Goal: Information Seeking & Learning: Learn about a topic

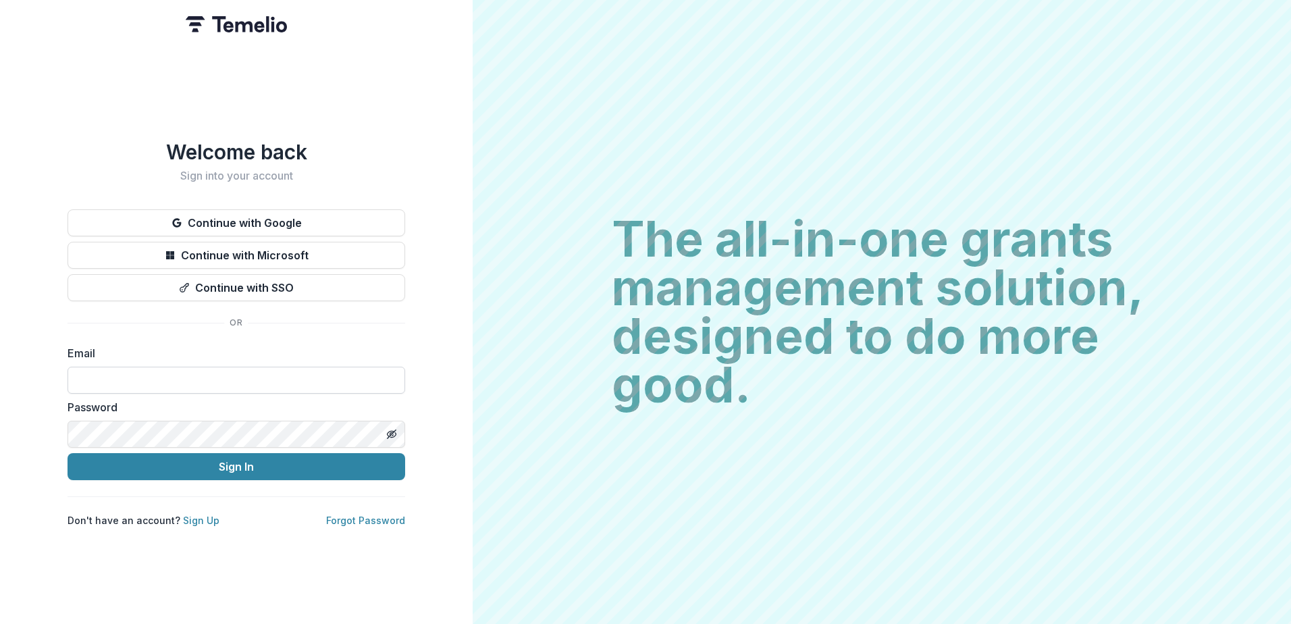
click at [183, 380] on input at bounding box center [237, 380] width 338 height 27
type input "**********"
click at [68, 453] on button "Sign In" at bounding box center [237, 466] width 338 height 27
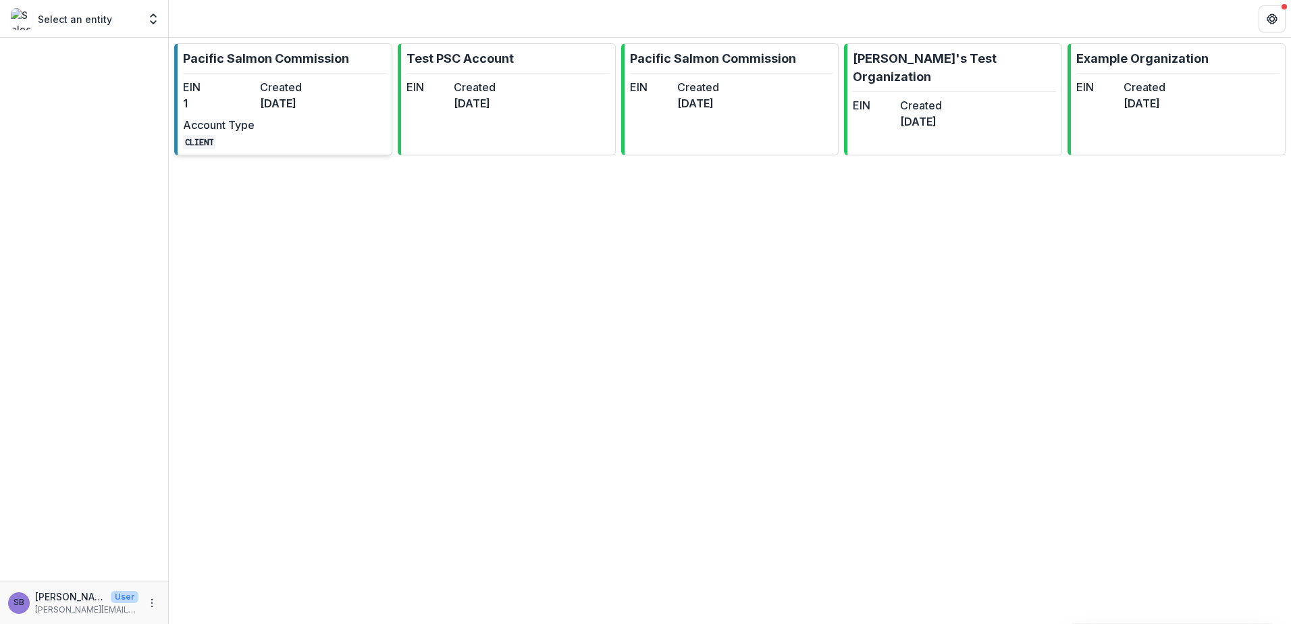
click at [323, 120] on div "EIN 1 Created [DATE] Account Type CLIENT" at bounding box center [257, 114] width 149 height 70
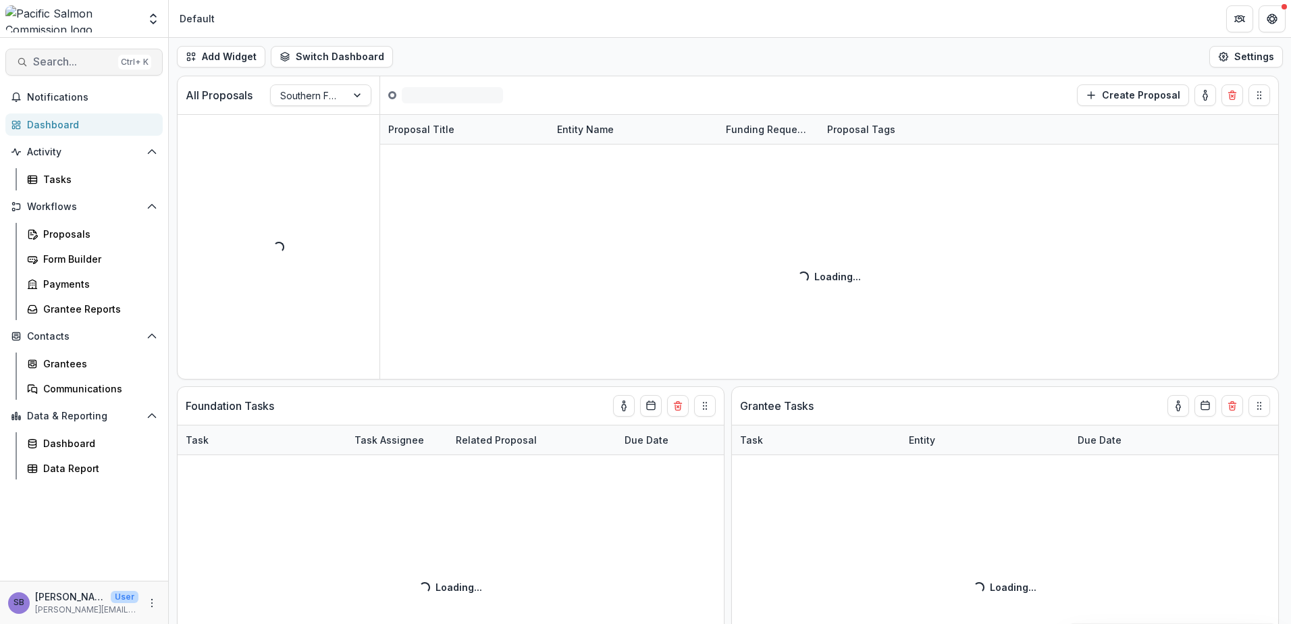
click at [57, 59] on span "Search..." at bounding box center [73, 61] width 80 height 13
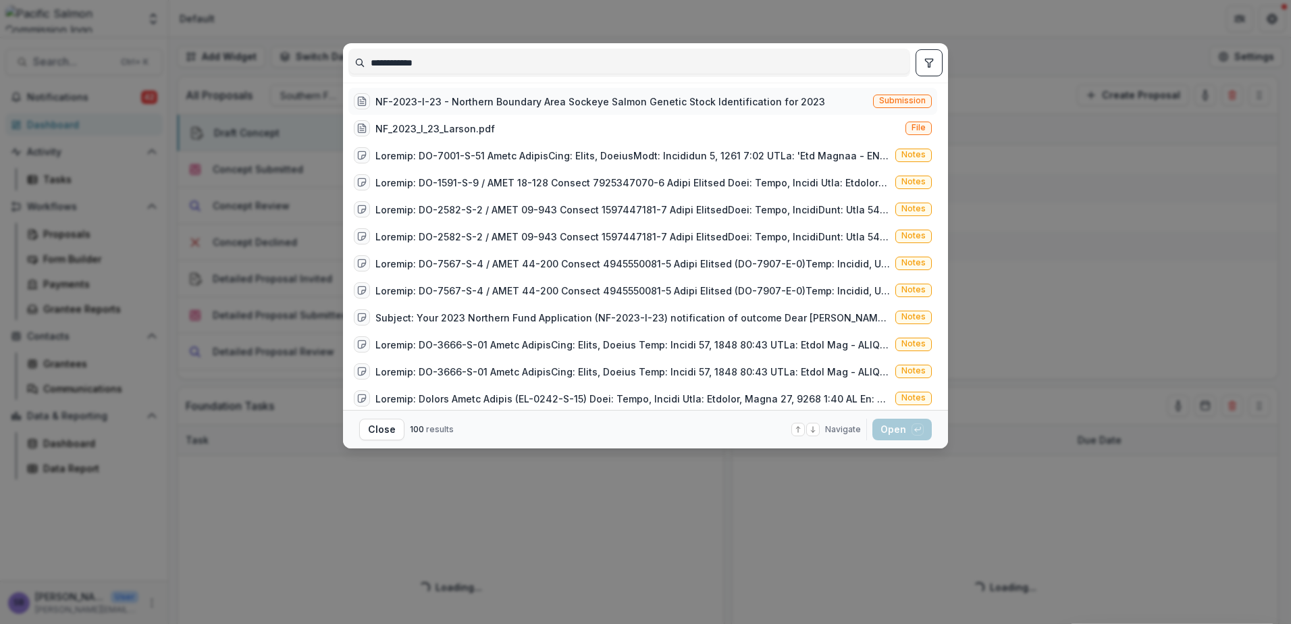
type input "**********"
click at [727, 104] on div "NF-2023-I-23 - Northern Boundary Area Sockeye Salmon Genetic Stock Identificati…" at bounding box center [600, 102] width 450 height 14
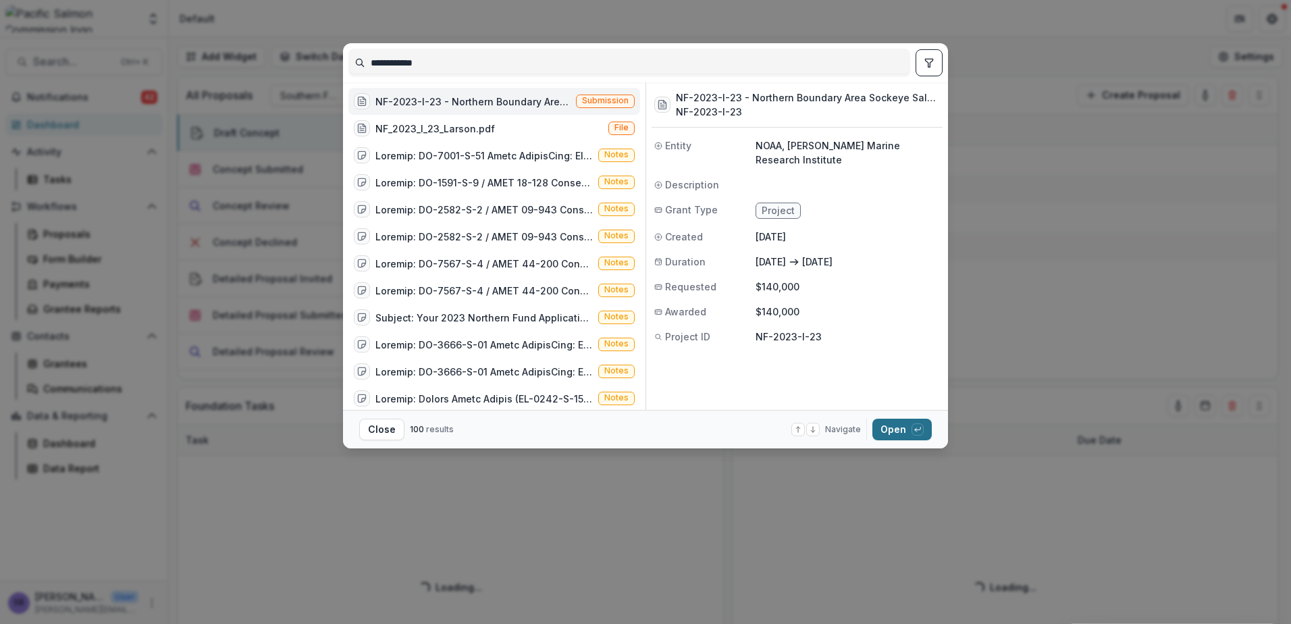
click at [891, 437] on button "Open with enter key" at bounding box center [901, 430] width 59 height 22
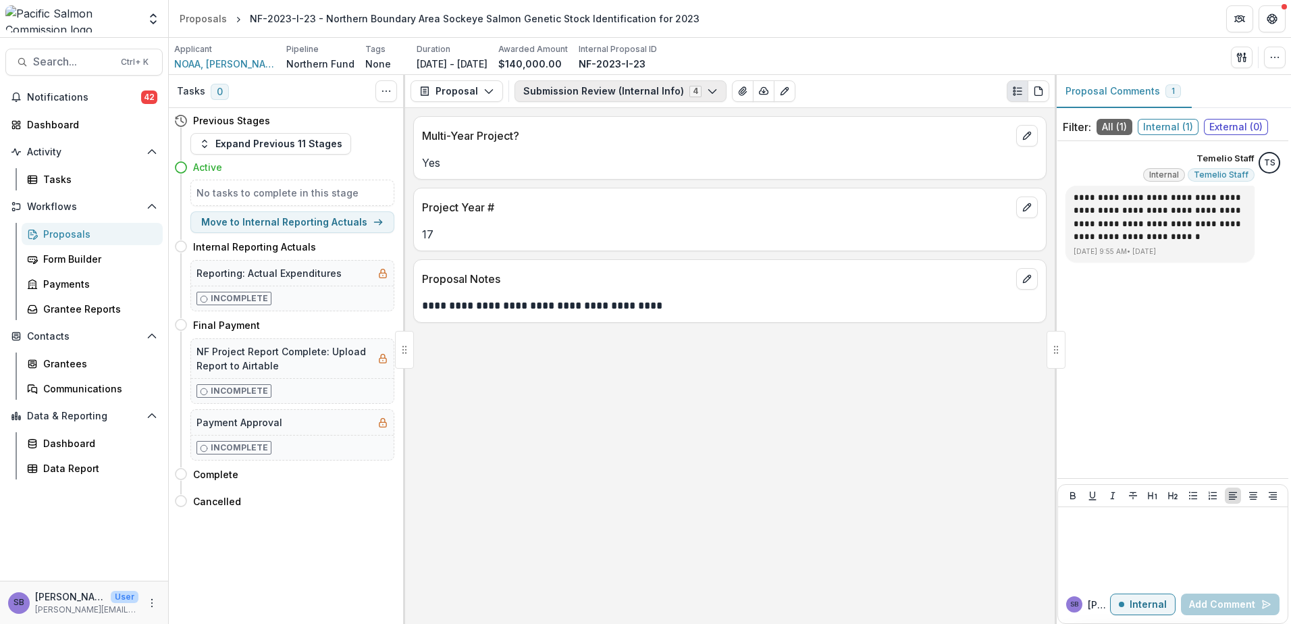
click at [599, 94] on button "Submission Review (Internal Info) 4" at bounding box center [621, 91] width 212 height 22
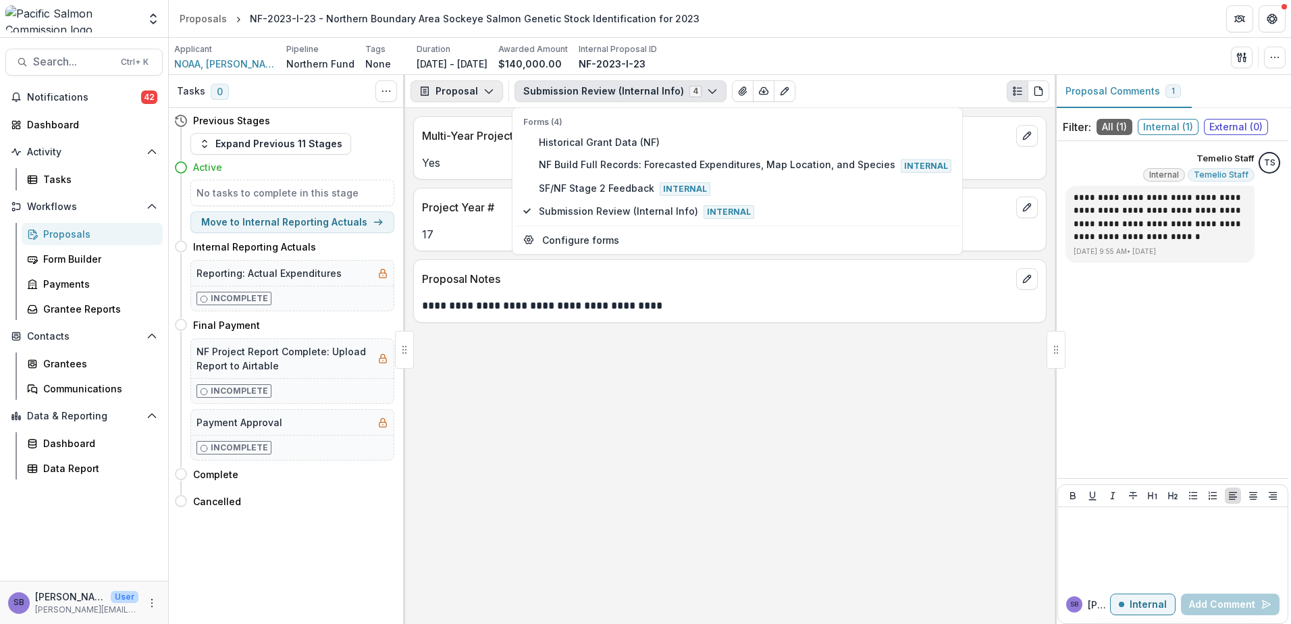
click at [491, 92] on icon "button" at bounding box center [488, 91] width 11 height 11
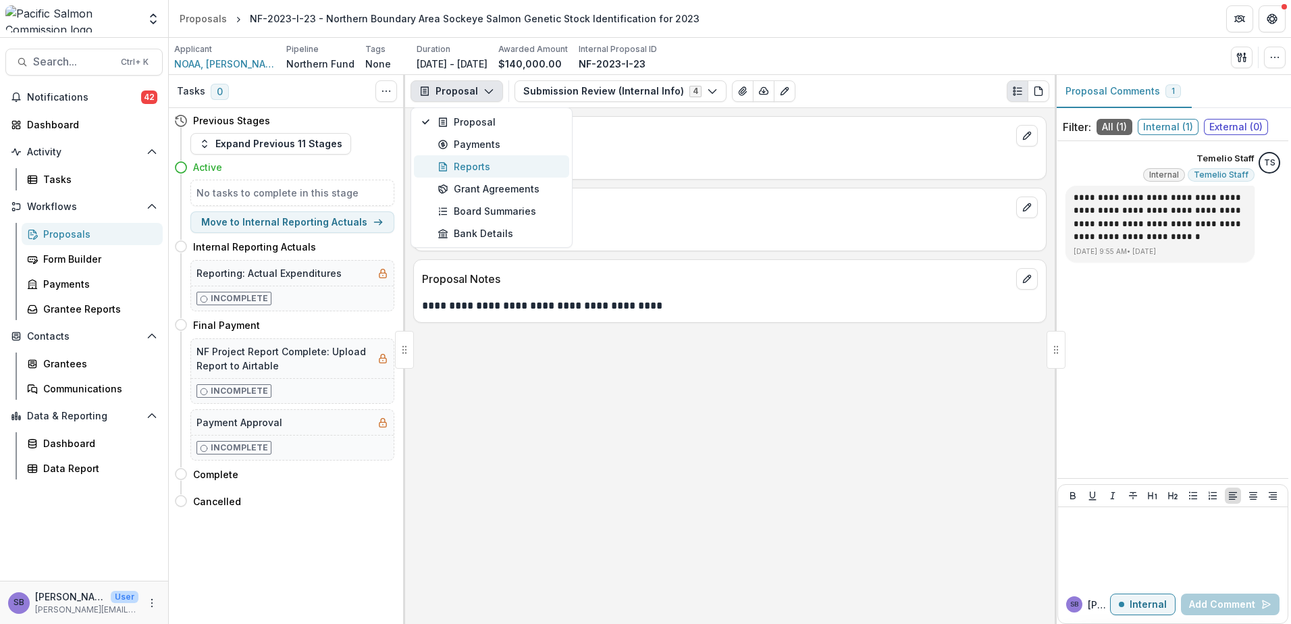
click at [477, 169] on div "Reports" at bounding box center [500, 166] width 124 height 14
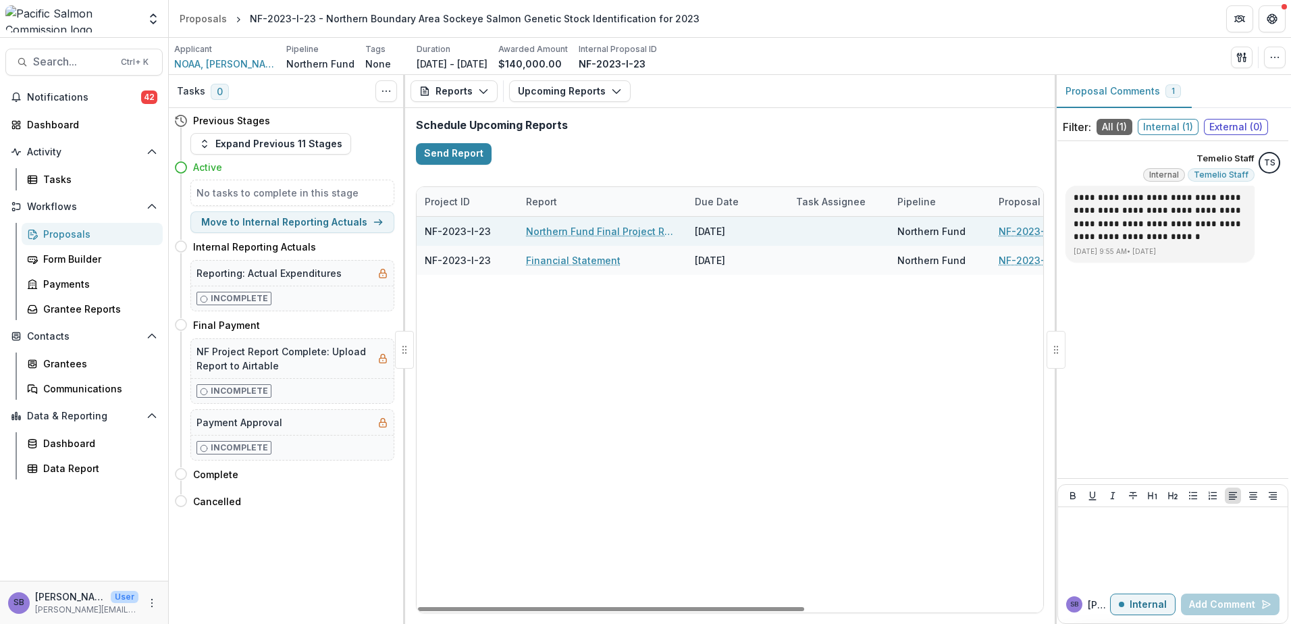
click at [582, 234] on link "Northern Fund Final Project Report" at bounding box center [602, 231] width 153 height 14
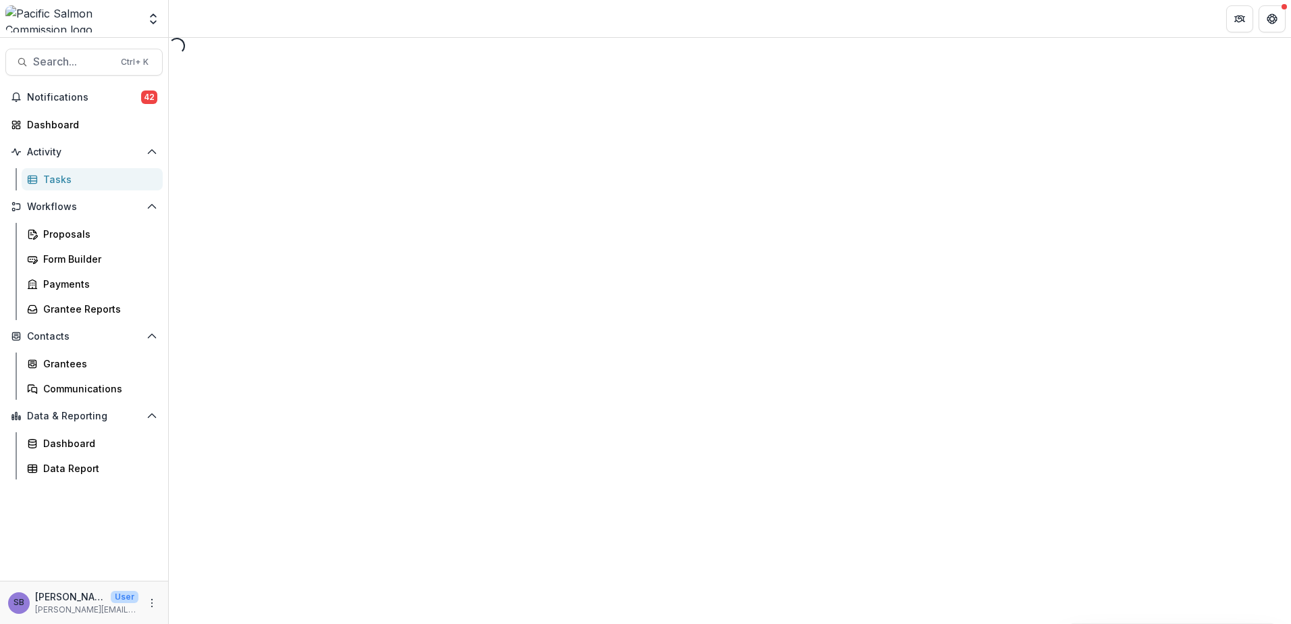
select select "********"
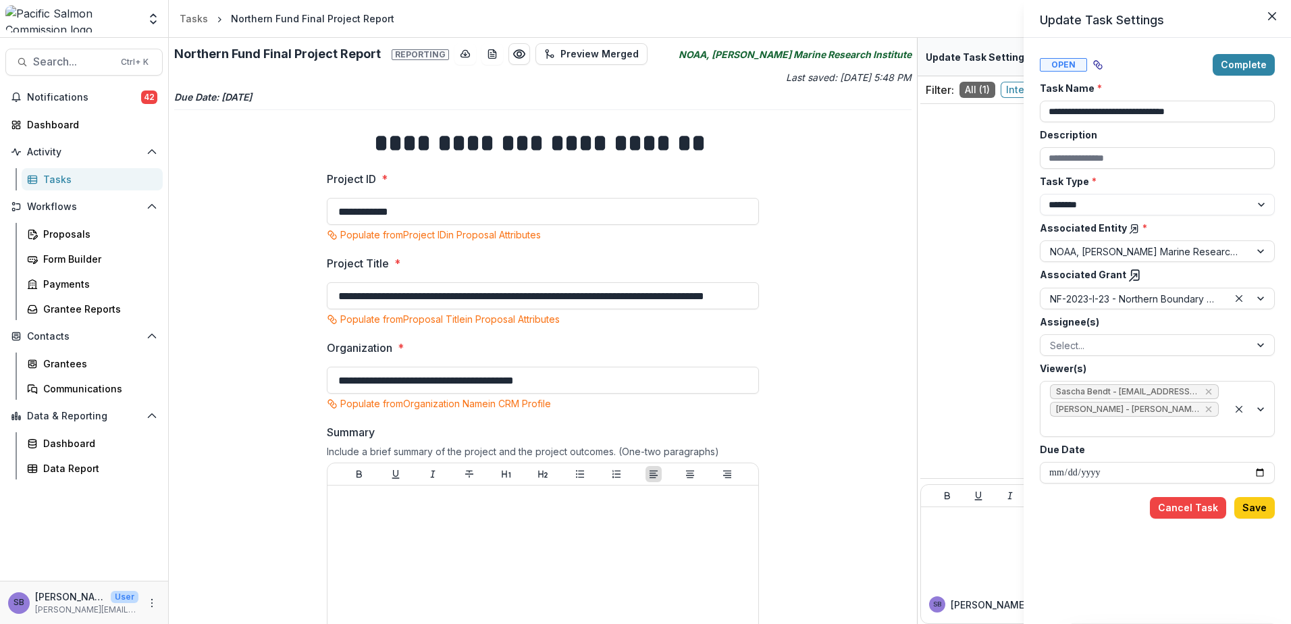
drag, startPoint x: 788, startPoint y: 310, endPoint x: 793, endPoint y: 292, distance: 19.0
click at [788, 308] on div "**********" at bounding box center [645, 312] width 1291 height 624
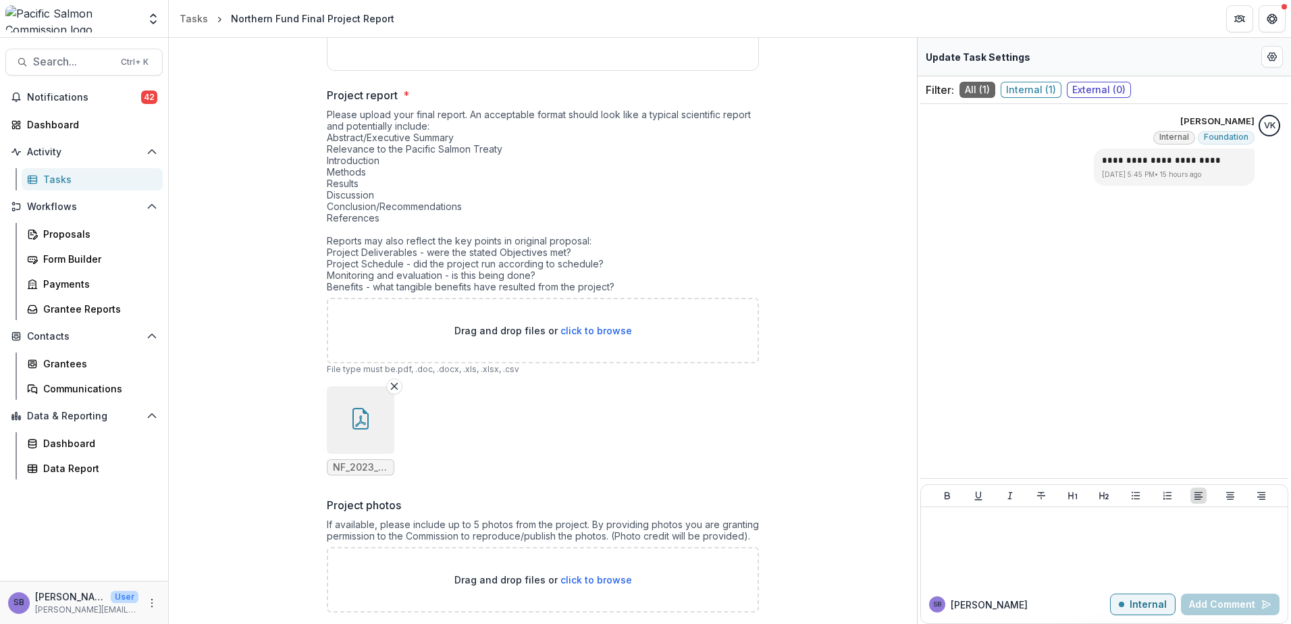
scroll to position [947, 0]
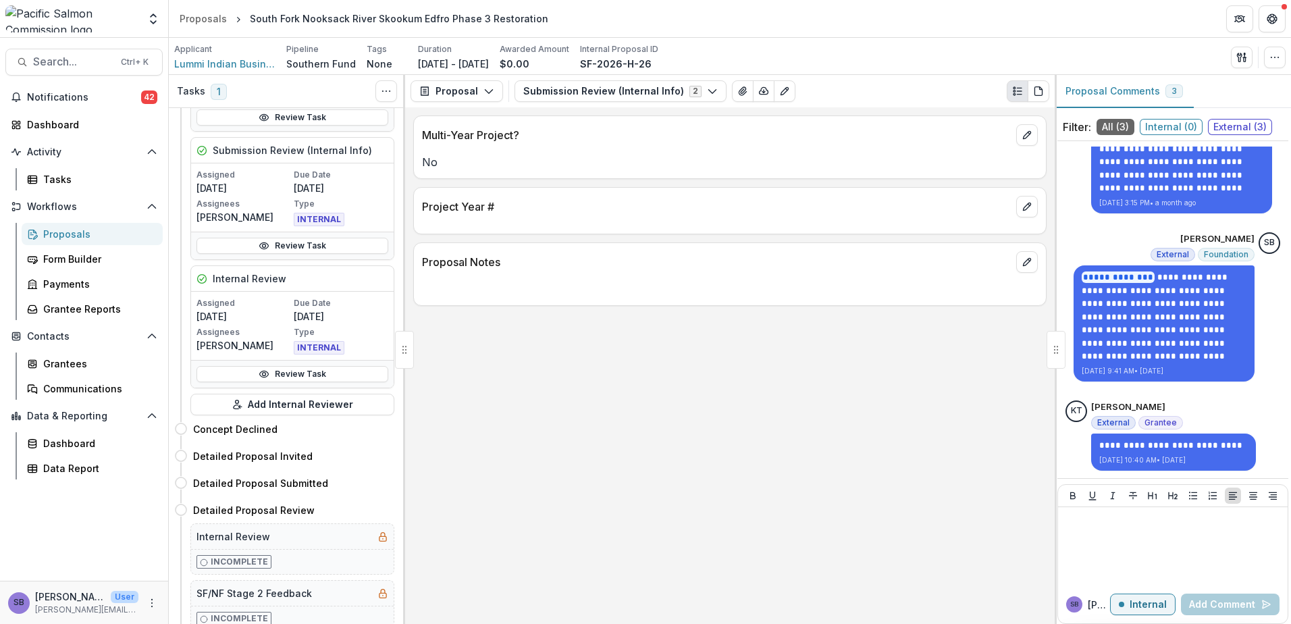
scroll to position [450, 0]
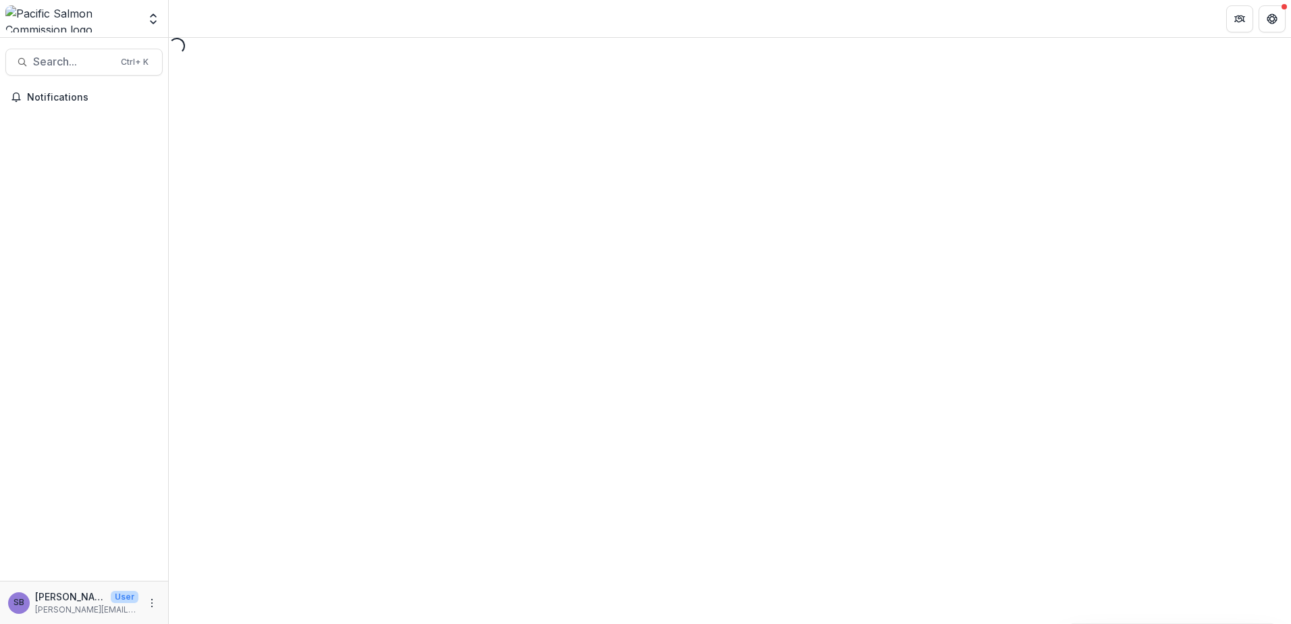
select select "********"
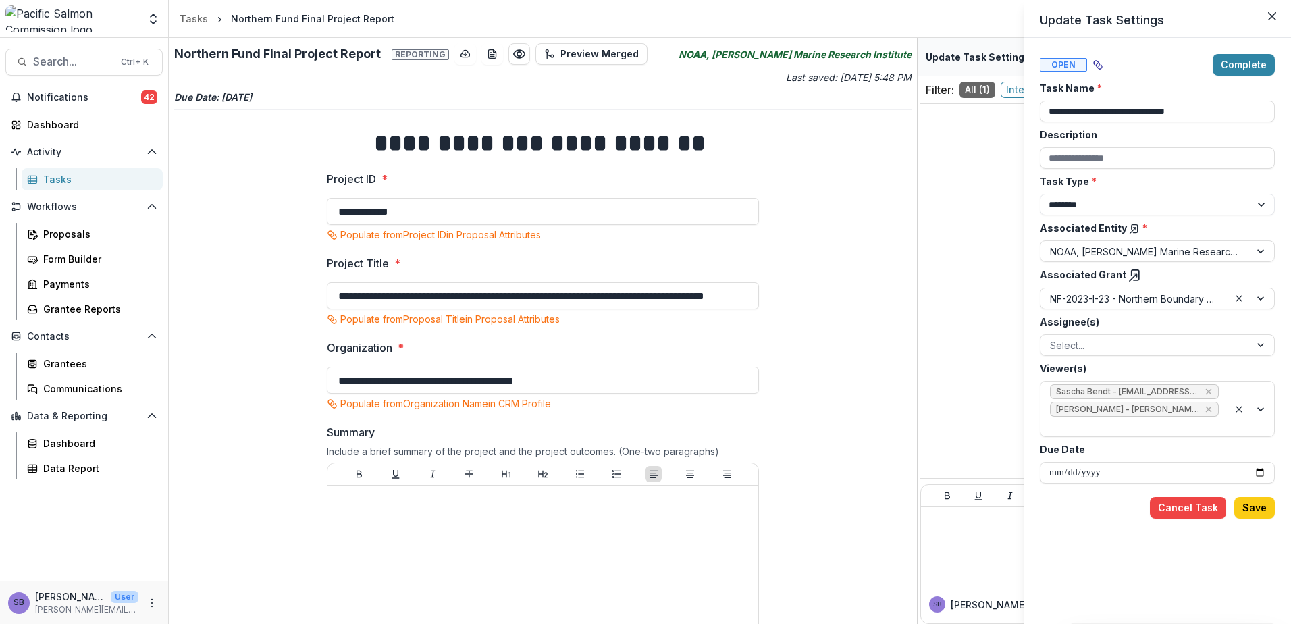
drag, startPoint x: 837, startPoint y: 400, endPoint x: 810, endPoint y: 373, distance: 39.1
click at [835, 396] on div "**********" at bounding box center [645, 312] width 1291 height 624
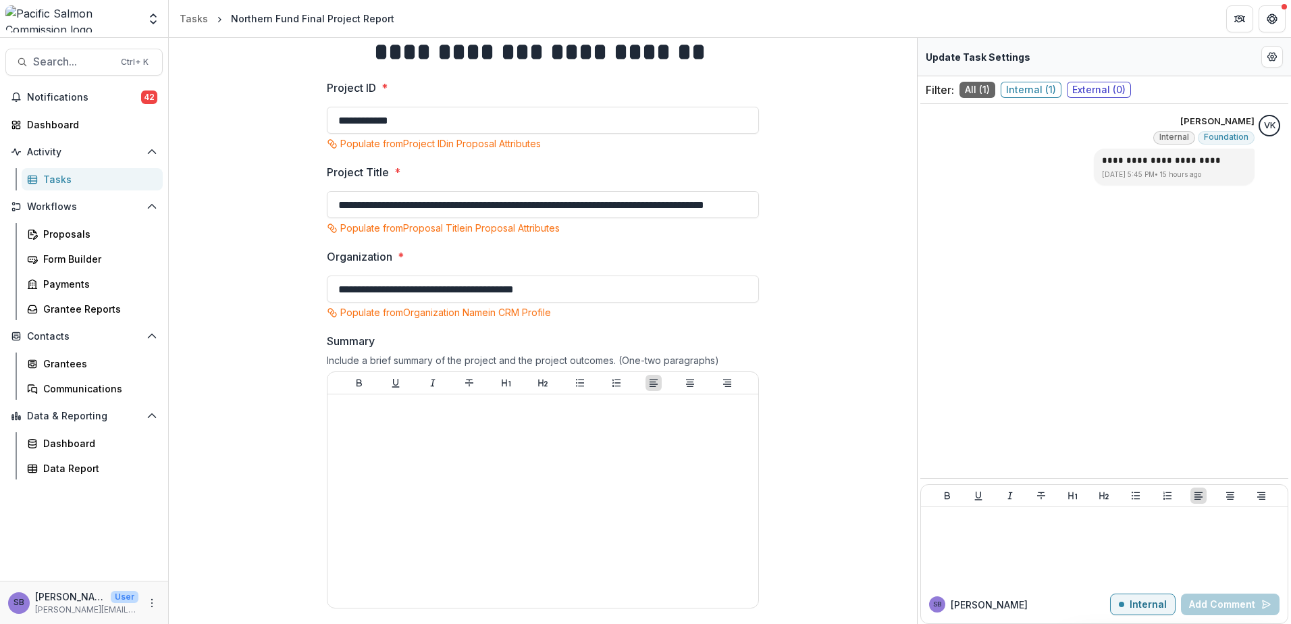
scroll to position [90, 0]
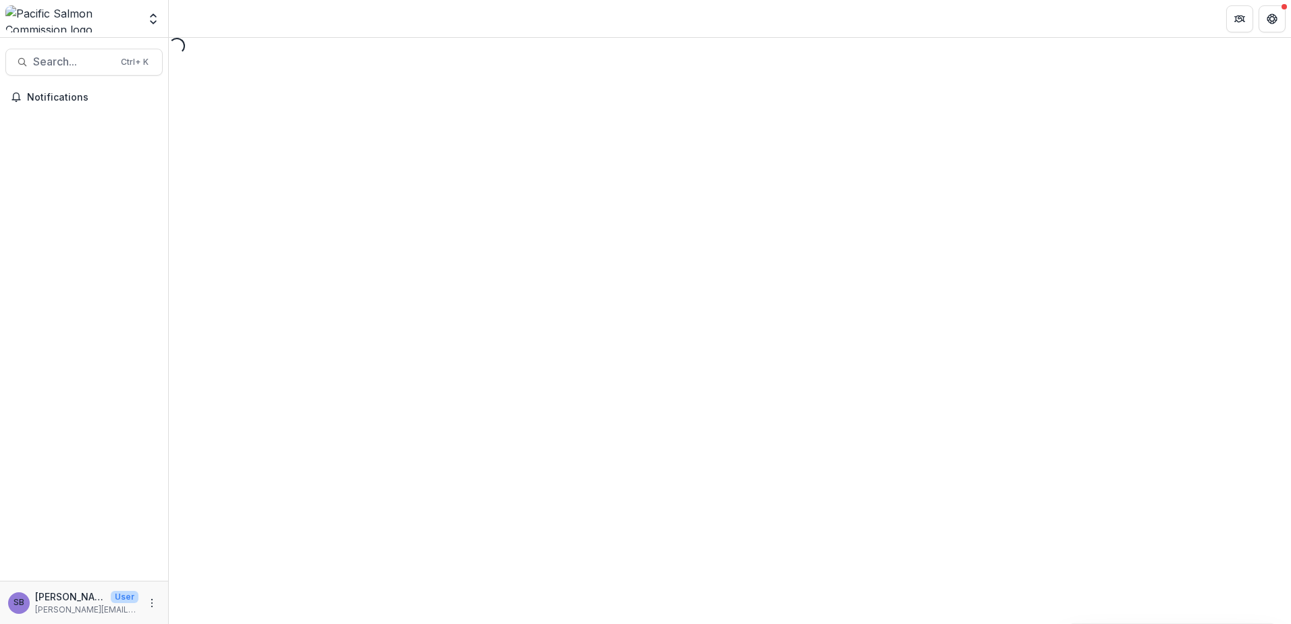
select select "********"
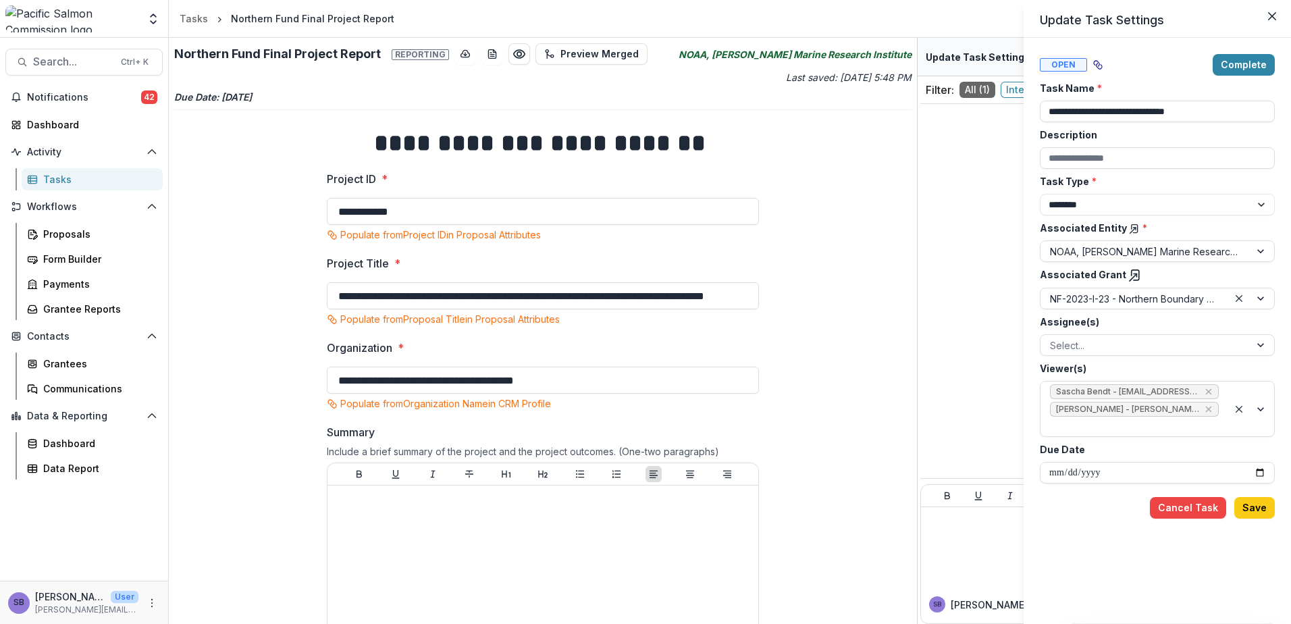
click at [1132, 272] on icon at bounding box center [1135, 275] width 7 height 10
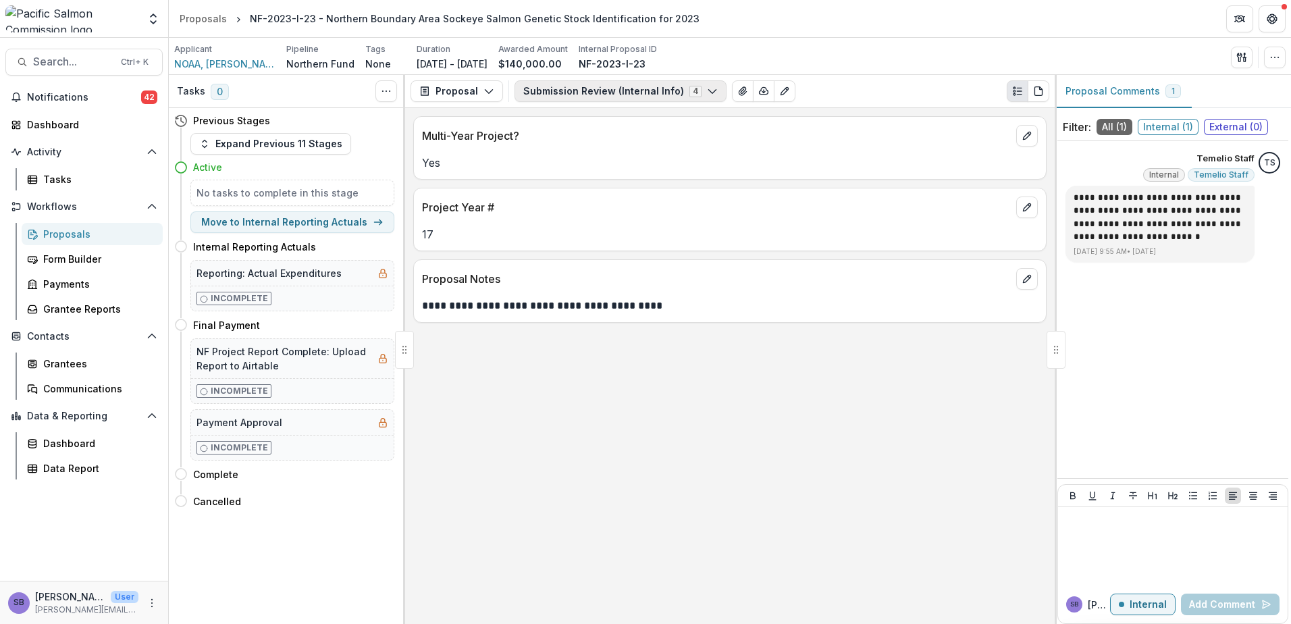
click at [626, 95] on button "Submission Review (Internal Info) 4" at bounding box center [621, 91] width 212 height 22
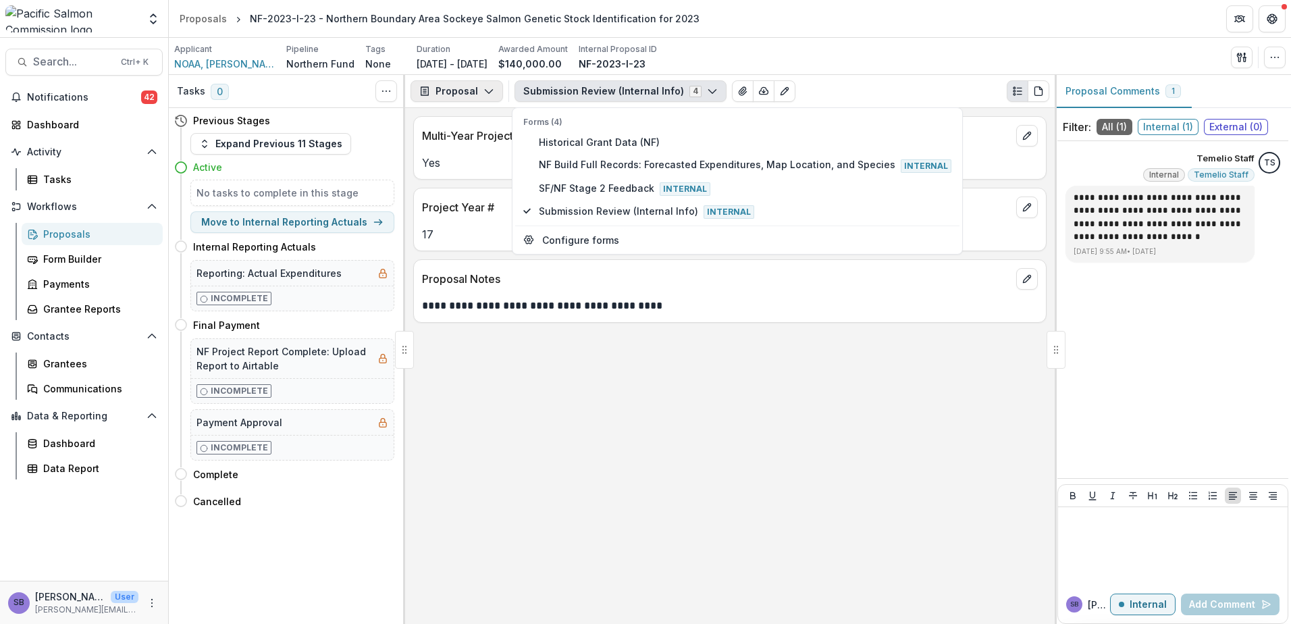
click at [440, 97] on button "Proposal" at bounding box center [457, 91] width 93 height 22
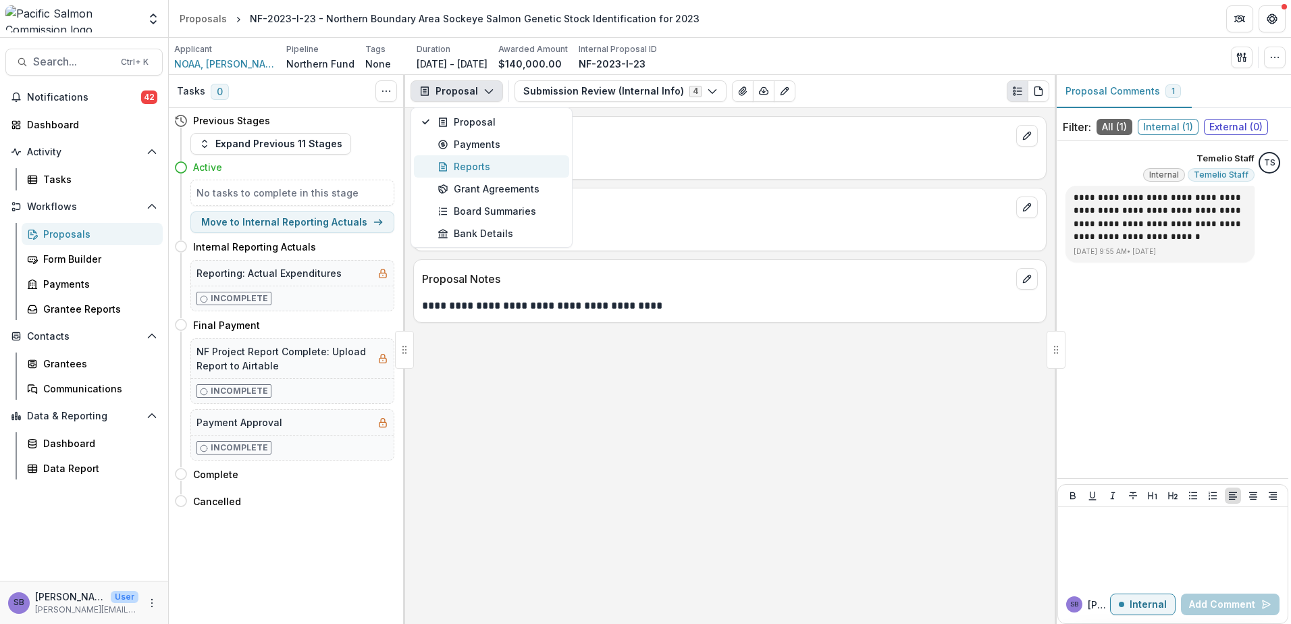
click at [454, 159] on button "Reports" at bounding box center [491, 166] width 155 height 22
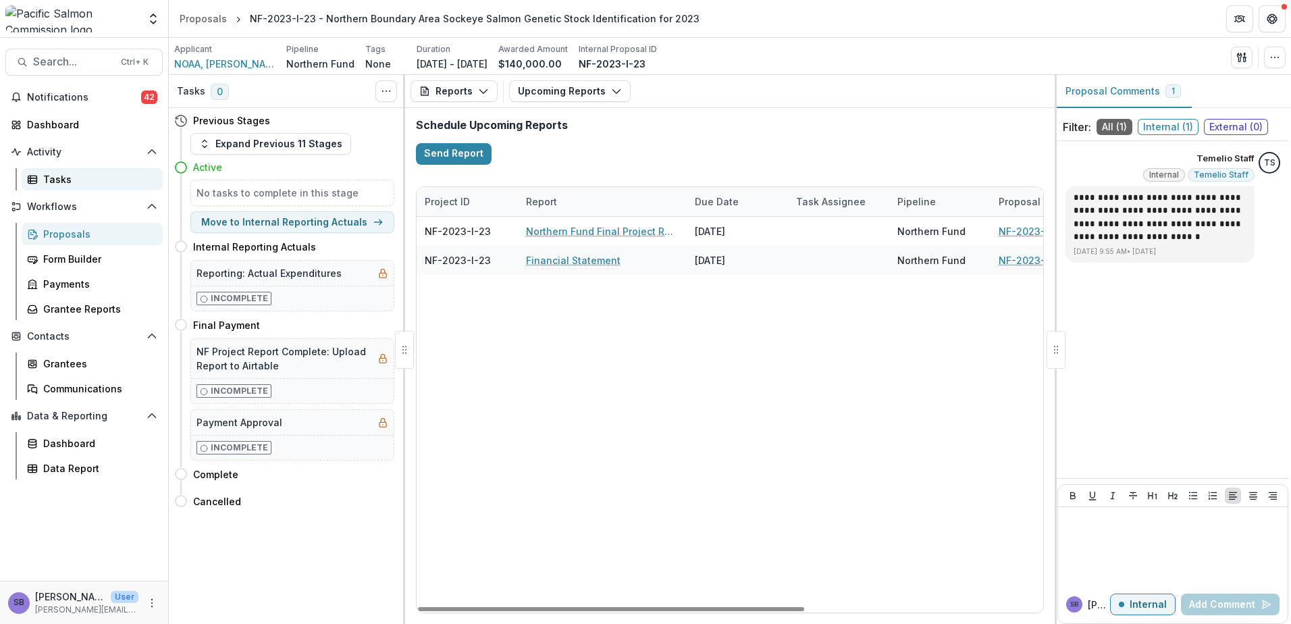
click at [68, 178] on div "Tasks" at bounding box center [97, 179] width 109 height 14
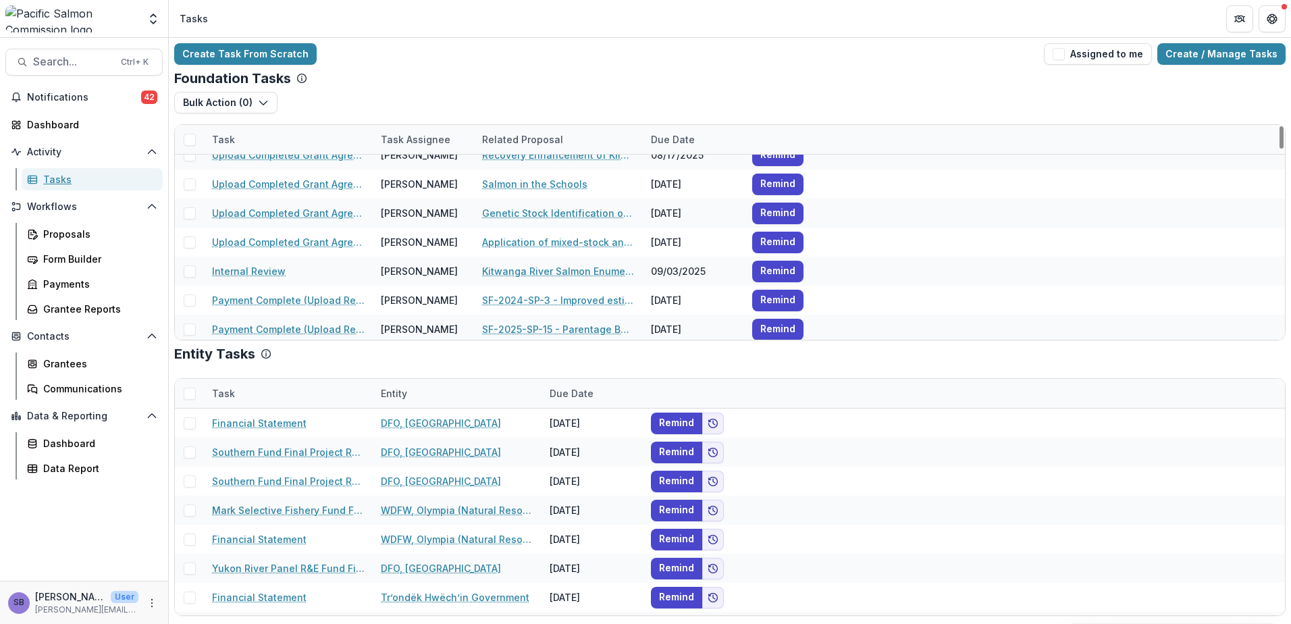
scroll to position [450, 0]
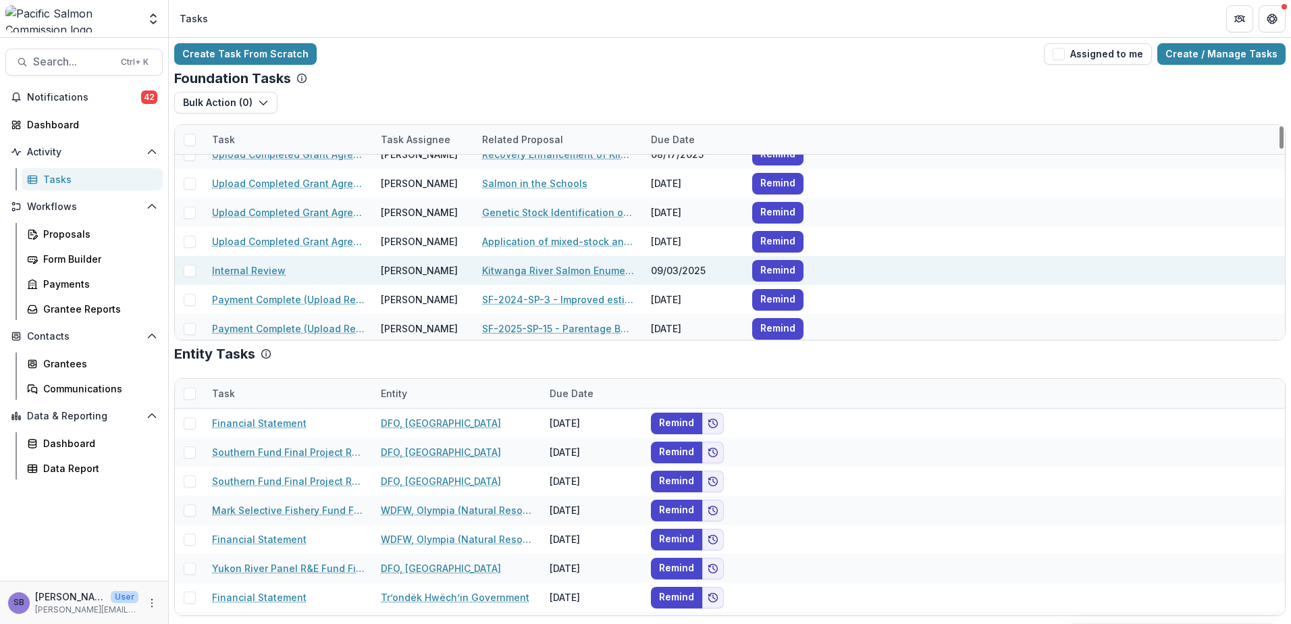
click at [255, 269] on link "Internal Review" at bounding box center [249, 270] width 74 height 14
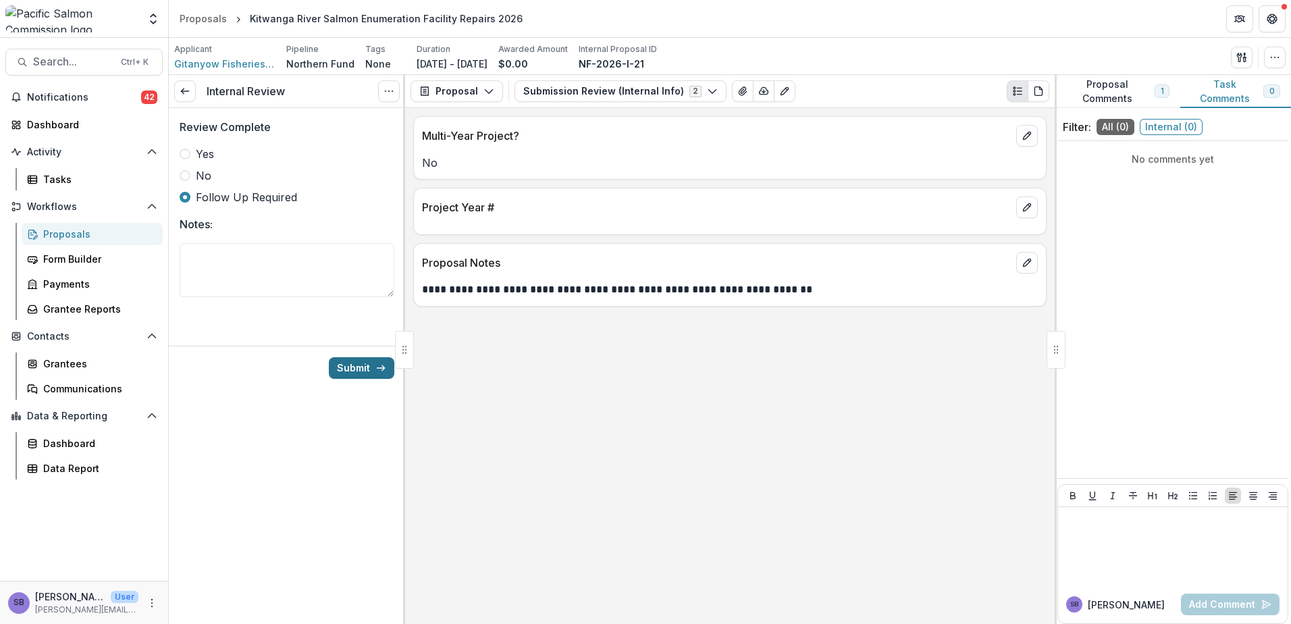
click at [360, 376] on button "Submit" at bounding box center [361, 368] width 65 height 22
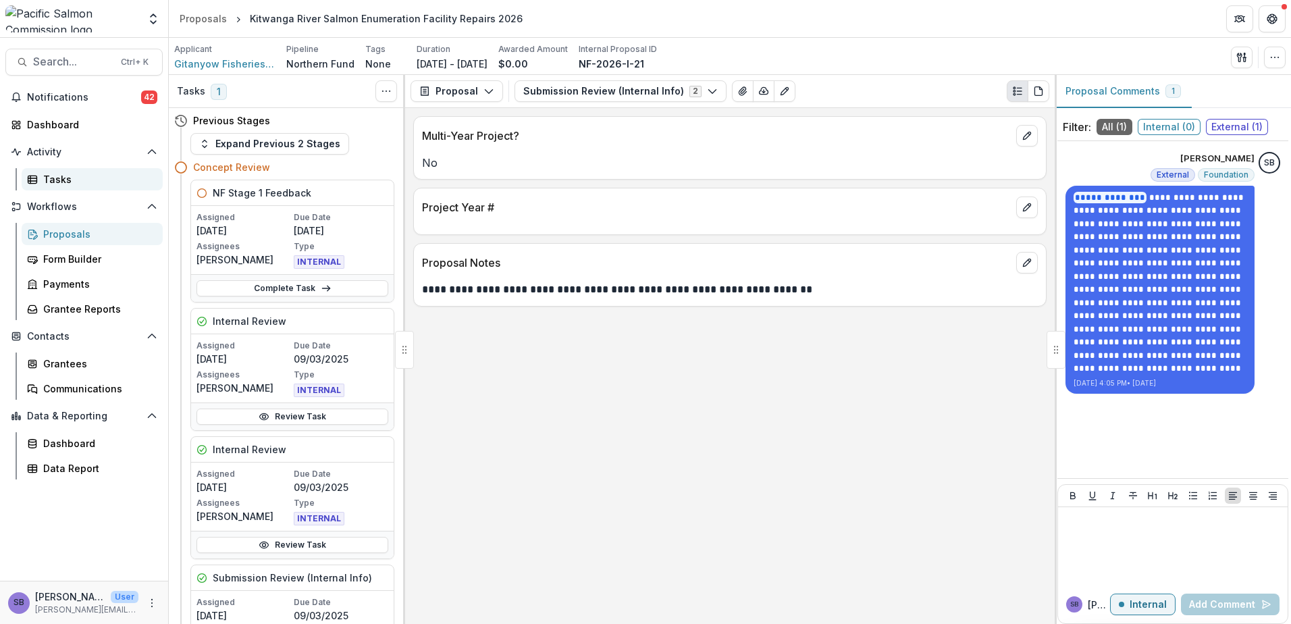
click at [67, 179] on div "Tasks" at bounding box center [97, 179] width 109 height 14
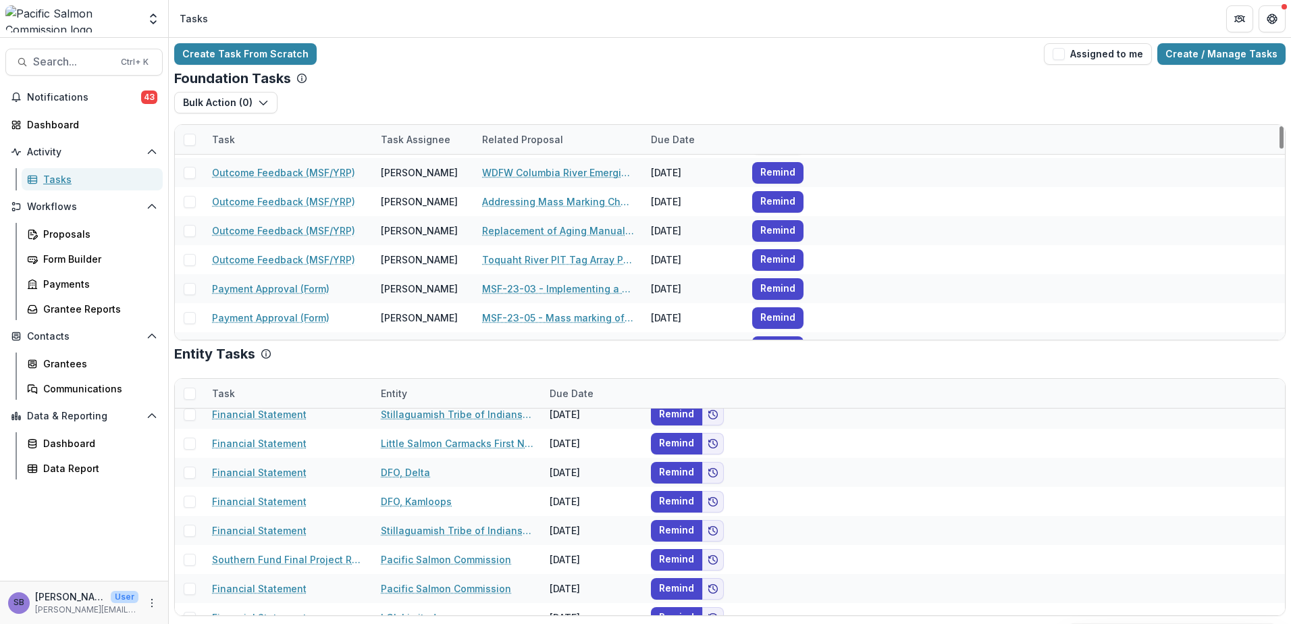
scroll to position [6551, 0]
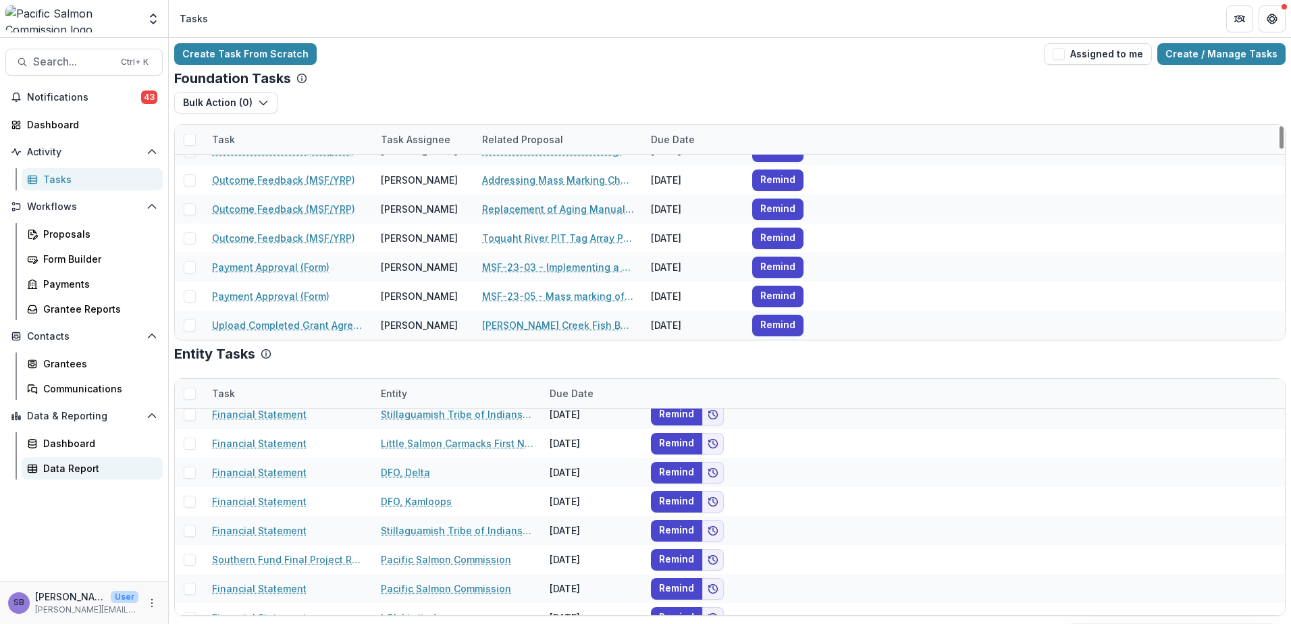
click at [78, 472] on div "Data Report" at bounding box center [97, 468] width 109 height 14
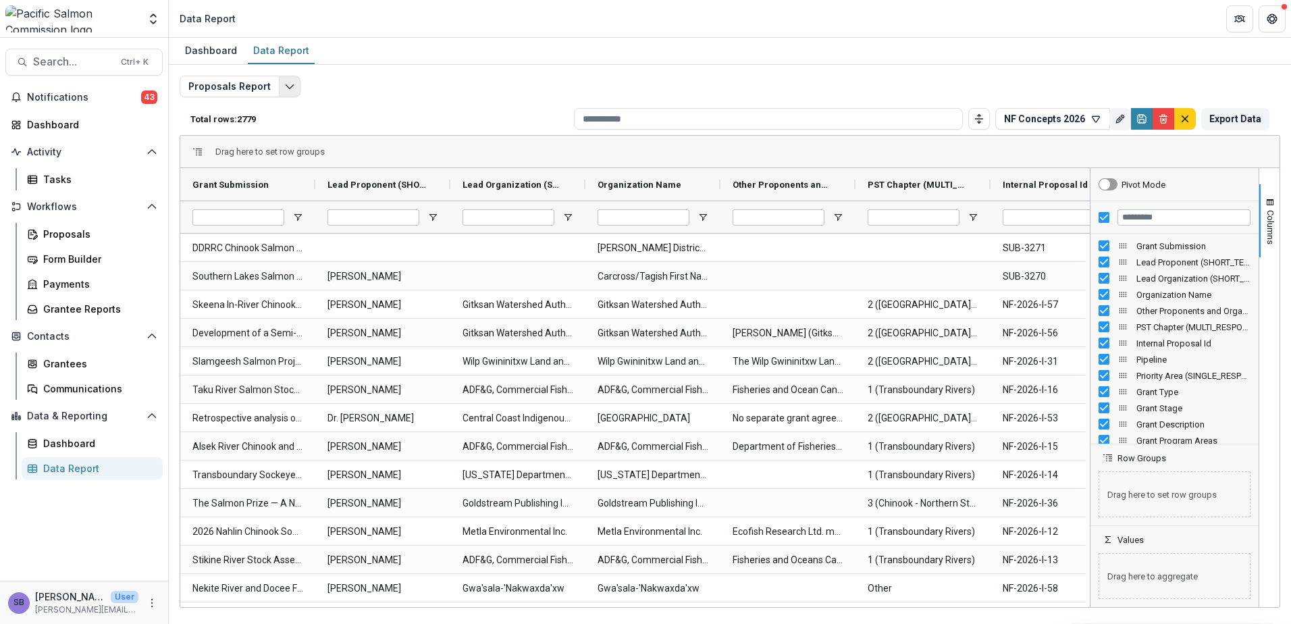
click at [286, 87] on polyline "Edit selected report" at bounding box center [289, 87] width 7 height 4
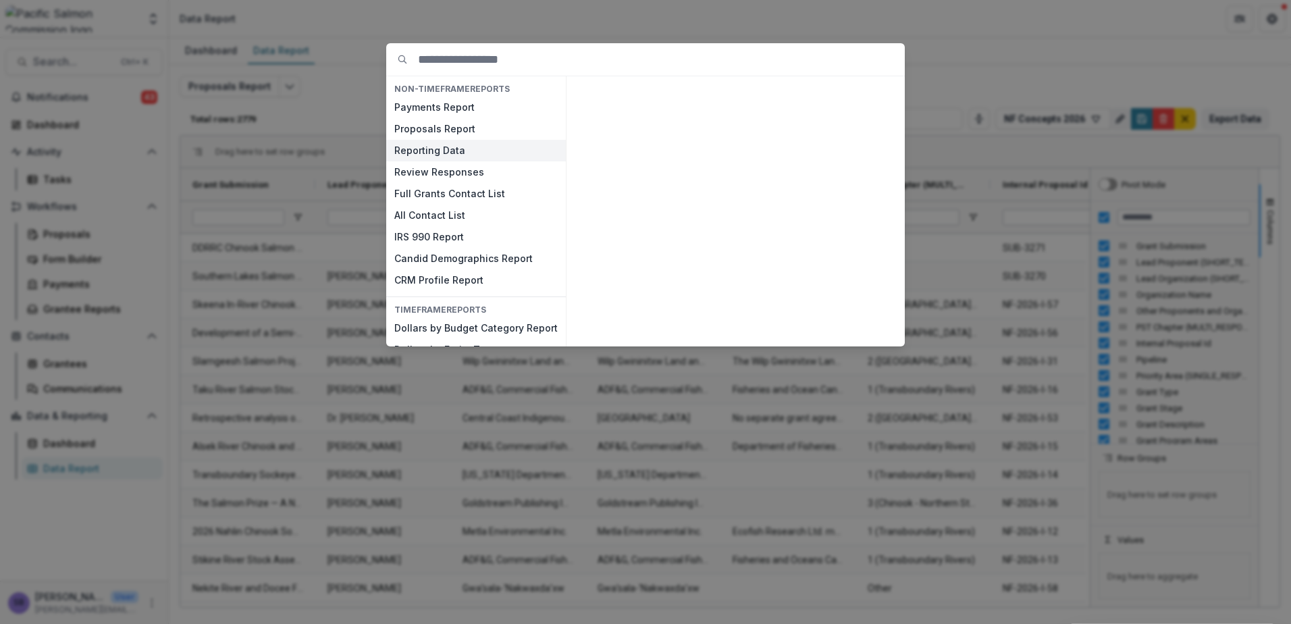
click at [470, 147] on button "Reporting Data" at bounding box center [476, 151] width 180 height 22
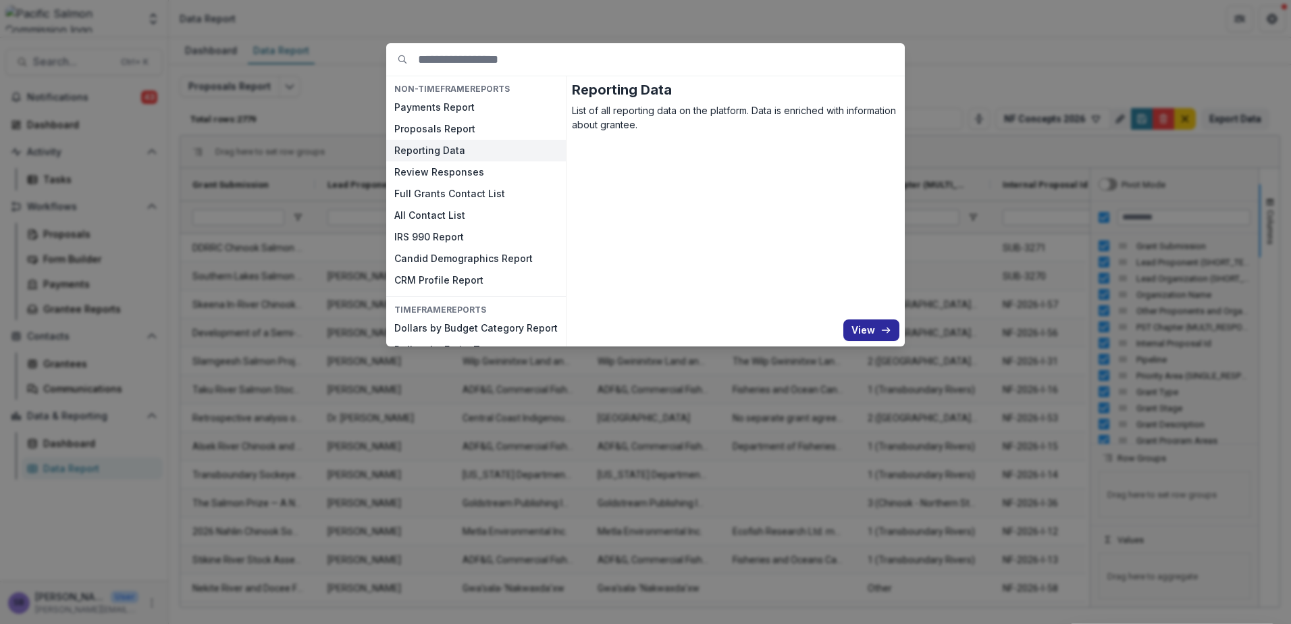
click at [853, 329] on button "View" at bounding box center [871, 330] width 56 height 22
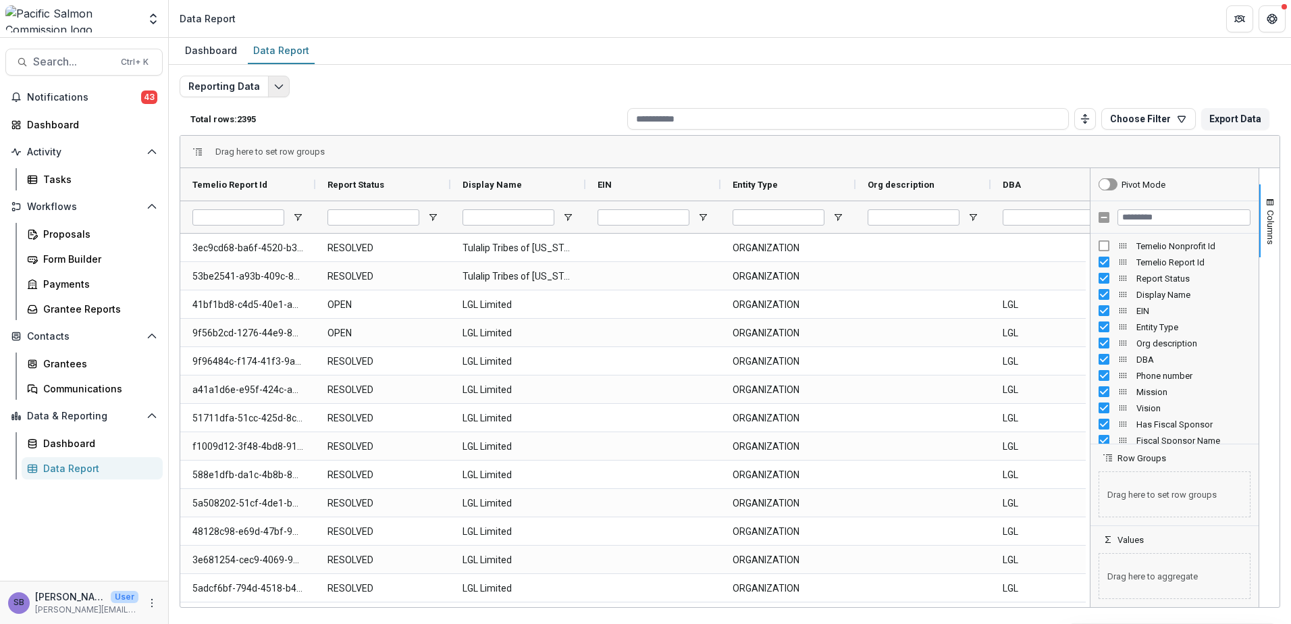
click at [277, 88] on icon "Edit selected report" at bounding box center [278, 86] width 11 height 11
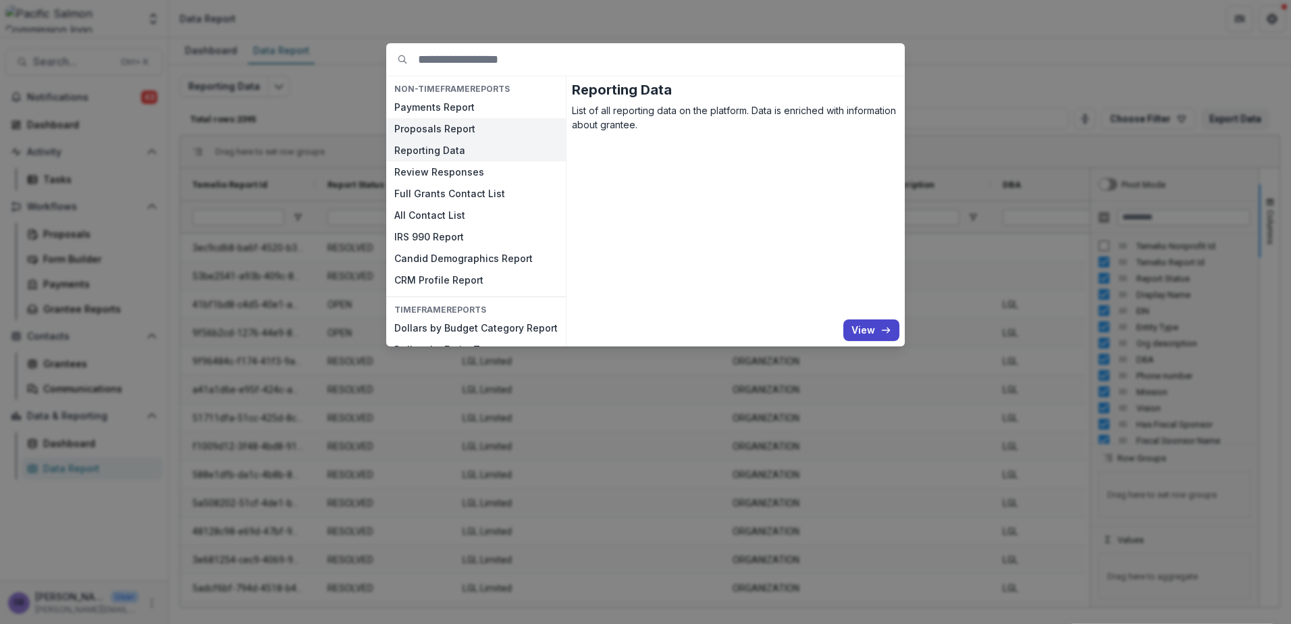
click at [431, 121] on button "Proposals Report" at bounding box center [476, 129] width 180 height 22
click at [859, 326] on button "View" at bounding box center [871, 330] width 56 height 22
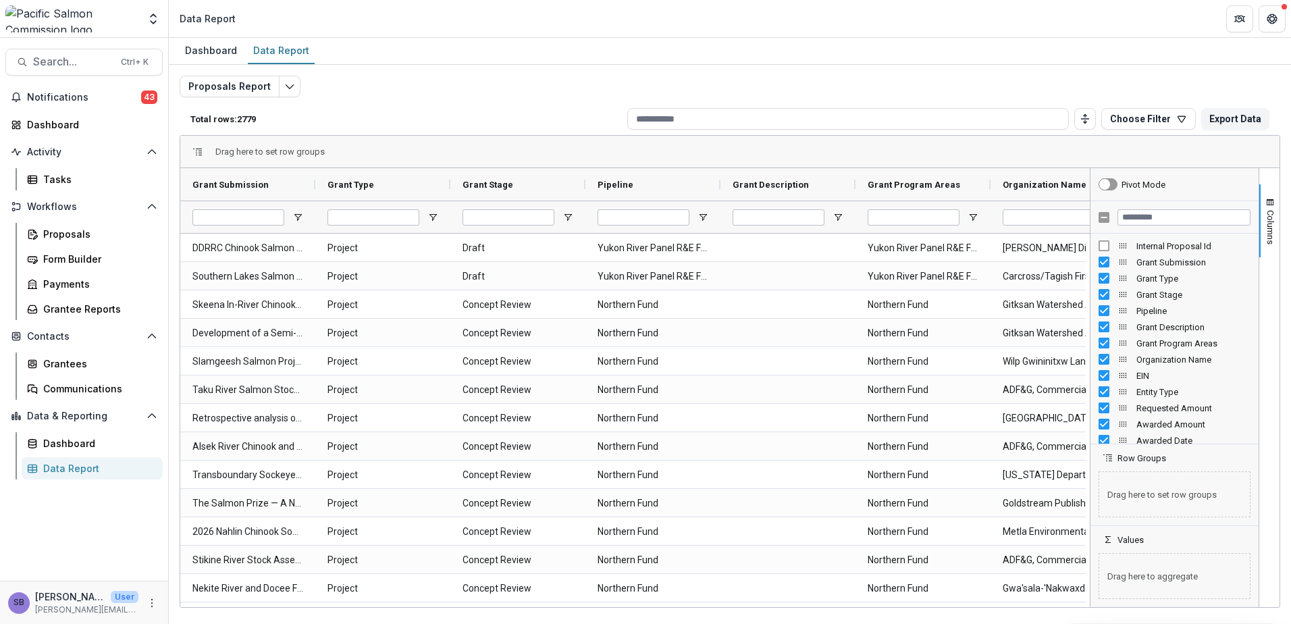
click at [1105, 284] on div "Grant Type" at bounding box center [1175, 278] width 152 height 16
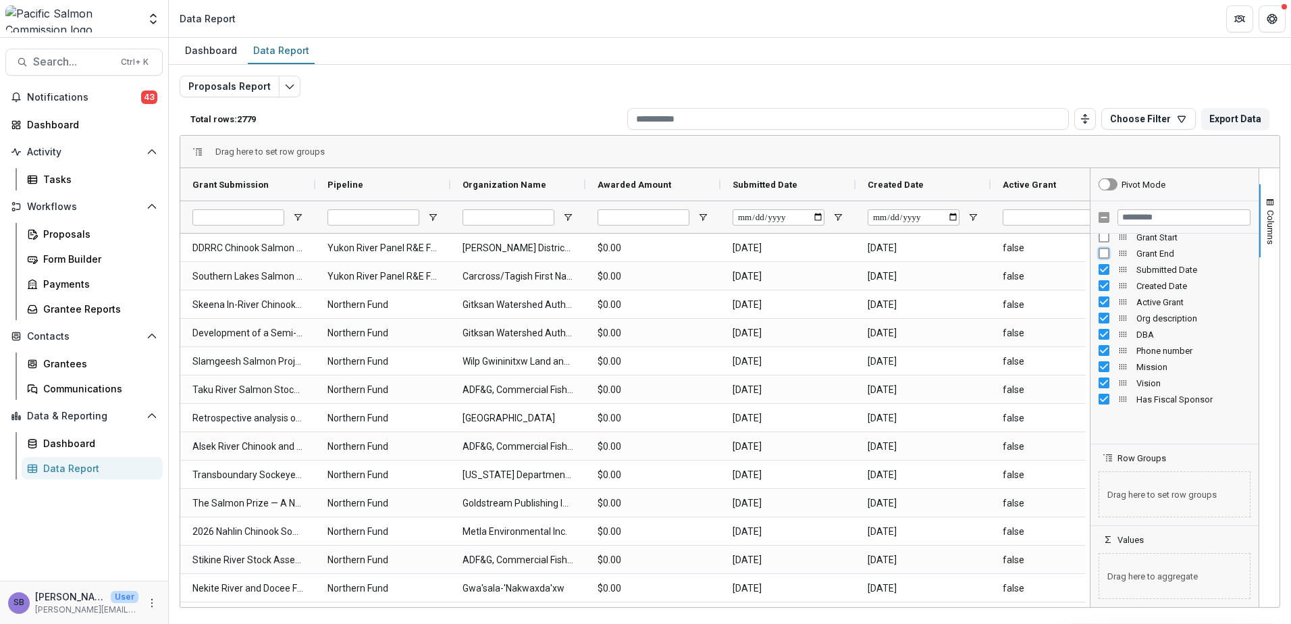
scroll to position [270, 0]
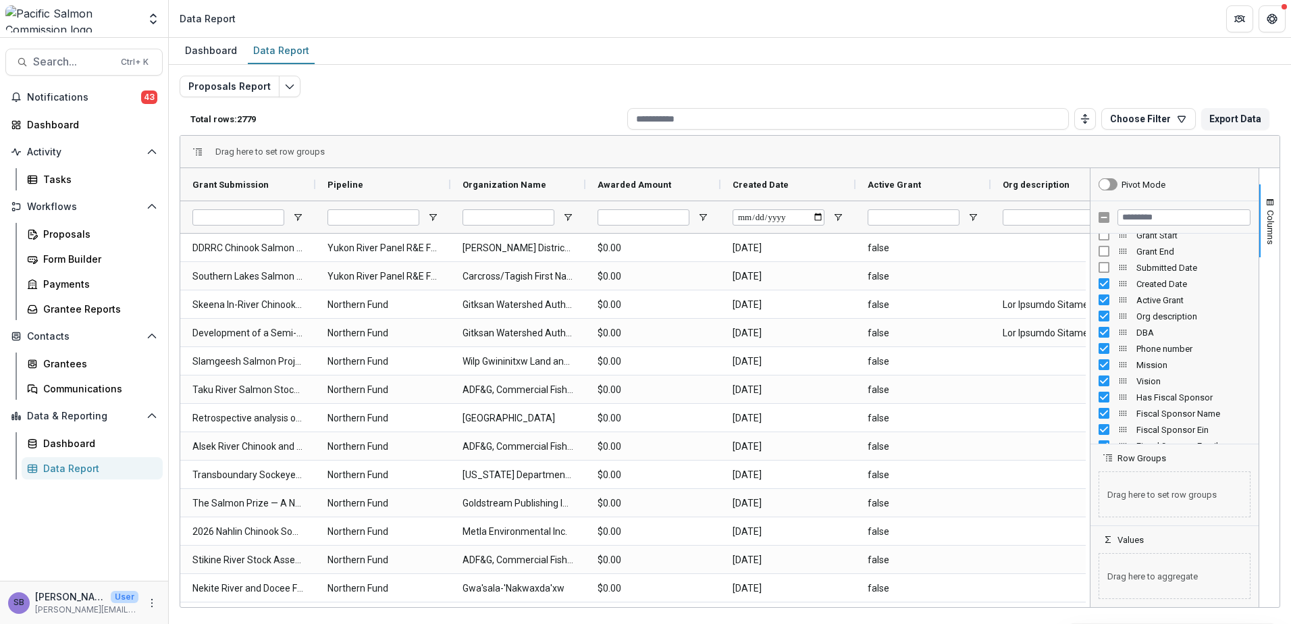
click at [1103, 277] on div "Created Date" at bounding box center [1175, 283] width 152 height 16
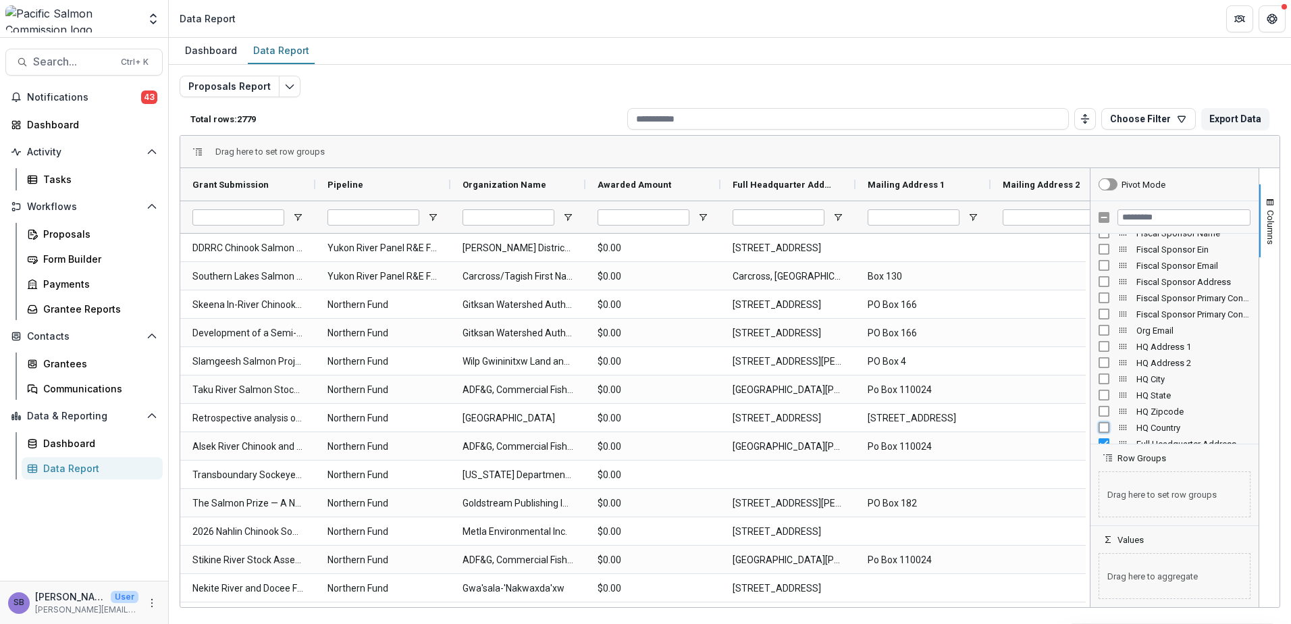
scroll to position [540, 0]
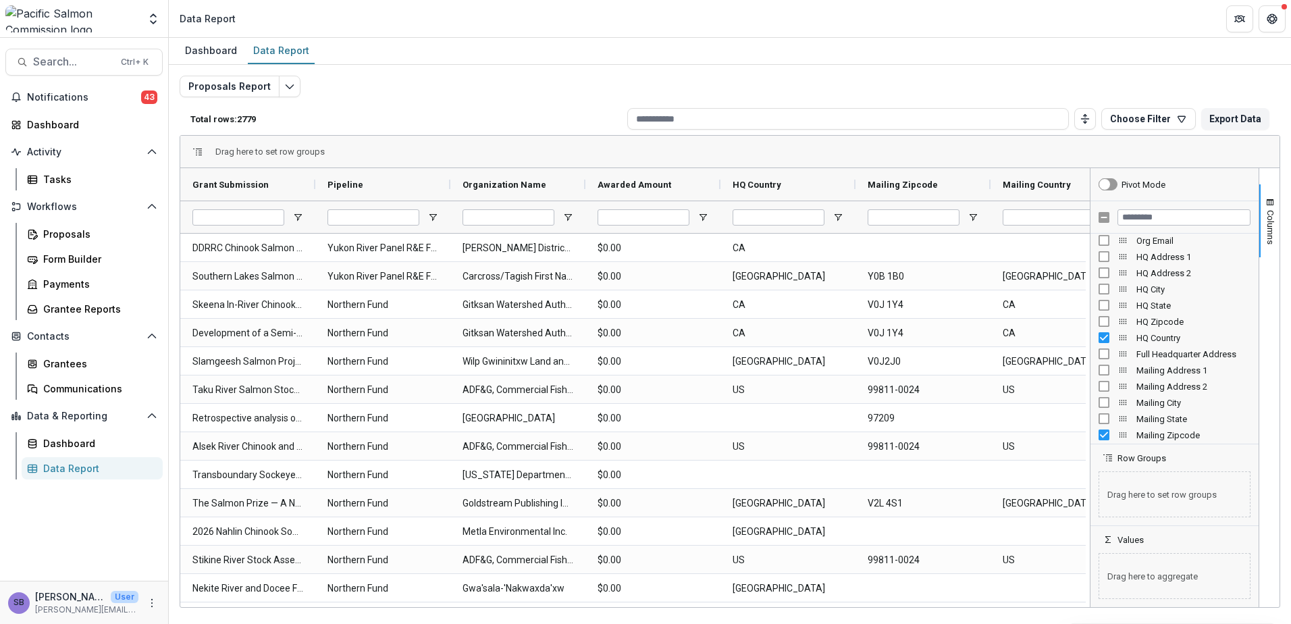
click at [1107, 427] on div "Mailing Zipcode" at bounding box center [1175, 435] width 152 height 16
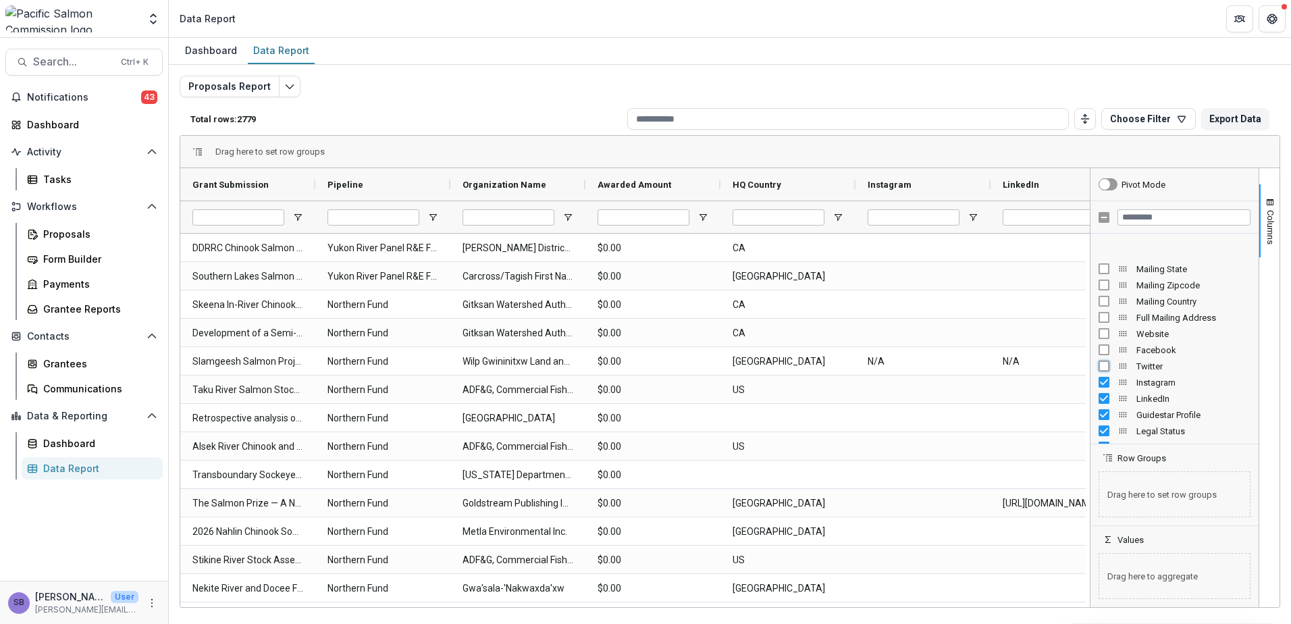
scroll to position [720, 0]
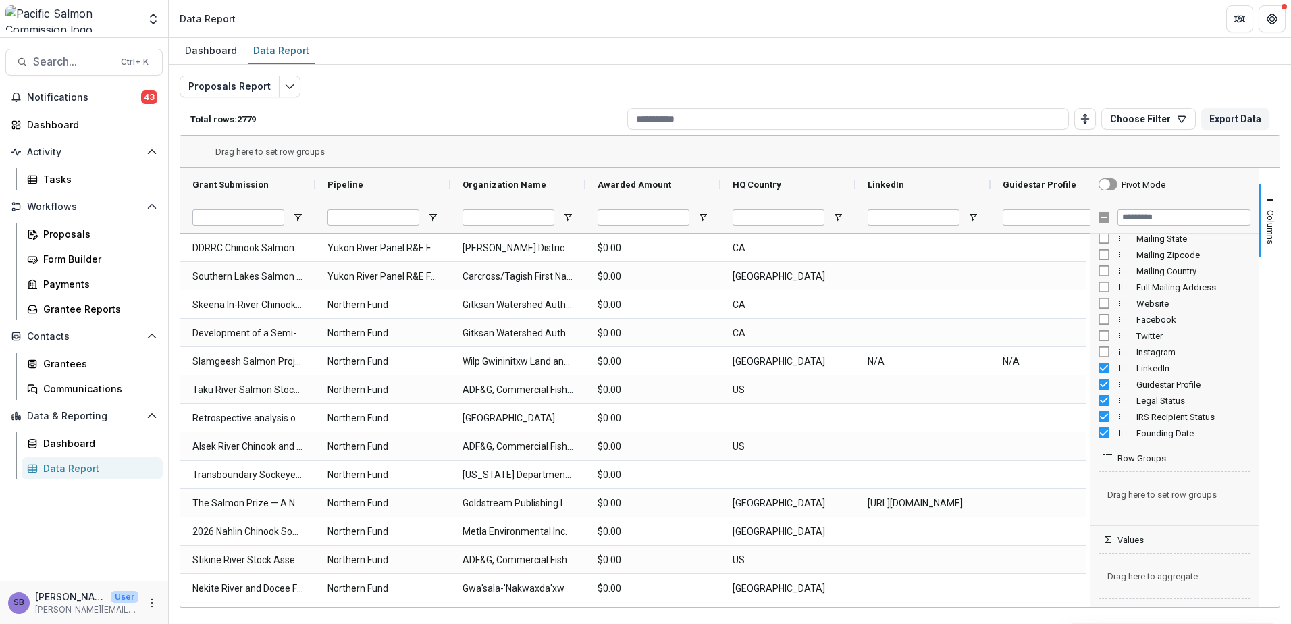
click at [1103, 375] on div "LinkedIn" at bounding box center [1175, 368] width 152 height 16
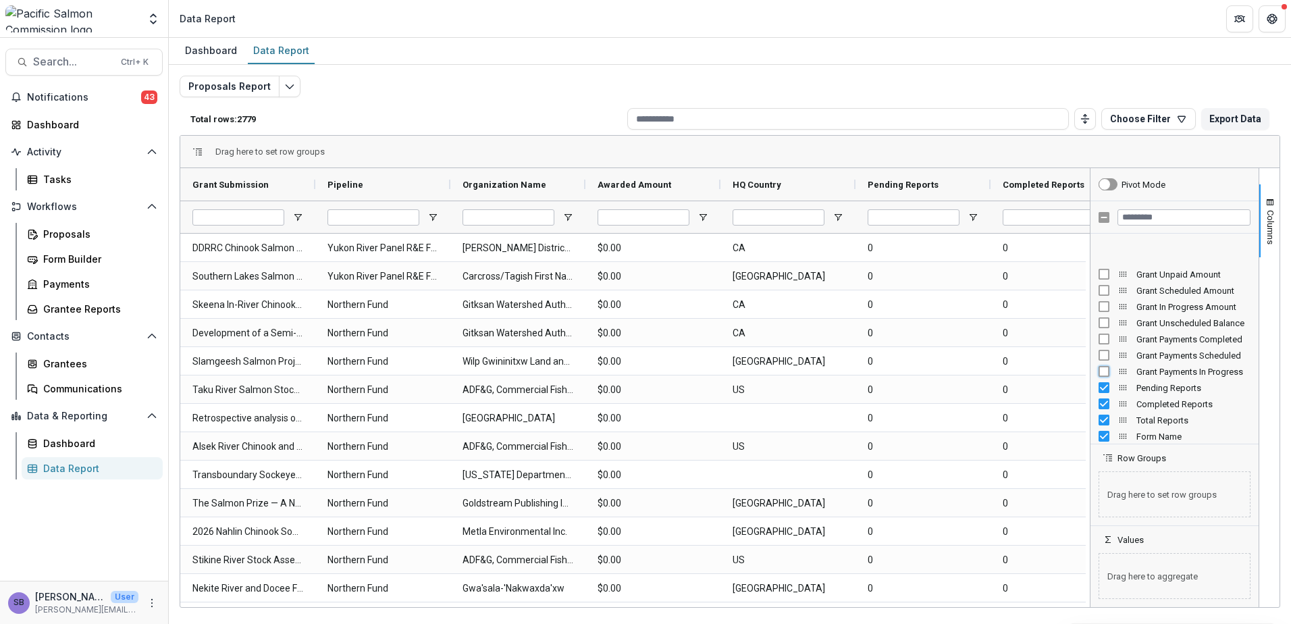
scroll to position [991, 0]
click at [1107, 379] on div "Completed Reports" at bounding box center [1175, 373] width 152 height 16
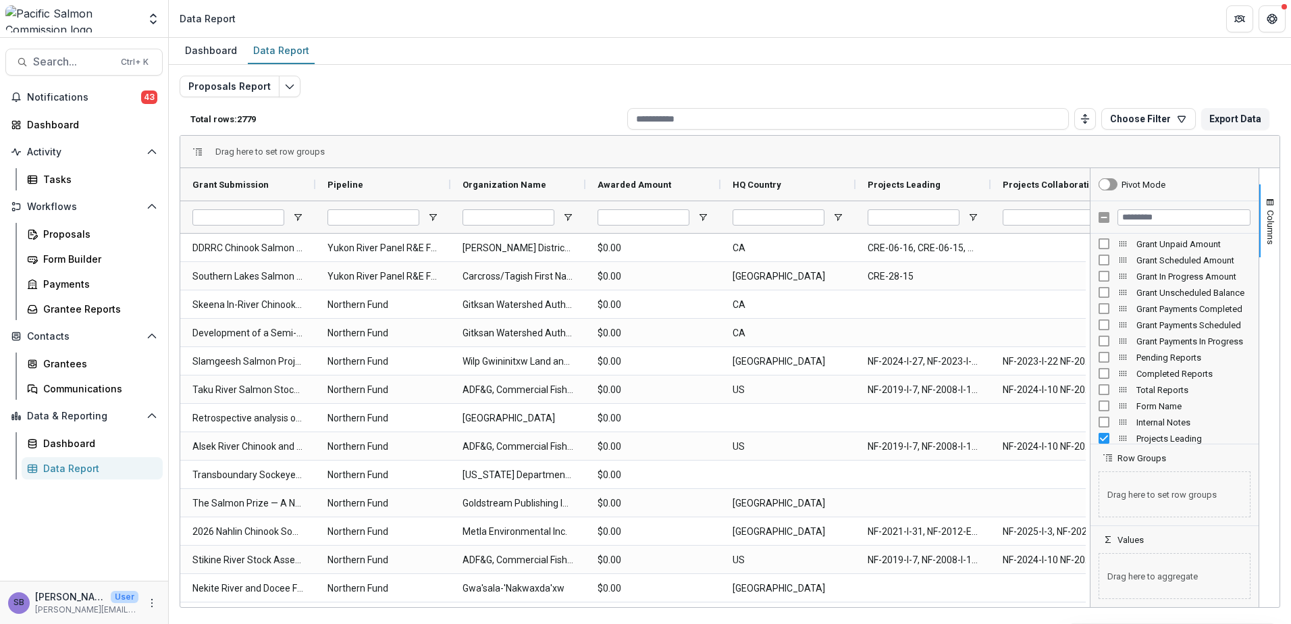
click at [1107, 442] on div at bounding box center [1174, 441] width 161 height 3
click at [1106, 440] on div at bounding box center [1174, 441] width 161 height 3
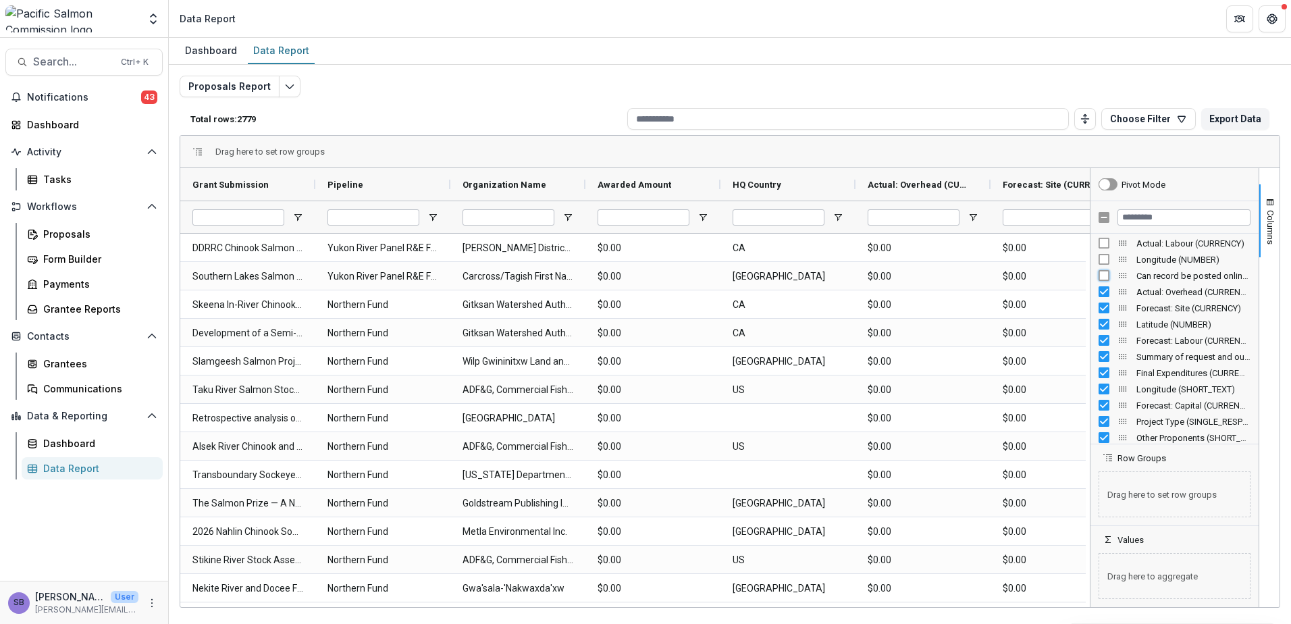
scroll to position [1350, 0]
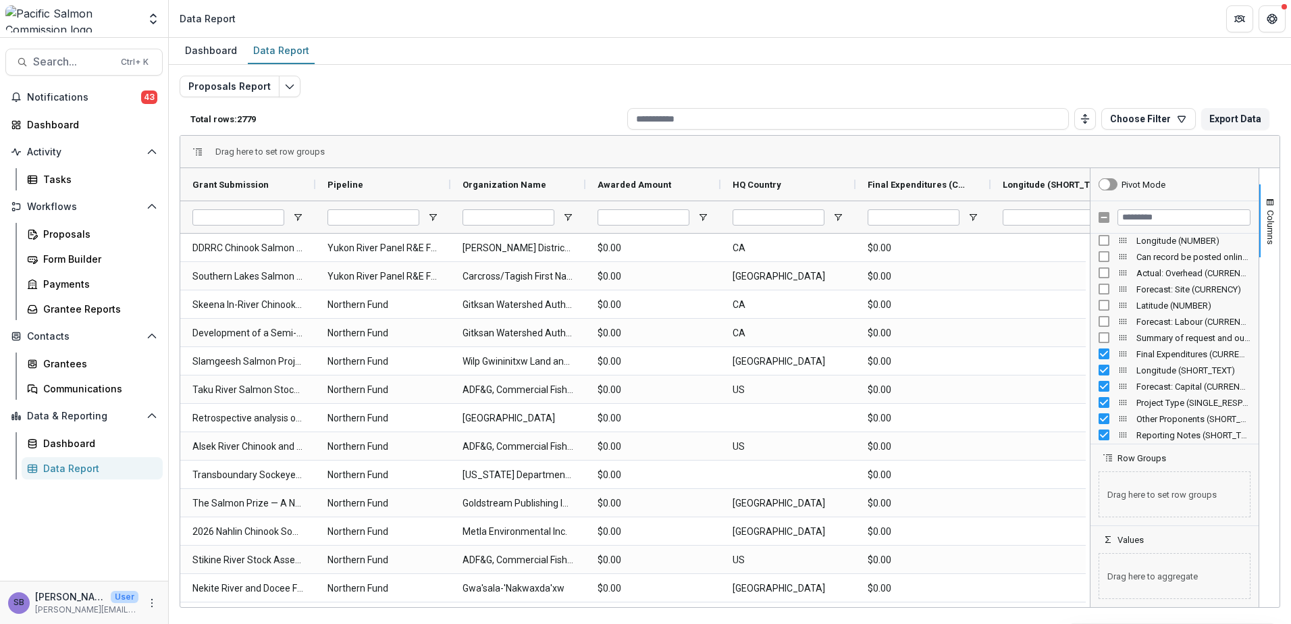
click at [1106, 348] on div "Final Expenditures (CURRENCY)" at bounding box center [1175, 354] width 152 height 16
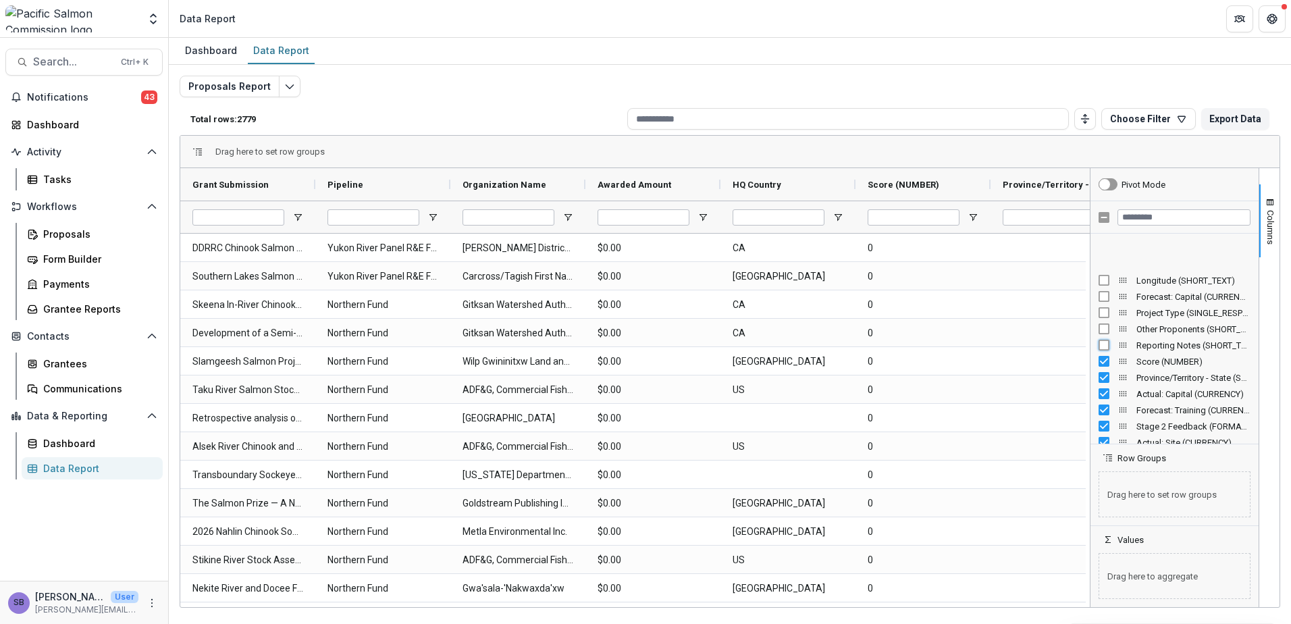
scroll to position [1531, 0]
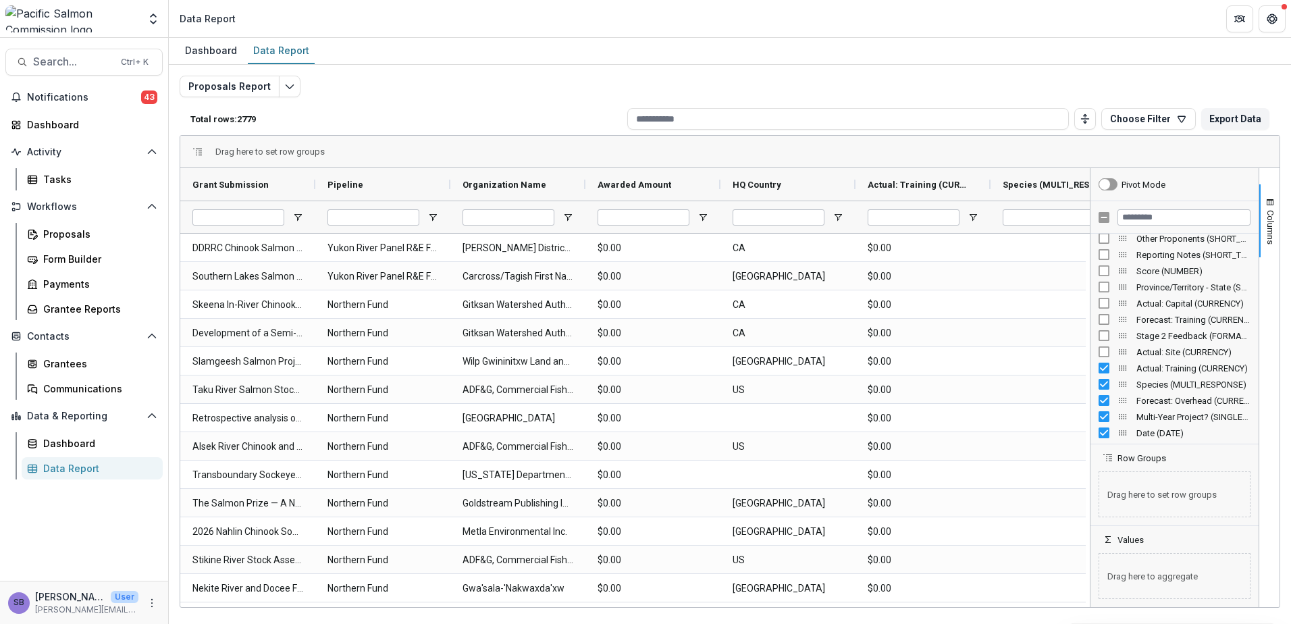
click at [1104, 362] on div "Actual: Training (CURRENCY)" at bounding box center [1175, 368] width 152 height 16
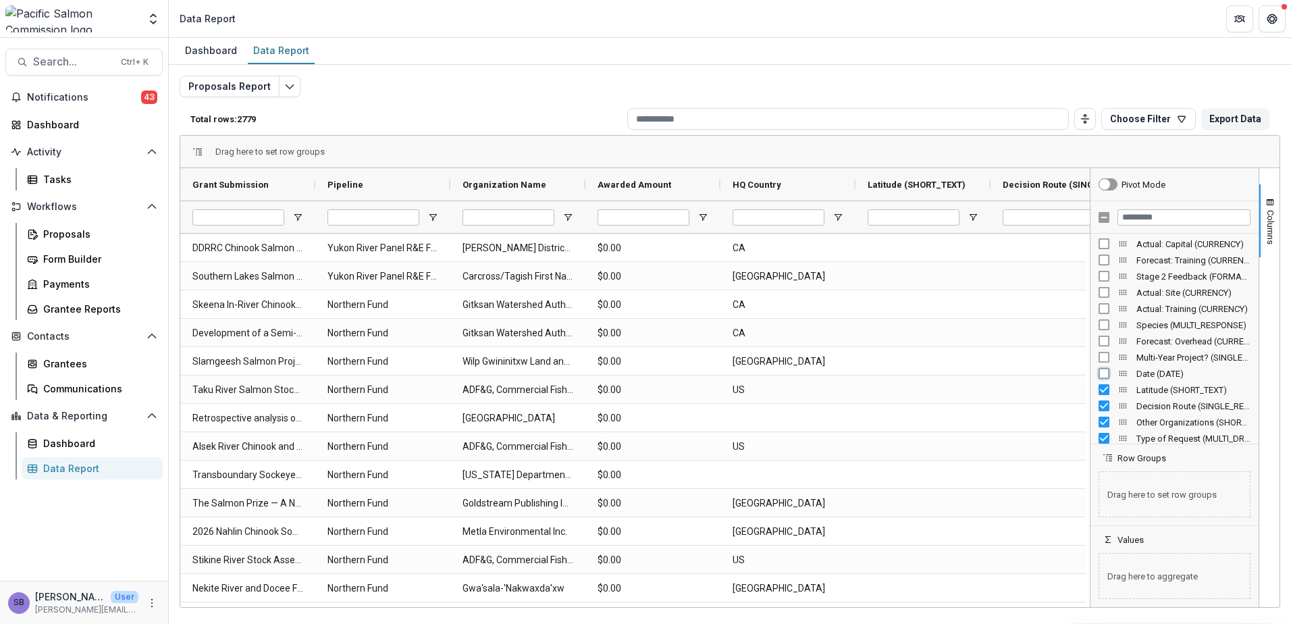
scroll to position [1620, 0]
click at [1105, 414] on div "Type of Request (MULTI_DROPDOWN_LIST)" at bounding box center [1175, 408] width 152 height 16
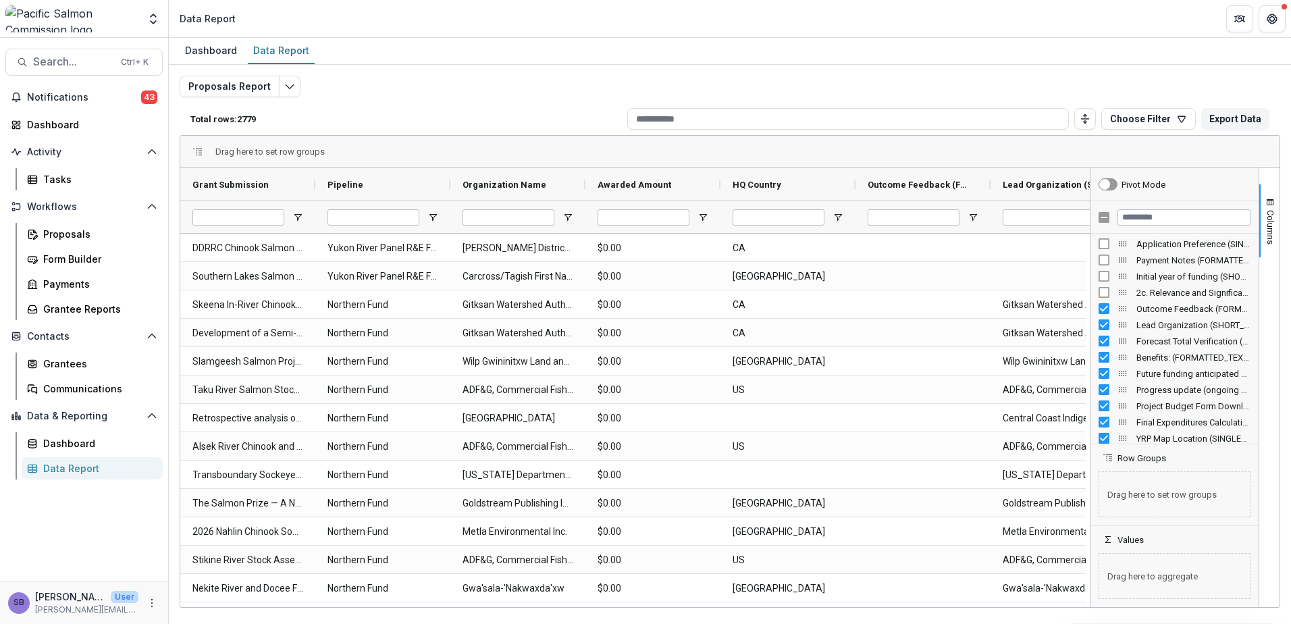
click at [1104, 301] on div "Outcome Feedback (FORMATTED_TEXT)" at bounding box center [1175, 308] width 152 height 16
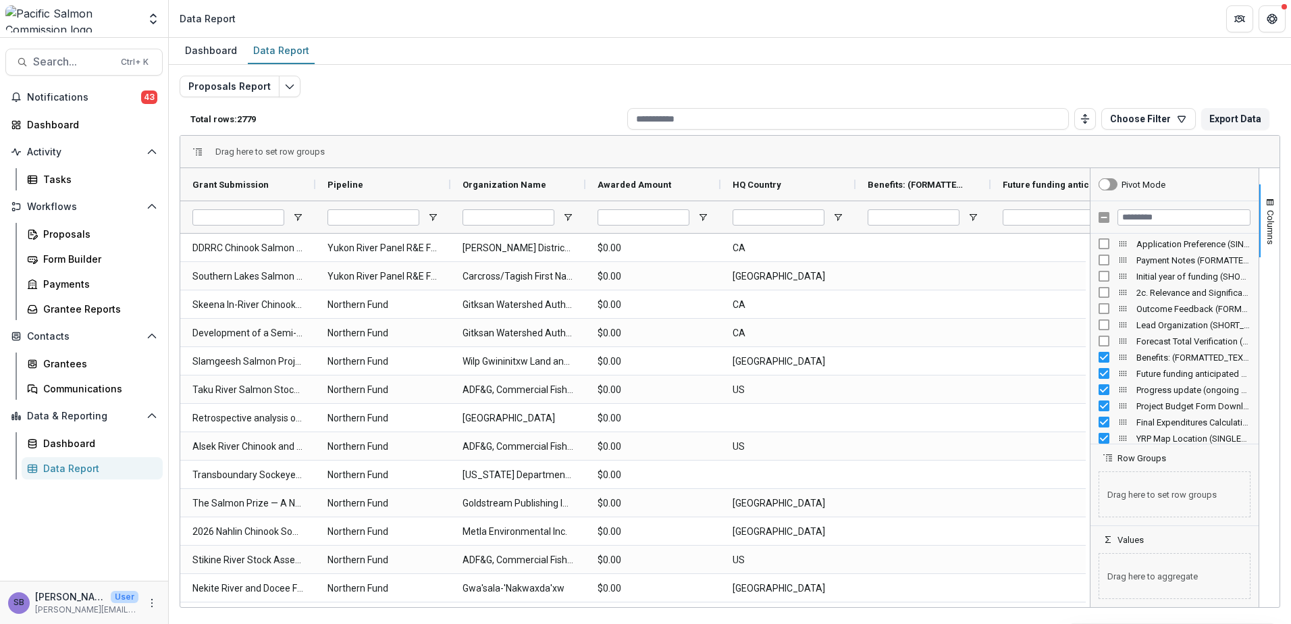
click at [1104, 365] on div "Benefits: (FORMATTED_TEXT)" at bounding box center [1175, 357] width 152 height 16
click at [1109, 283] on div "8. Measures of Success (FORMATTED_TEXT)" at bounding box center [1175, 278] width 152 height 16
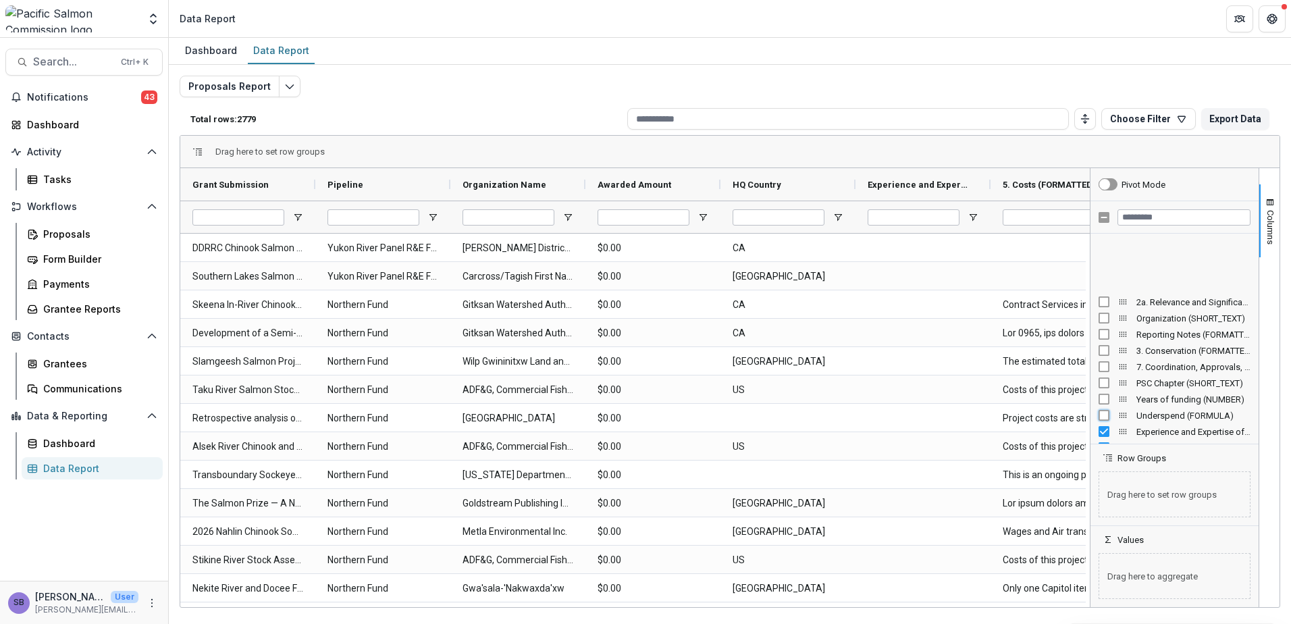
scroll to position [3511, 0]
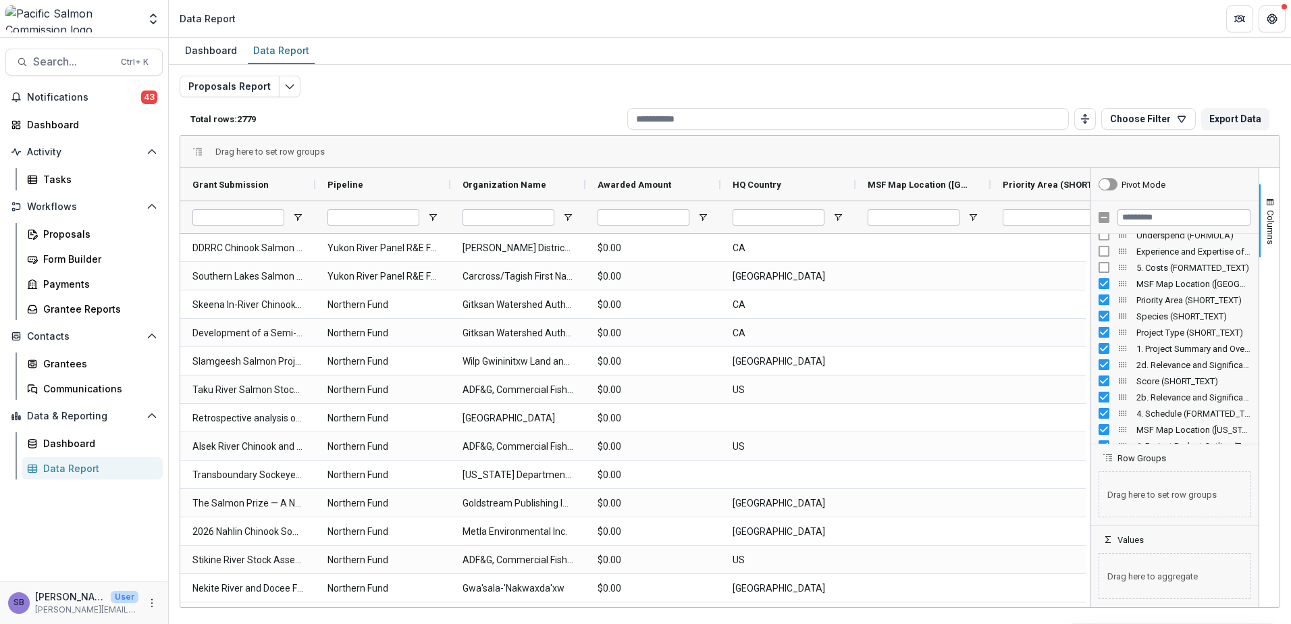
click at [1101, 293] on div "Priority Area (SHORT_TEXT)" at bounding box center [1175, 300] width 152 height 16
click at [1101, 290] on div "MSF Map Location (WA) (DROPDOWN_LIST)" at bounding box center [1175, 283] width 152 height 16
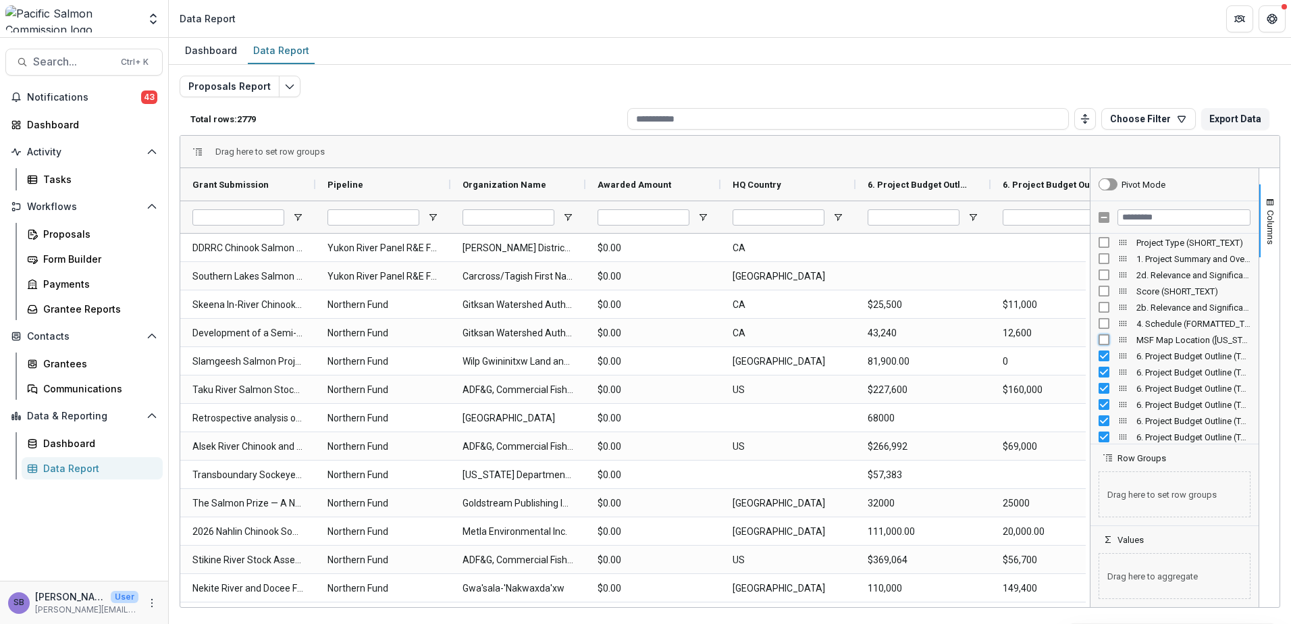
scroll to position [3691, 0]
click at [1104, 273] on div "6. Project Budget Outline (Table) - Contract services - Column 1" at bounding box center [1175, 281] width 152 height 16
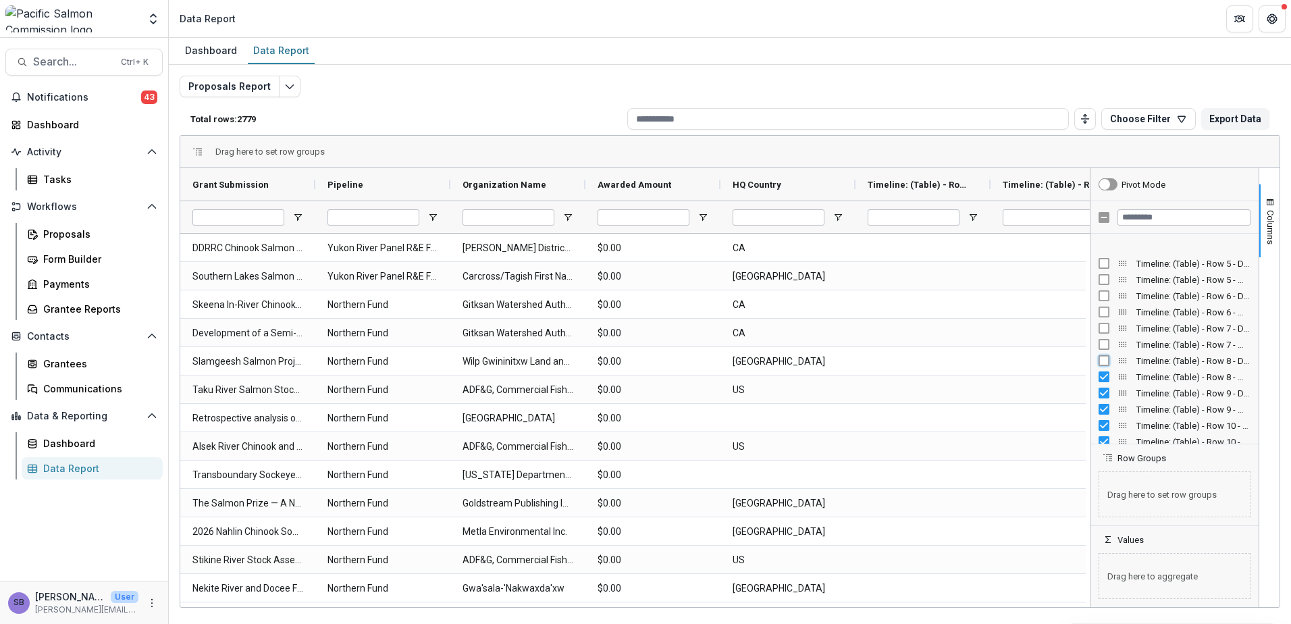
scroll to position [3961, 0]
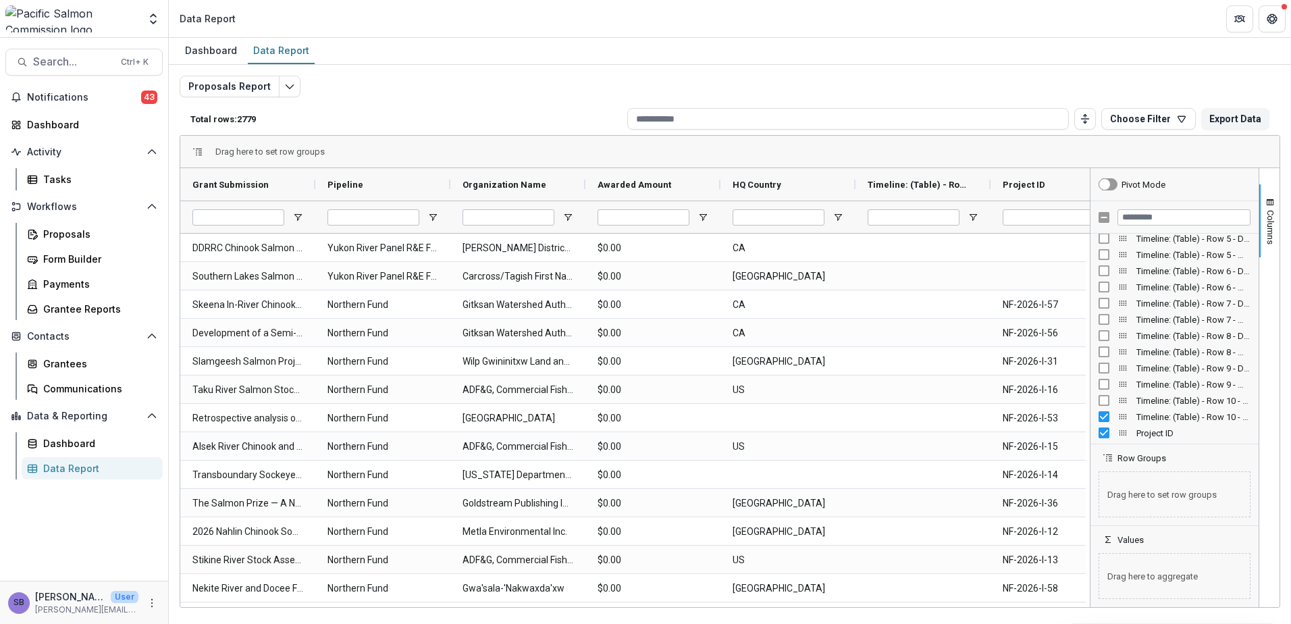
click at [1106, 423] on div "Timeline: (Table) - Row 10 - Milestone" at bounding box center [1175, 416] width 152 height 16
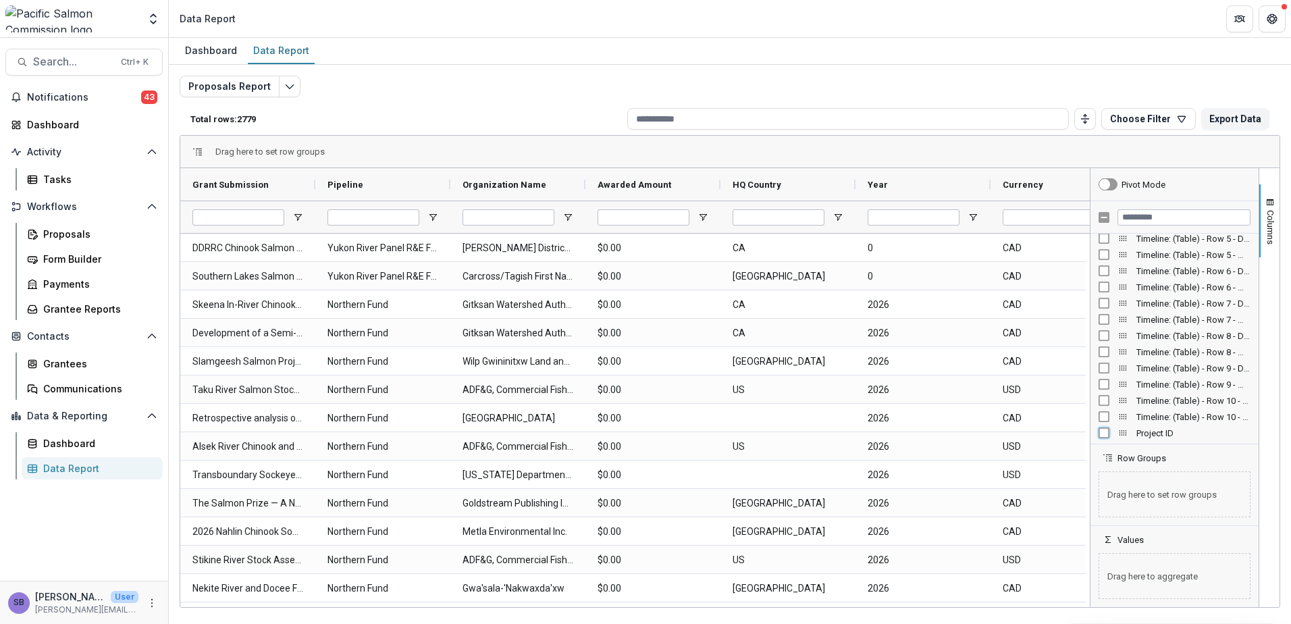
scroll to position [4011, 0]
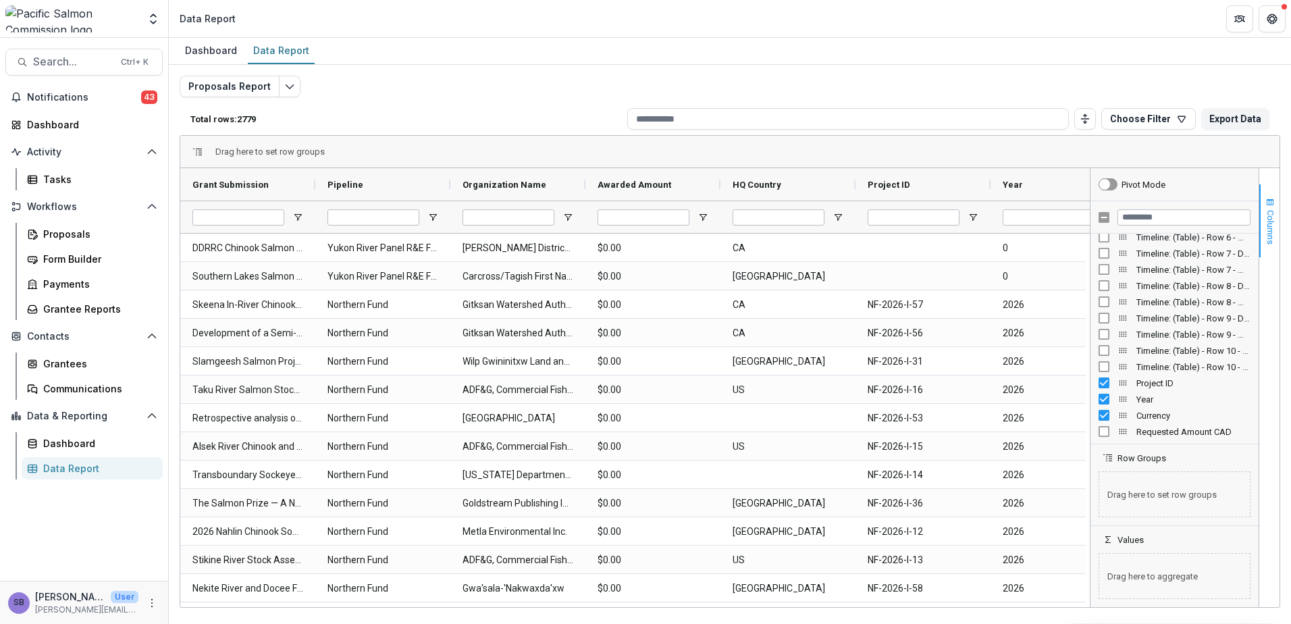
click at [1270, 203] on span "button" at bounding box center [1270, 202] width 11 height 11
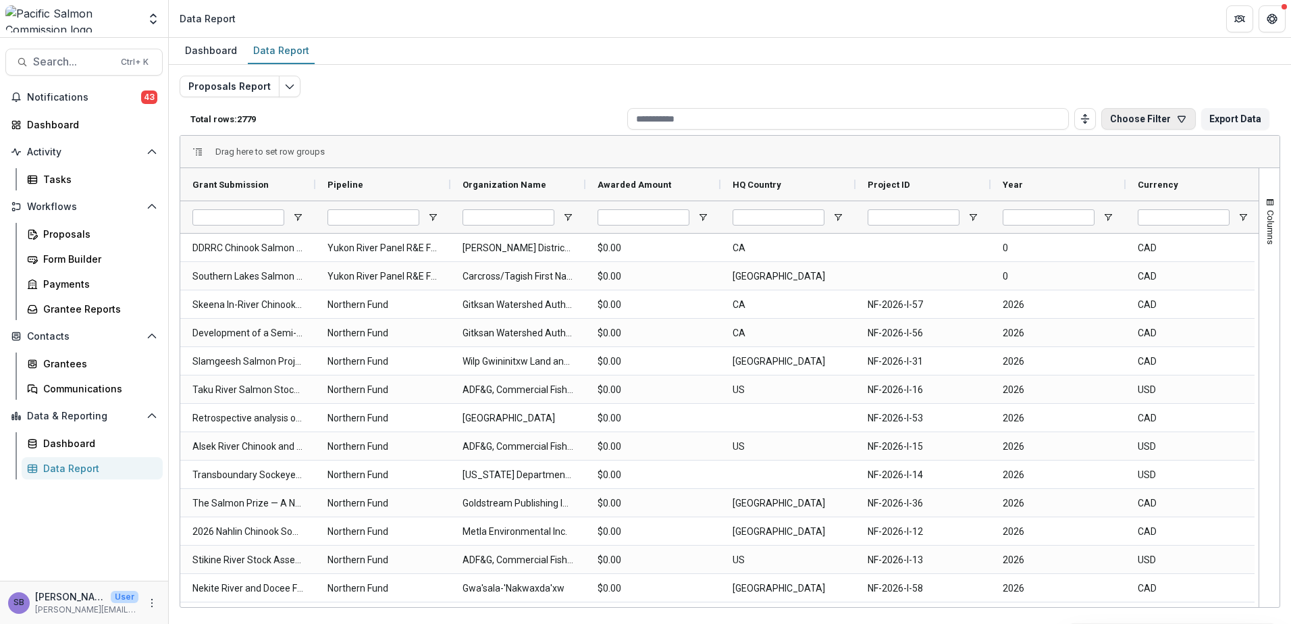
click at [1182, 118] on icon "button" at bounding box center [1181, 118] width 11 height 11
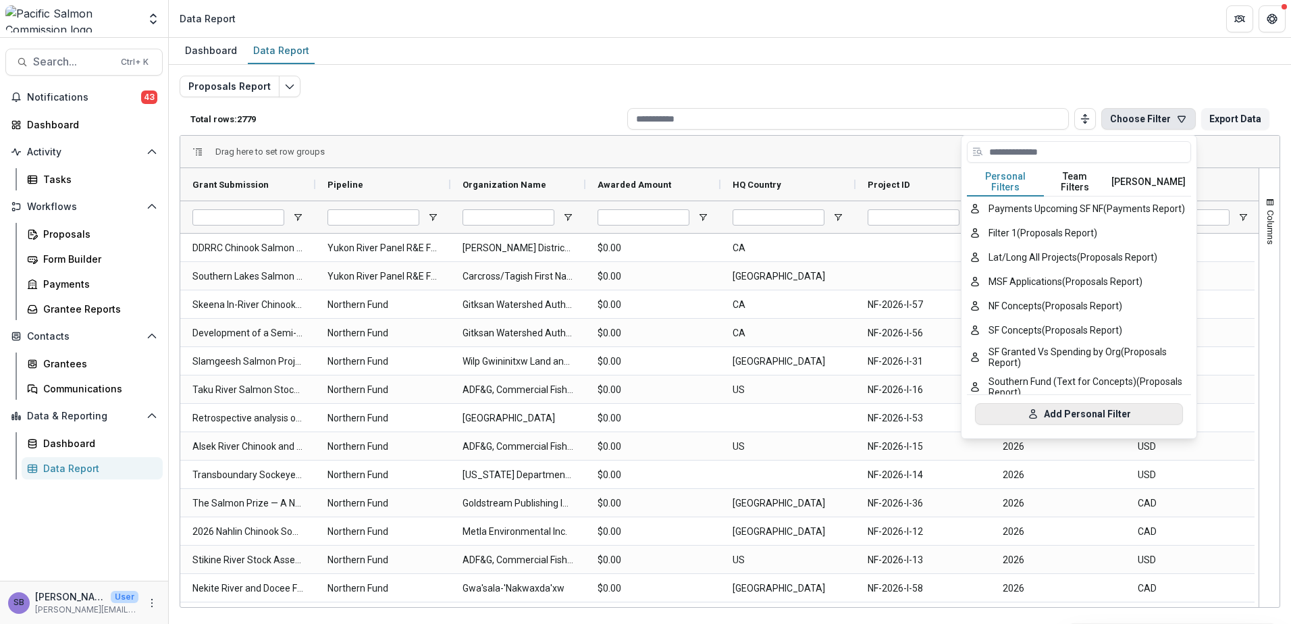
click at [1055, 404] on button "Add Personal Filter" at bounding box center [1079, 414] width 208 height 22
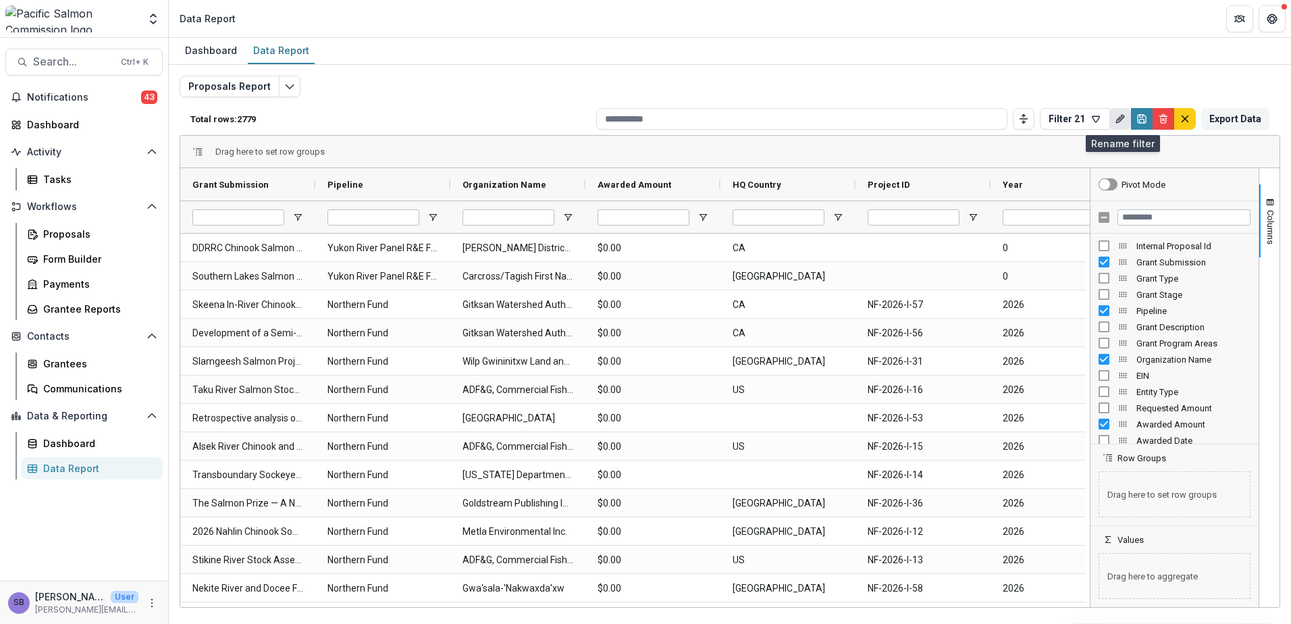
click at [1116, 122] on icon "Rename" at bounding box center [1120, 118] width 11 height 11
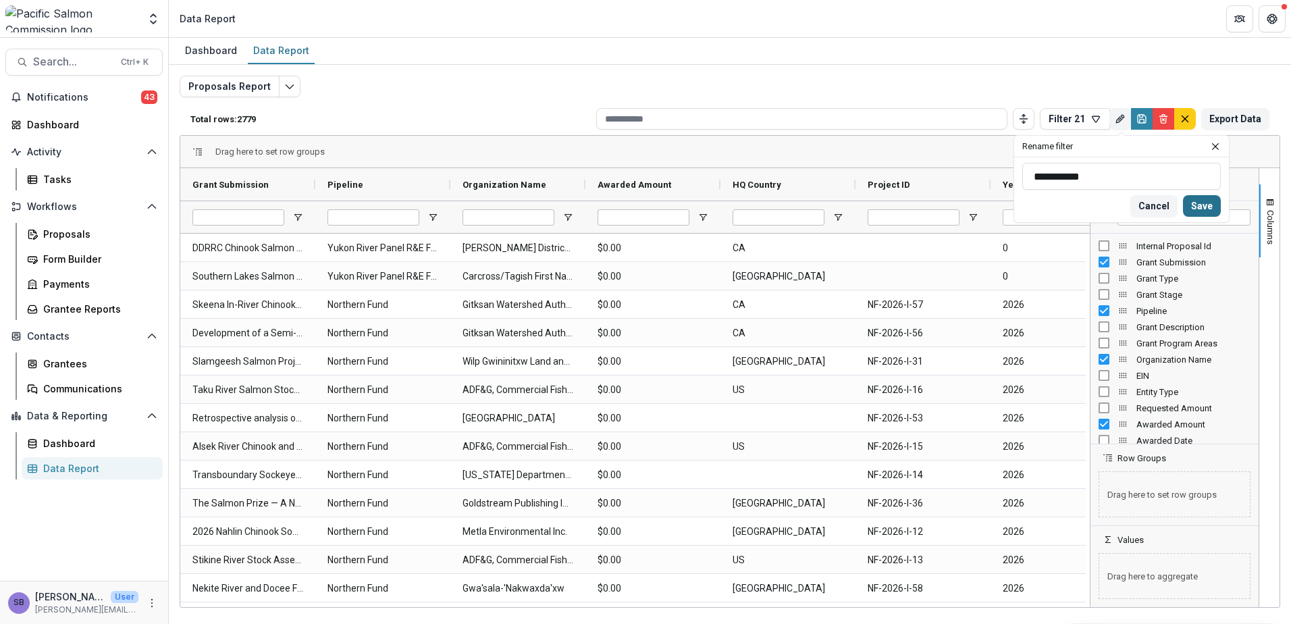
type input "**********"
click at [1189, 205] on button "Save" at bounding box center [1202, 206] width 38 height 22
click at [1269, 206] on span "button" at bounding box center [1270, 202] width 11 height 11
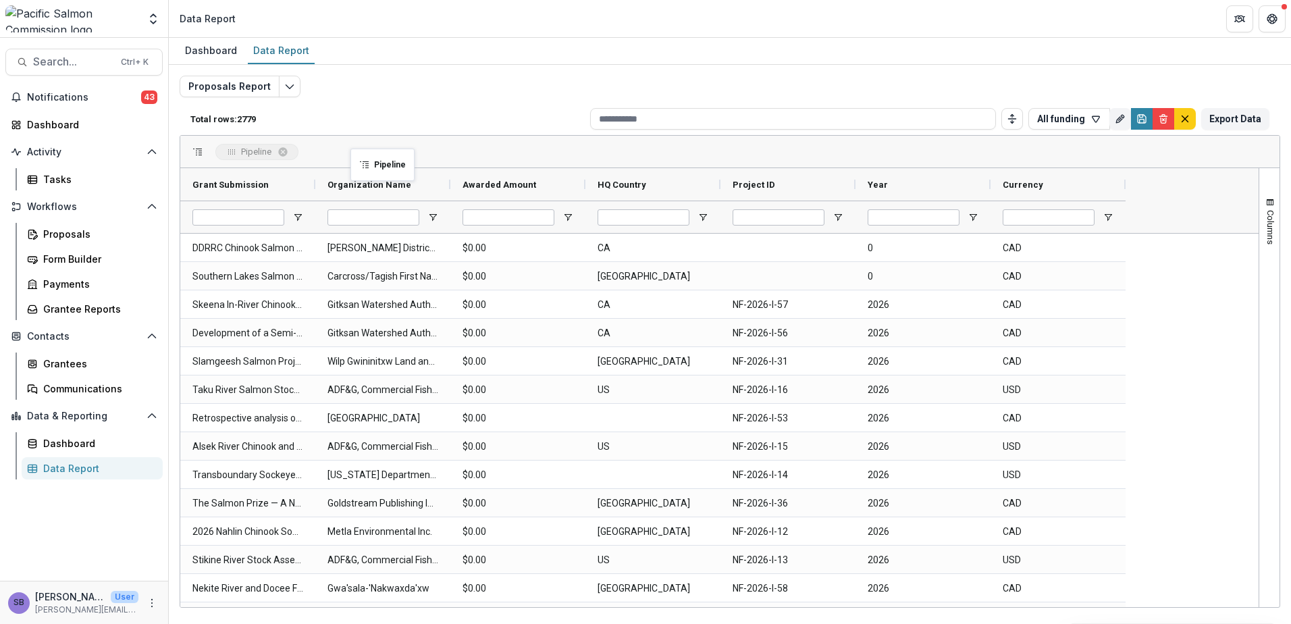
drag, startPoint x: 365, startPoint y: 188, endPoint x: 357, endPoint y: 157, distance: 31.9
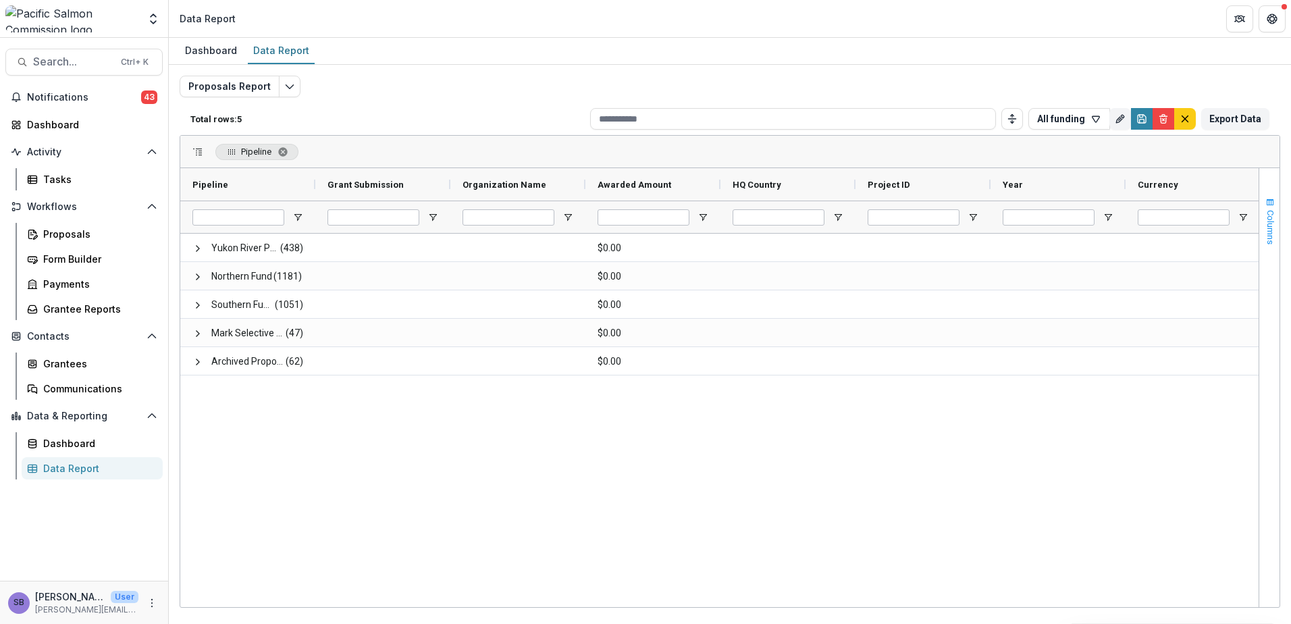
click at [1261, 212] on button "Columns" at bounding box center [1269, 220] width 20 height 73
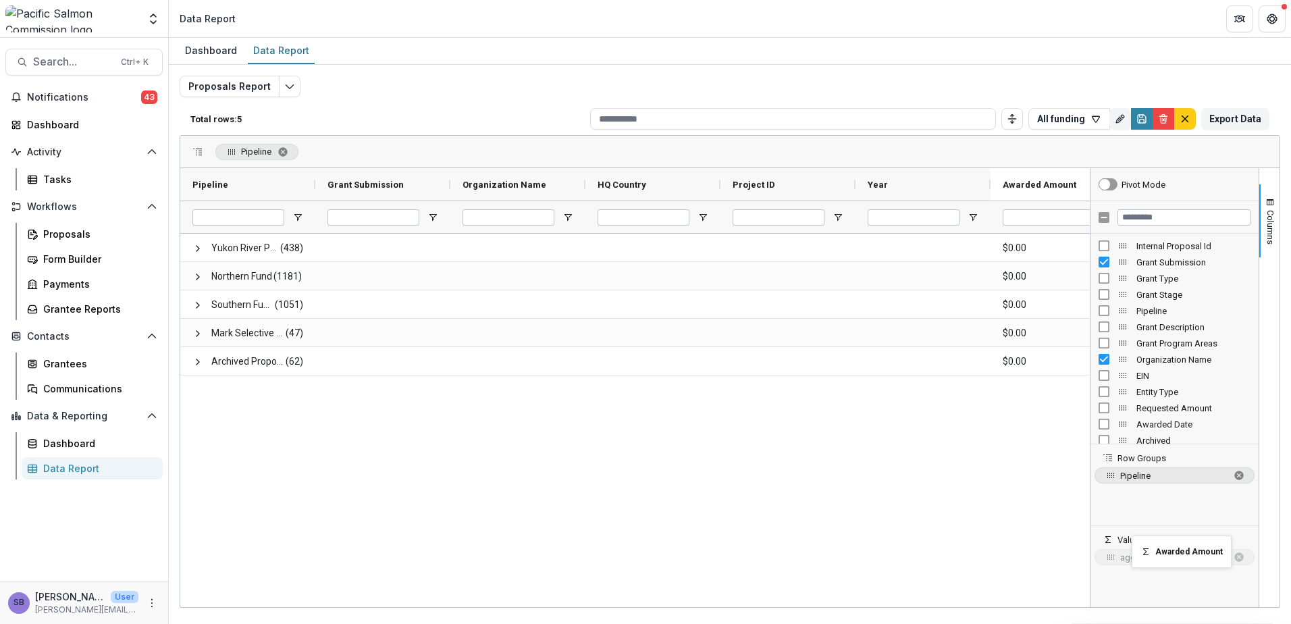
drag, startPoint x: 639, startPoint y: 180, endPoint x: 1138, endPoint y: 544, distance: 617.7
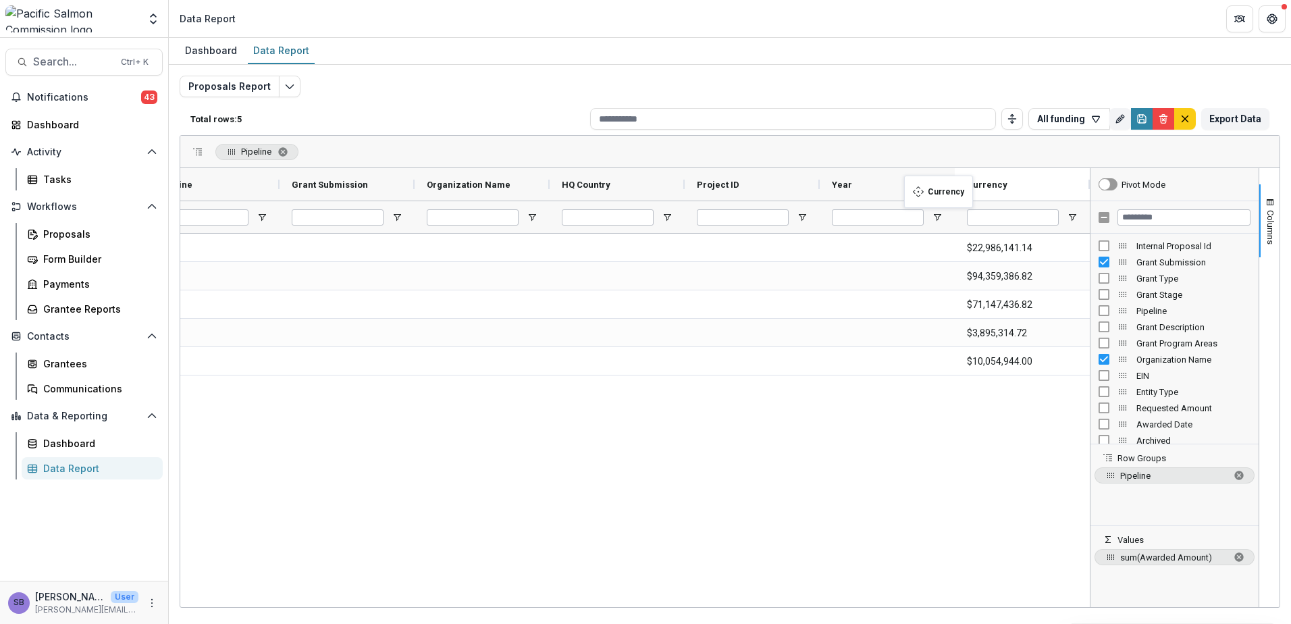
scroll to position [0, 36]
drag, startPoint x: 1022, startPoint y: 186, endPoint x: 729, endPoint y: 155, distance: 294.7
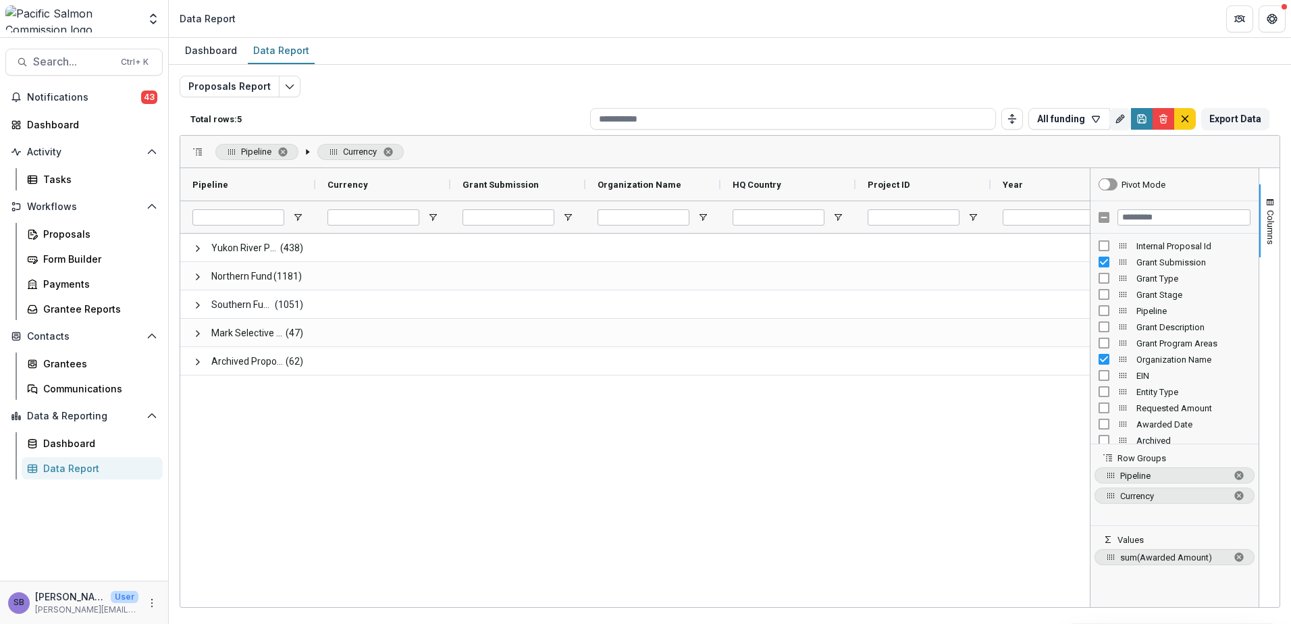
drag, startPoint x: 361, startPoint y: 151, endPoint x: 1146, endPoint y: 539, distance: 876.0
click at [1146, 539] on div "Pipeline Currency Drag here to set column labels Pipeline Currency Year" at bounding box center [730, 371] width 1101 height 473
click at [390, 149] on span "Currency. Press ENTER to sort. Press DELETE to remove" at bounding box center [388, 152] width 11 height 11
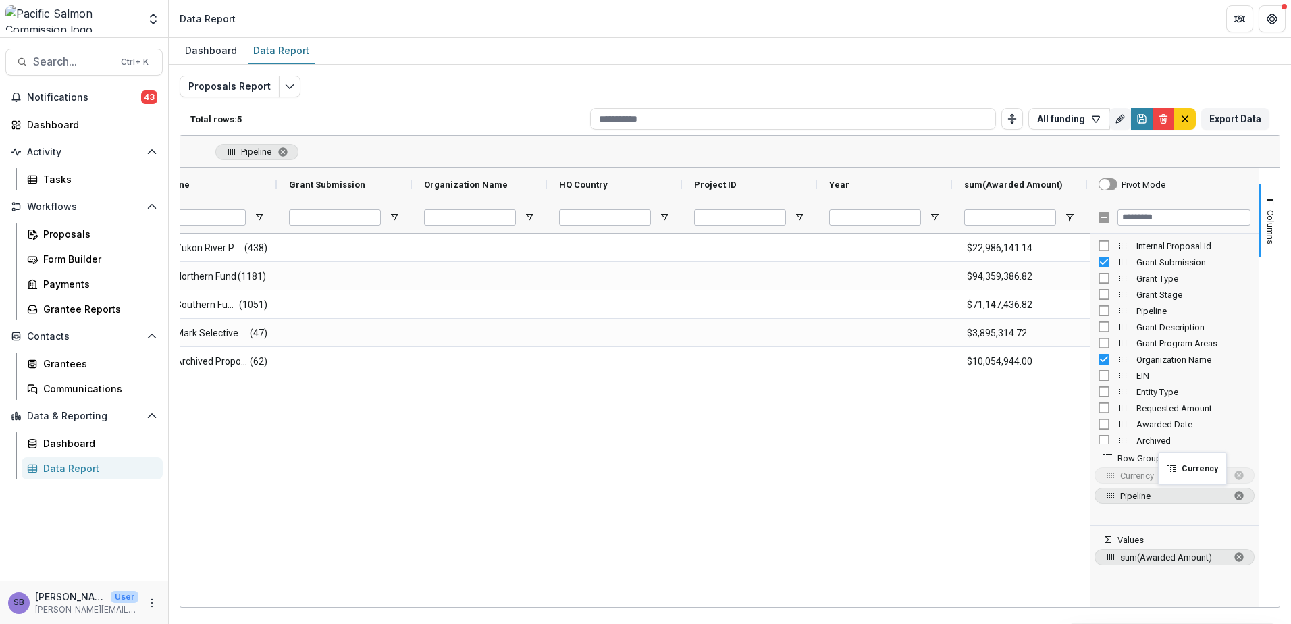
scroll to position [0, 36]
drag, startPoint x: 724, startPoint y: 180, endPoint x: 1188, endPoint y: 537, distance: 585.0
drag, startPoint x: 652, startPoint y: 607, endPoint x: 627, endPoint y: 608, distance: 24.3
click at [627, 608] on div "Dashboard Data Report Proposals Report Total rows: 5 All funding Personal Filte…" at bounding box center [730, 331] width 1122 height 586
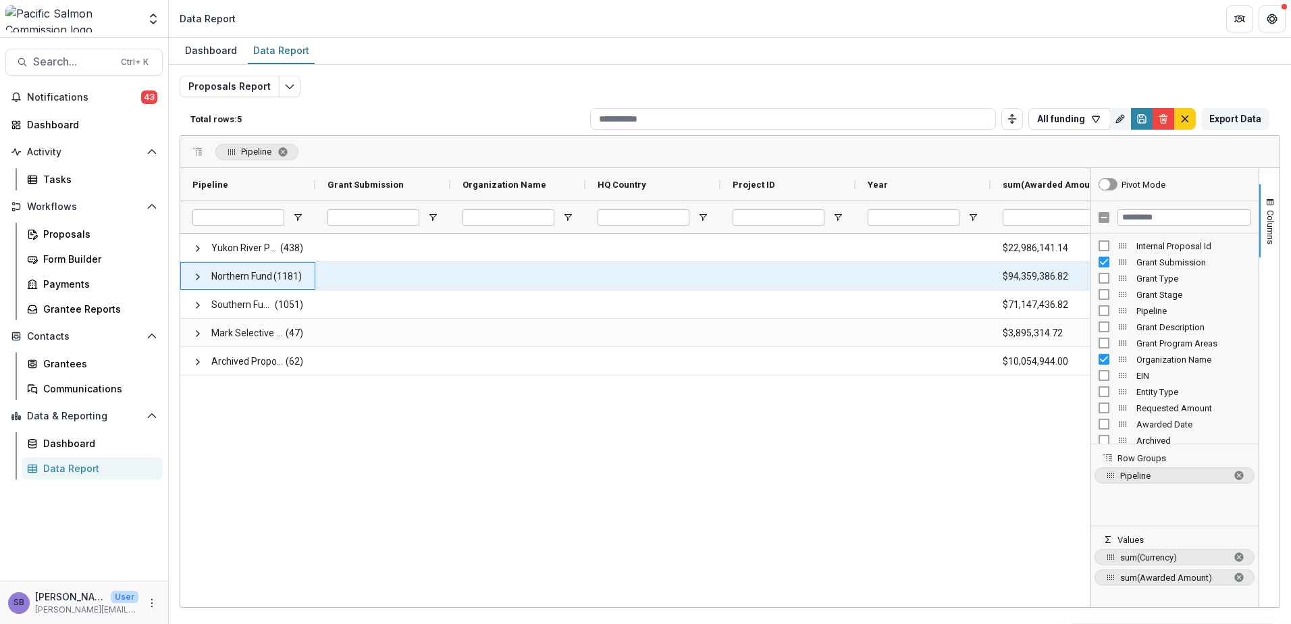
click at [189, 278] on div "Northern Fund (1181)" at bounding box center [247, 276] width 135 height 28
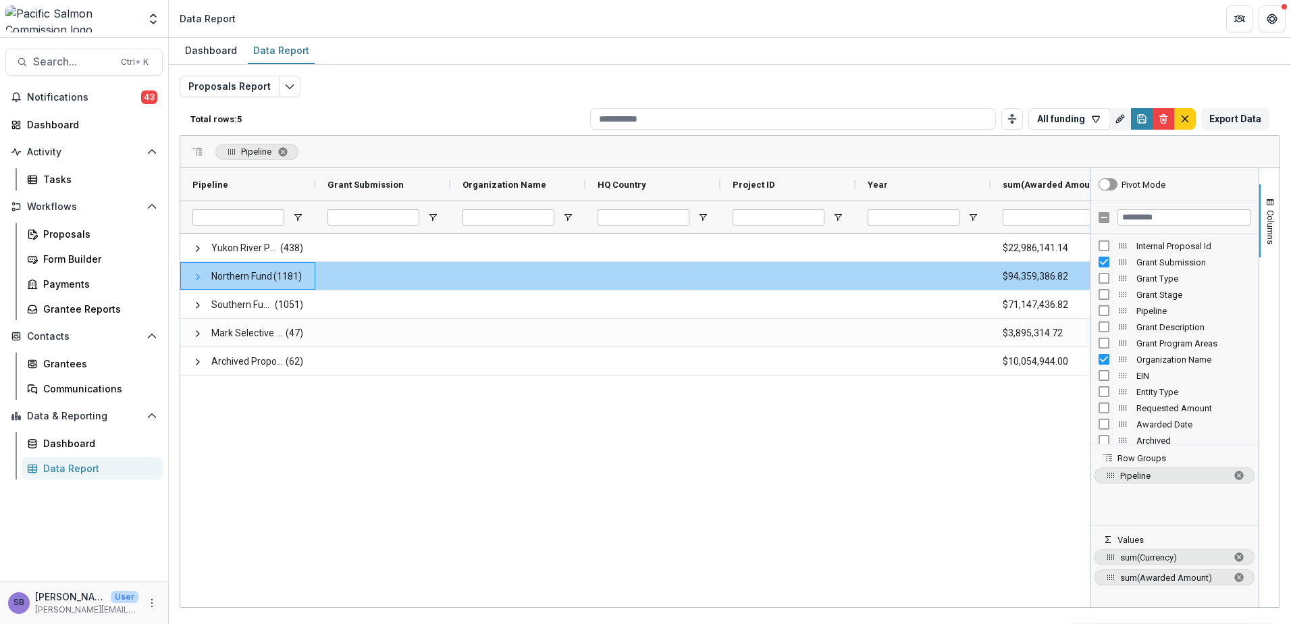
click at [196, 279] on span at bounding box center [197, 276] width 11 height 11
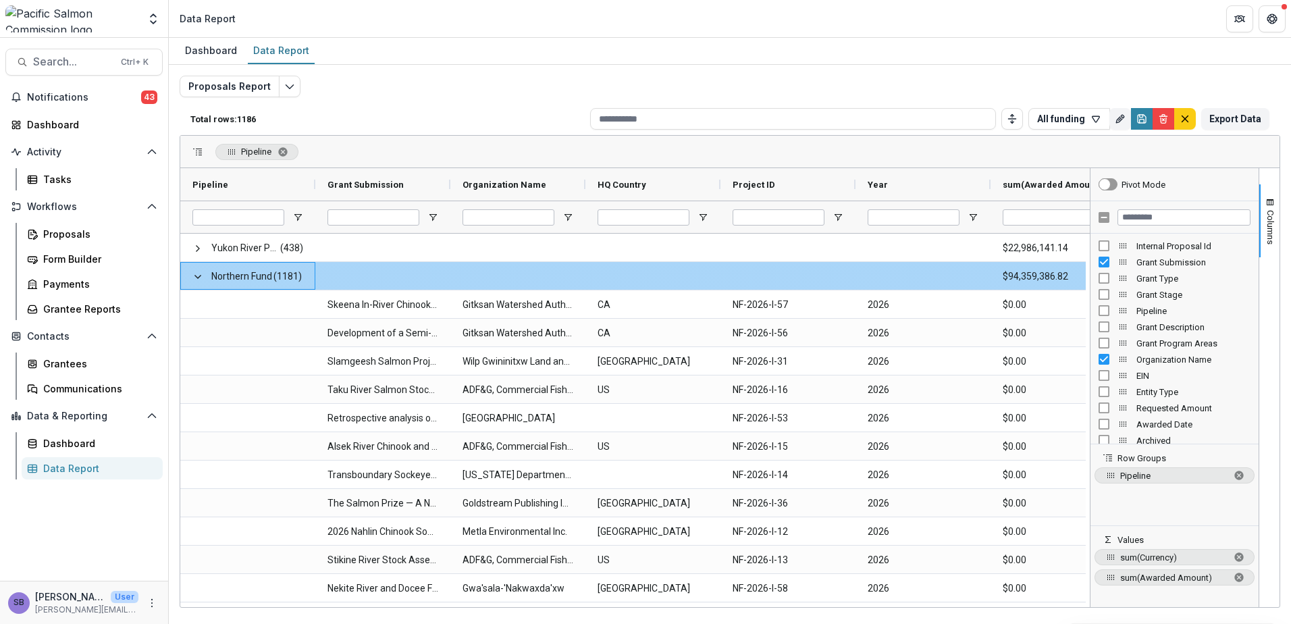
click at [191, 276] on div "Northern Fund (1181)" at bounding box center [247, 276] width 135 height 28
click at [196, 277] on span at bounding box center [197, 276] width 11 height 11
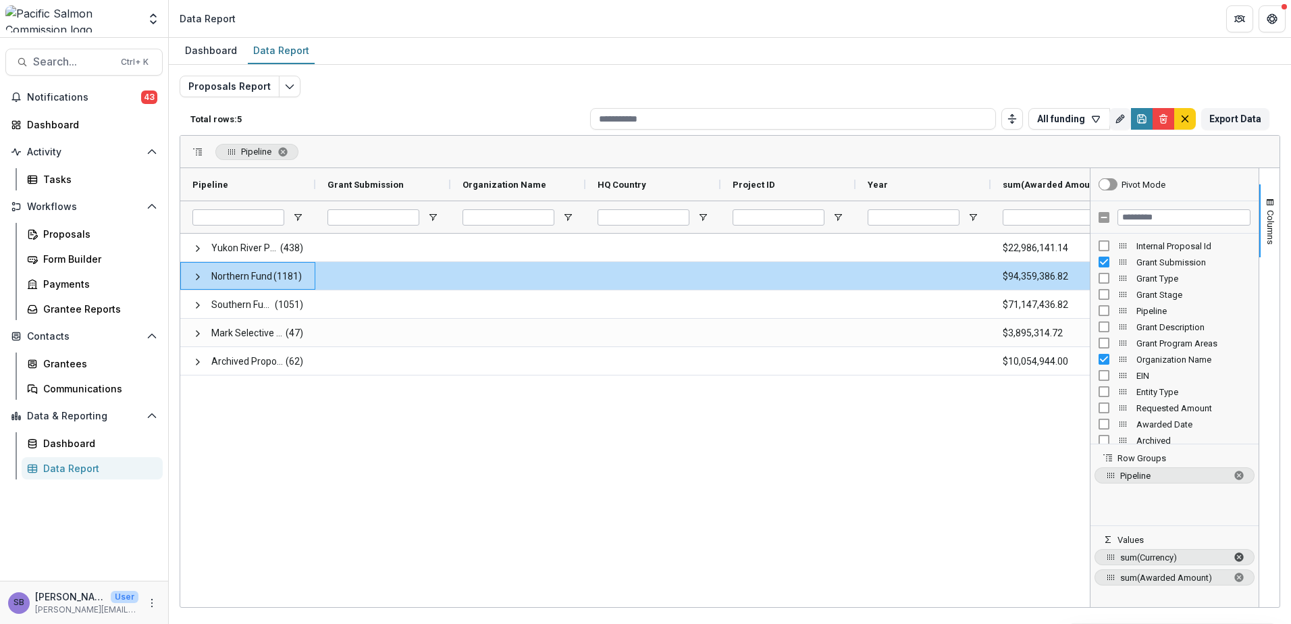
click at [1242, 554] on span "sum of Currency. Press ENTER to change the aggregation type. Press DELETE to re…" at bounding box center [1239, 557] width 11 height 11
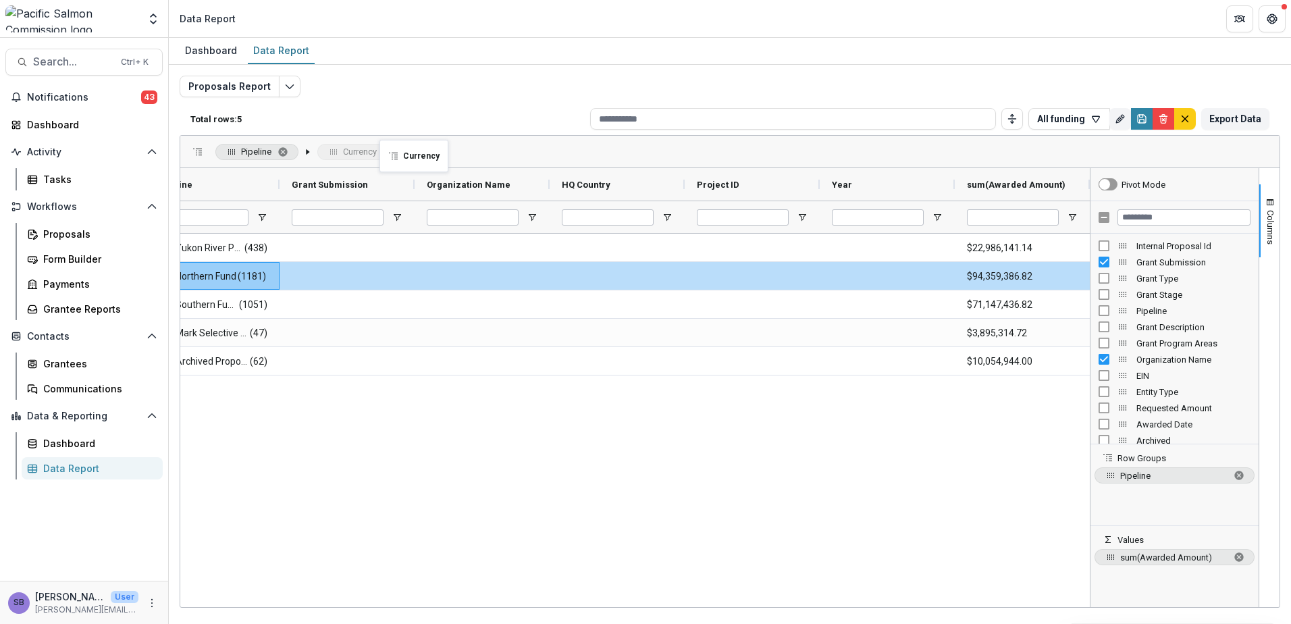
drag, startPoint x: 1012, startPoint y: 182, endPoint x: 386, endPoint y: 148, distance: 626.9
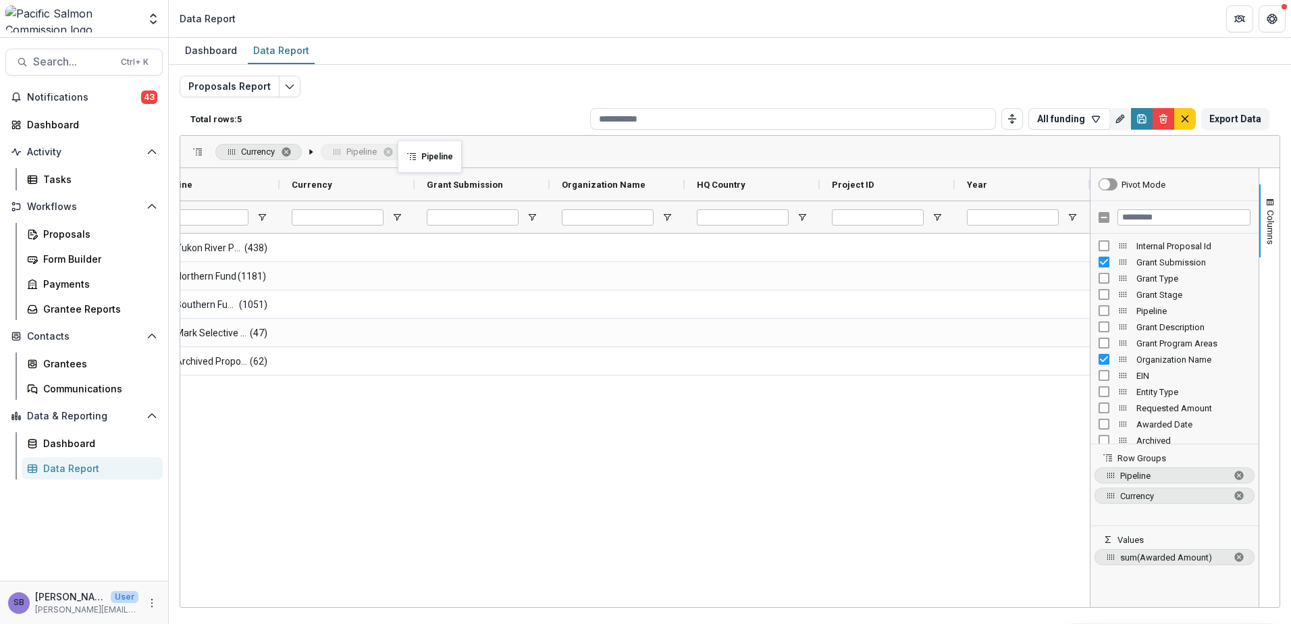
drag, startPoint x: 229, startPoint y: 153, endPoint x: 404, endPoint y: 149, distance: 175.6
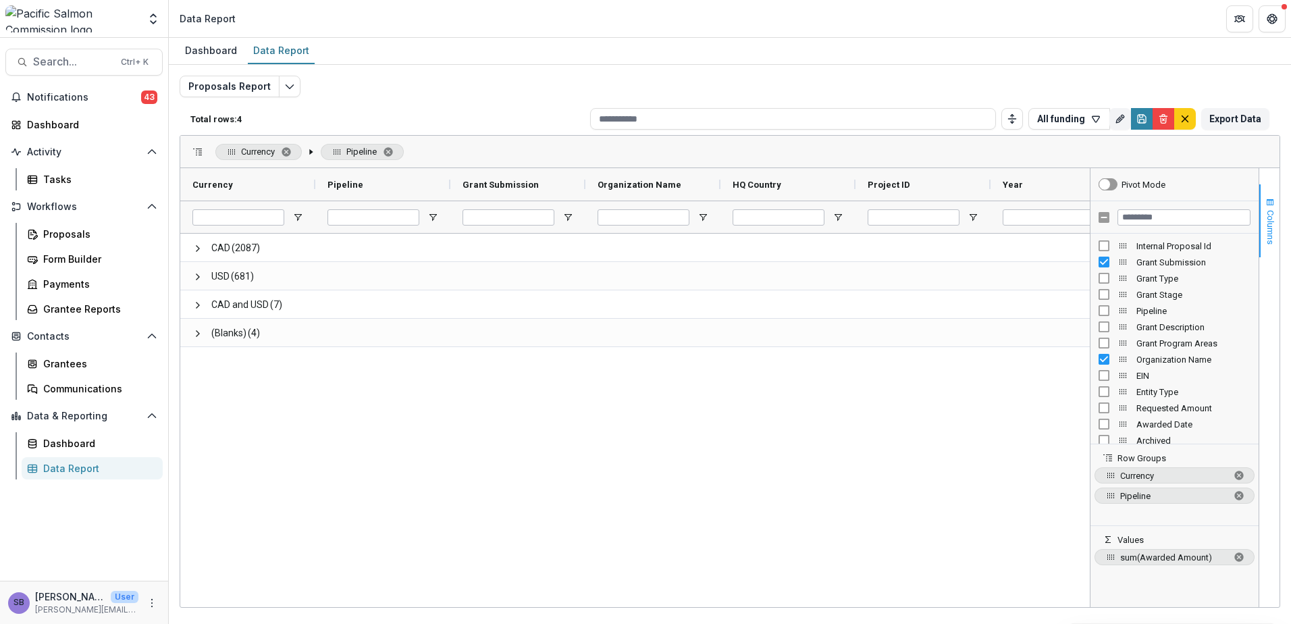
click at [1274, 209] on button "Columns" at bounding box center [1269, 220] width 20 height 73
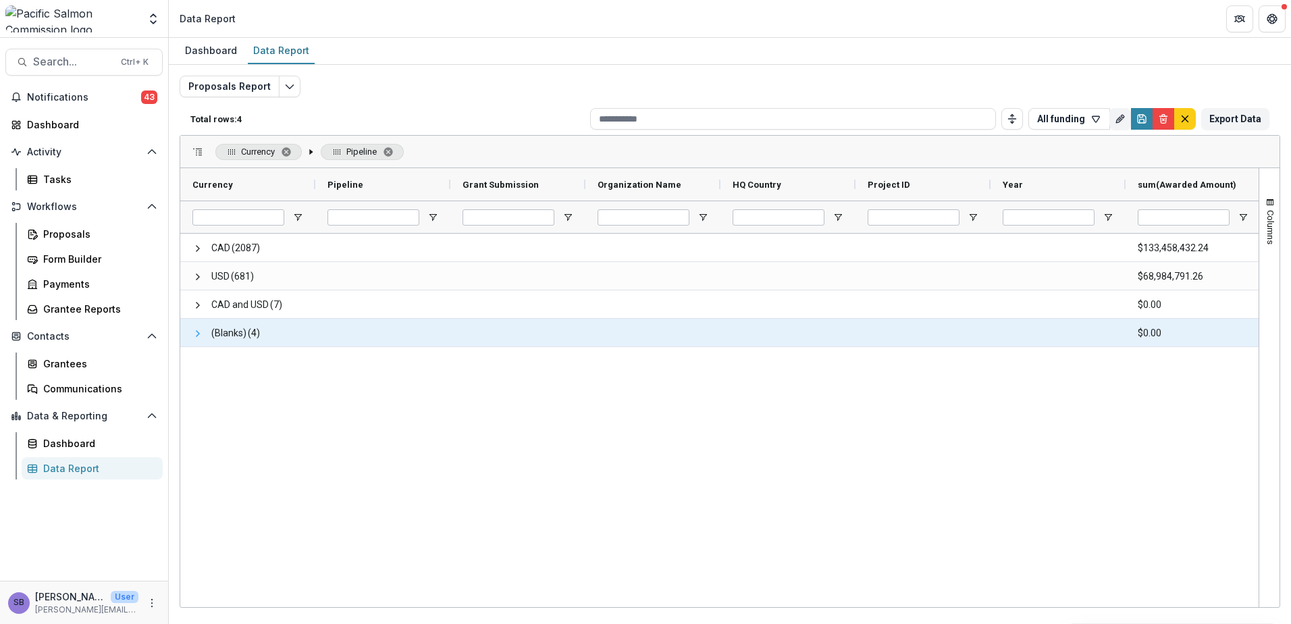
click at [197, 336] on span at bounding box center [197, 333] width 11 height 11
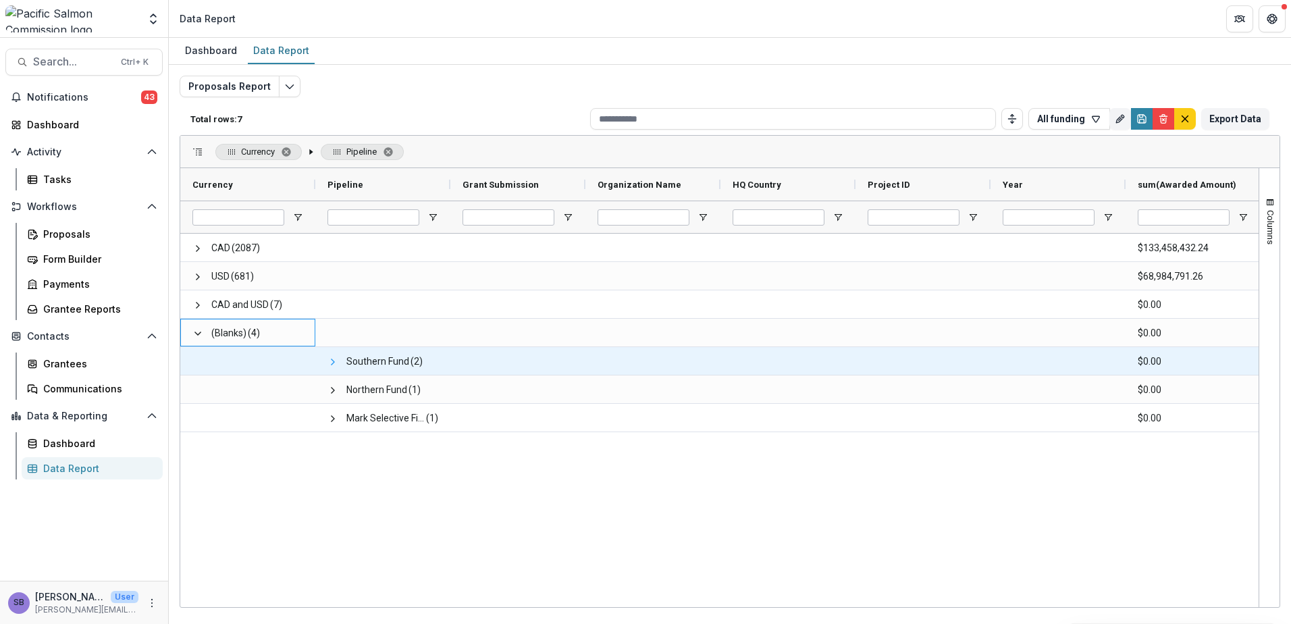
click at [332, 360] on span at bounding box center [332, 362] width 11 height 11
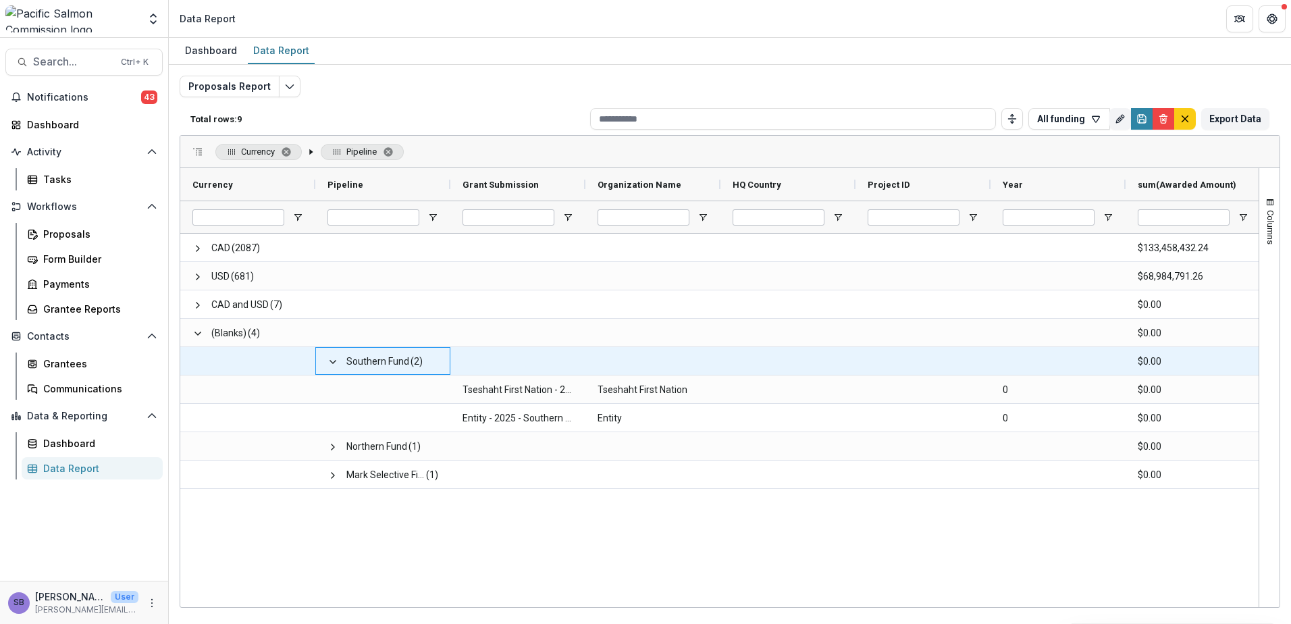
click at [332, 360] on span at bounding box center [332, 362] width 11 height 11
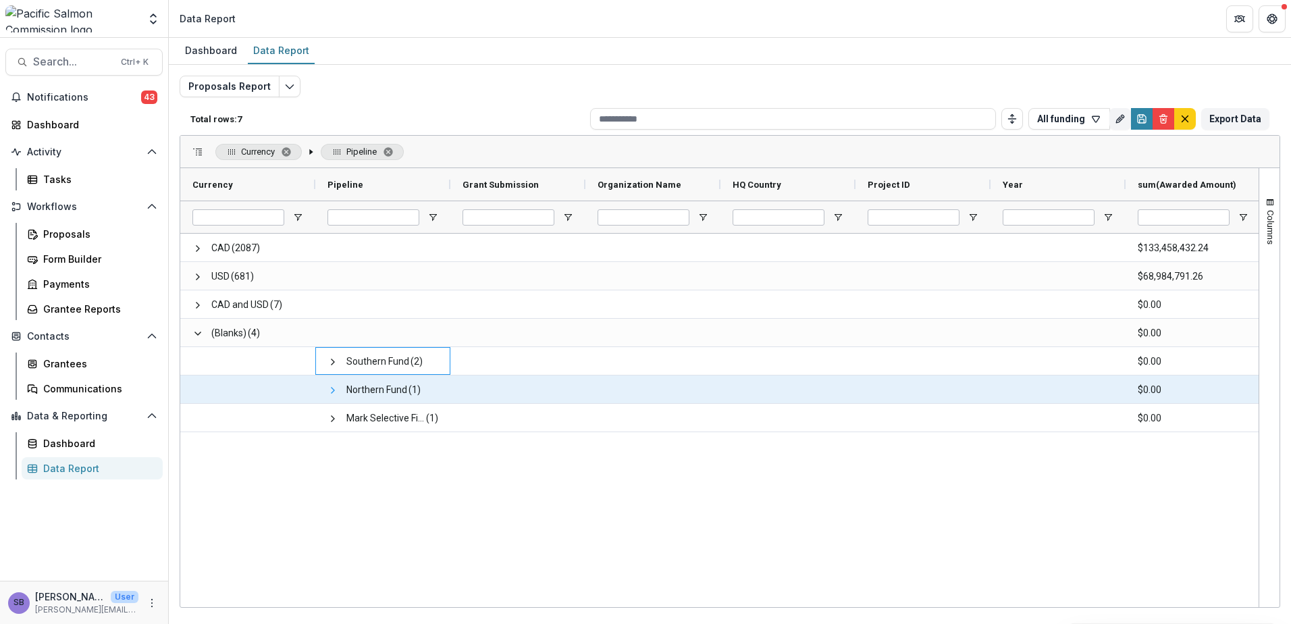
click at [333, 389] on span at bounding box center [332, 390] width 11 height 11
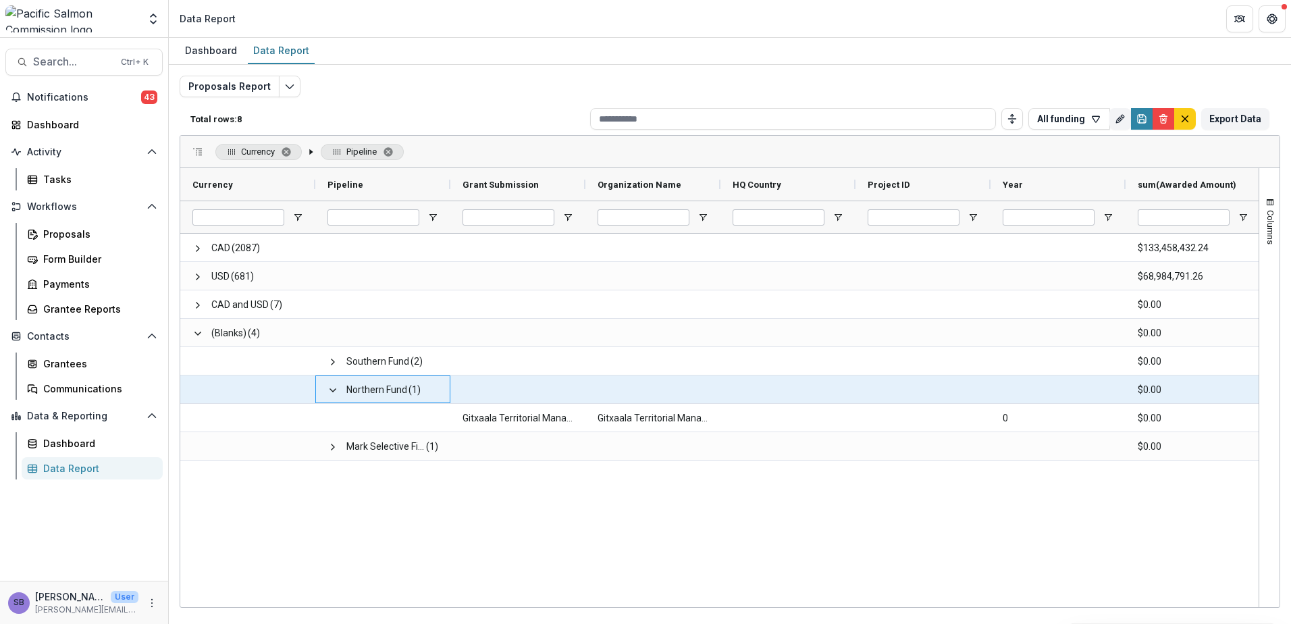
click at [333, 389] on span at bounding box center [332, 390] width 11 height 11
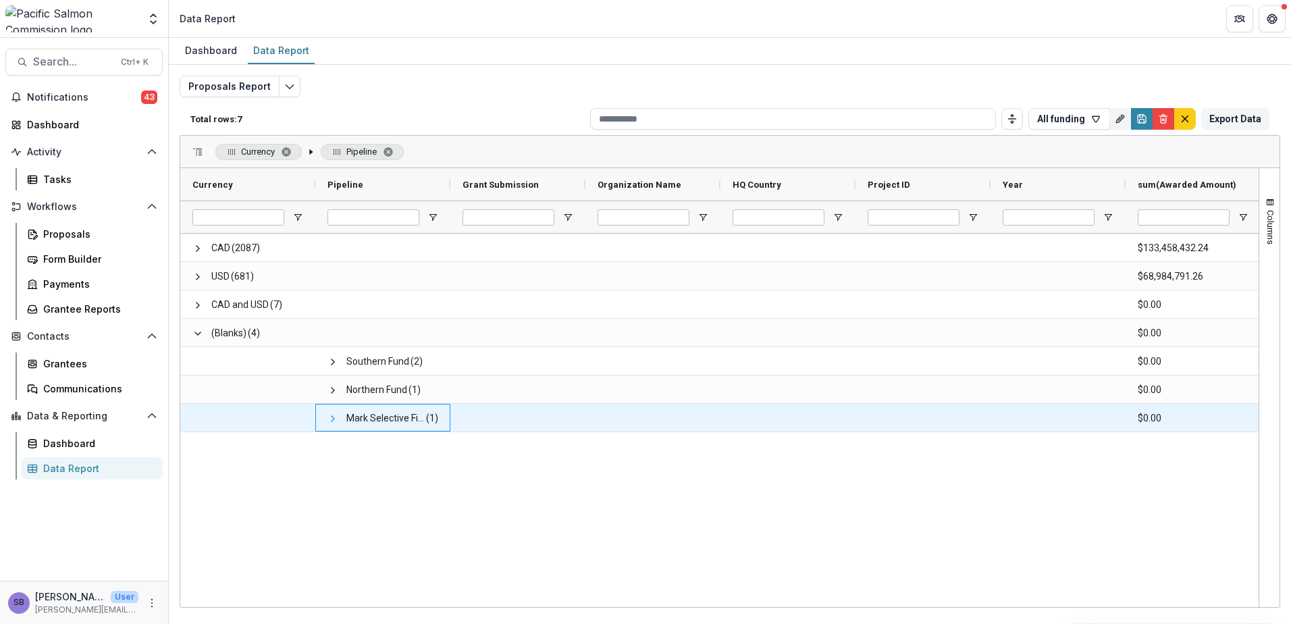
click at [329, 415] on span at bounding box center [332, 418] width 11 height 11
click at [329, 416] on span at bounding box center [332, 418] width 11 height 11
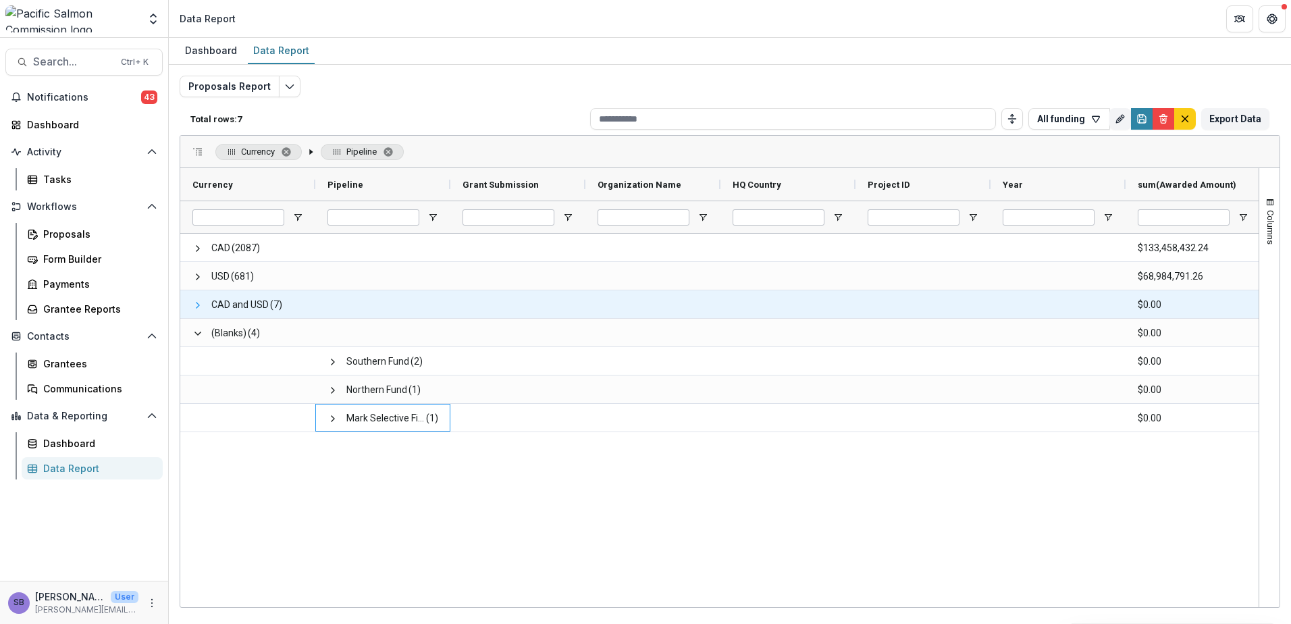
click at [196, 306] on span at bounding box center [197, 305] width 11 height 11
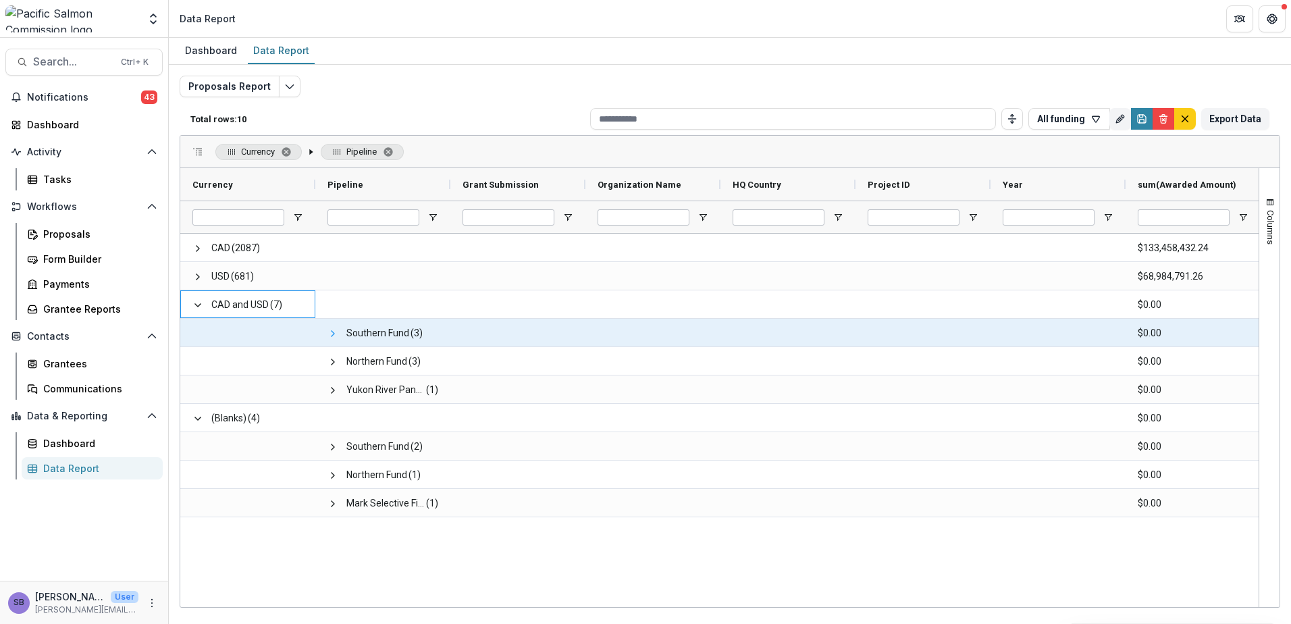
click at [332, 331] on span at bounding box center [332, 333] width 11 height 11
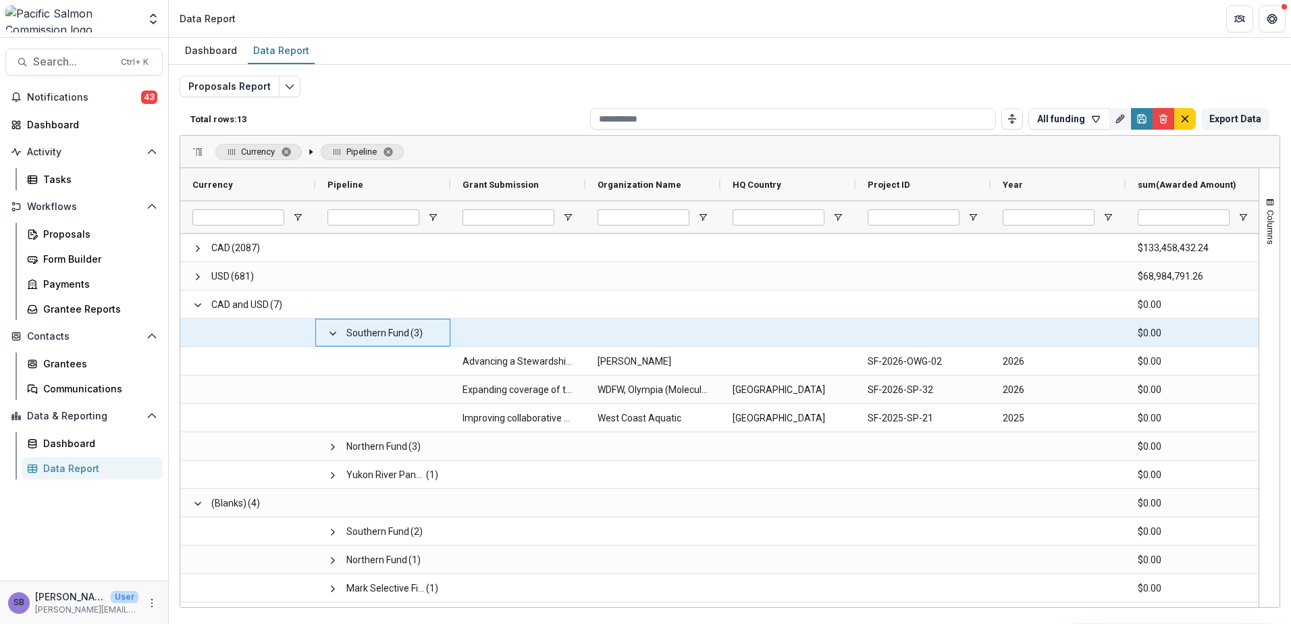
click at [332, 331] on span at bounding box center [332, 333] width 11 height 11
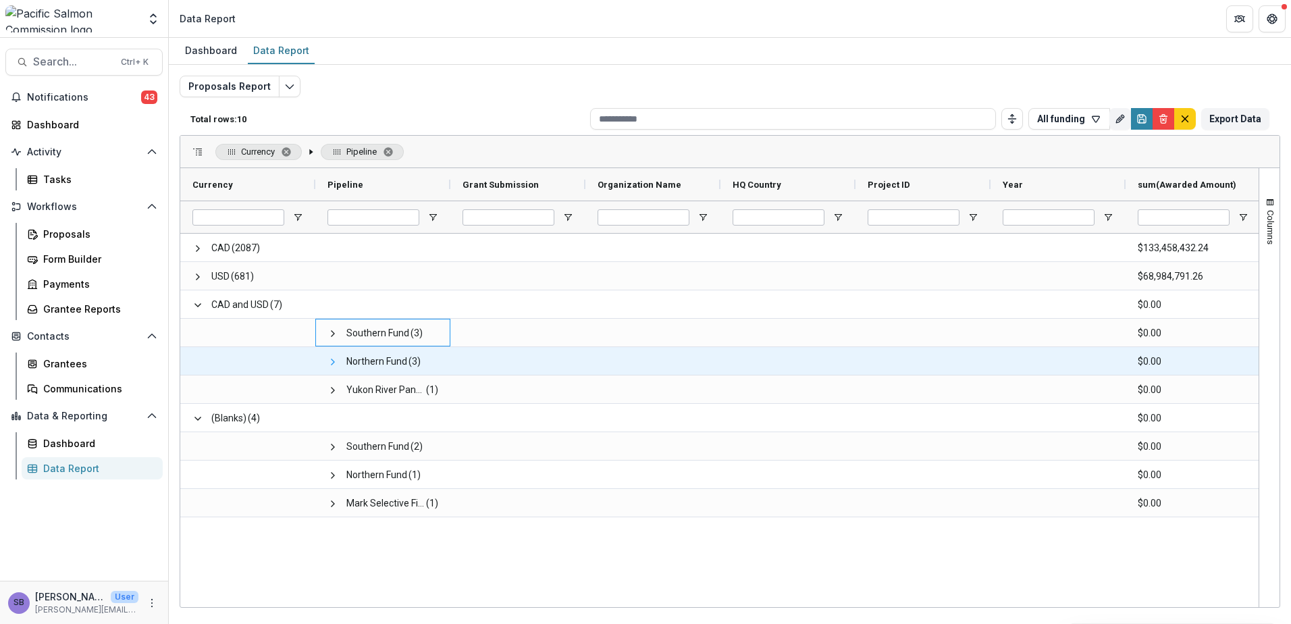
click at [329, 365] on span at bounding box center [332, 362] width 11 height 11
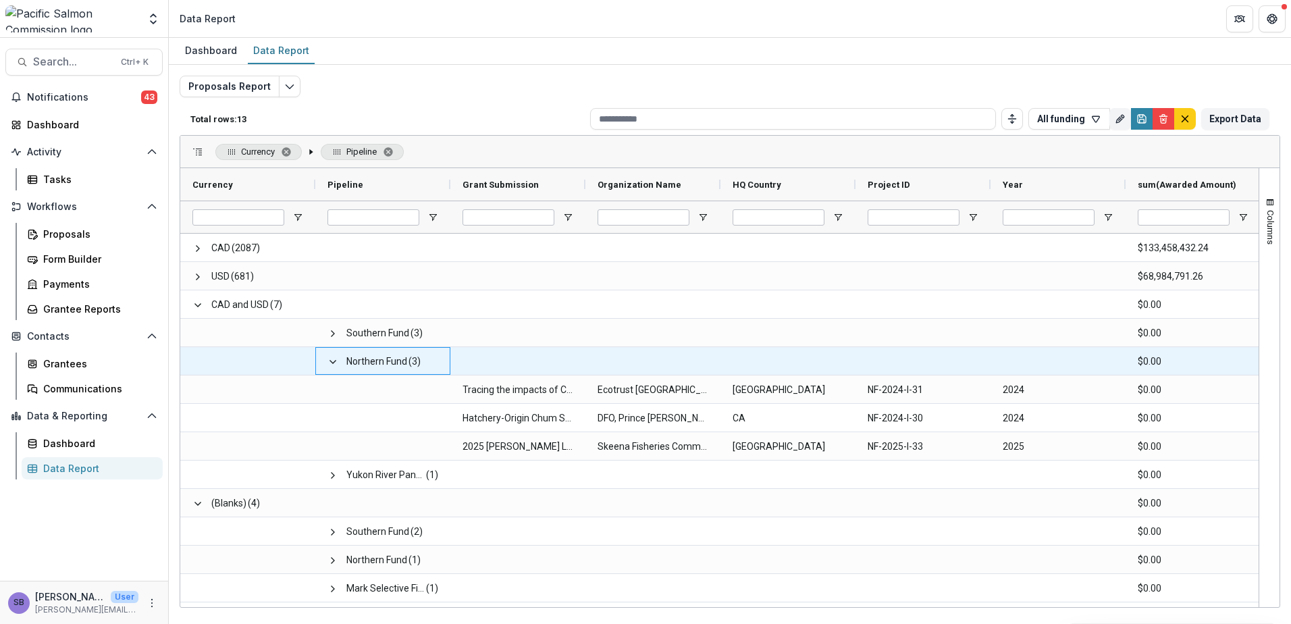
click at [329, 365] on span at bounding box center [332, 362] width 11 height 11
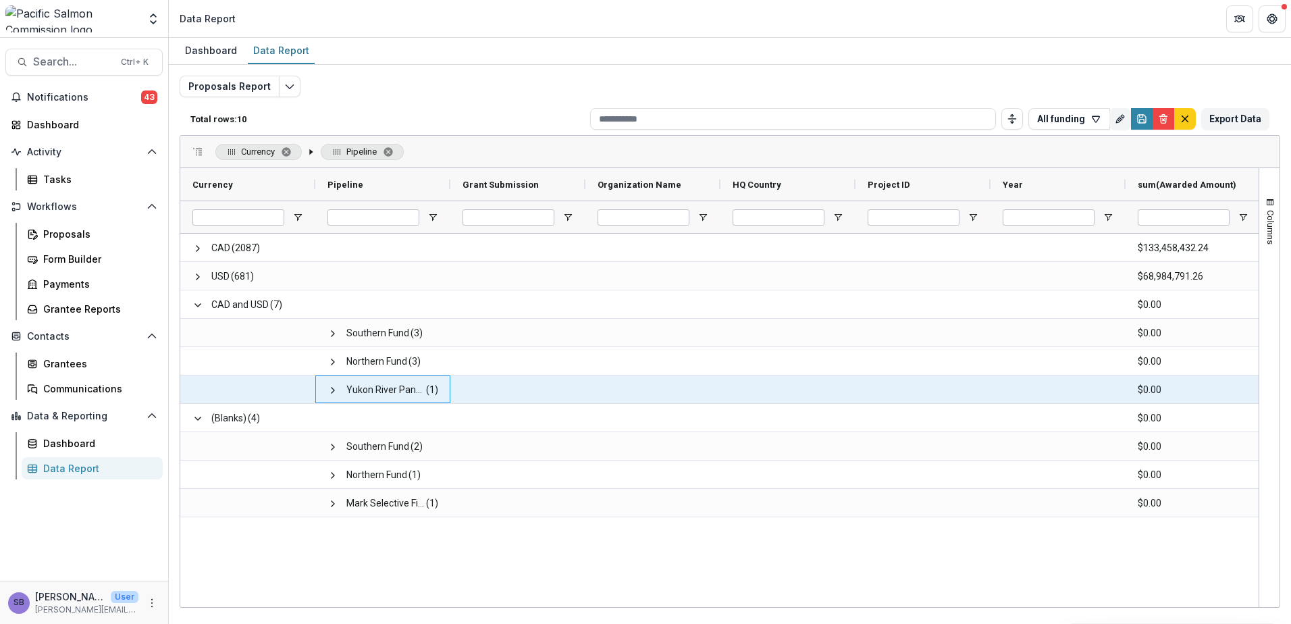
click at [334, 402] on span at bounding box center [332, 390] width 11 height 28
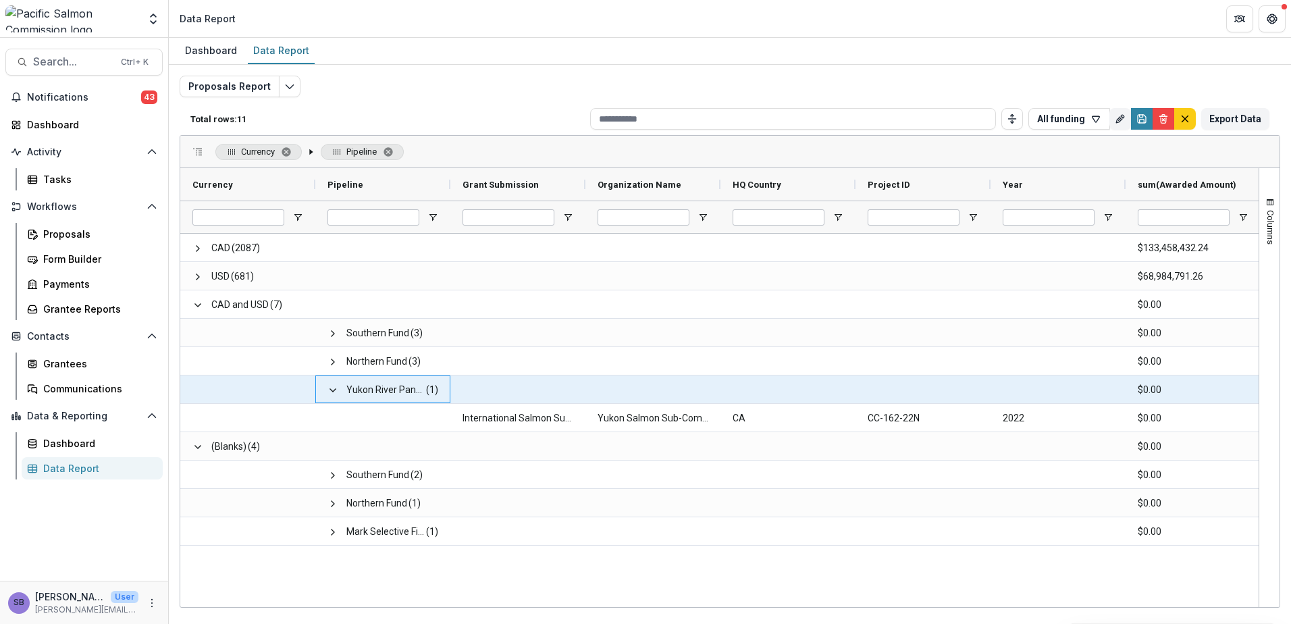
click at [334, 398] on span at bounding box center [332, 390] width 11 height 28
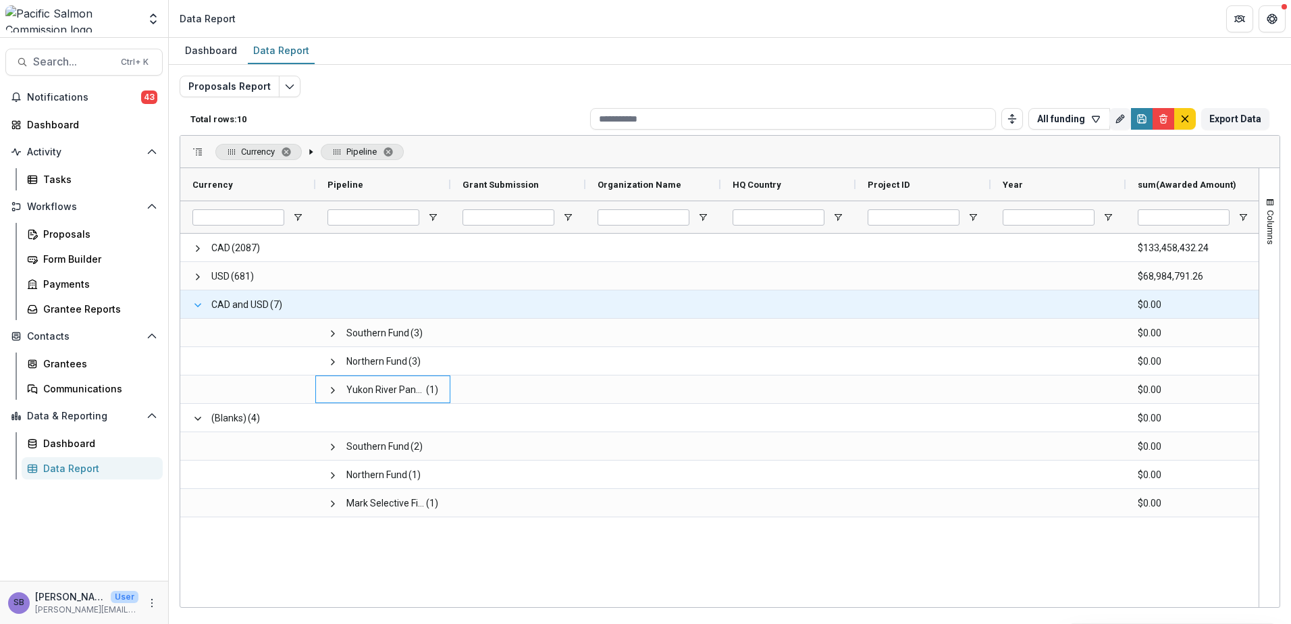
click at [194, 304] on span at bounding box center [197, 305] width 11 height 11
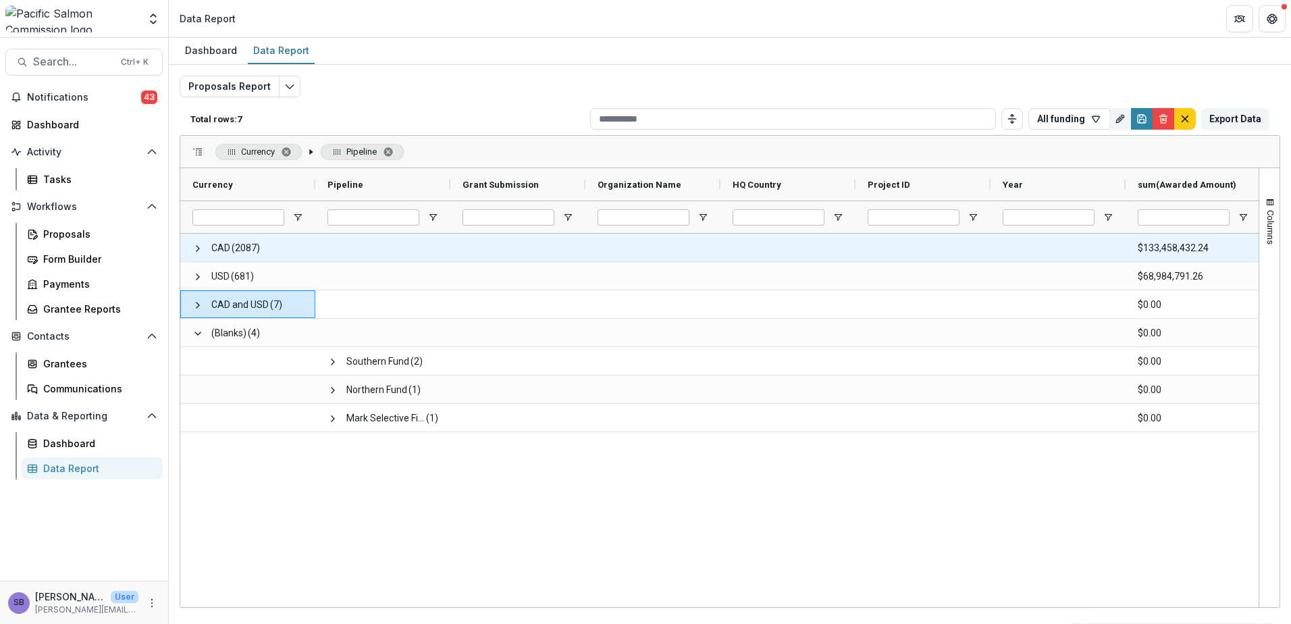
click at [200, 248] on span at bounding box center [197, 248] width 11 height 11
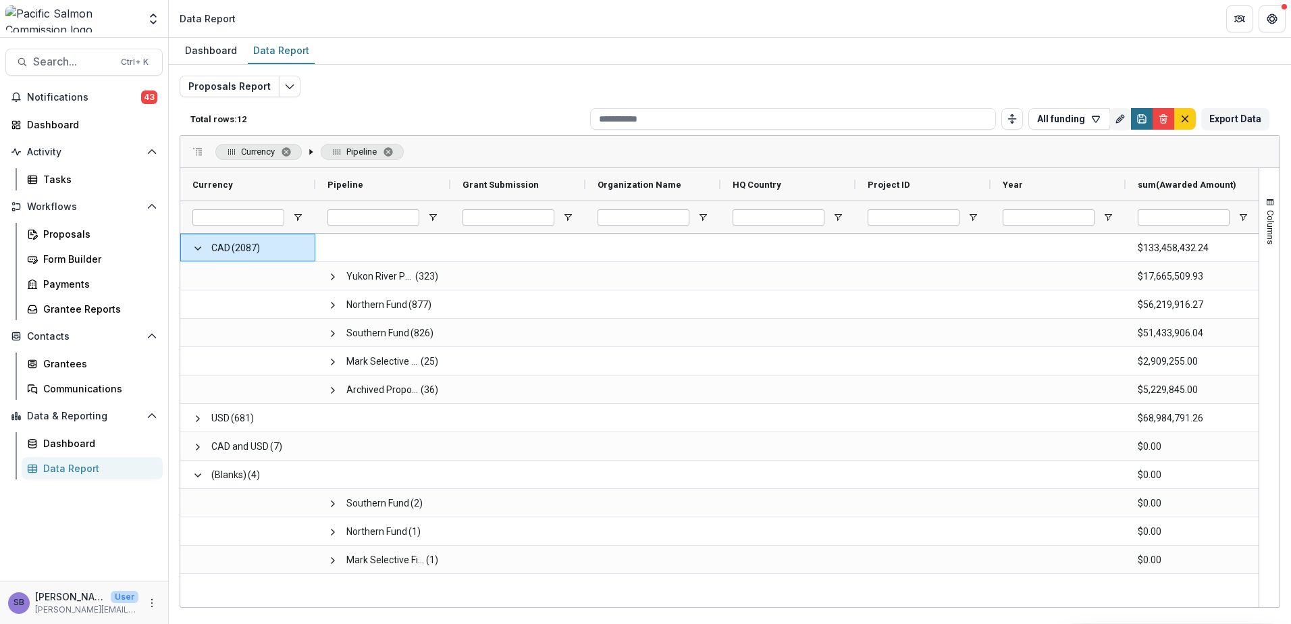
click at [1144, 120] on icon "Save" at bounding box center [1142, 121] width 5 height 3
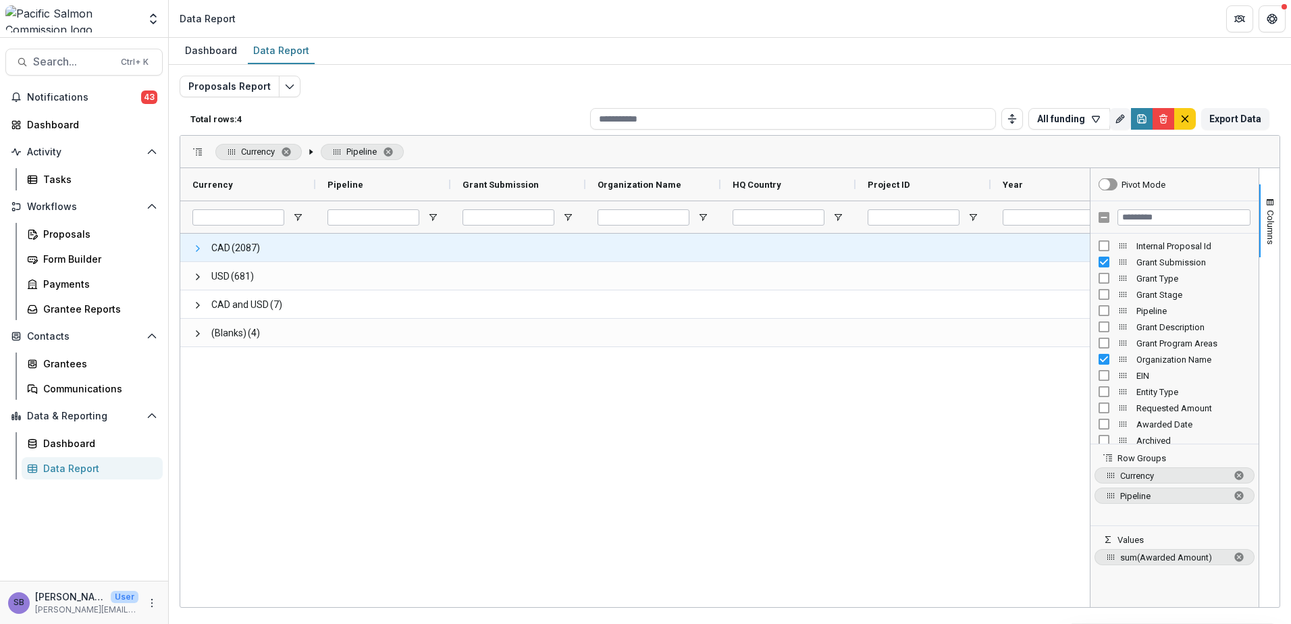
click at [195, 245] on span at bounding box center [197, 248] width 11 height 11
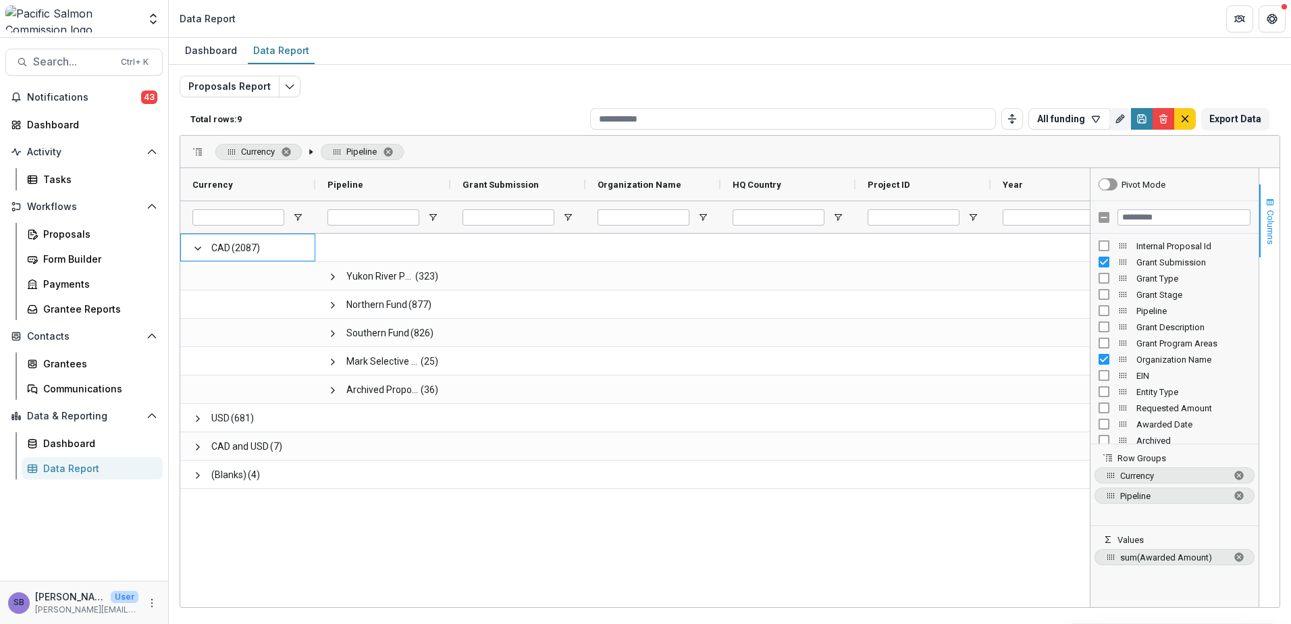
click at [1269, 216] on span "Columns" at bounding box center [1270, 227] width 10 height 34
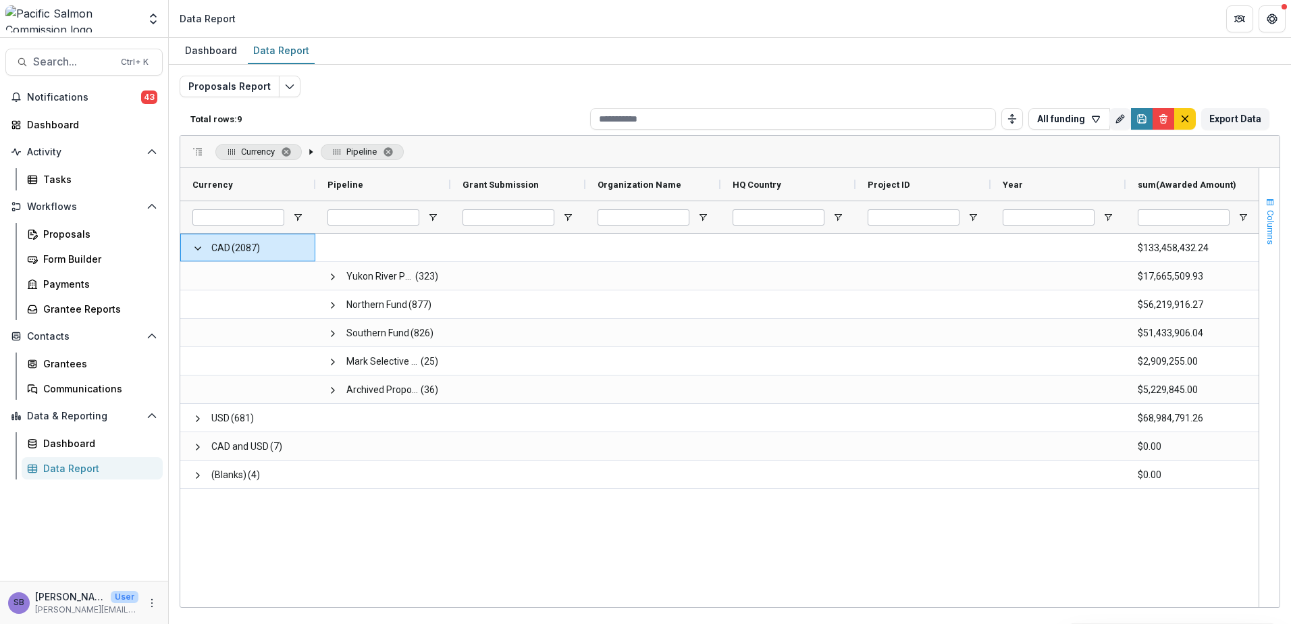
click at [1264, 208] on button "Columns" at bounding box center [1269, 220] width 20 height 73
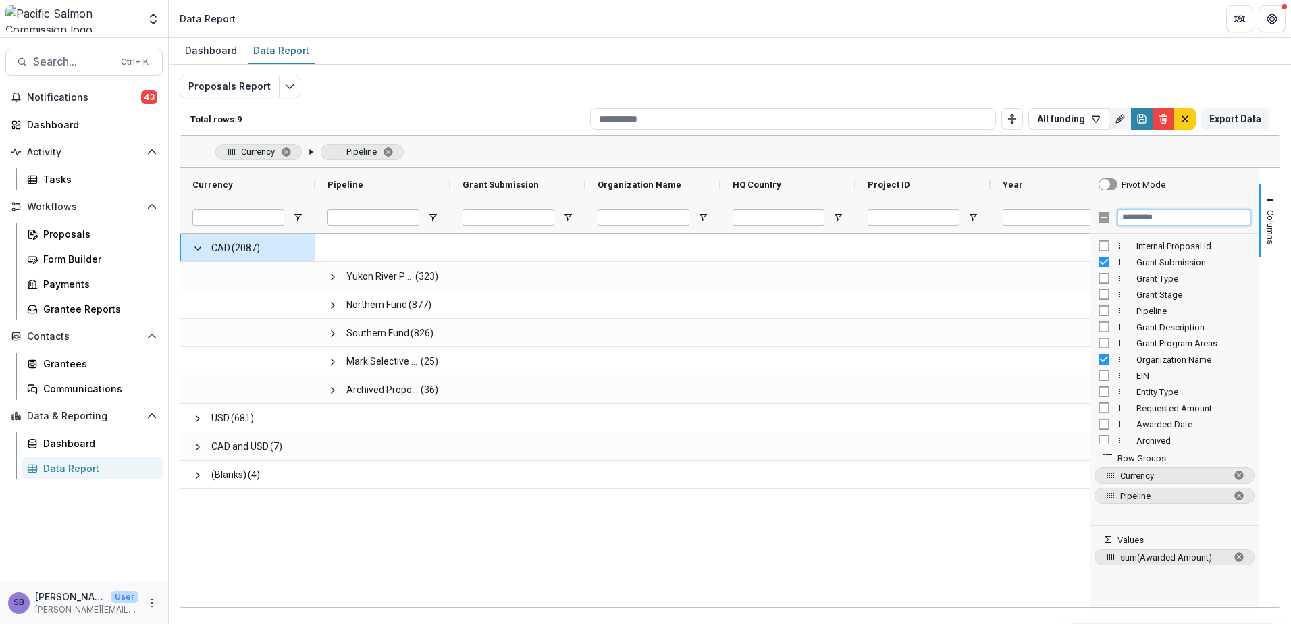
click at [1153, 210] on input "Filter Columns Input" at bounding box center [1183, 217] width 133 height 16
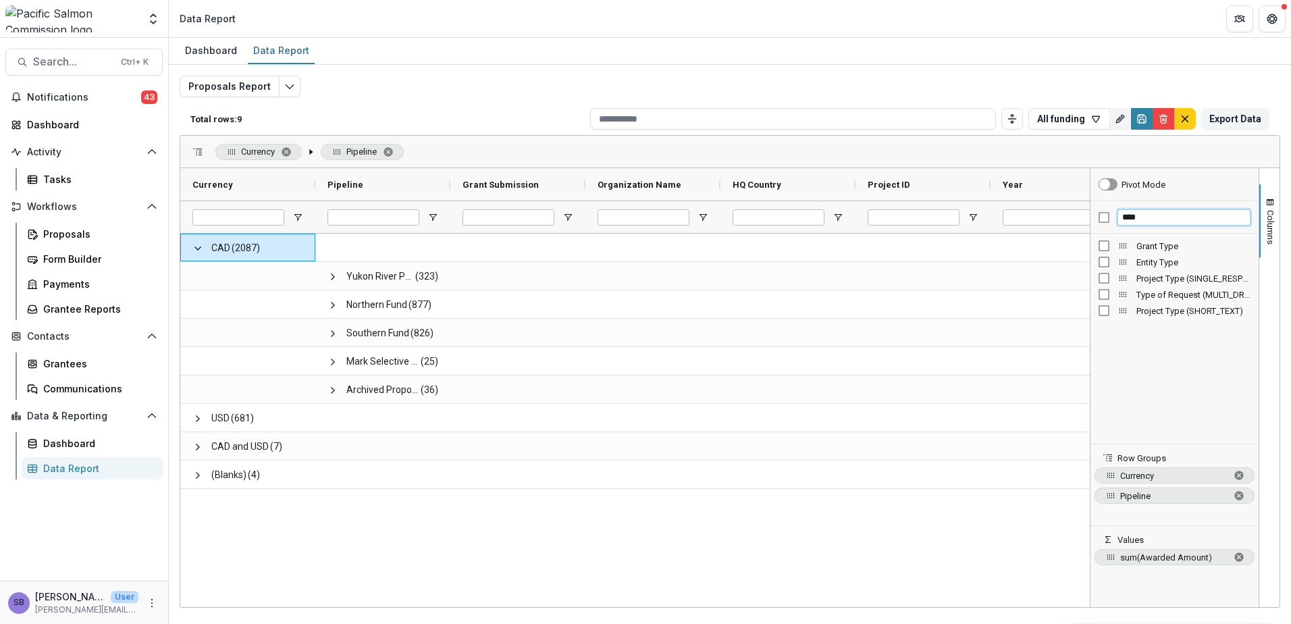
type input "****"
click at [999, 579] on div "CAD (2087) Yukon River Panel R&E Fund (323) Northern Fund (877) Southern Fund (…" at bounding box center [634, 418] width 909 height 369
click at [1272, 198] on span "button" at bounding box center [1270, 202] width 11 height 11
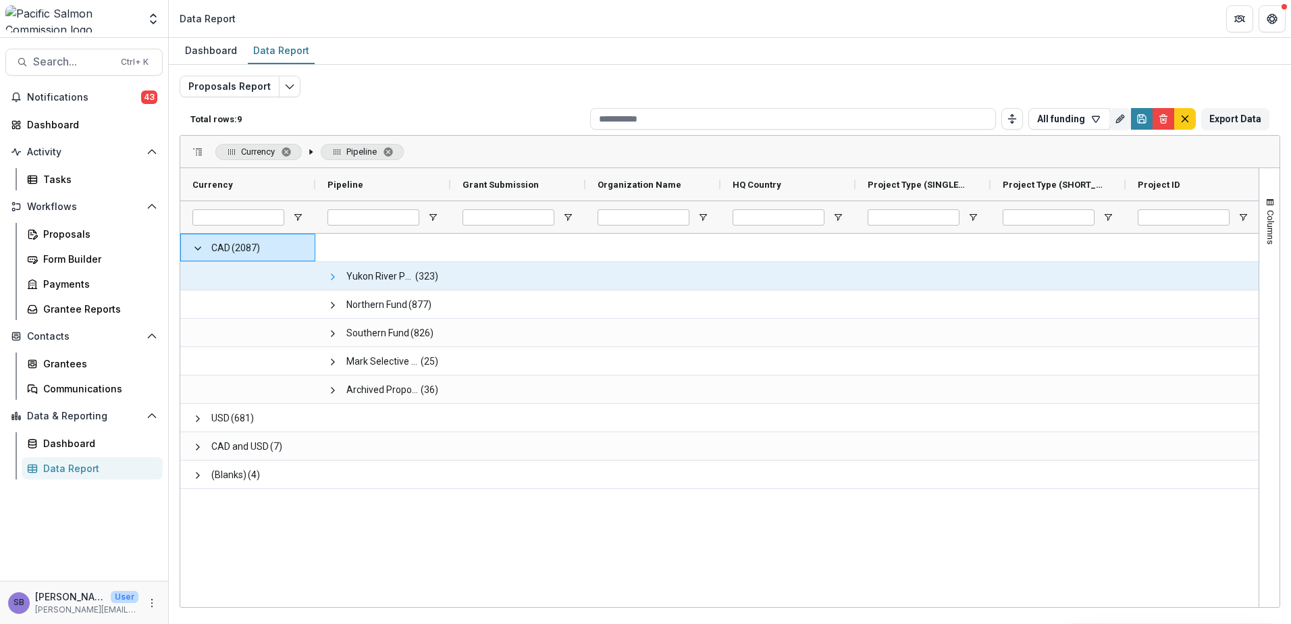
click at [334, 275] on span at bounding box center [332, 276] width 11 height 11
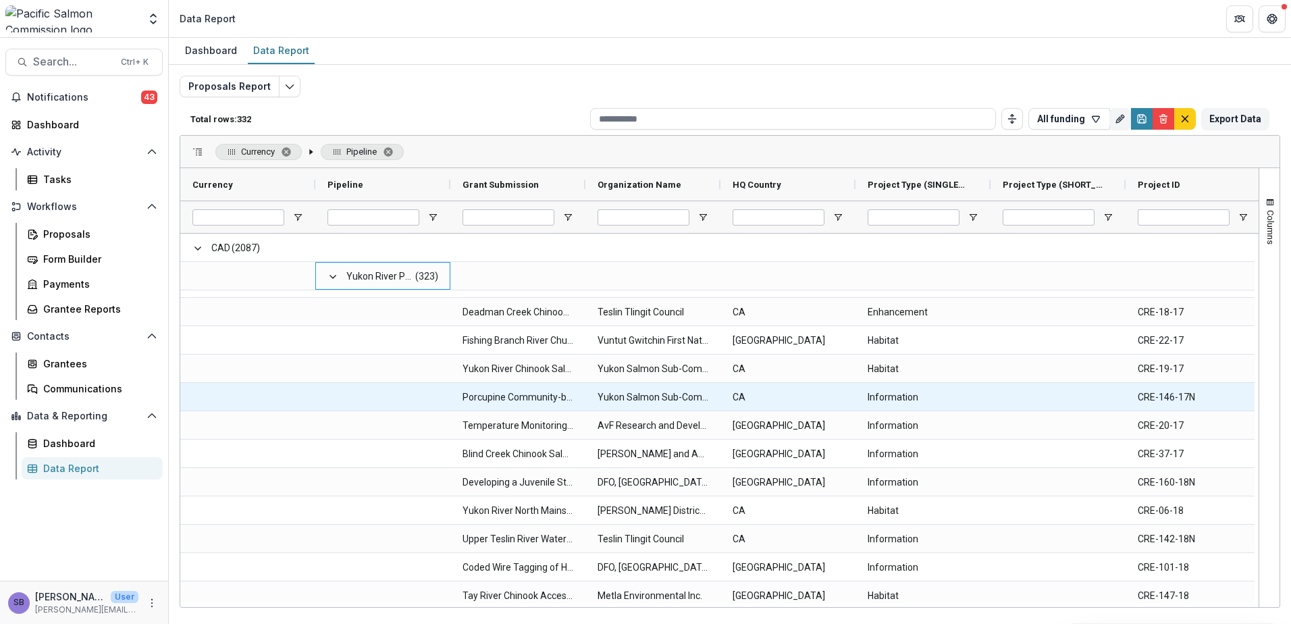
scroll to position [5132, 0]
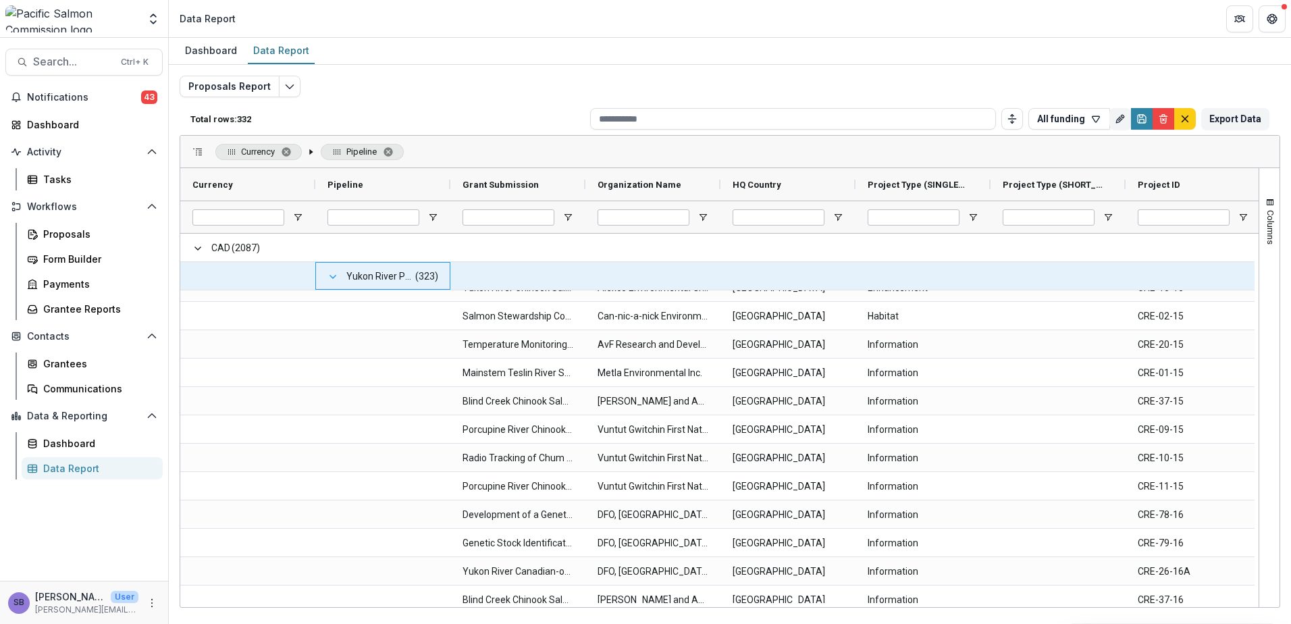
click at [334, 278] on span at bounding box center [332, 276] width 11 height 11
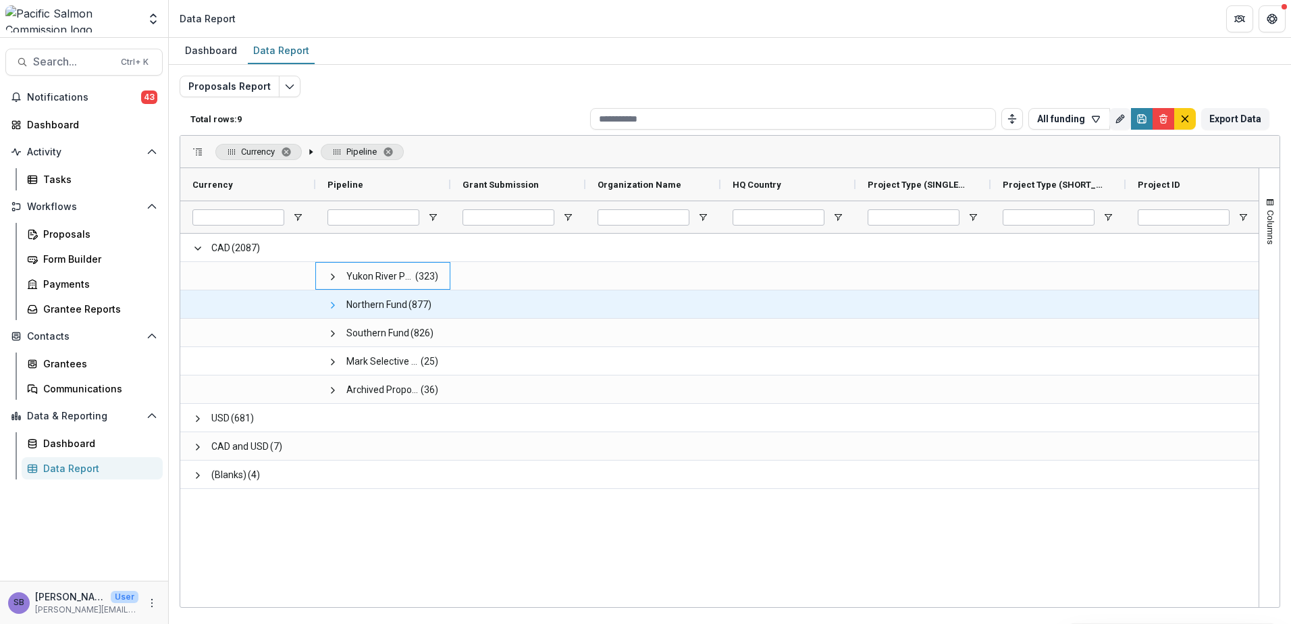
click at [334, 307] on span at bounding box center [332, 305] width 11 height 11
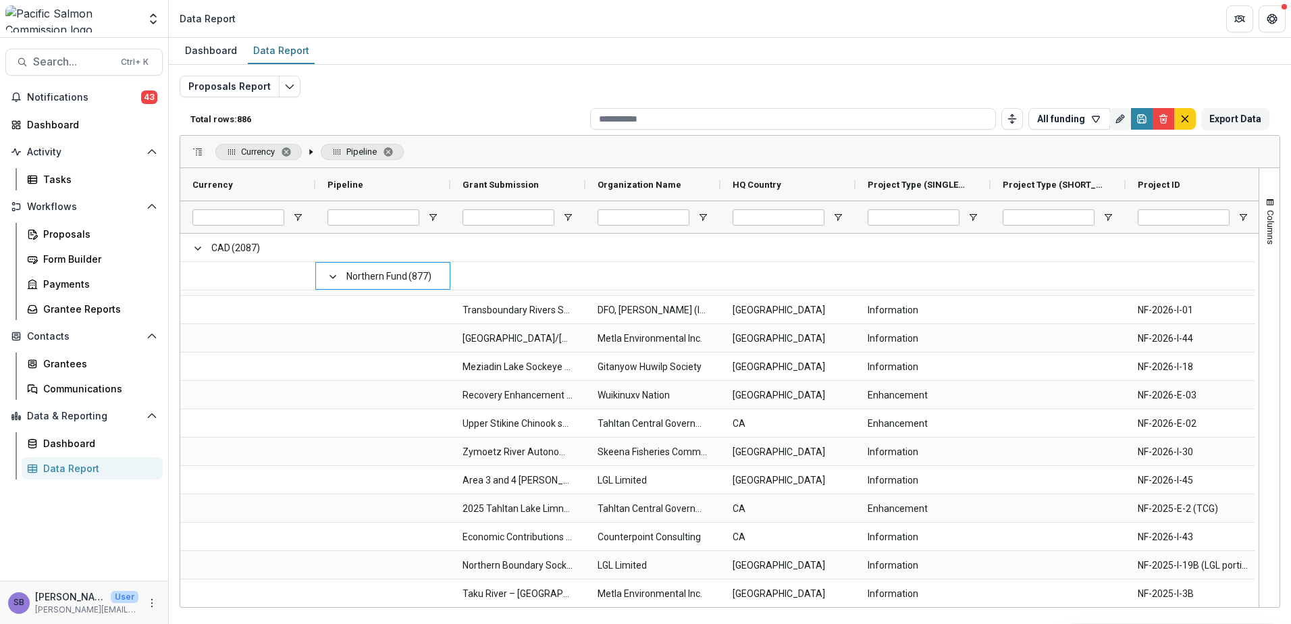
scroll to position [1261, 0]
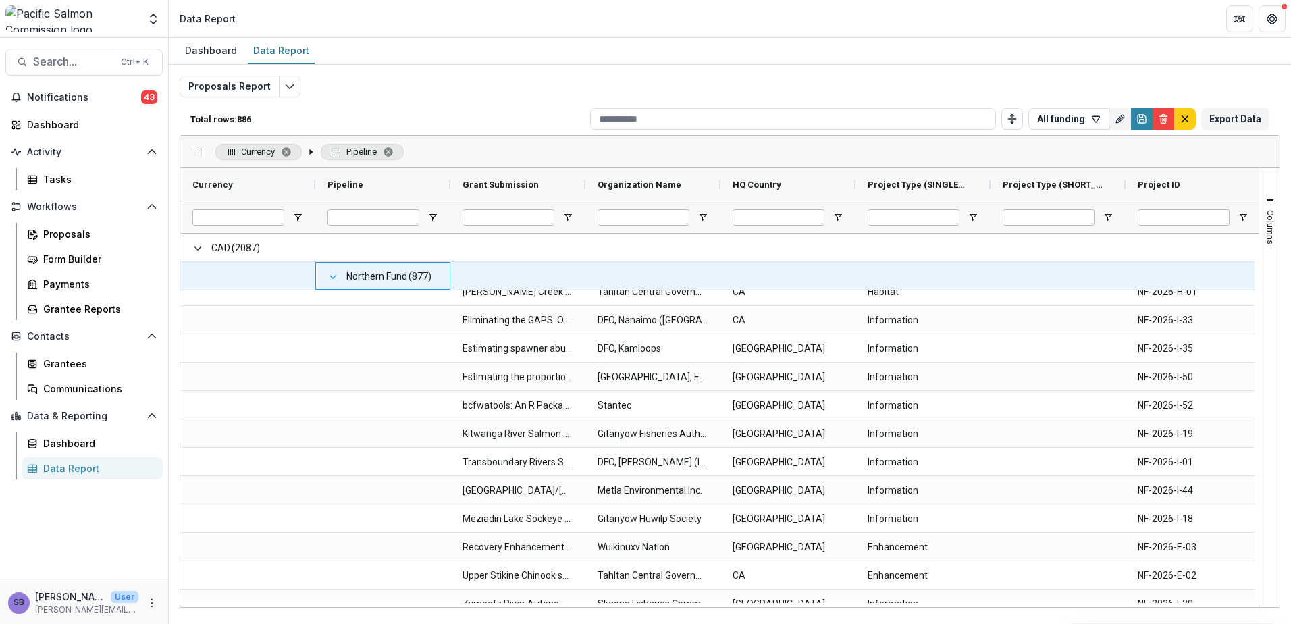
click at [329, 275] on span at bounding box center [332, 276] width 11 height 11
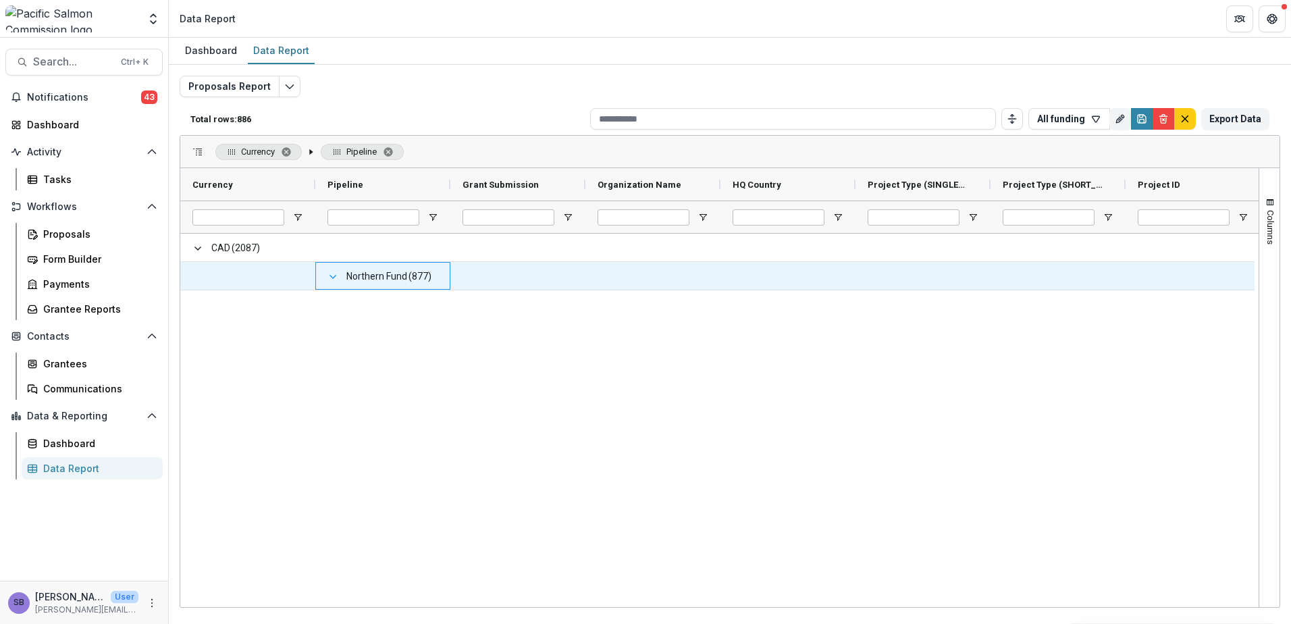
scroll to position [0, 0]
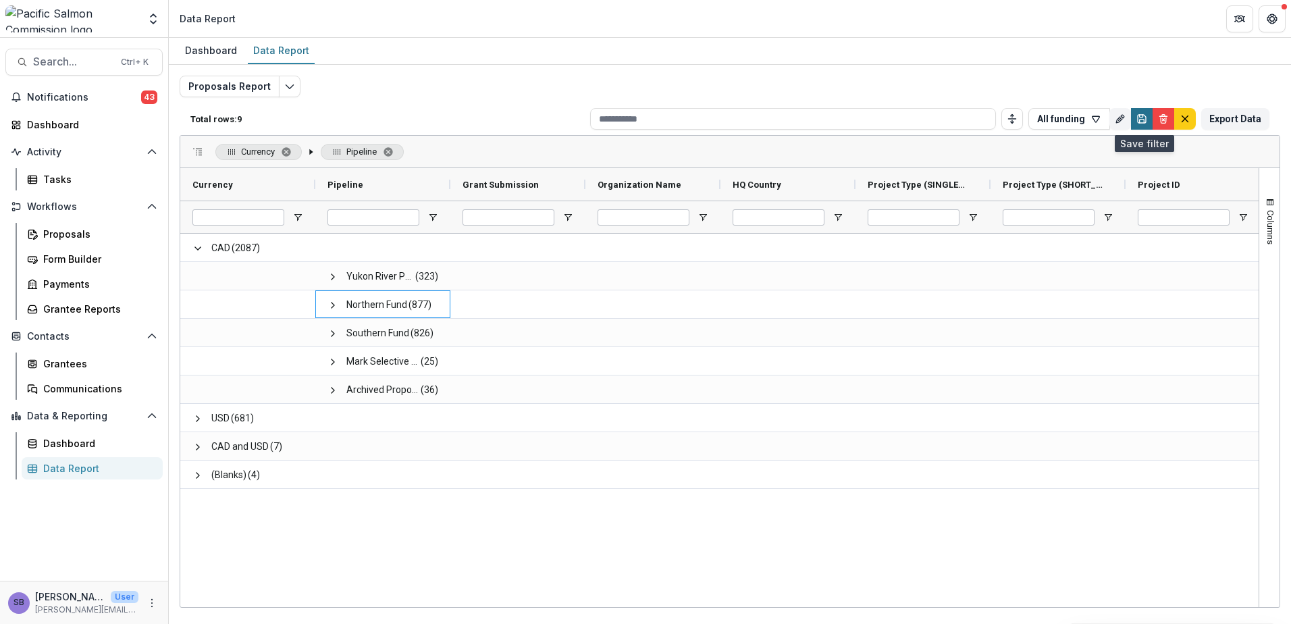
click at [1138, 123] on icon "Save" at bounding box center [1141, 118] width 11 height 11
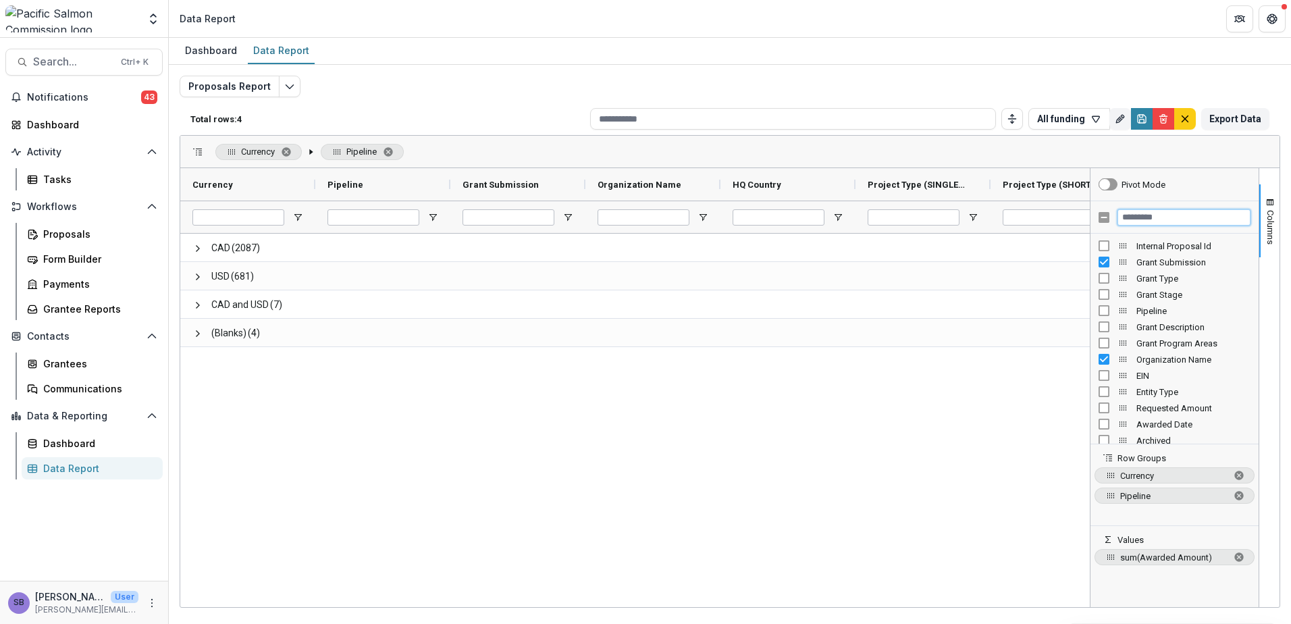
click at [1140, 215] on input "Filter Columns Input" at bounding box center [1183, 217] width 133 height 16
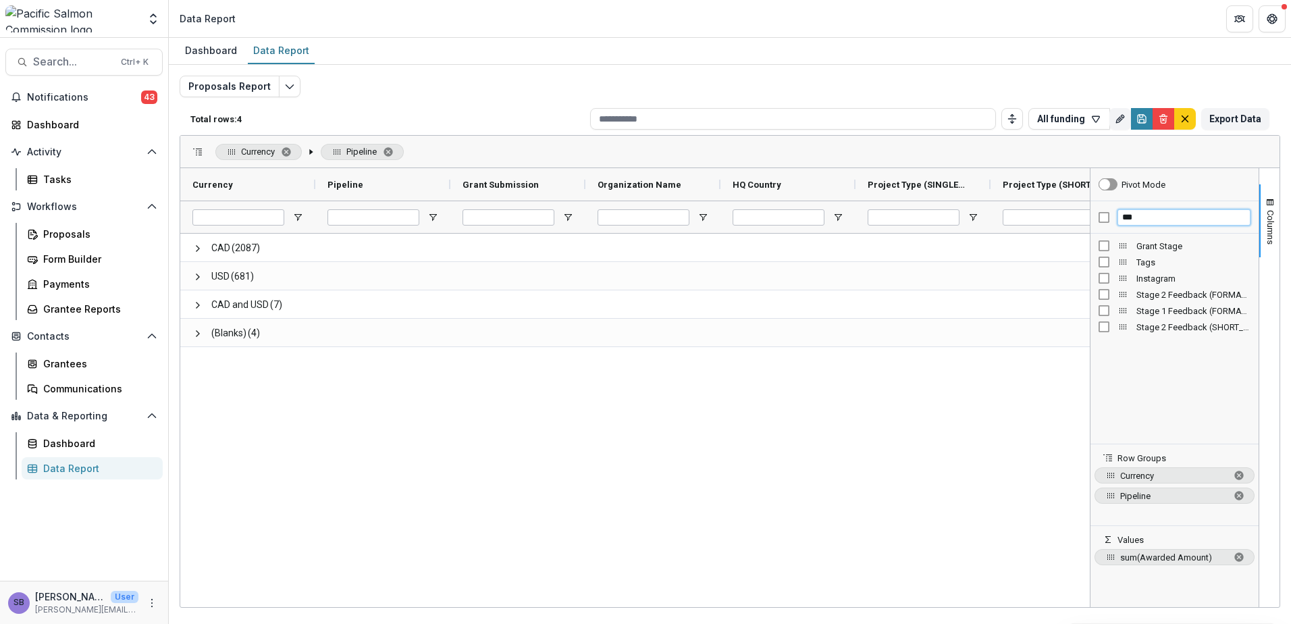
type input "***"
click at [896, 139] on div "Currency Pipeline" at bounding box center [729, 152] width 1099 height 32
click at [294, 86] on button "Edit selected report" at bounding box center [290, 87] width 22 height 22
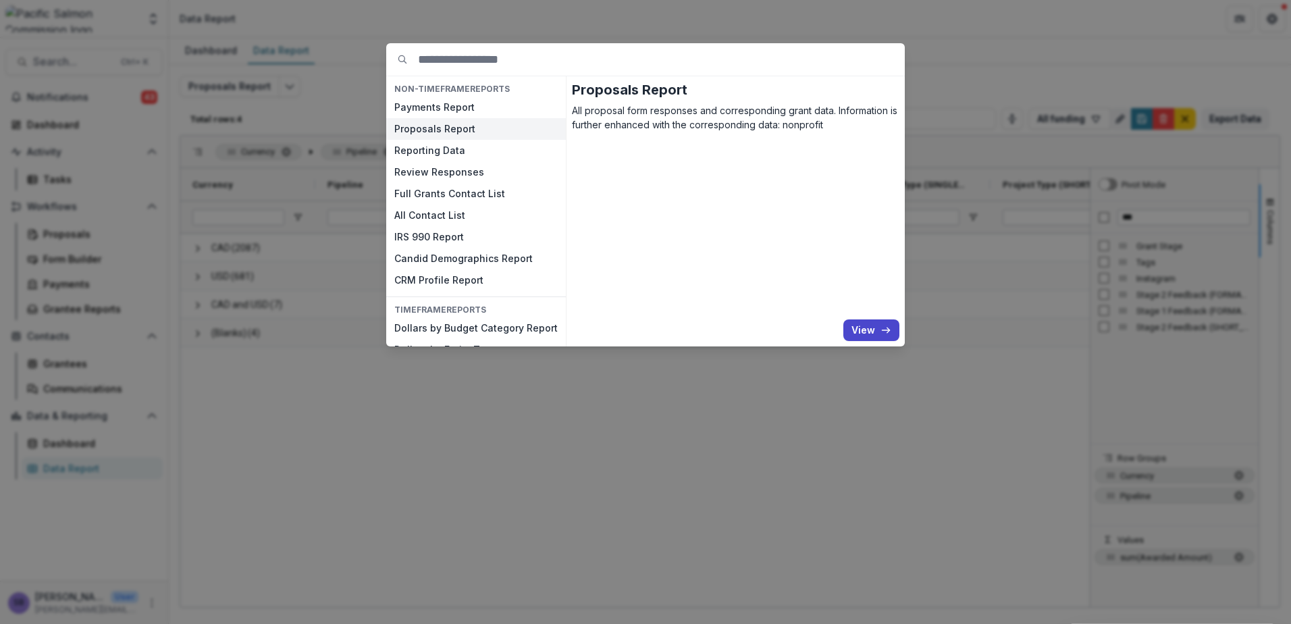
click at [619, 36] on div "NON-TIMEFRAME Reports Payments Report Proposals Report Reporting Data Review Re…" at bounding box center [645, 312] width 1291 height 624
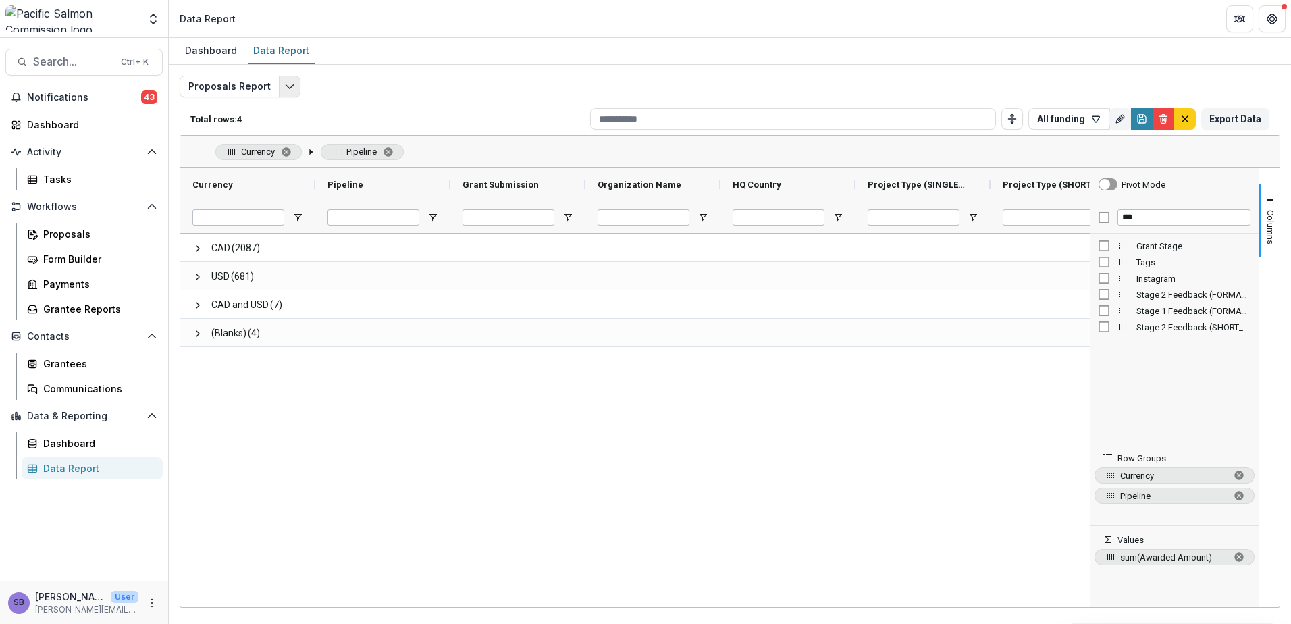
click at [288, 85] on icon "Edit selected report" at bounding box center [289, 86] width 11 height 11
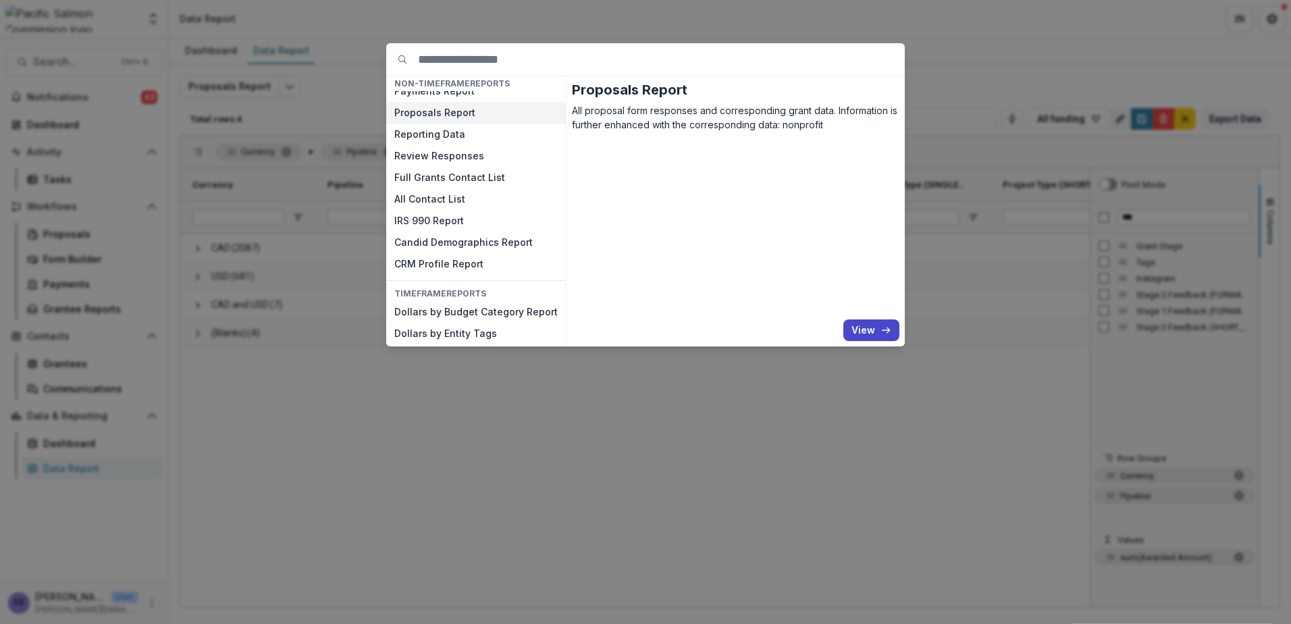
scroll to position [20, 0]
click at [473, 258] on button "CRM Profile Report" at bounding box center [476, 260] width 180 height 22
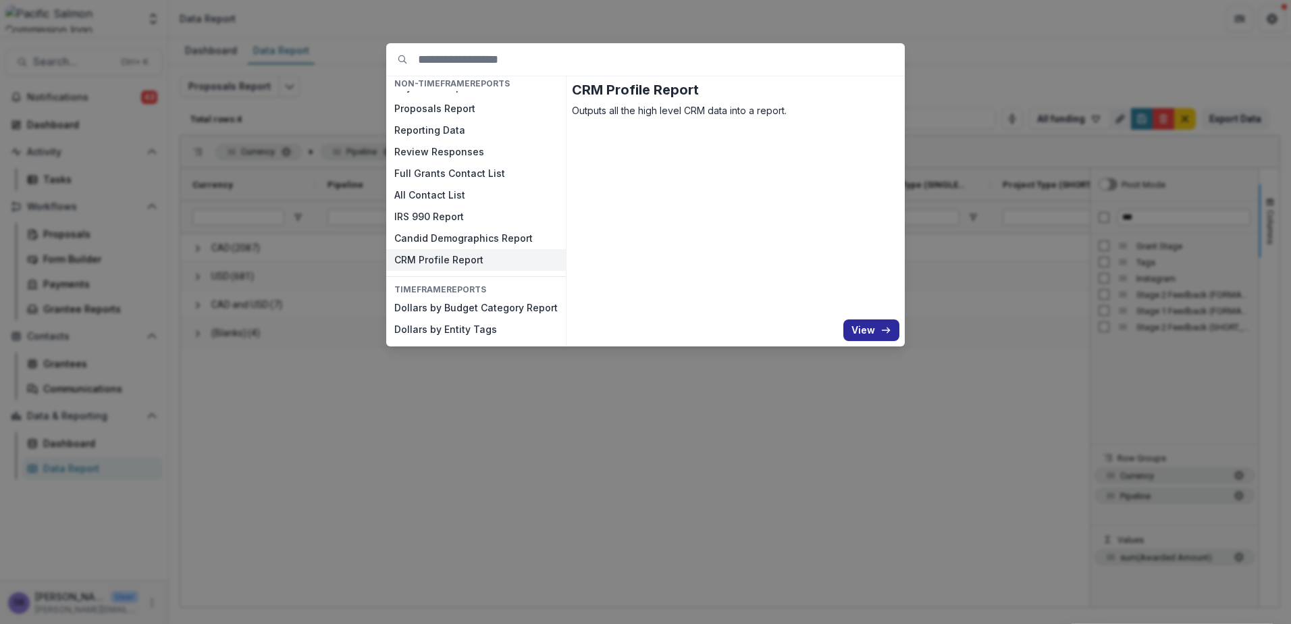
click at [880, 335] on button "View" at bounding box center [871, 330] width 56 height 22
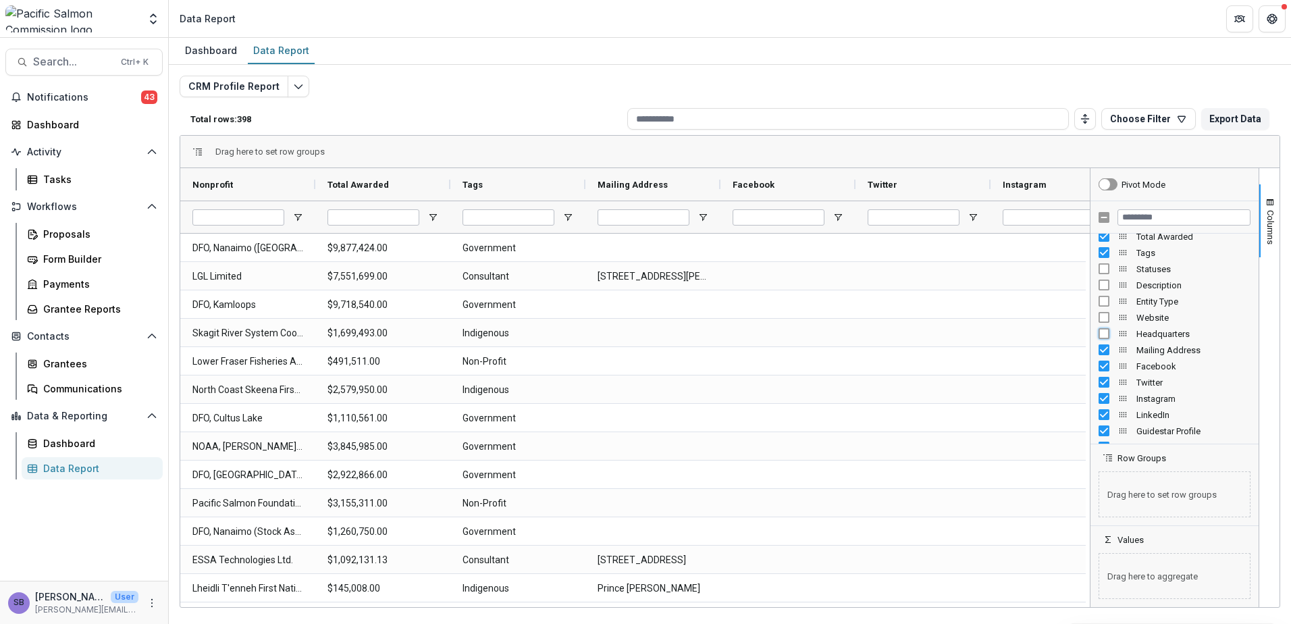
scroll to position [360, 0]
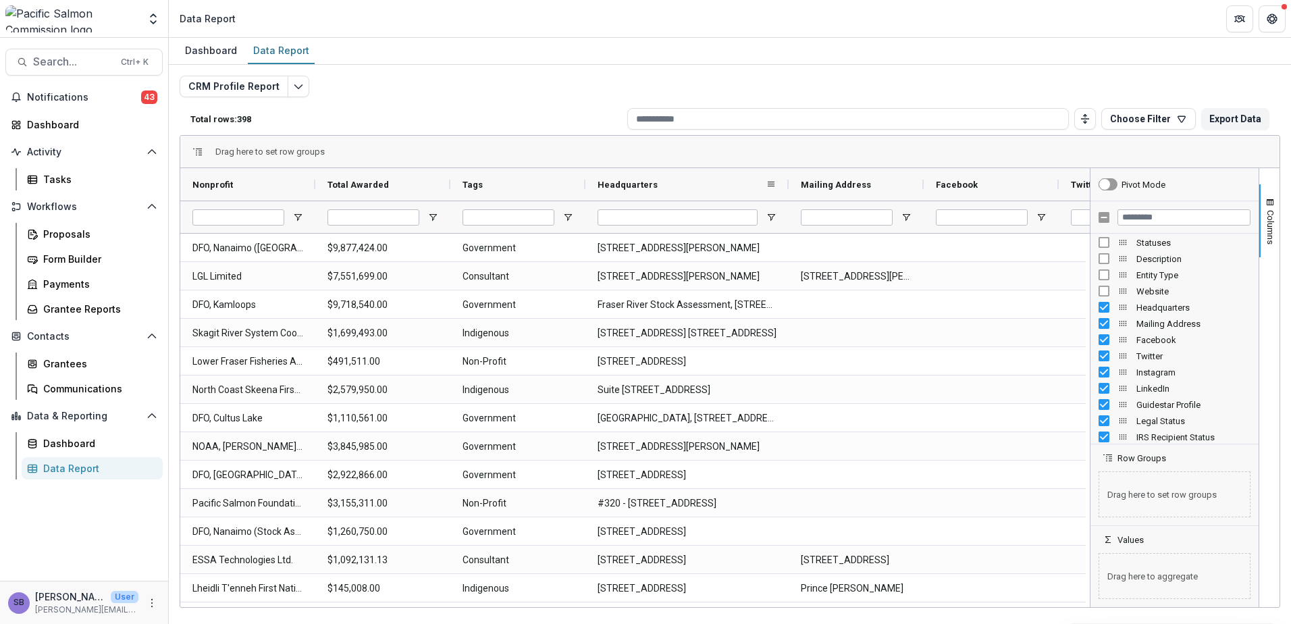
drag, startPoint x: 720, startPoint y: 187, endPoint x: 780, endPoint y: 190, distance: 60.2
click at [786, 186] on div at bounding box center [788, 184] width 5 height 32
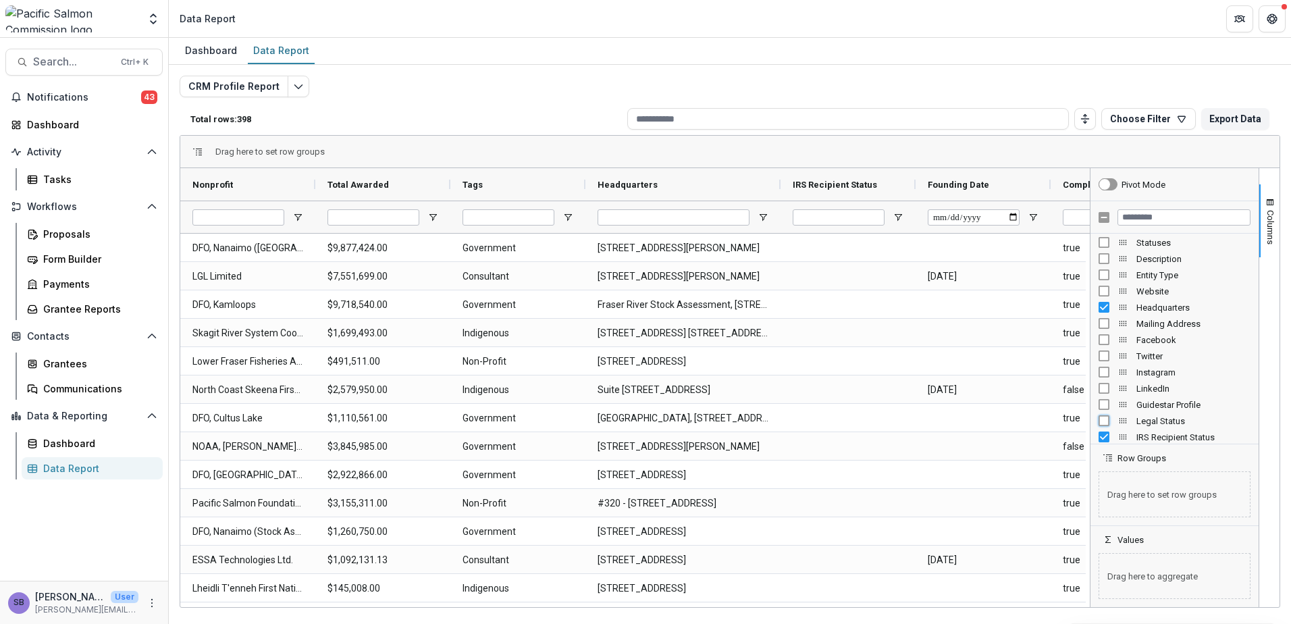
scroll to position [450, 0]
click at [1104, 336] on div "Legal Status" at bounding box center [1175, 330] width 152 height 16
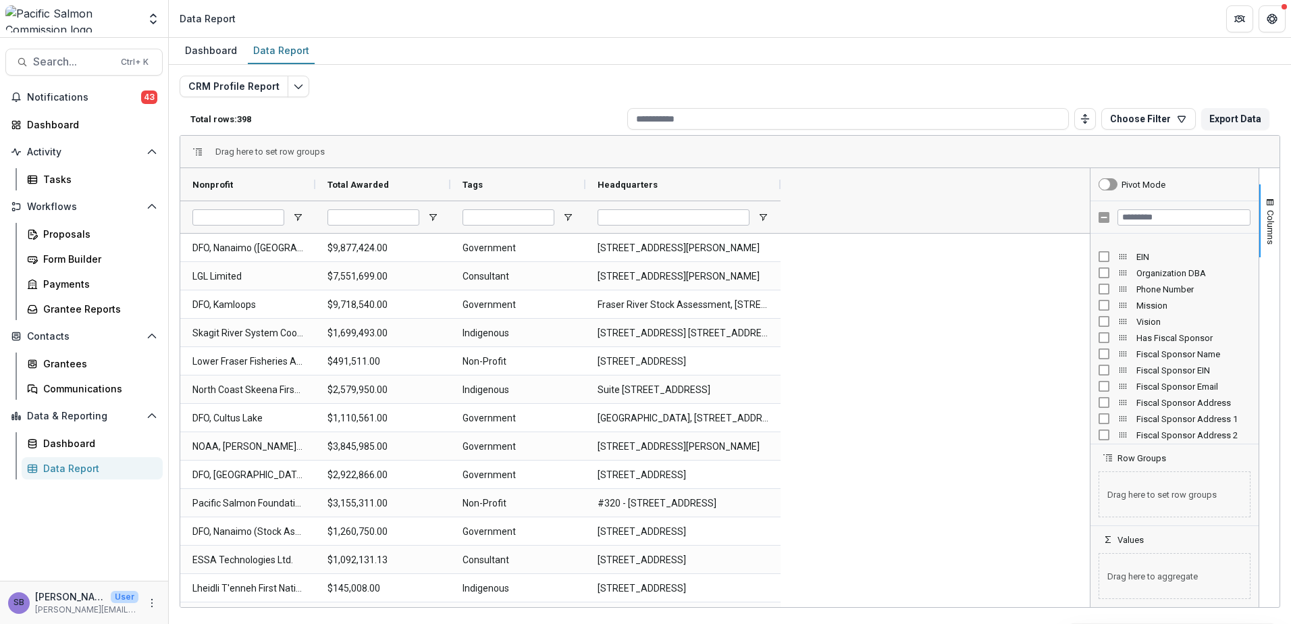
scroll to position [0, 0]
drag, startPoint x: 782, startPoint y: 188, endPoint x: 1017, endPoint y: 201, distance: 235.3
click at [1017, 201] on div "Nonprofit Total Awarded Tags" at bounding box center [599, 200] width 839 height 65
click at [293, 81] on icon "Edit selected report" at bounding box center [298, 86] width 11 height 11
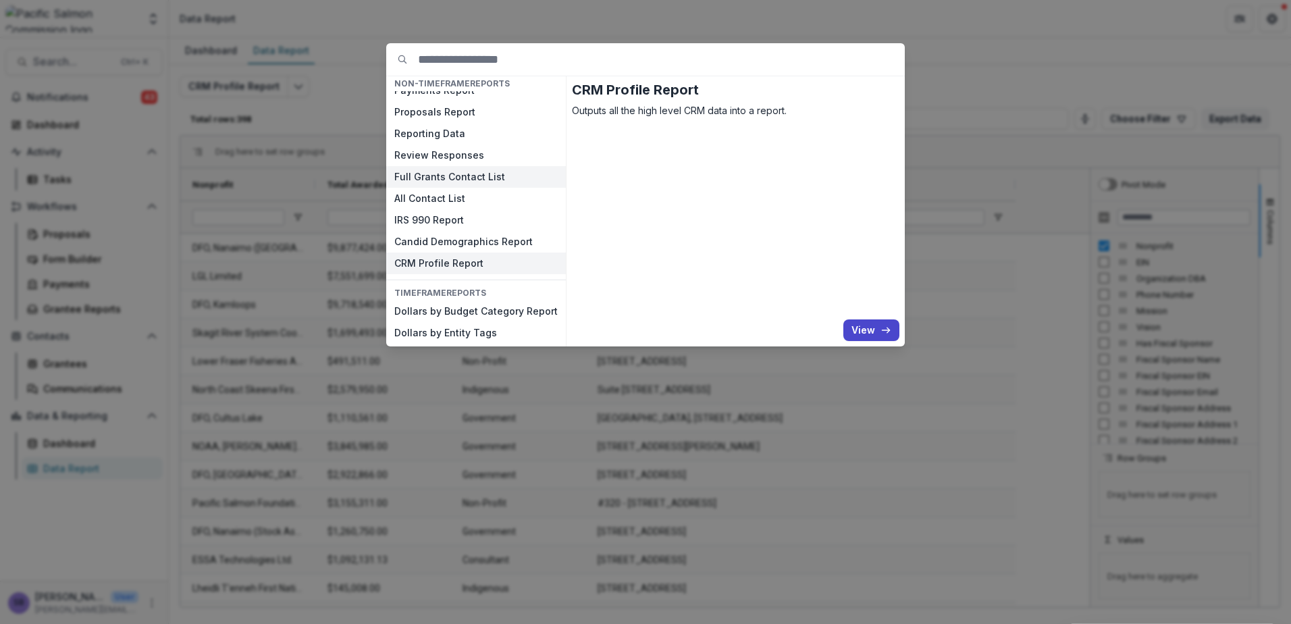
scroll to position [20, 0]
click at [937, 84] on div "NON-TIMEFRAME Reports Payments Report Proposals Report Reporting Data Review Re…" at bounding box center [645, 312] width 1291 height 624
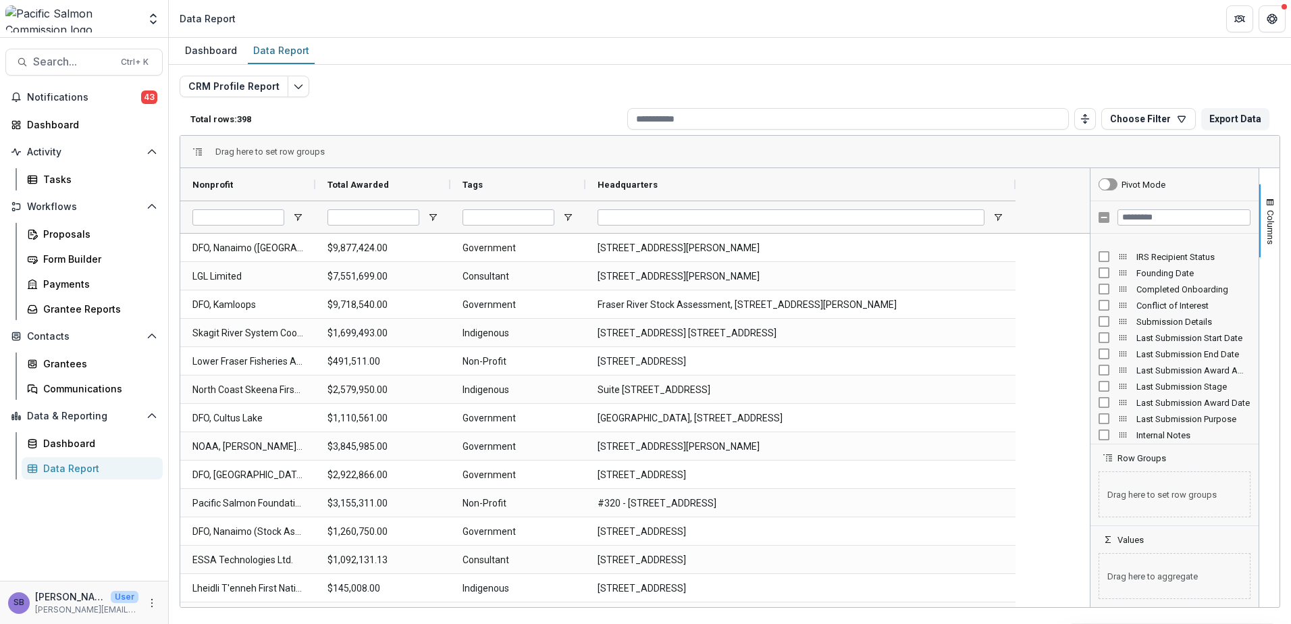
scroll to position [592, 0]
click at [293, 83] on icon "Edit selected report" at bounding box center [298, 86] width 11 height 11
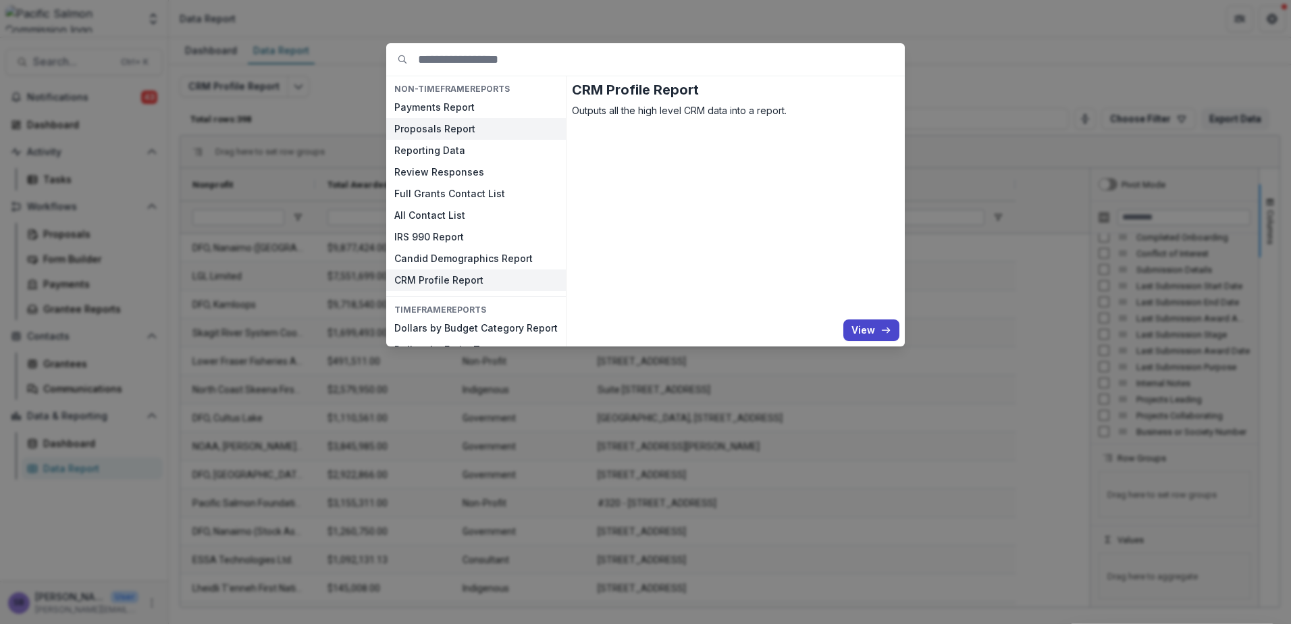
scroll to position [20, 0]
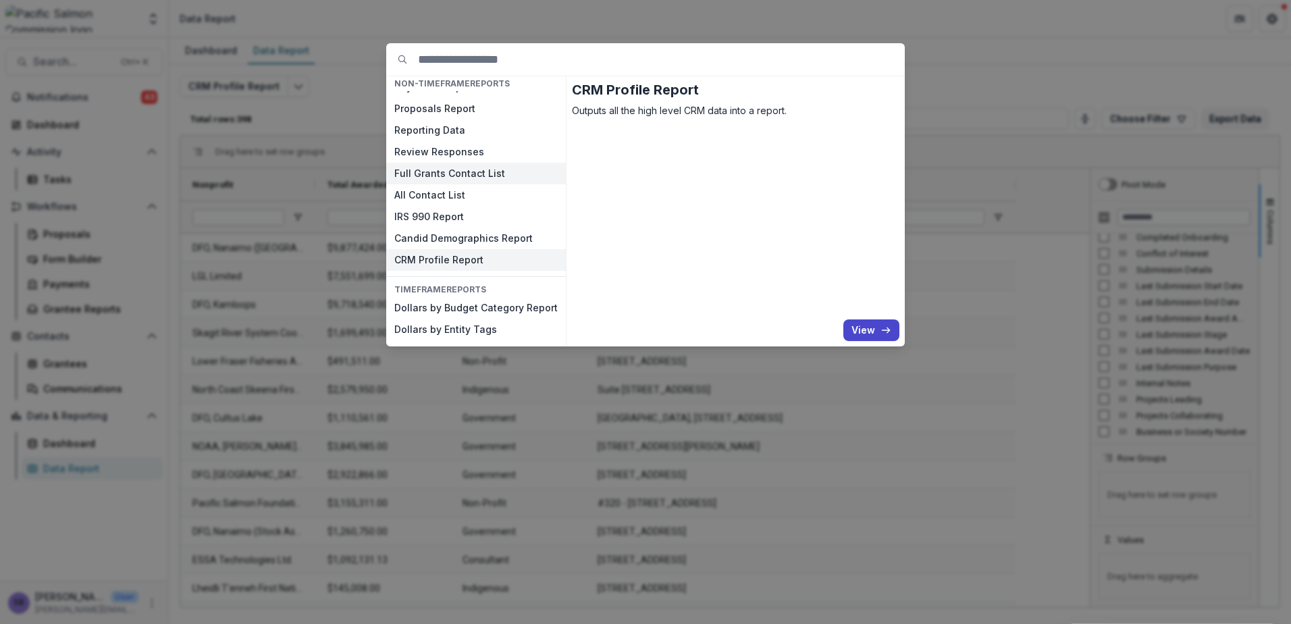
click at [481, 172] on button "Full Grants Contact List" at bounding box center [476, 174] width 180 height 22
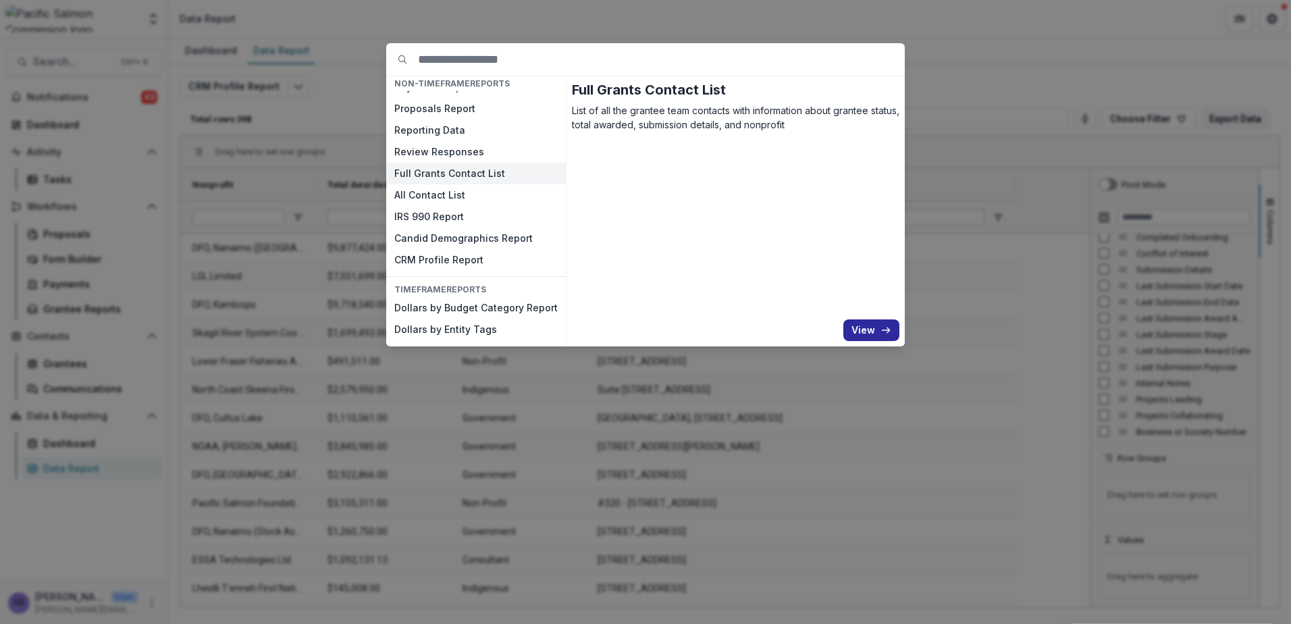
click at [868, 330] on button "View" at bounding box center [871, 330] width 56 height 22
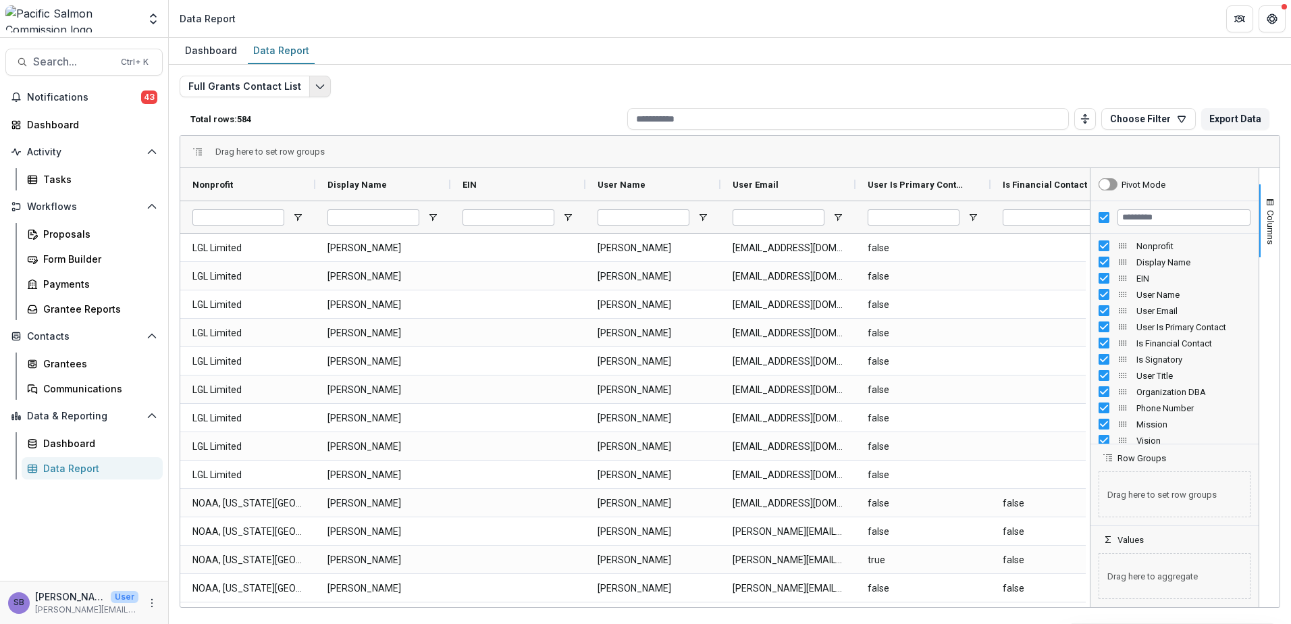
click at [309, 88] on button "Edit selected report" at bounding box center [320, 87] width 22 height 22
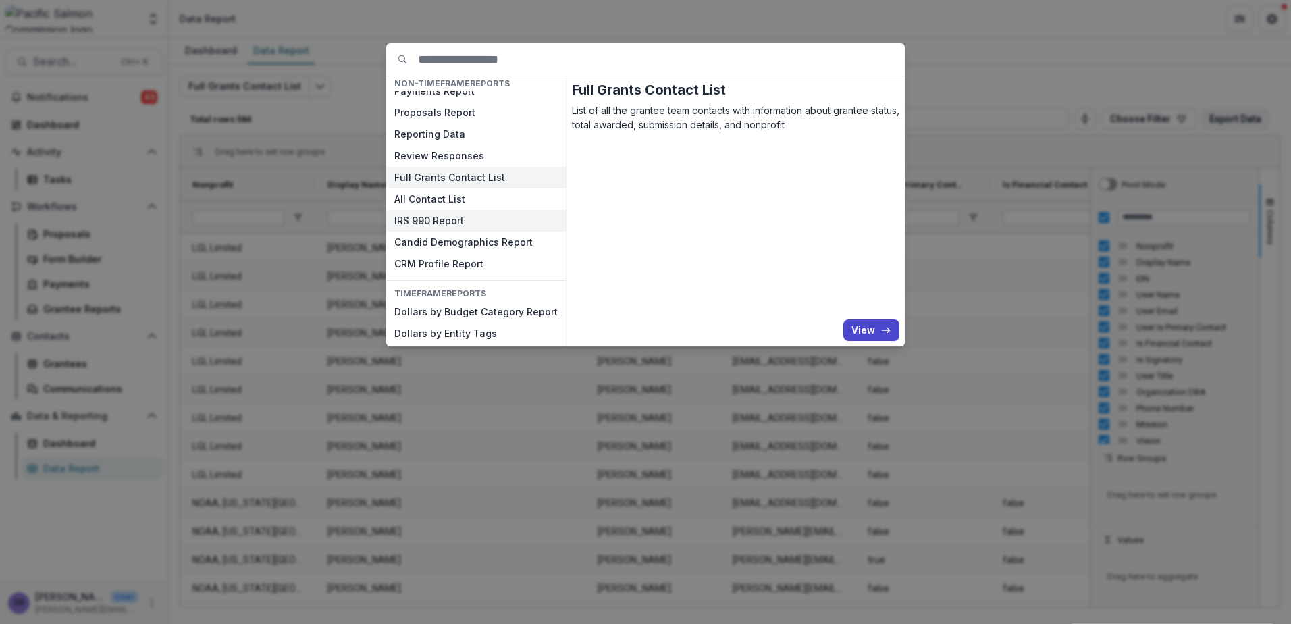
scroll to position [20, 0]
click at [443, 330] on button "Dollars by Entity Tags" at bounding box center [476, 330] width 180 height 22
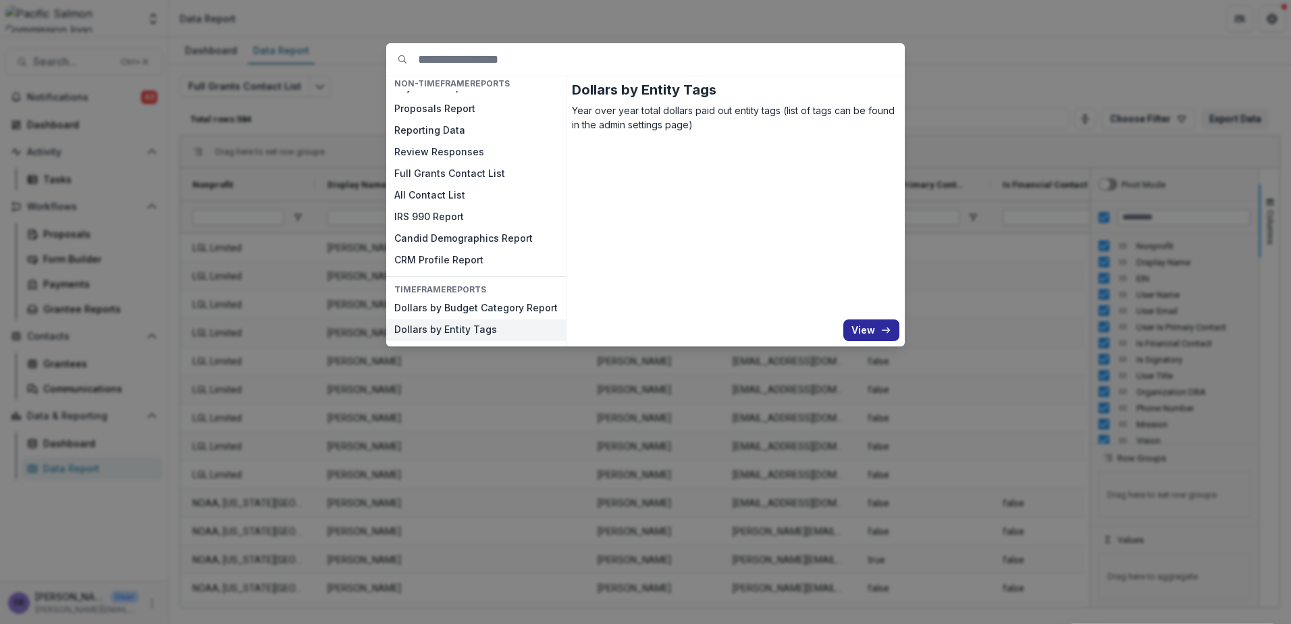
click at [857, 326] on button "View" at bounding box center [871, 330] width 56 height 22
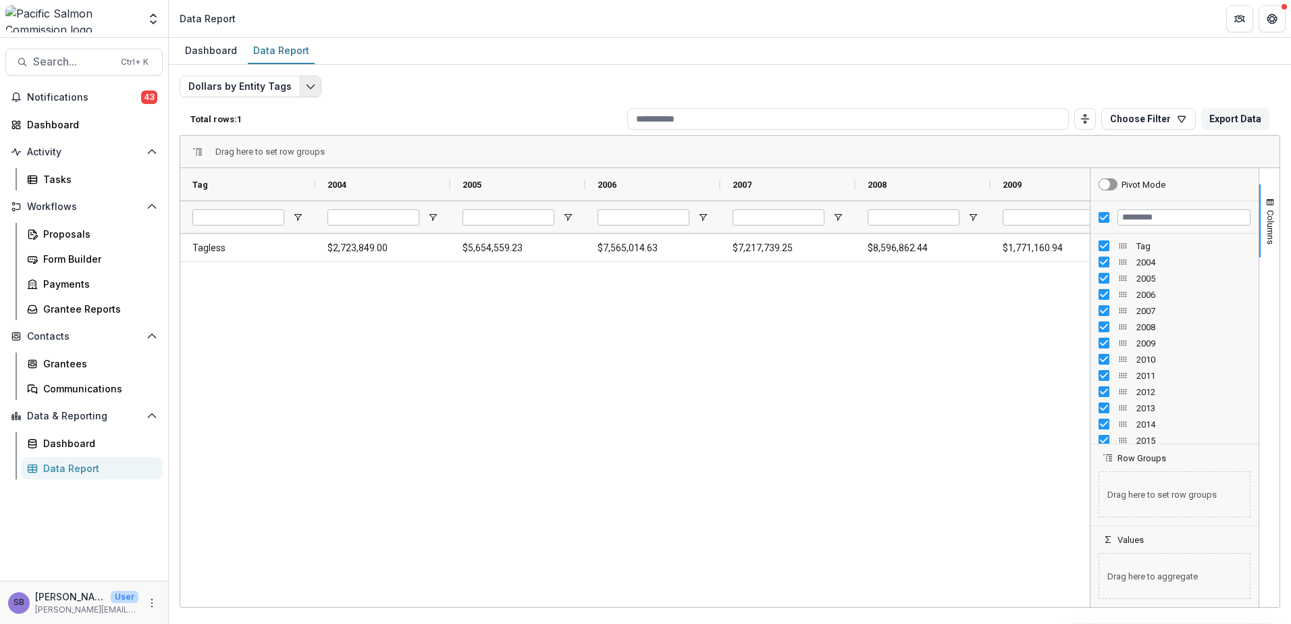
click at [305, 89] on icon "Edit selected report" at bounding box center [310, 86] width 11 height 11
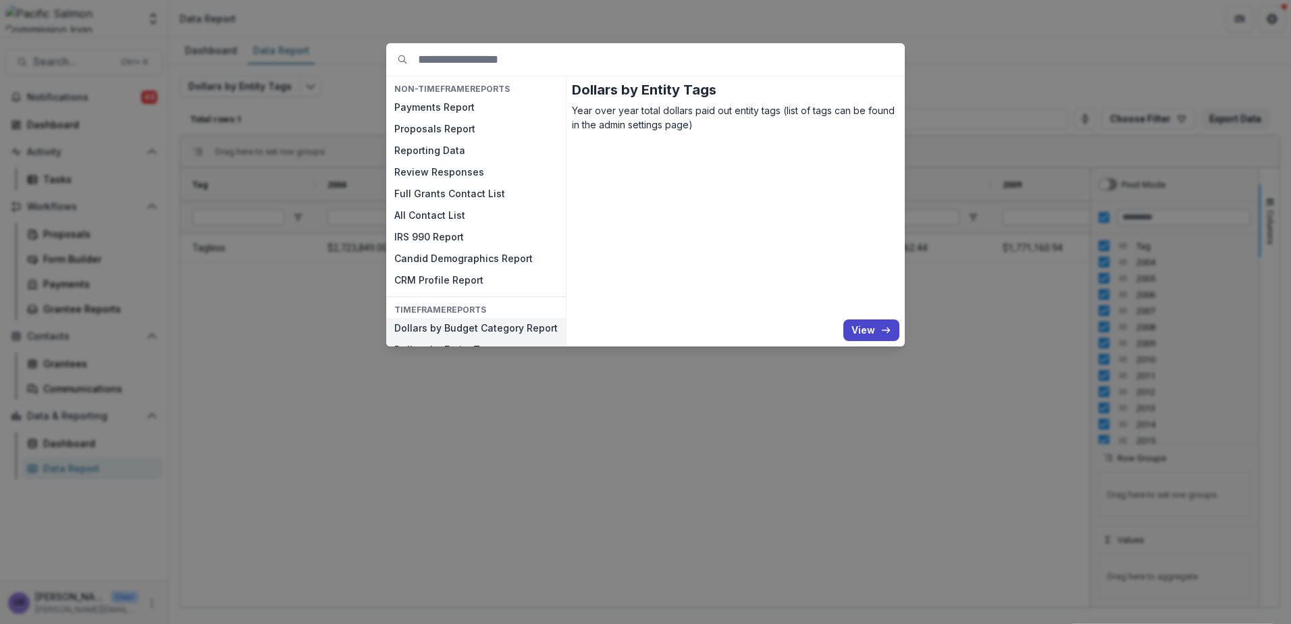
click at [438, 324] on button "Dollars by Budget Category Report" at bounding box center [476, 329] width 180 height 22
click at [863, 326] on button "View" at bounding box center [871, 330] width 56 height 22
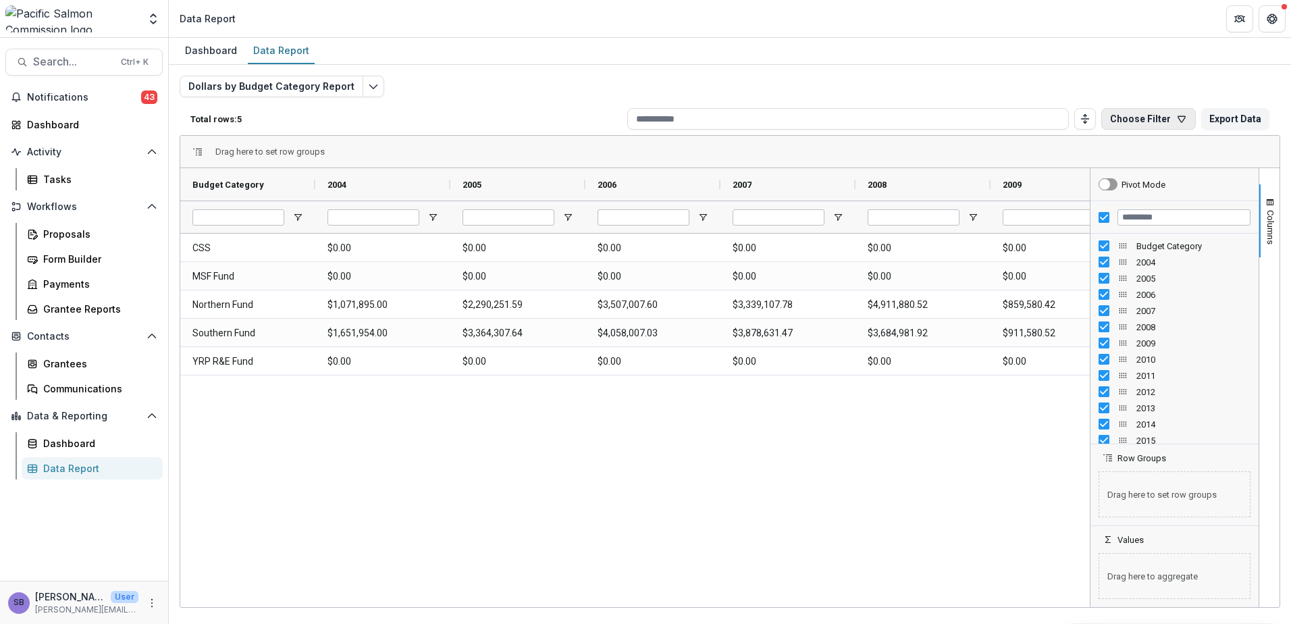
click at [1176, 127] on button "Choose Filter" at bounding box center [1148, 119] width 95 height 22
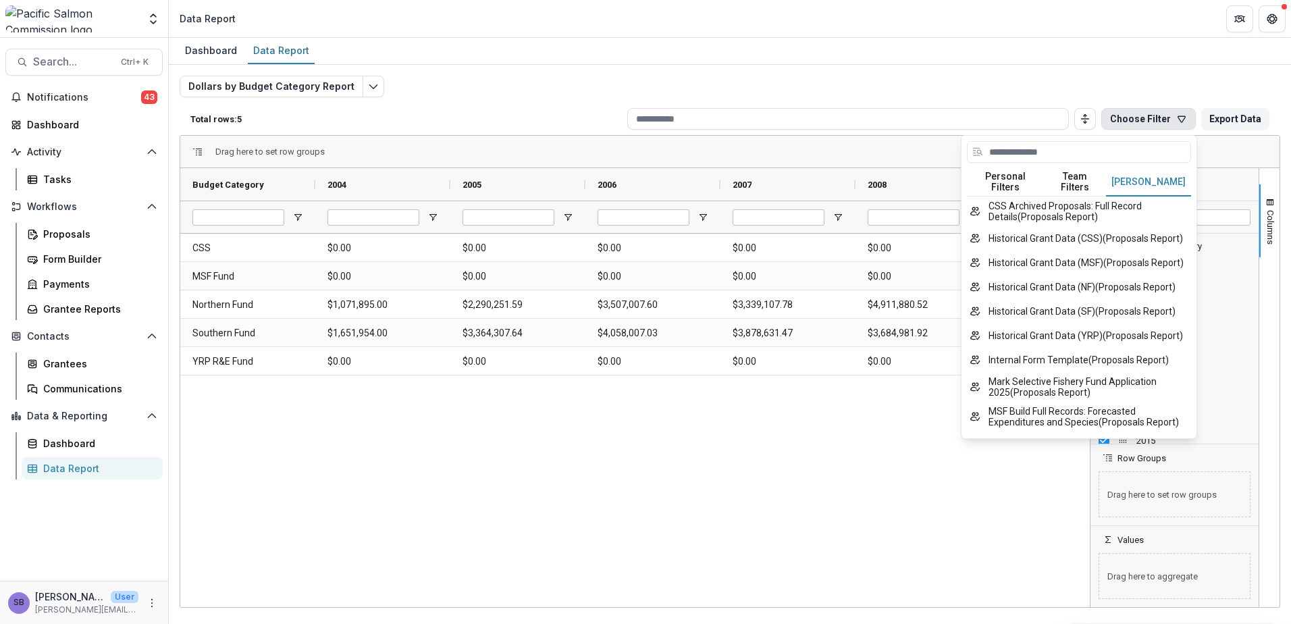
click at [1161, 176] on button "Temelio Filters" at bounding box center [1148, 182] width 85 height 28
click at [1069, 174] on button "Team Filters" at bounding box center [1075, 182] width 62 height 28
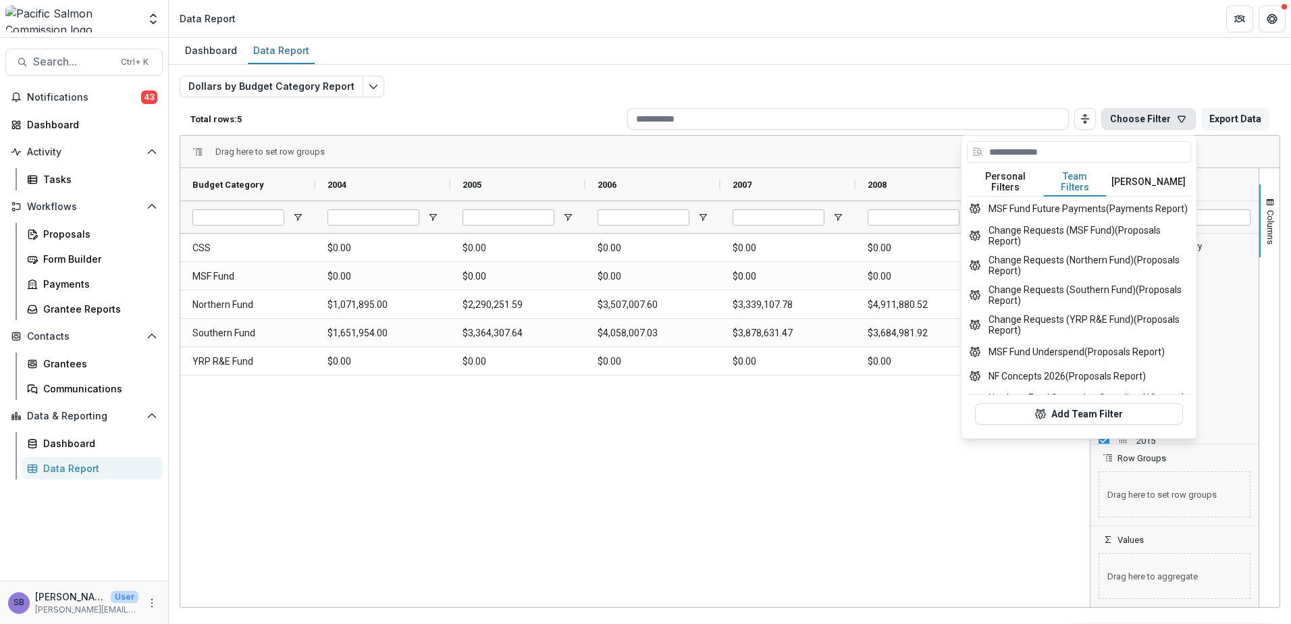
click at [1005, 169] on button "Personal Filters" at bounding box center [1005, 182] width 77 height 28
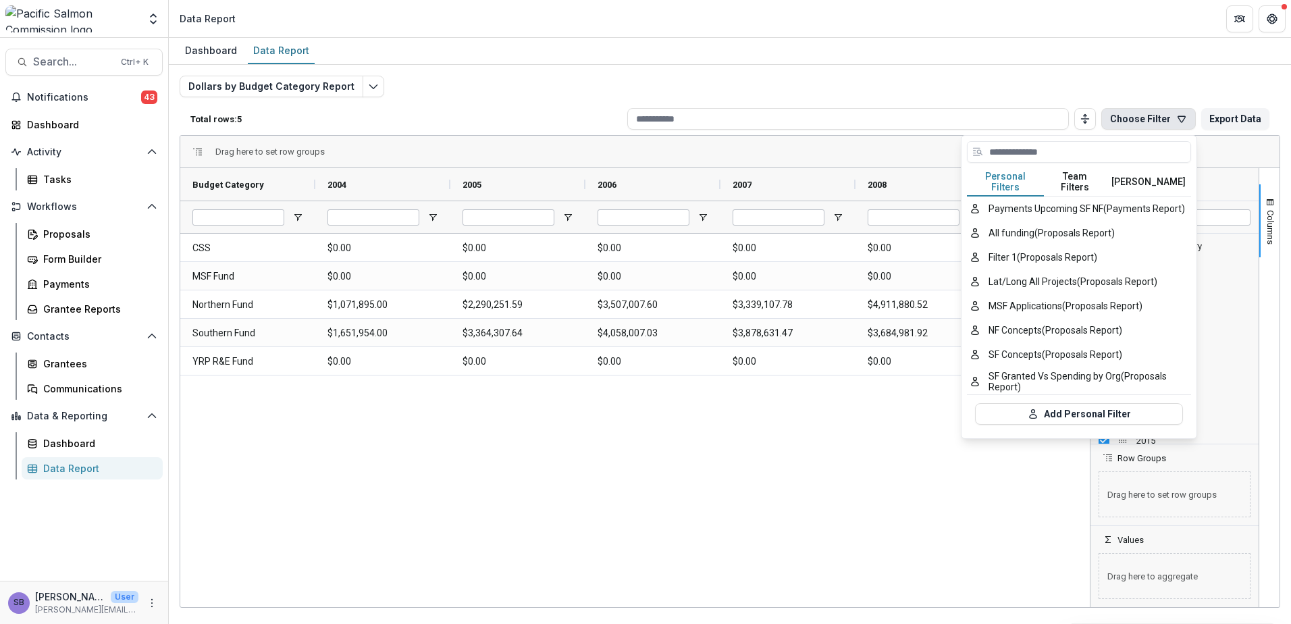
click at [1081, 178] on button "Team Filters" at bounding box center [1075, 182] width 62 height 28
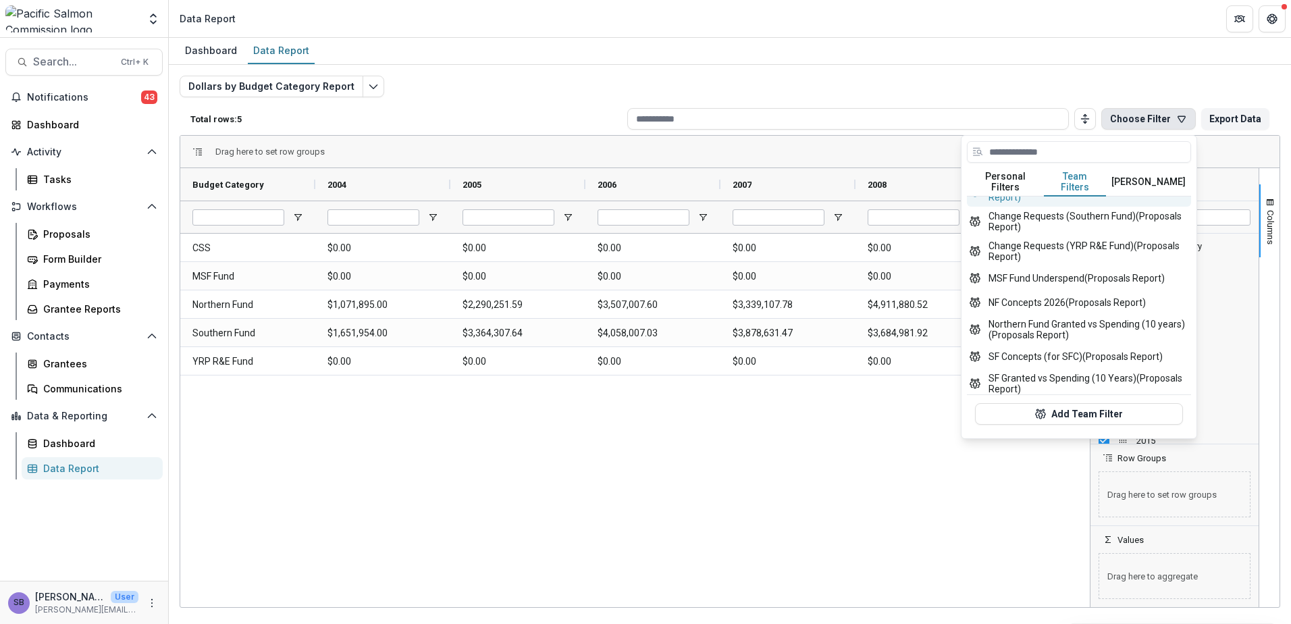
scroll to position [126, 0]
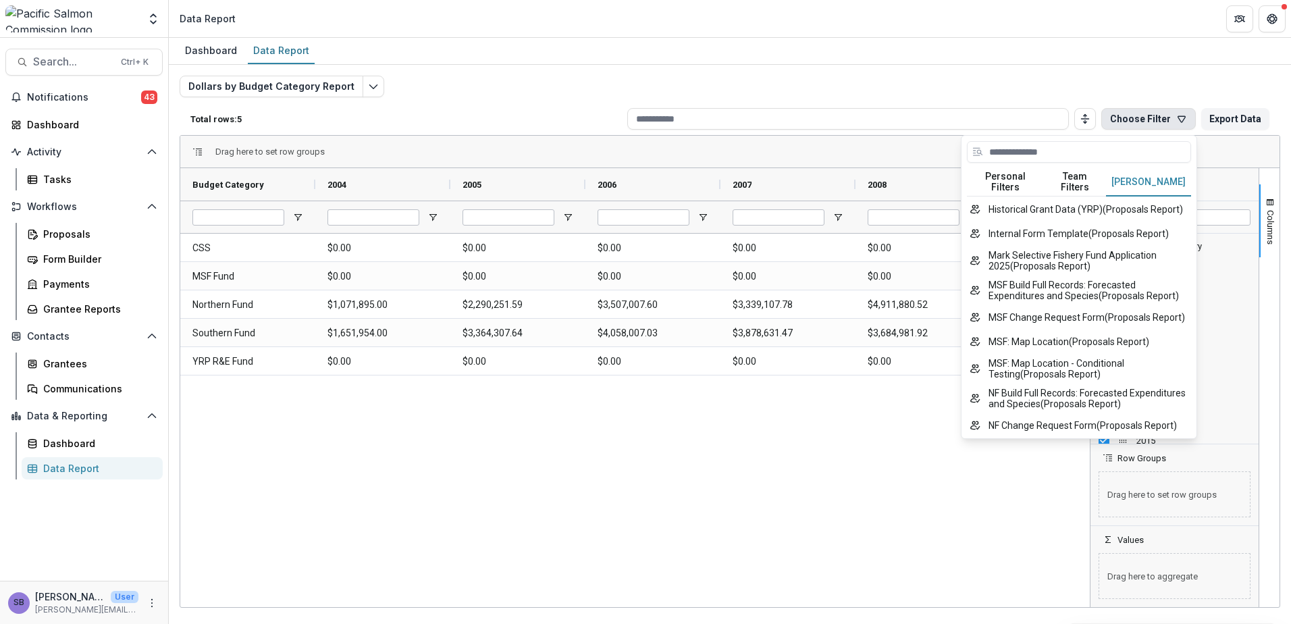
click at [1136, 177] on button "Temelio Filters" at bounding box center [1148, 182] width 85 height 28
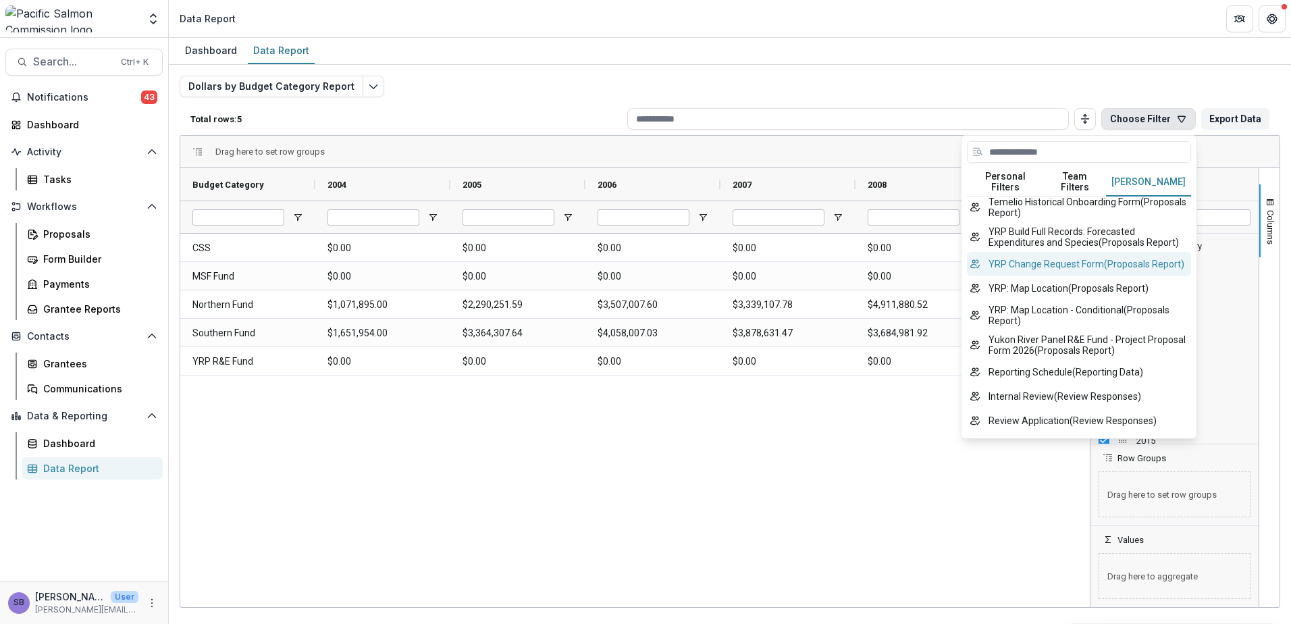
scroll to position [858, 0]
click at [363, 82] on button "Edit selected report" at bounding box center [374, 87] width 22 height 22
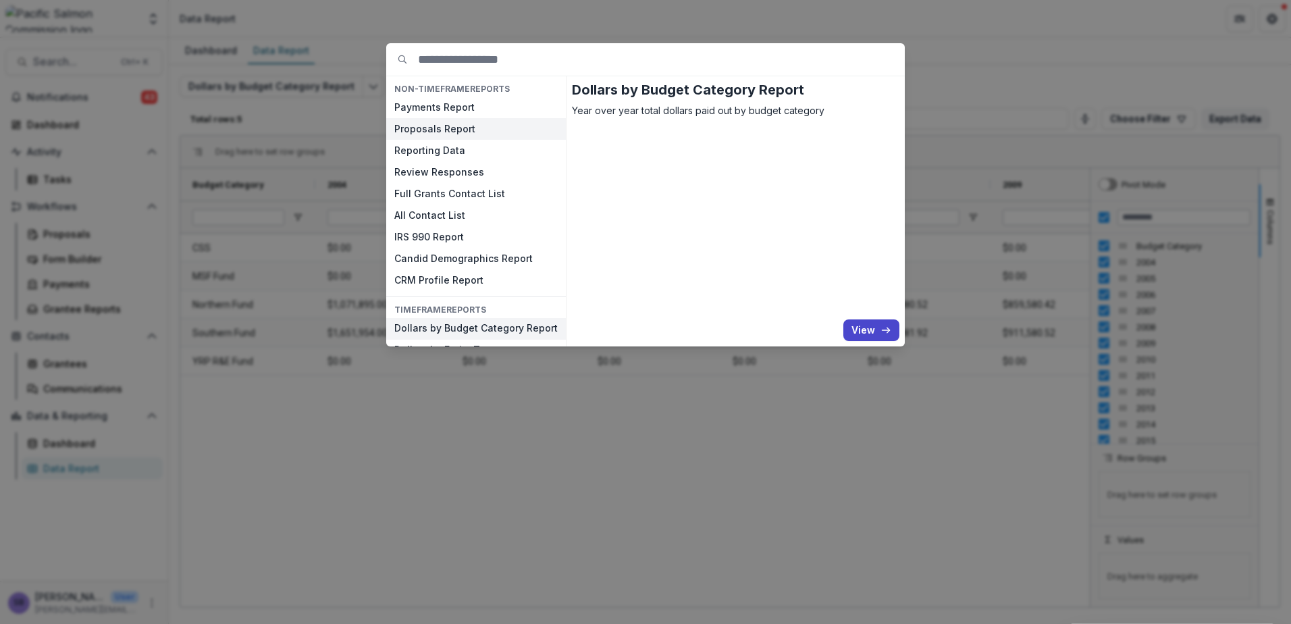
scroll to position [20, 0]
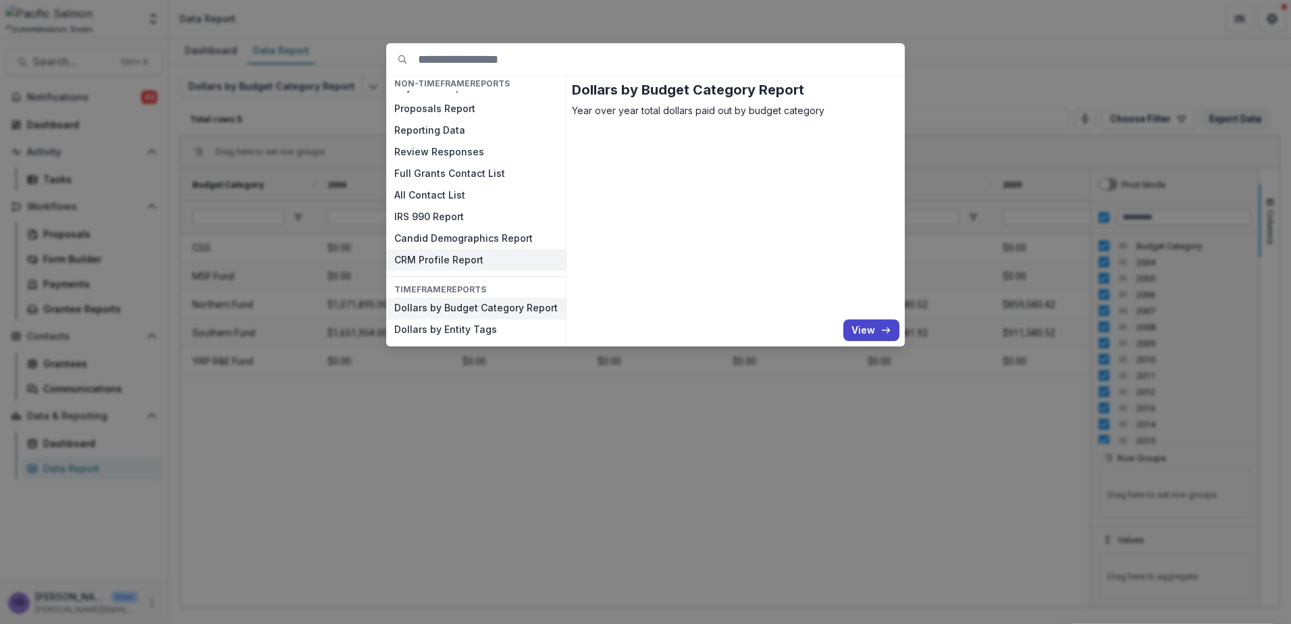
click at [467, 258] on button "CRM Profile Report" at bounding box center [476, 260] width 180 height 22
click at [861, 333] on button "View" at bounding box center [871, 330] width 56 height 22
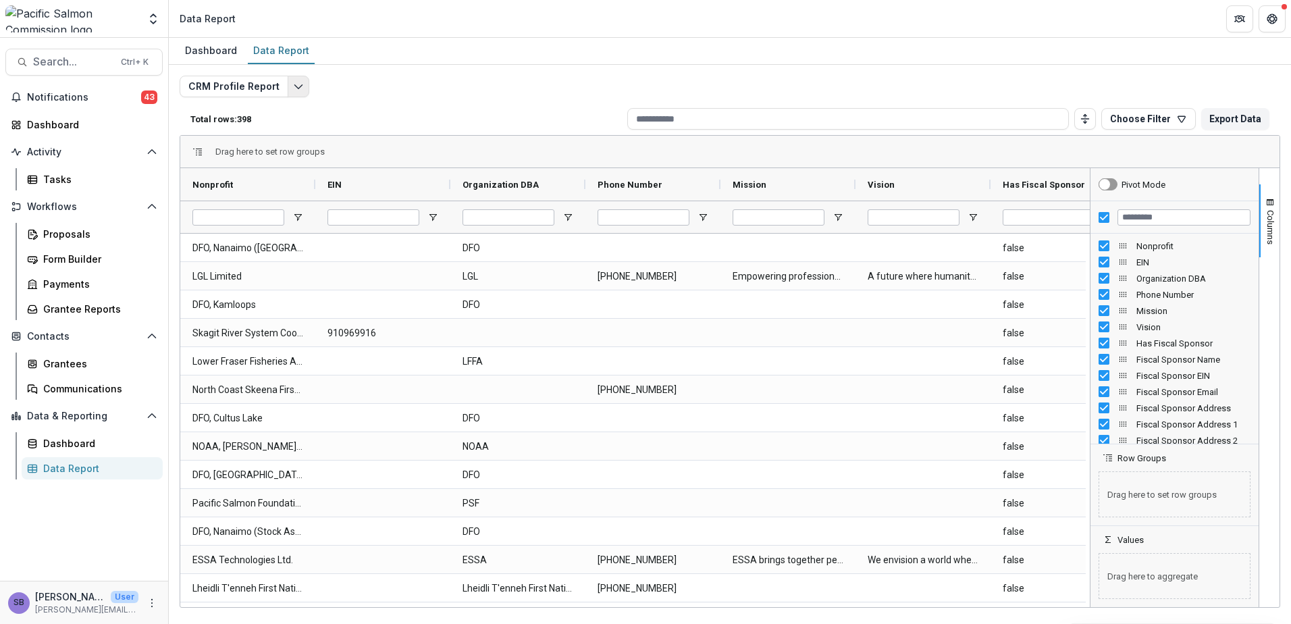
click at [297, 87] on icon "Edit selected report" at bounding box center [298, 86] width 11 height 11
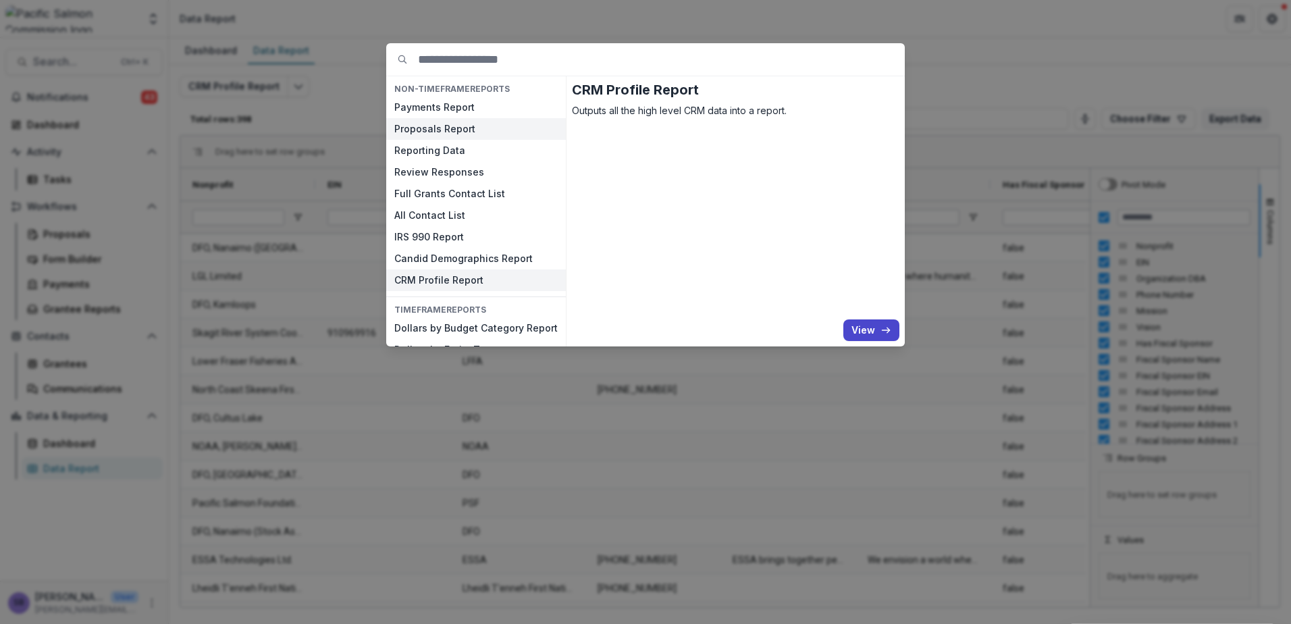
click at [484, 134] on button "Proposals Report" at bounding box center [476, 129] width 180 height 22
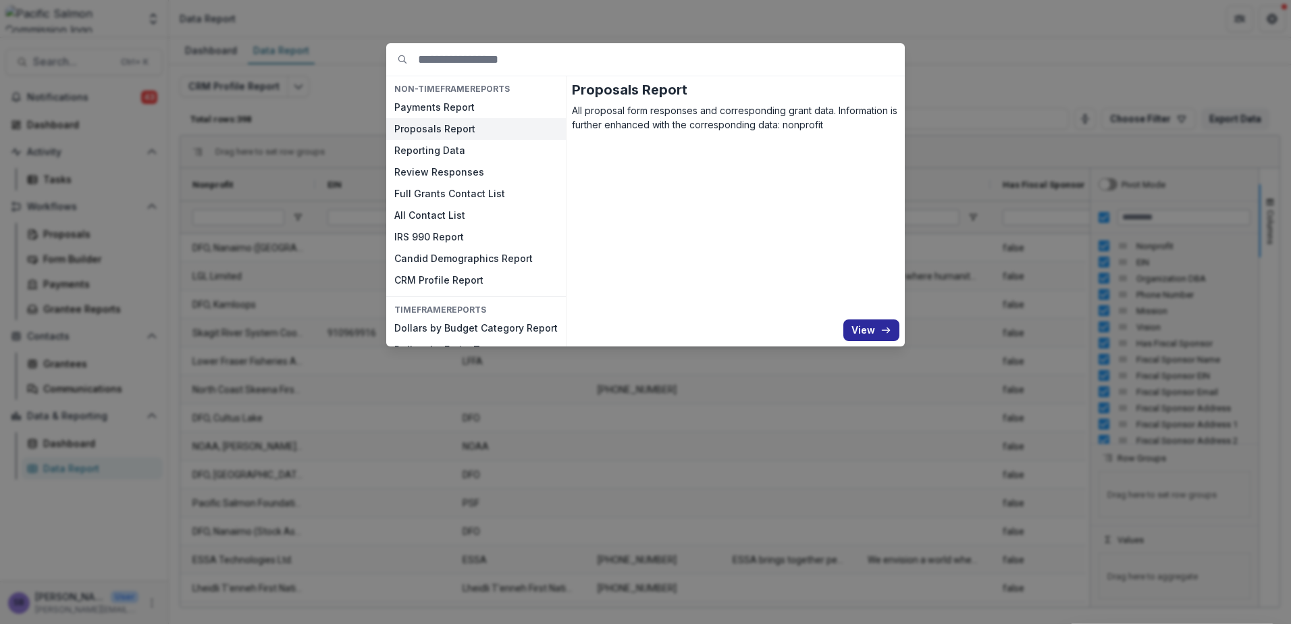
click at [860, 332] on button "View" at bounding box center [871, 330] width 56 height 22
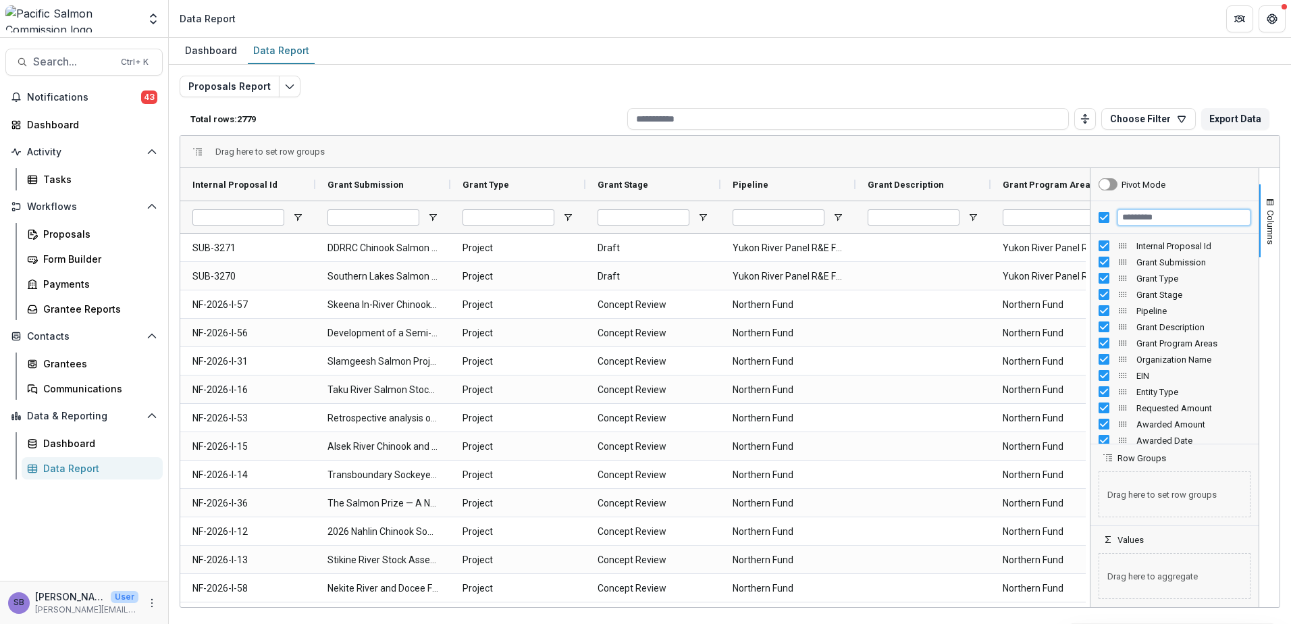
click at [1140, 220] on input "Filter Columns Input" at bounding box center [1183, 217] width 133 height 16
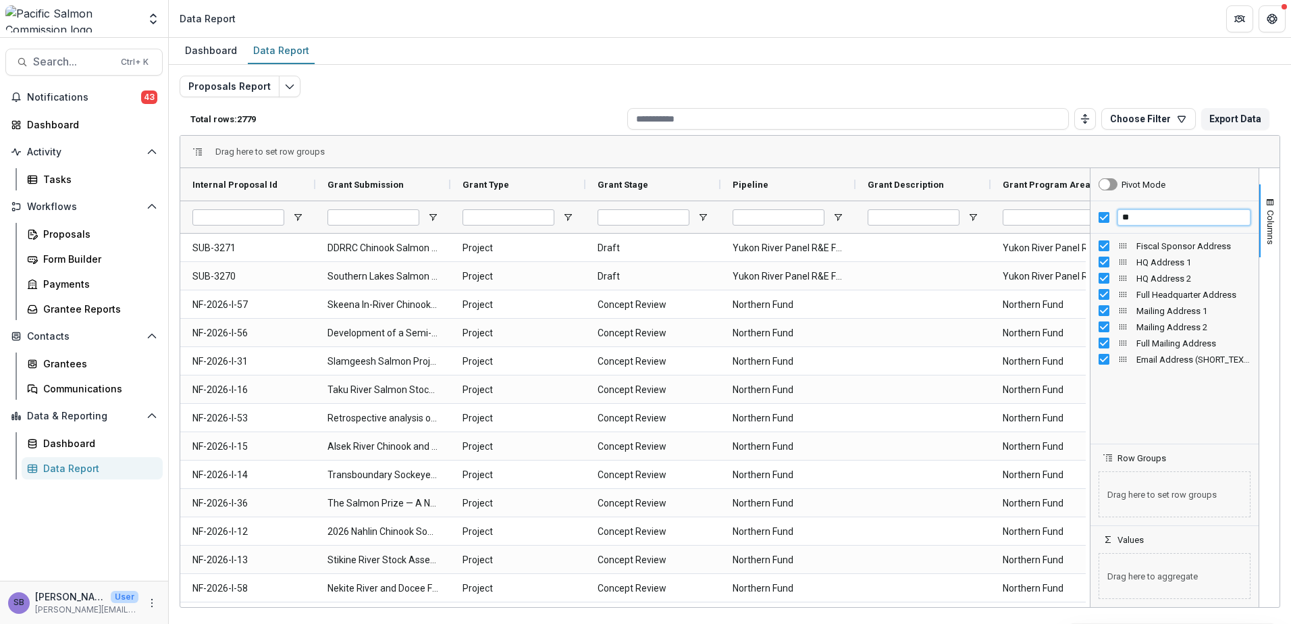
type input "*"
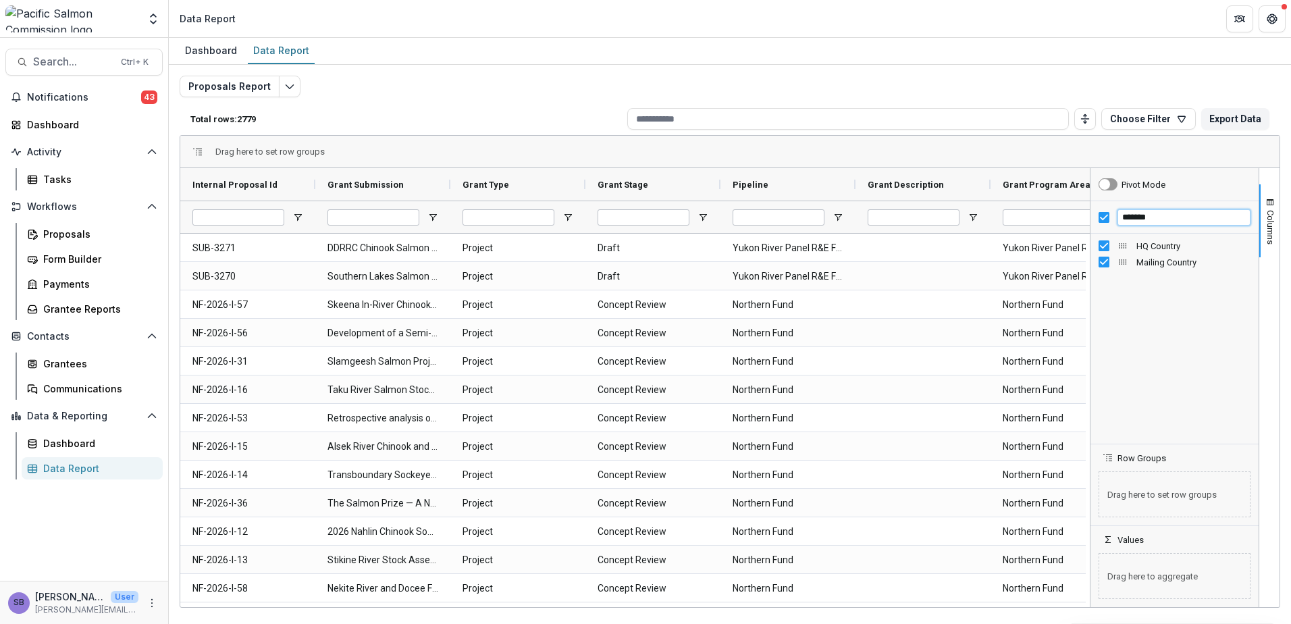
type input "*******"
drag, startPoint x: 1160, startPoint y: 215, endPoint x: 1107, endPoint y: 210, distance: 52.9
click at [1107, 210] on div "*******" at bounding box center [1174, 217] width 168 height 32
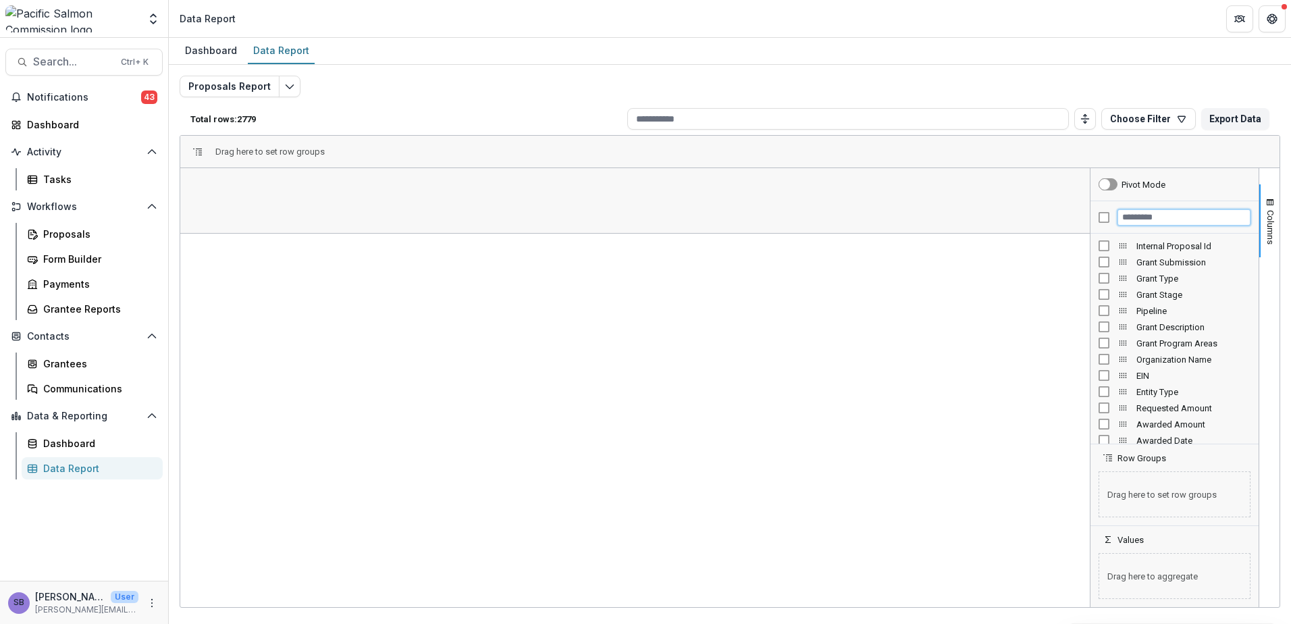
click at [1141, 212] on input "Filter Columns Input" at bounding box center [1183, 217] width 133 height 16
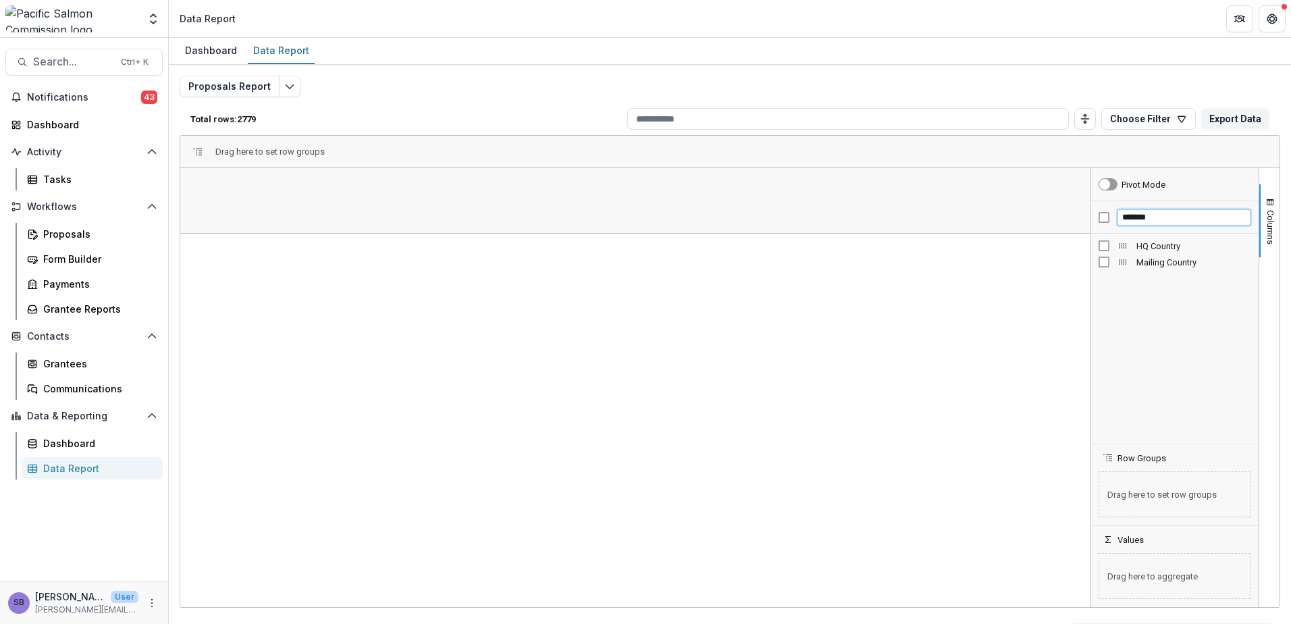
type input "*******"
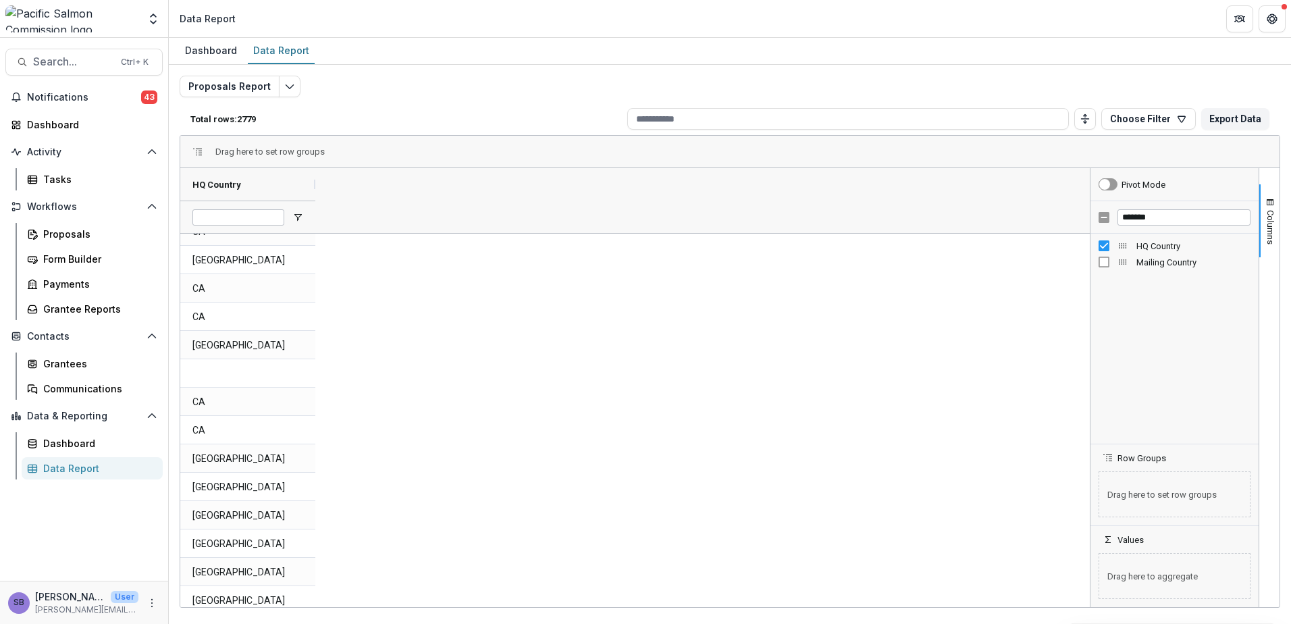
scroll to position [1350, 0]
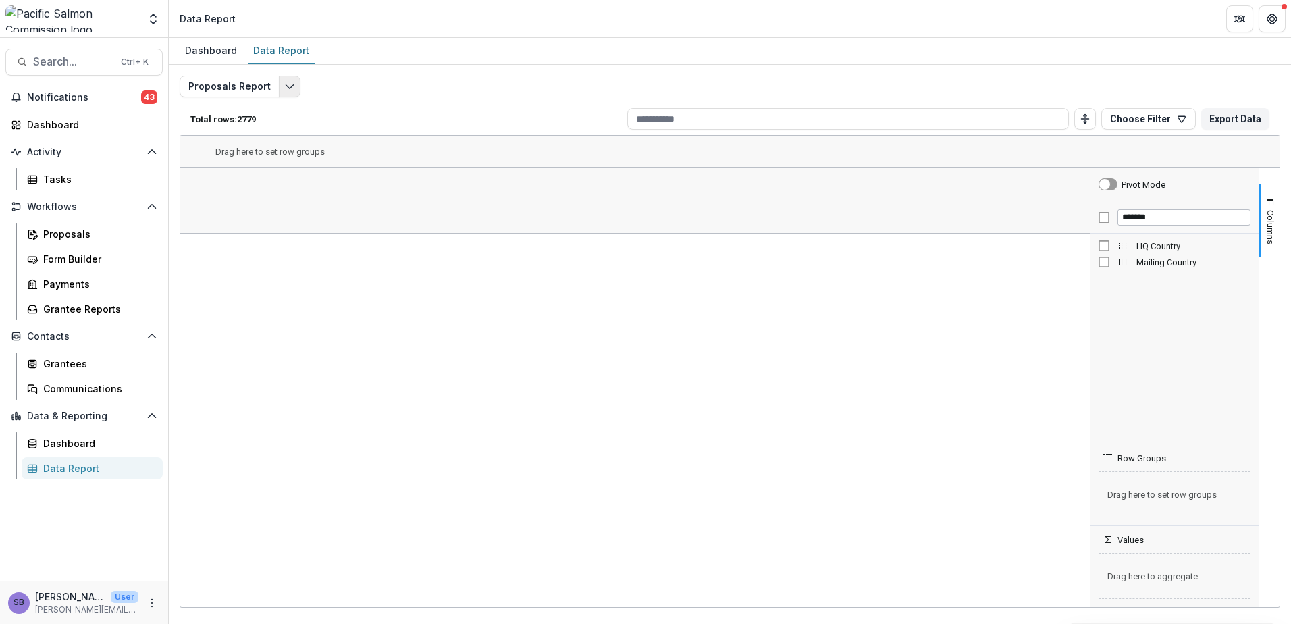
click at [285, 91] on icon "Edit selected report" at bounding box center [289, 86] width 11 height 11
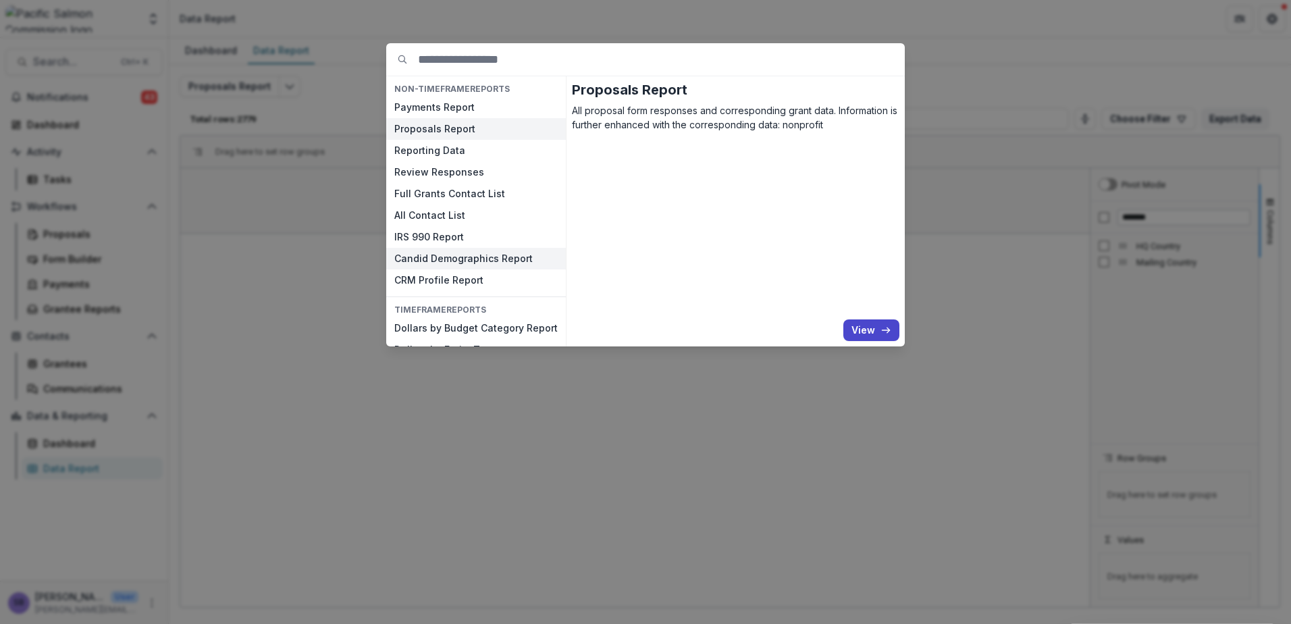
click at [485, 262] on button "Candid Demographics Report" at bounding box center [476, 259] width 180 height 22
click at [444, 234] on button "IRS 990 Report" at bounding box center [476, 237] width 180 height 22
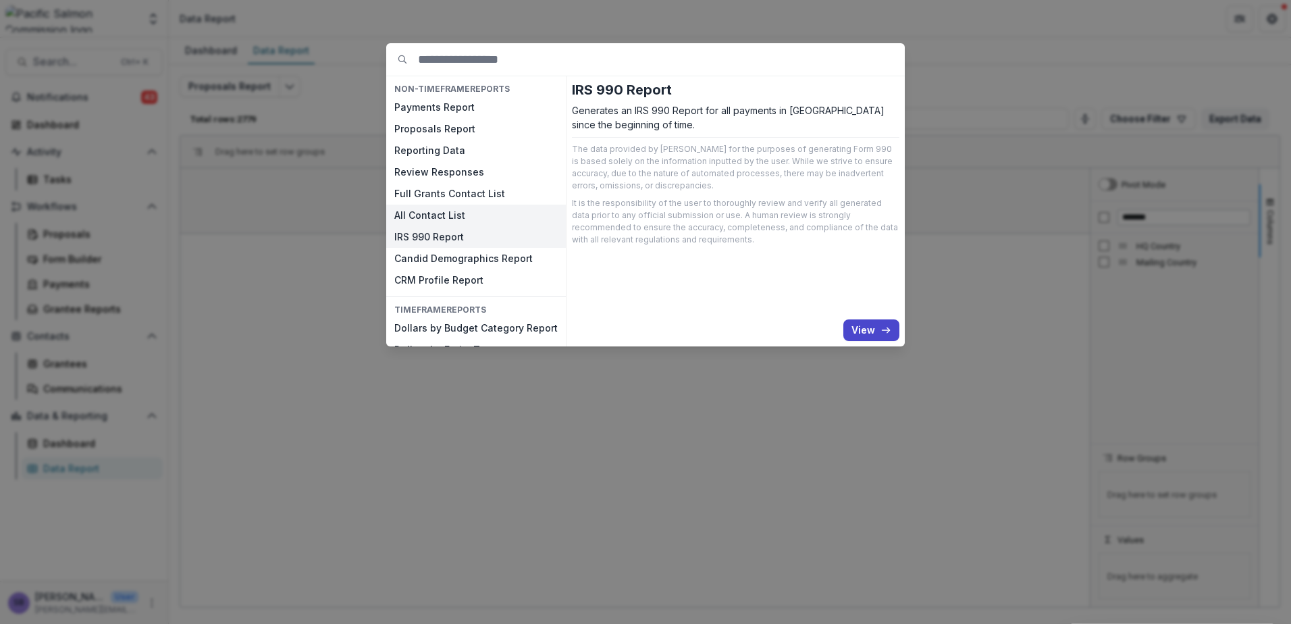
click at [446, 217] on button "All Contact List" at bounding box center [476, 216] width 180 height 22
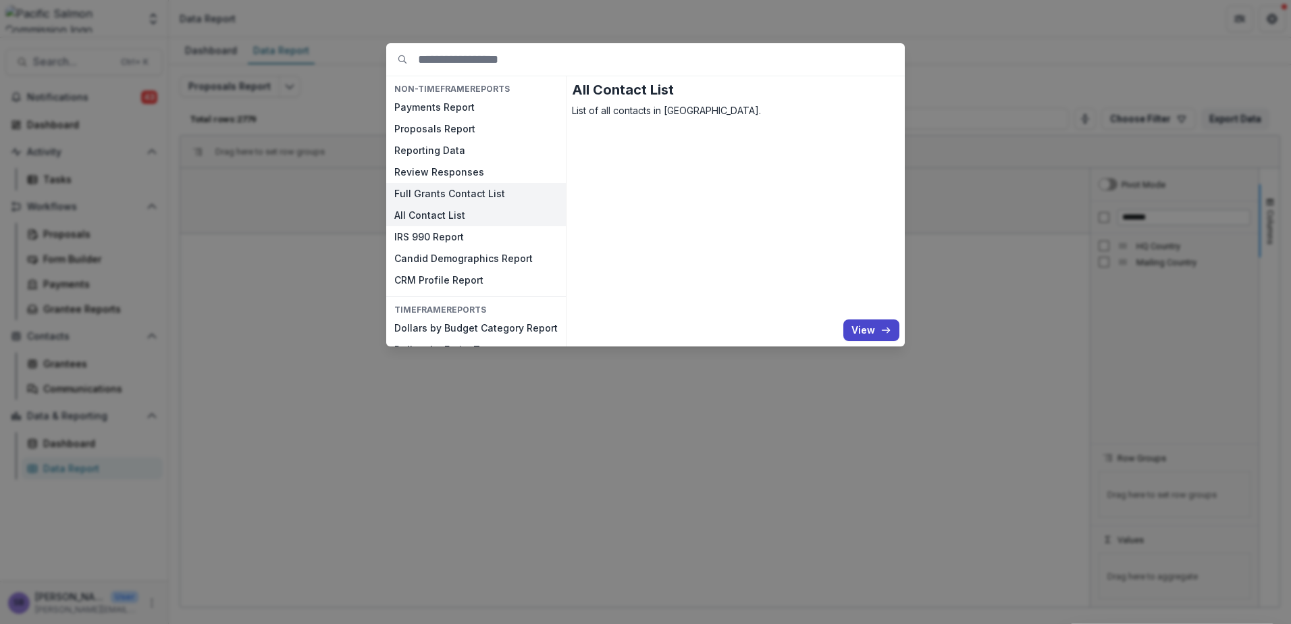
click at [446, 193] on button "Full Grants Contact List" at bounding box center [476, 194] width 180 height 22
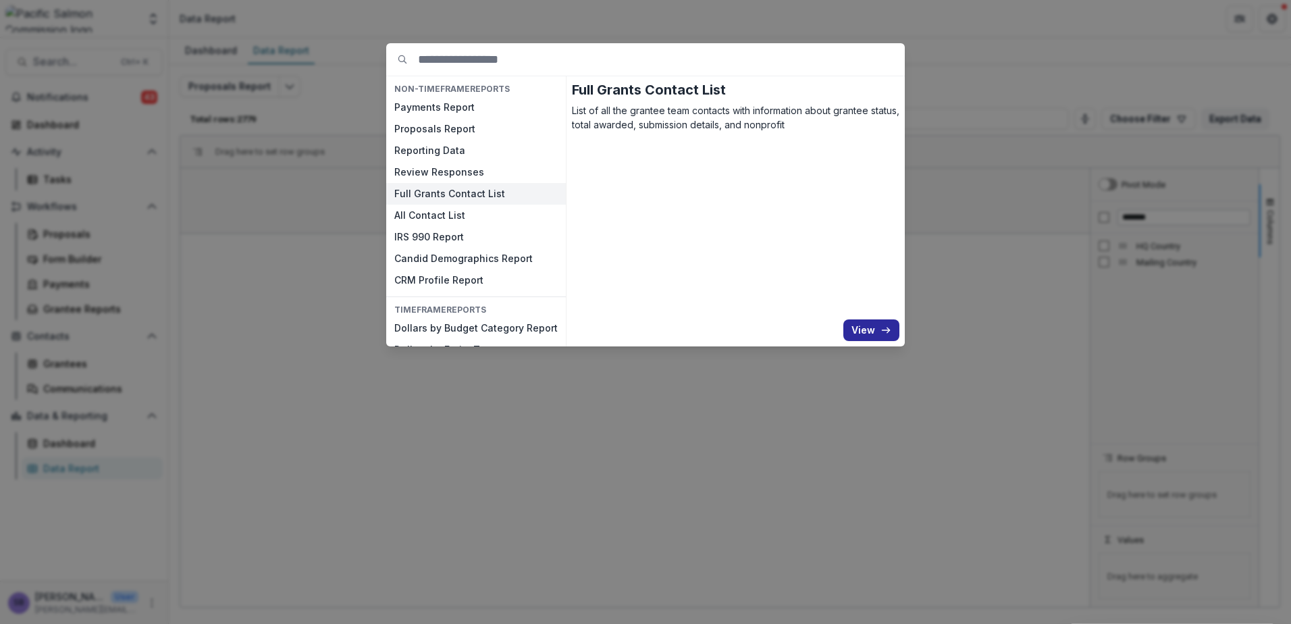
click at [861, 321] on button "View" at bounding box center [871, 330] width 56 height 22
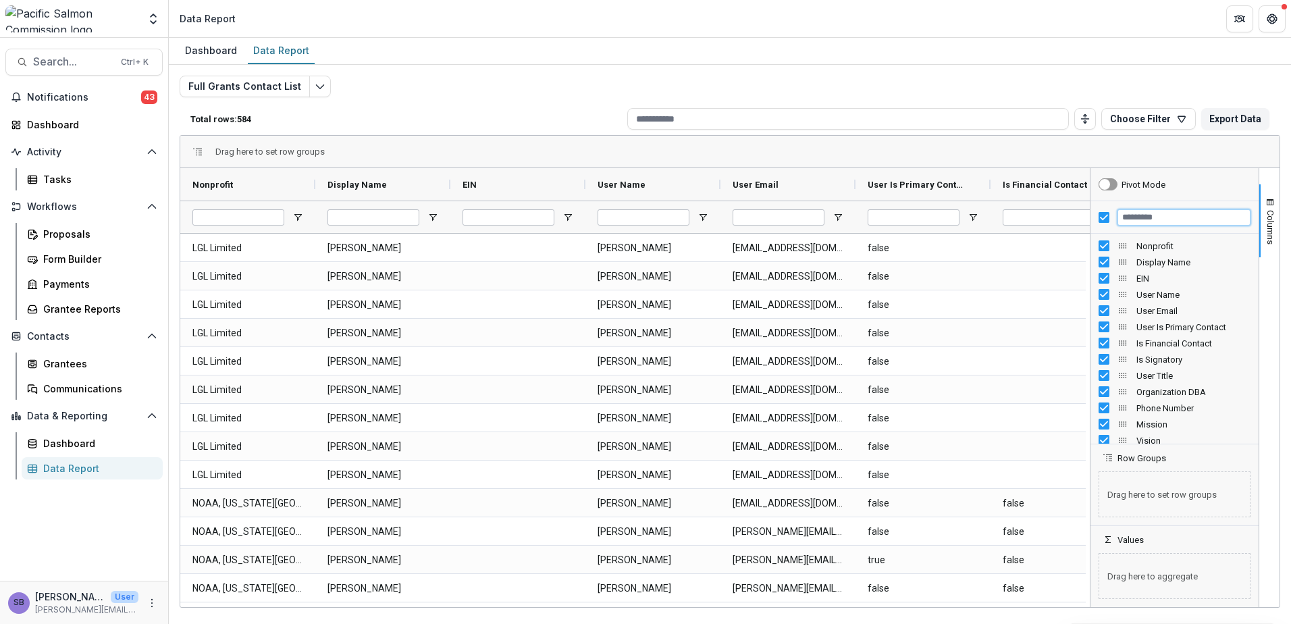
click at [1157, 221] on input "Filter Columns Input" at bounding box center [1183, 217] width 133 height 16
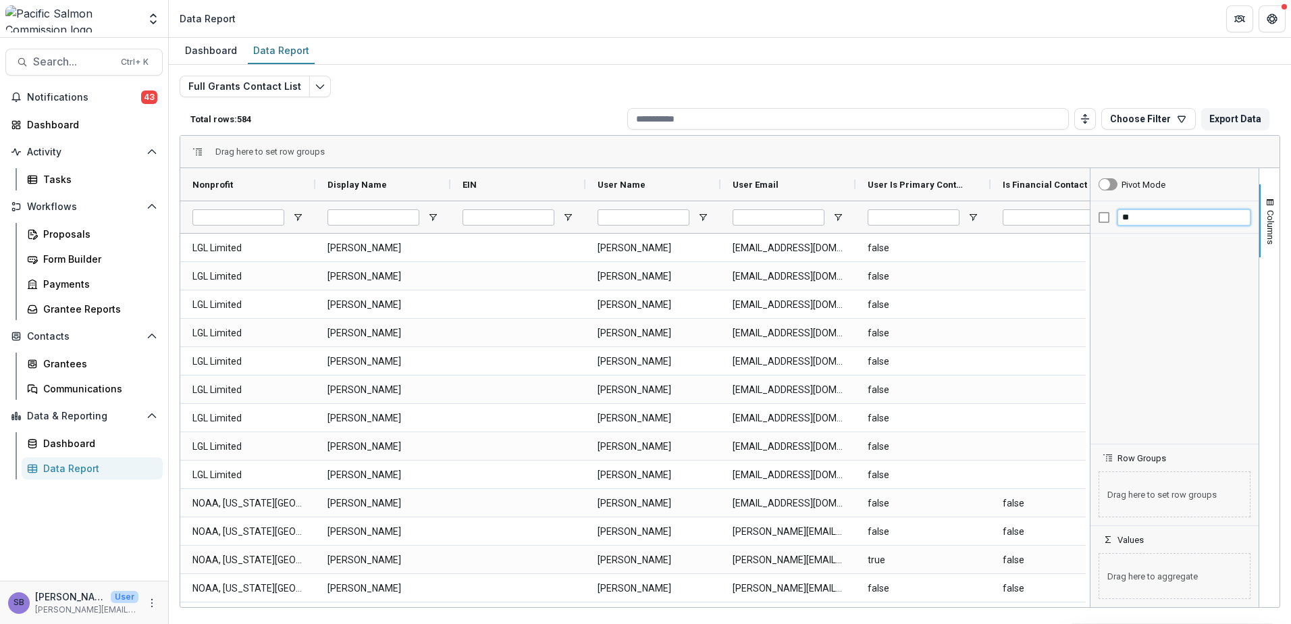
type input "*"
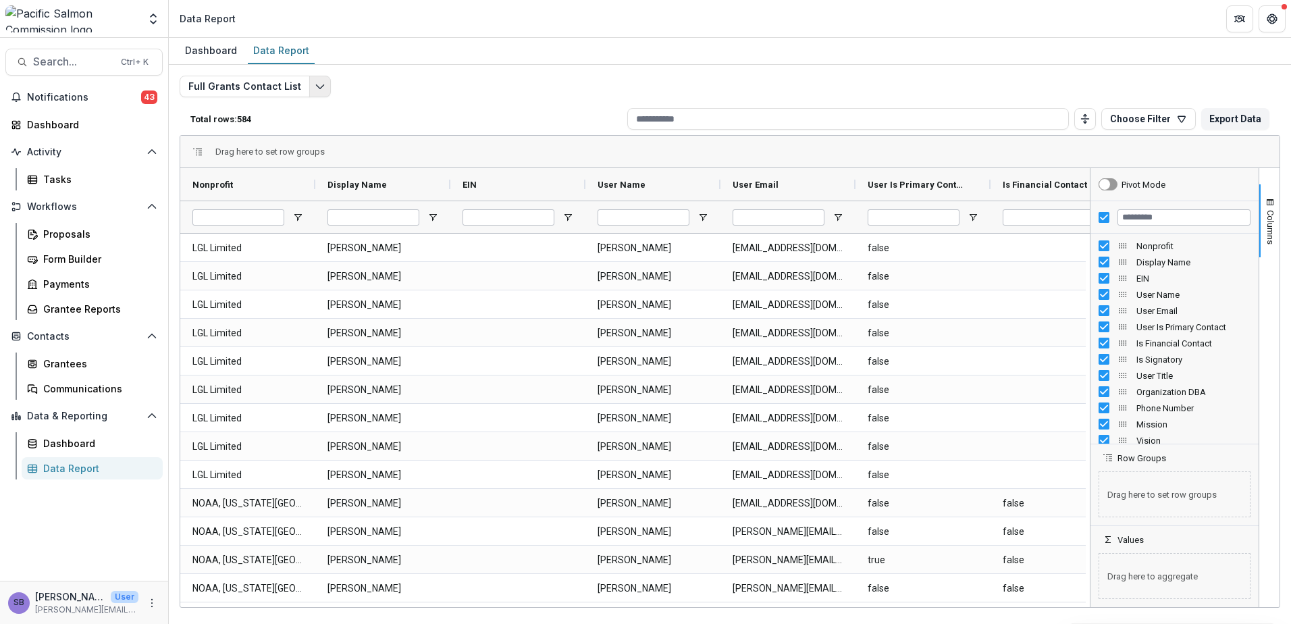
click at [316, 88] on polyline "Edit selected report" at bounding box center [319, 87] width 7 height 4
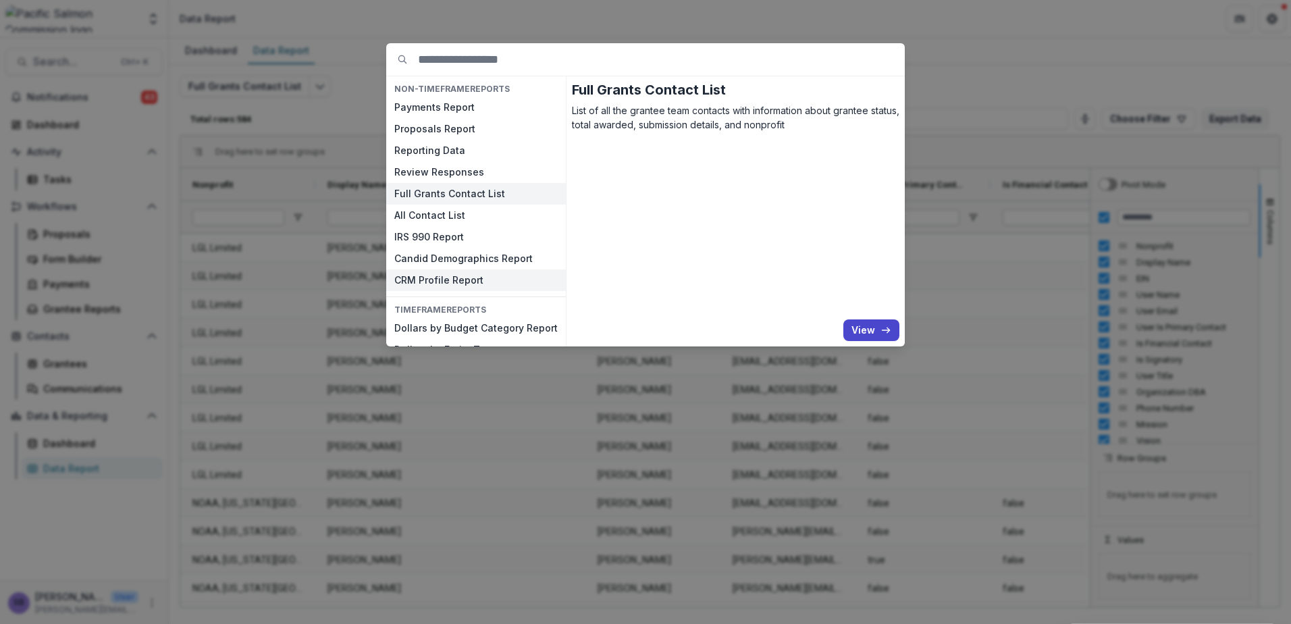
click at [472, 286] on button "CRM Profile Report" at bounding box center [476, 280] width 180 height 22
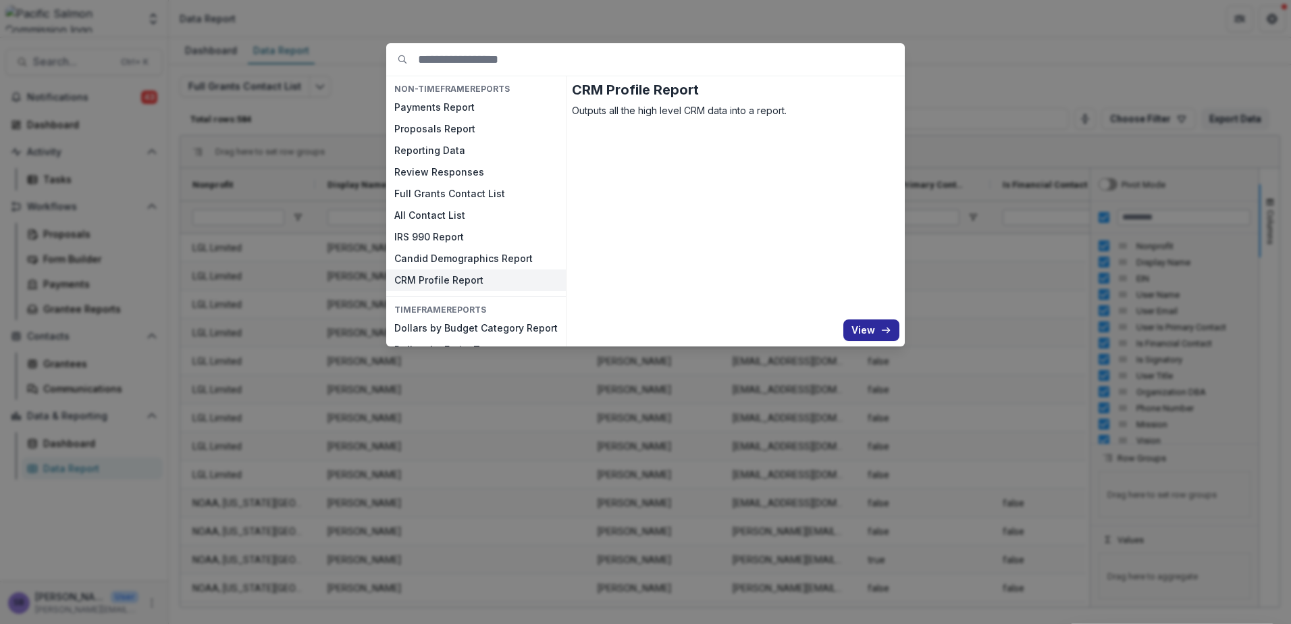
click at [864, 325] on button "View" at bounding box center [871, 330] width 56 height 22
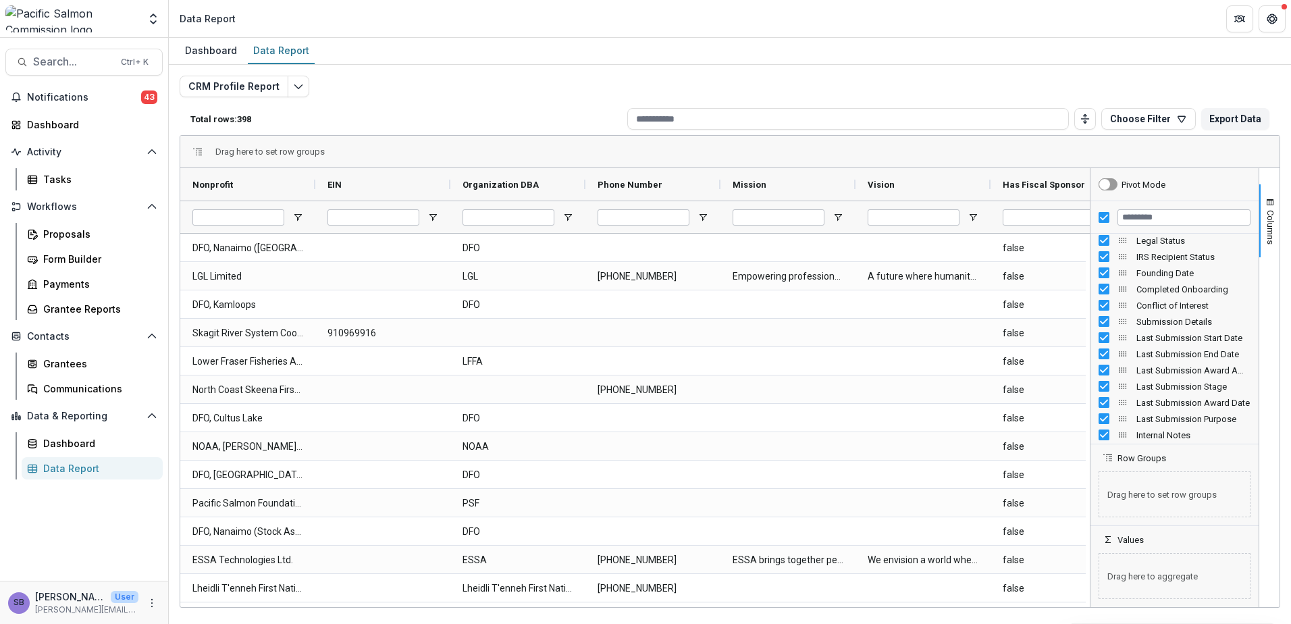
scroll to position [592, 0]
click at [1180, 124] on button "Choose Filter" at bounding box center [1148, 119] width 95 height 22
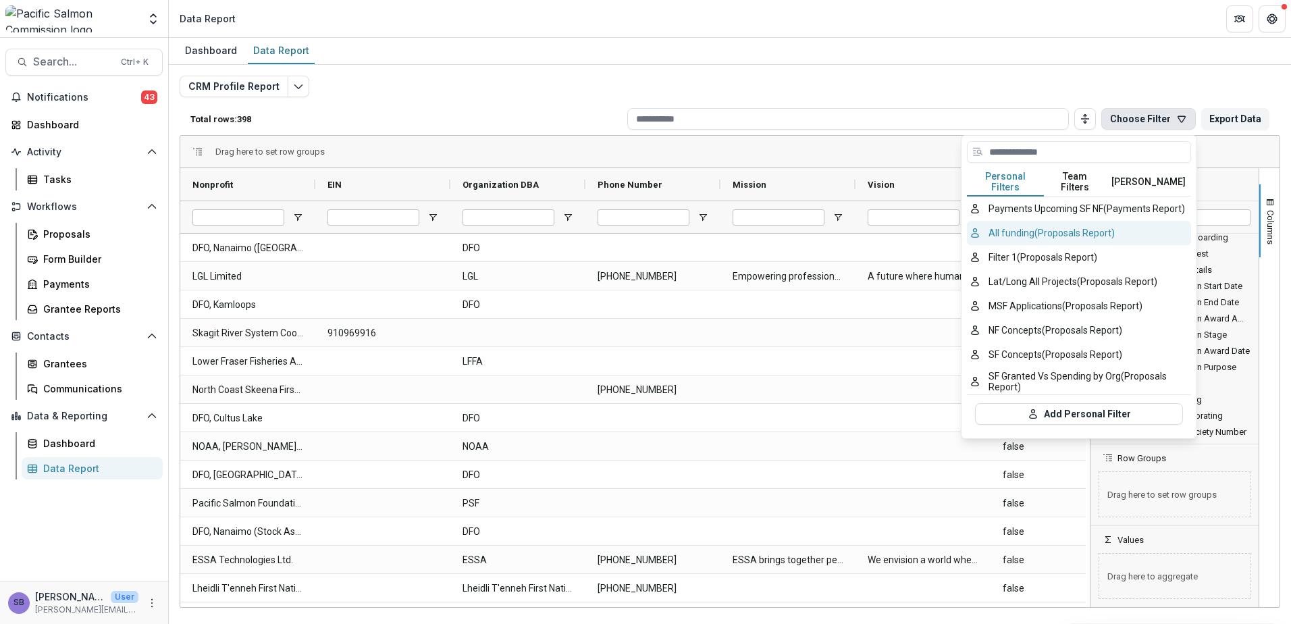
click at [1118, 223] on button "All funding (Proposals Report)" at bounding box center [1079, 233] width 224 height 24
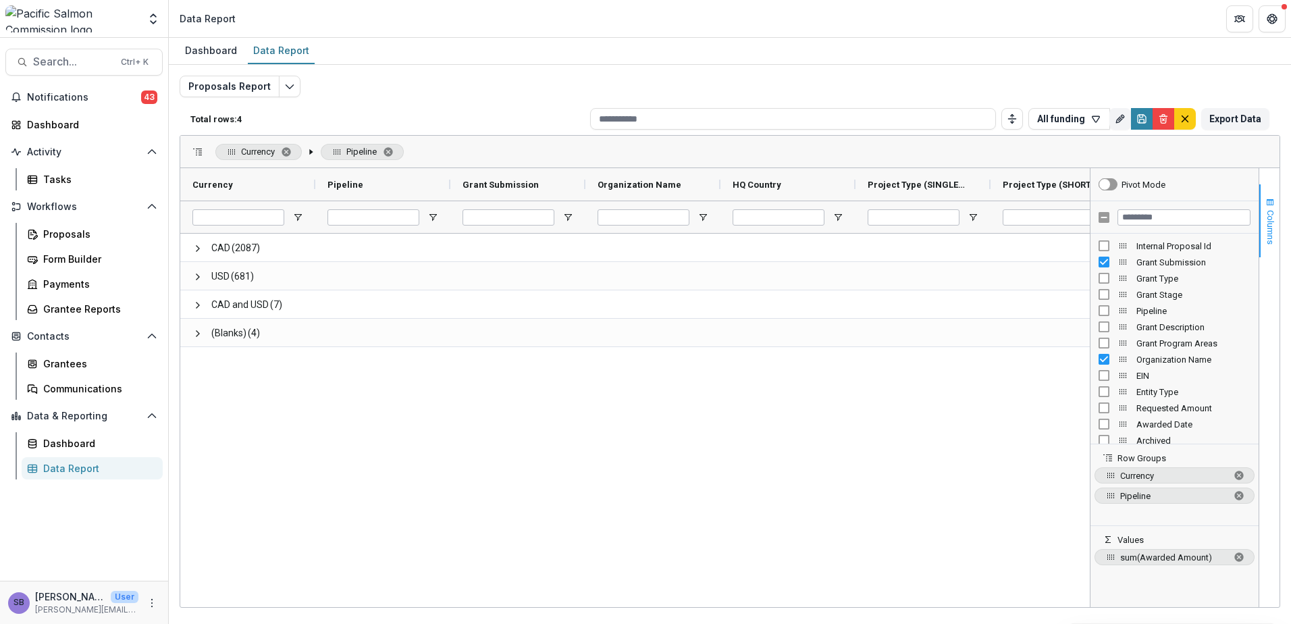
click at [1269, 207] on span "button" at bounding box center [1270, 202] width 11 height 11
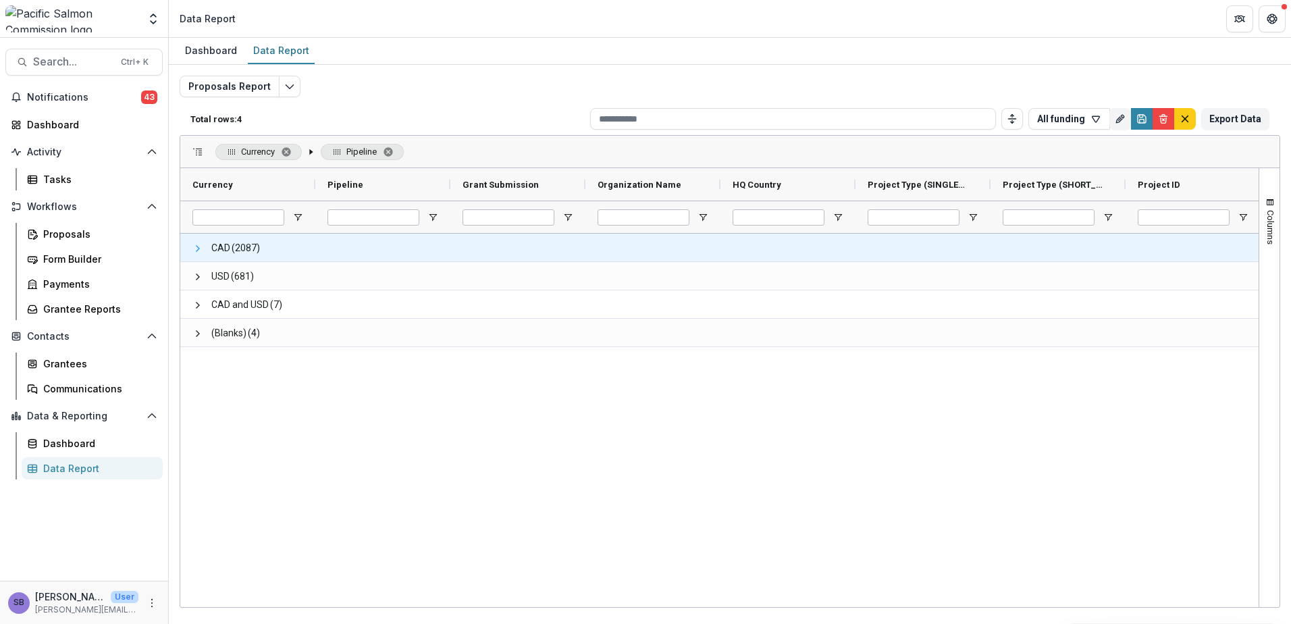
click at [195, 248] on span at bounding box center [197, 248] width 11 height 11
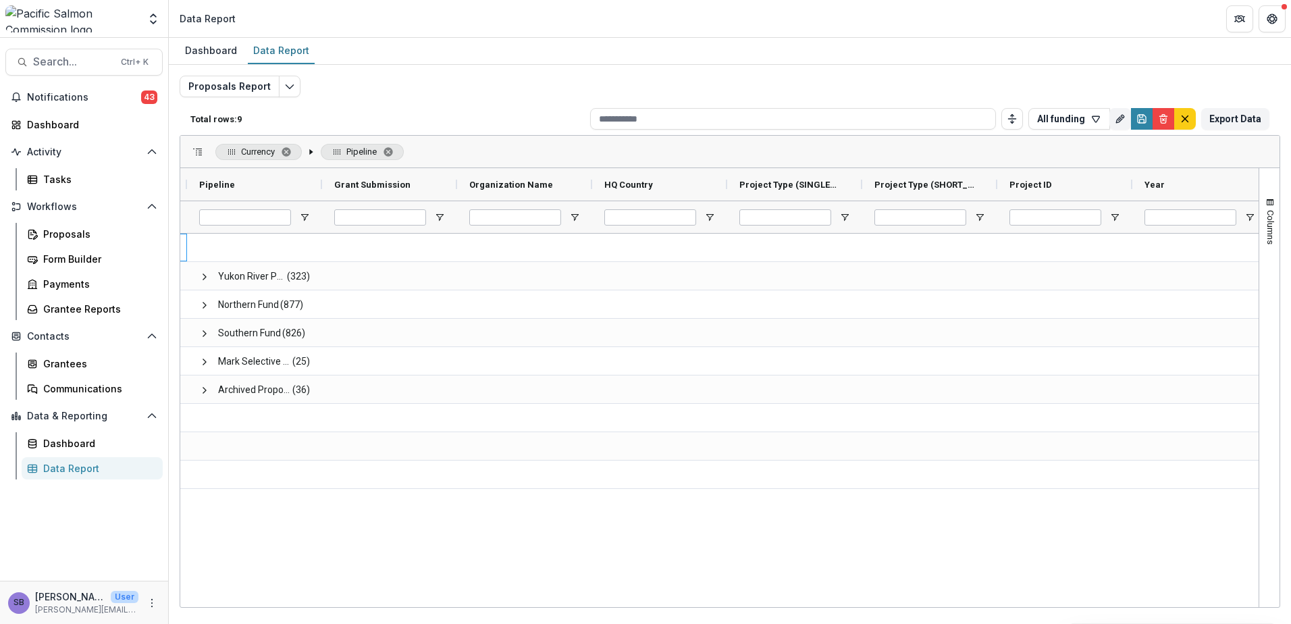
scroll to position [0, 145]
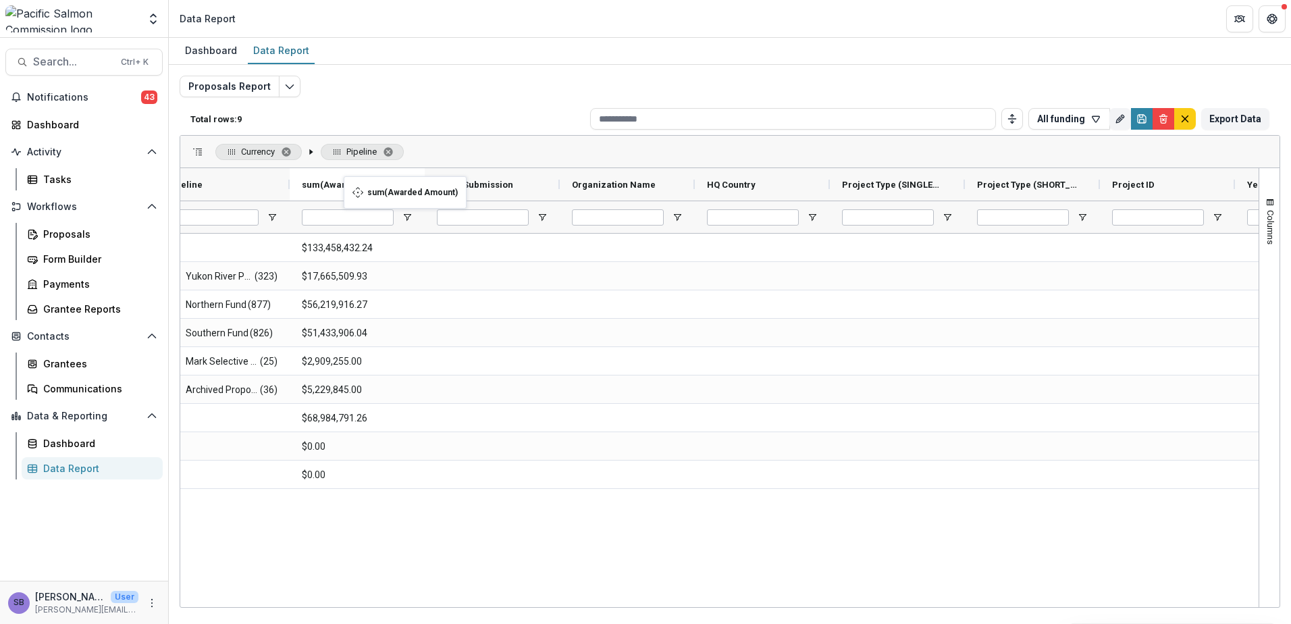
drag, startPoint x: 1250, startPoint y: 184, endPoint x: 350, endPoint y: 184, distance: 899.4
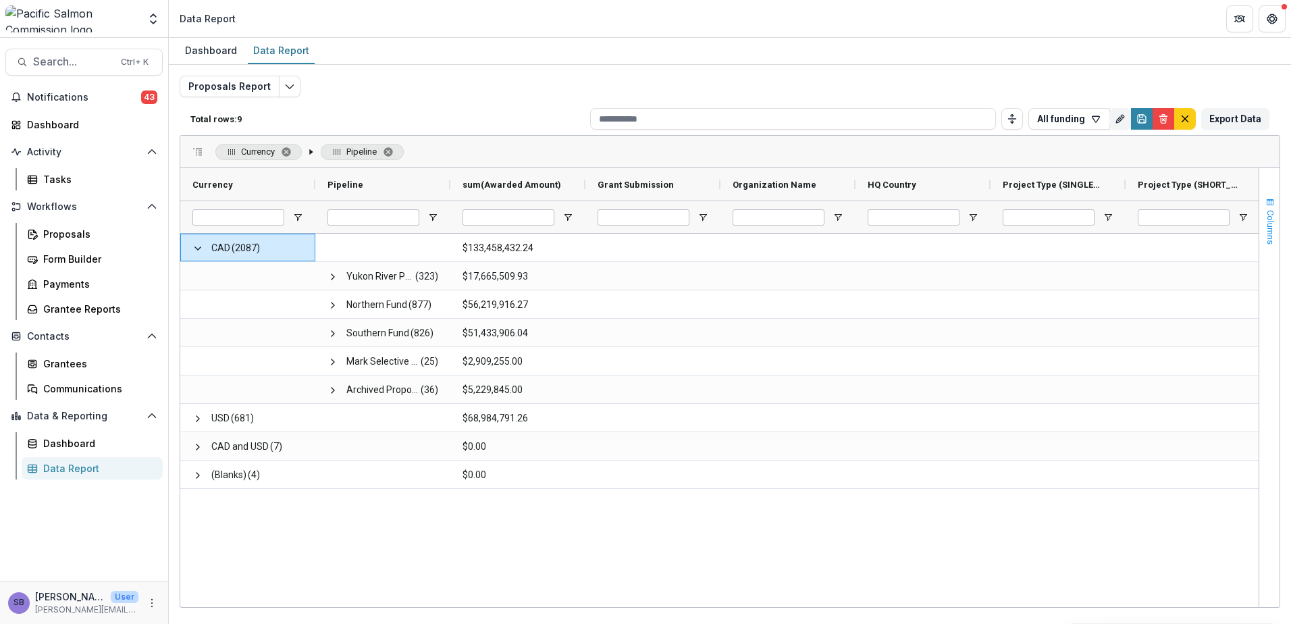
click at [1275, 209] on button "Columns" at bounding box center [1269, 220] width 20 height 73
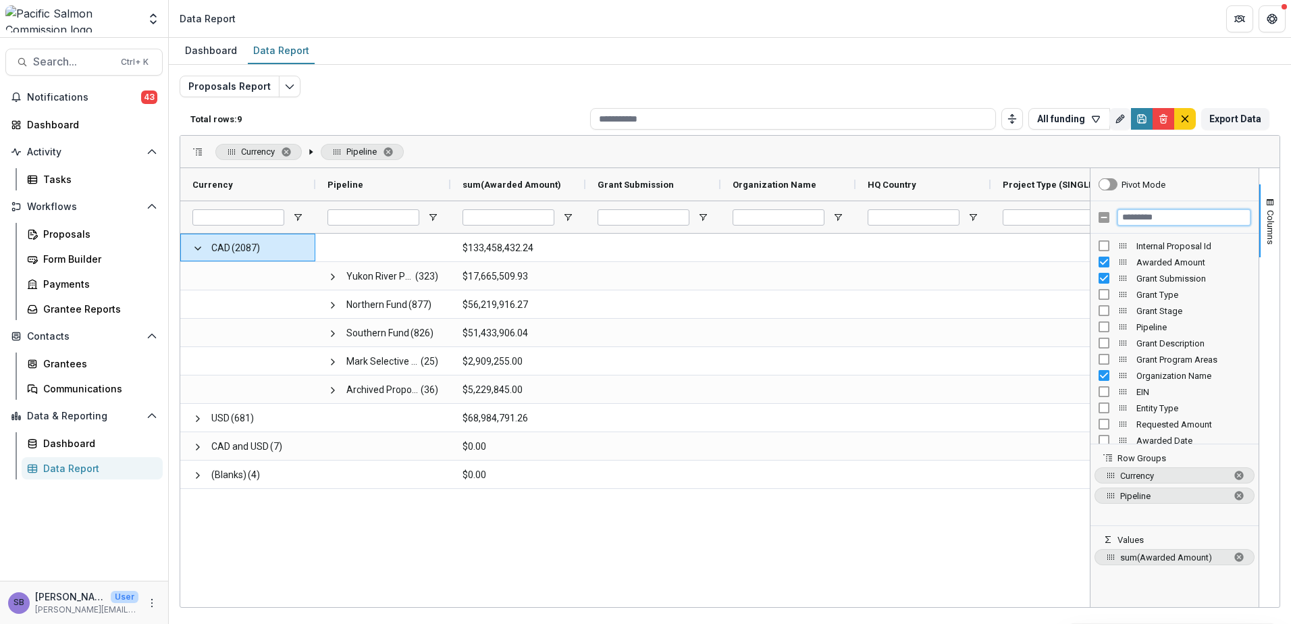
click at [1187, 221] on input "Filter Columns Input" at bounding box center [1183, 217] width 133 height 16
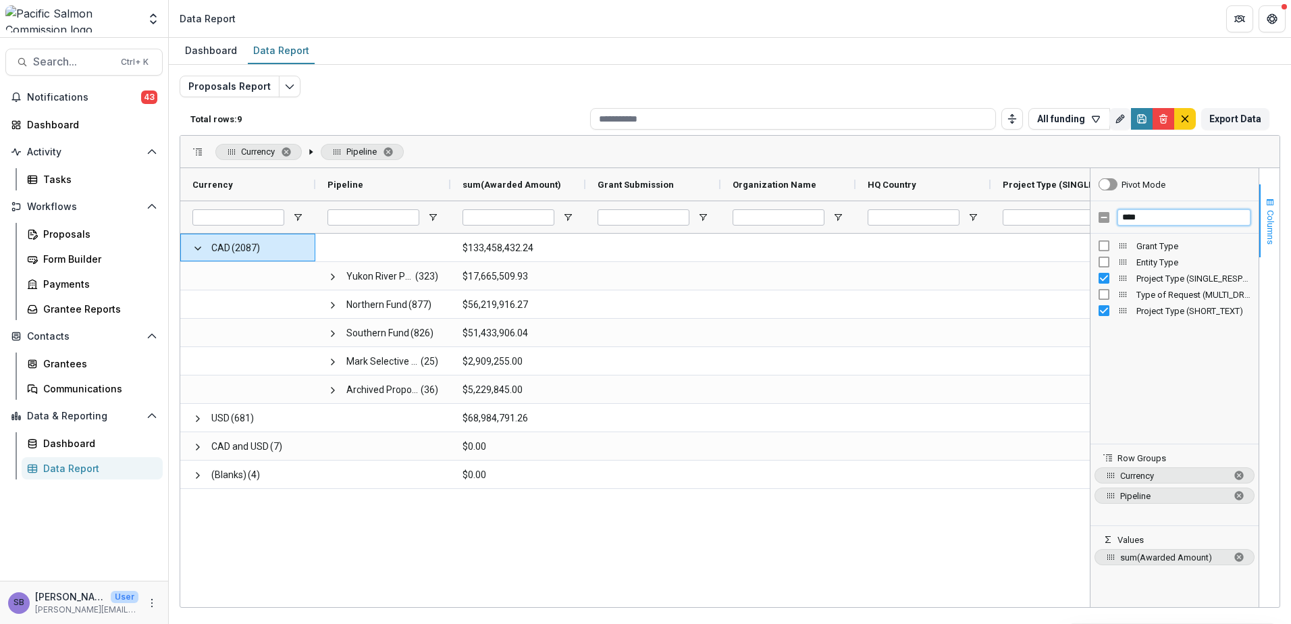
type input "****"
click at [1268, 196] on button "Columns" at bounding box center [1269, 220] width 20 height 73
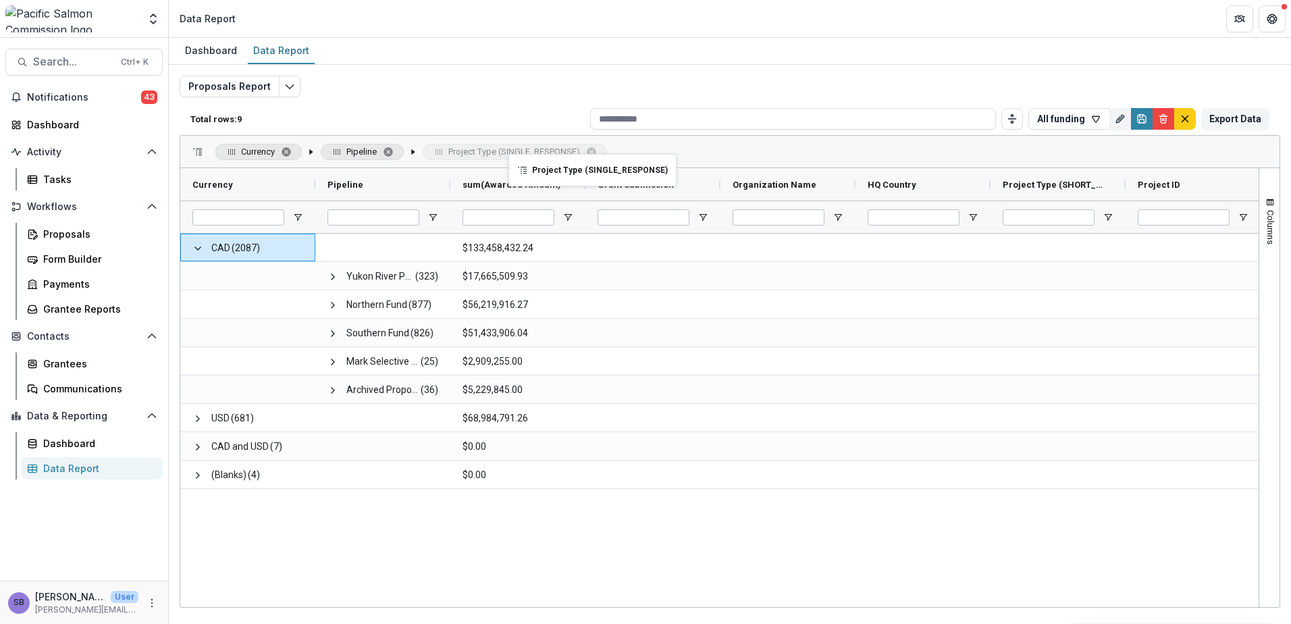
drag, startPoint x: 1052, startPoint y: 186, endPoint x: 515, endPoint y: 162, distance: 537.3
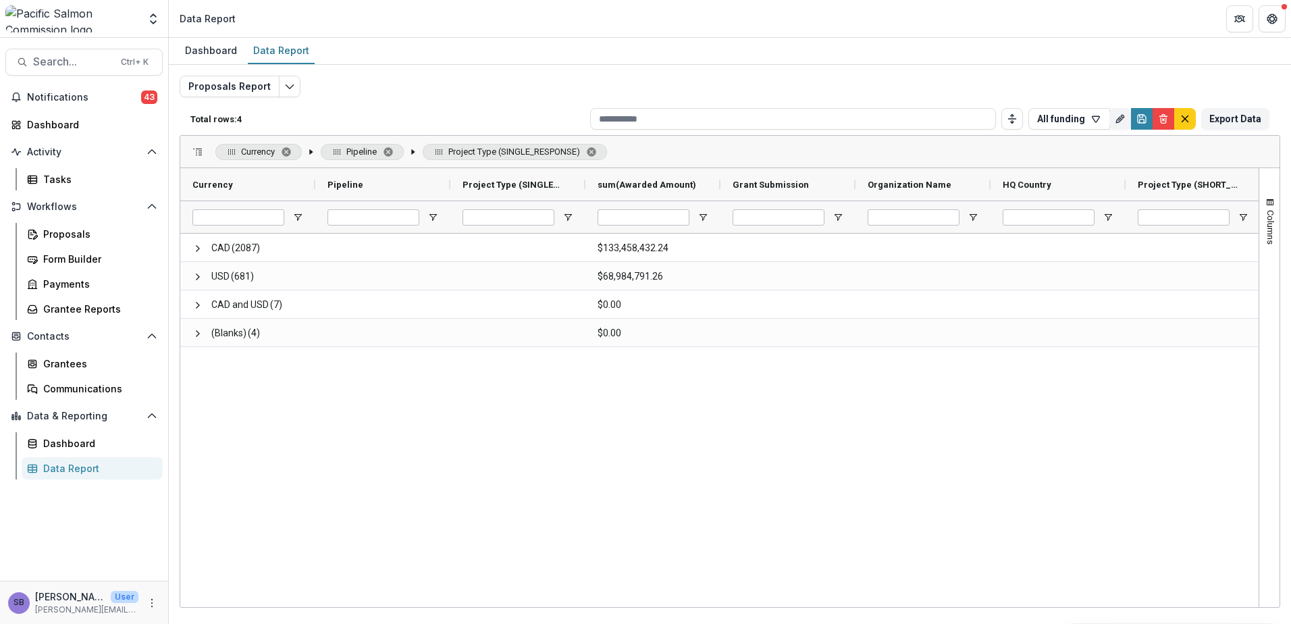
drag, startPoint x: 667, startPoint y: 607, endPoint x: 545, endPoint y: 608, distance: 122.2
click at [548, 608] on div "Dashboard Data Report Proposals Report Total rows: 4 All funding Personal Filte…" at bounding box center [730, 331] width 1122 height 586
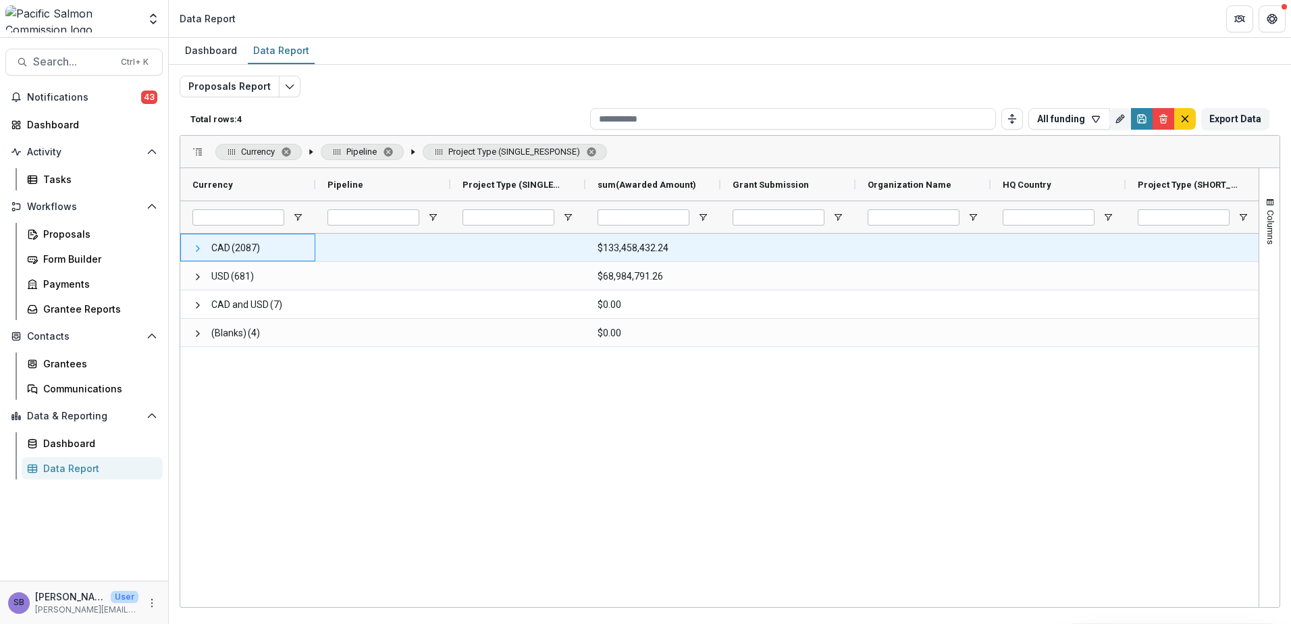
click at [196, 246] on span at bounding box center [197, 248] width 11 height 11
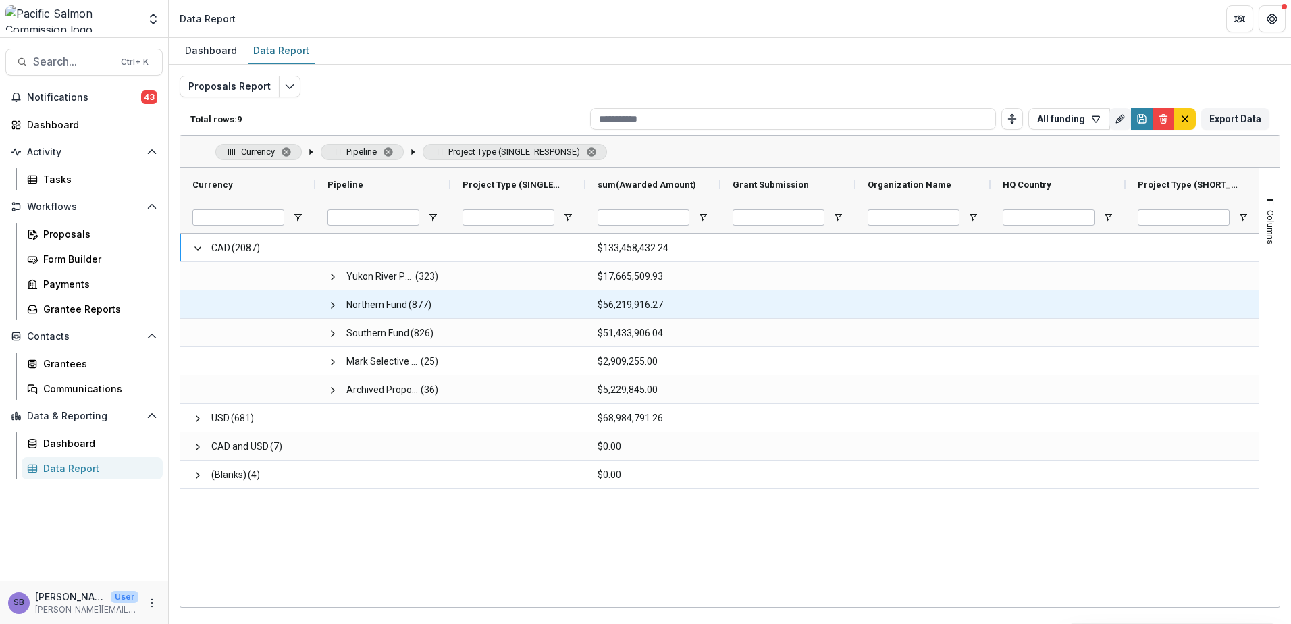
click at [333, 303] on span at bounding box center [332, 305] width 11 height 11
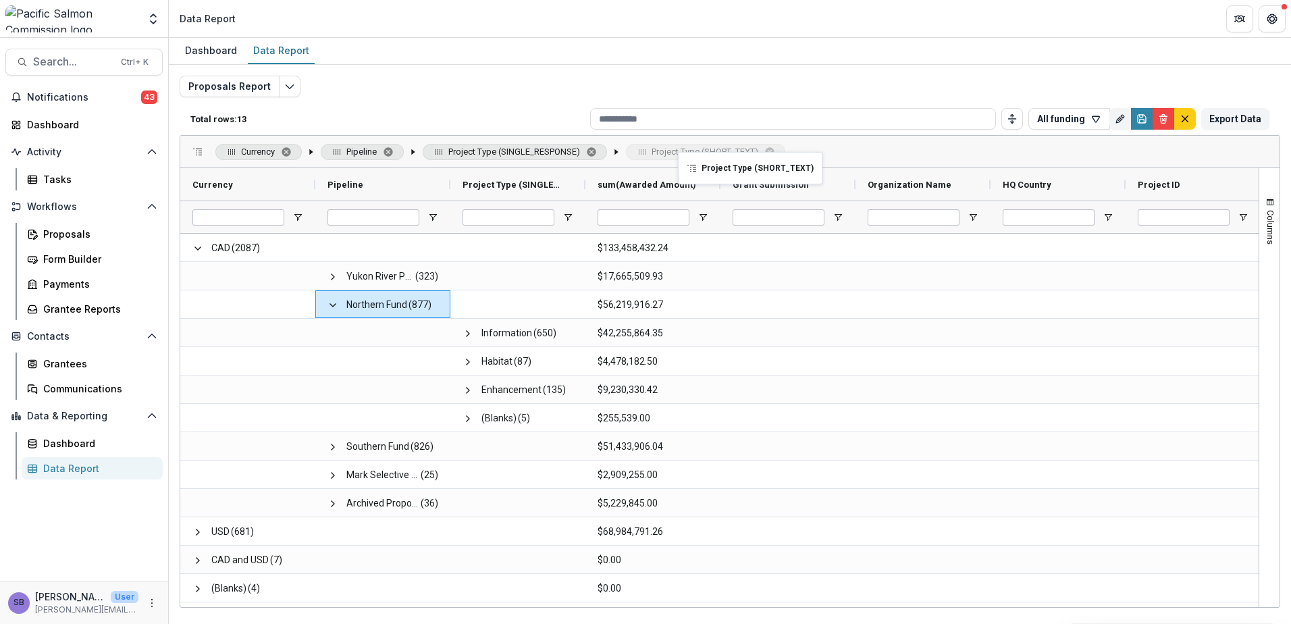
drag, startPoint x: 1044, startPoint y: 199, endPoint x: 685, endPoint y: 160, distance: 361.3
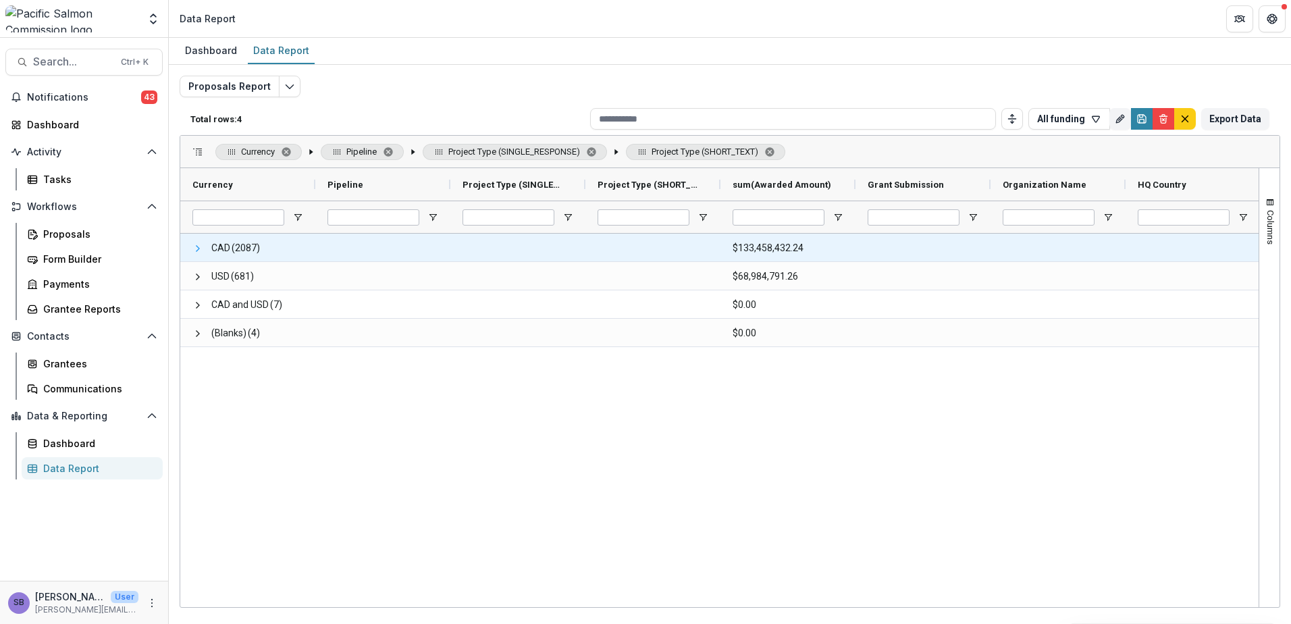
click at [196, 248] on span at bounding box center [197, 248] width 11 height 11
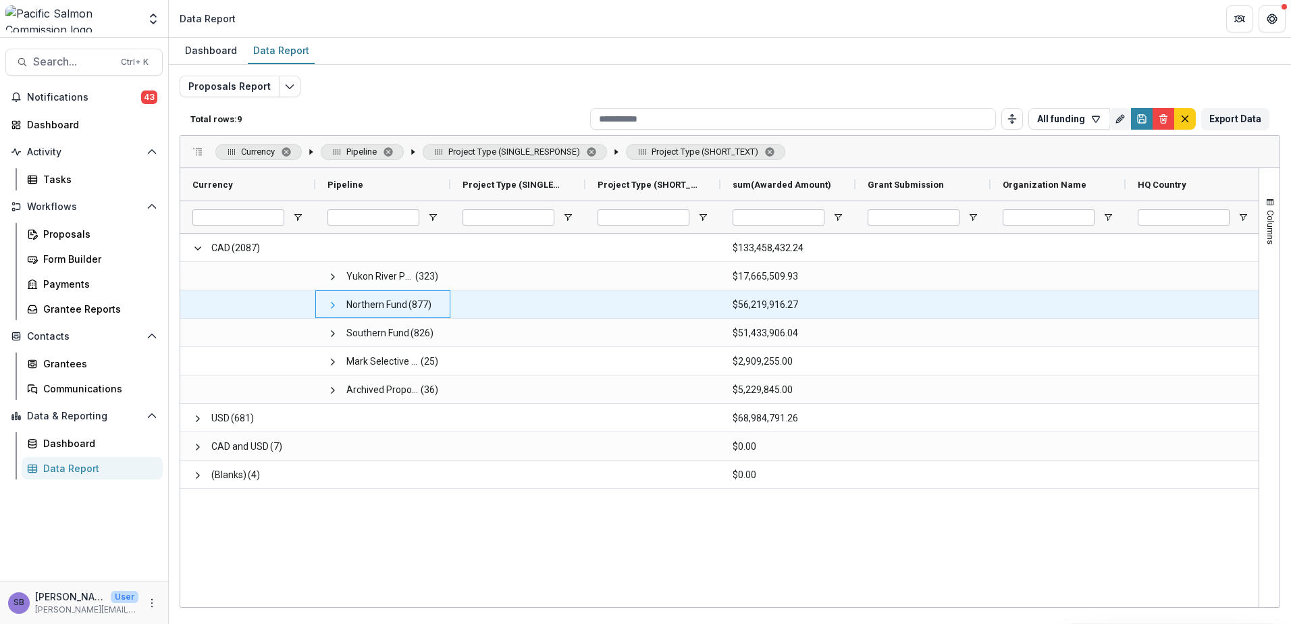
click at [328, 305] on span at bounding box center [332, 305] width 11 height 11
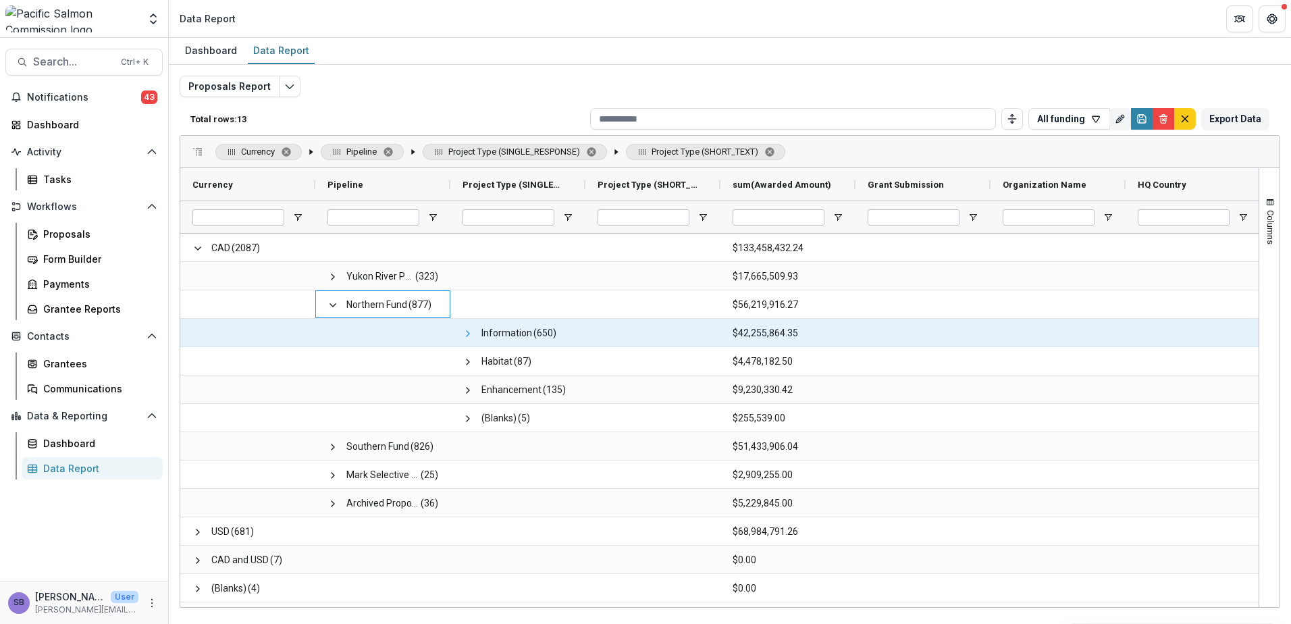
click at [466, 331] on span at bounding box center [468, 333] width 11 height 11
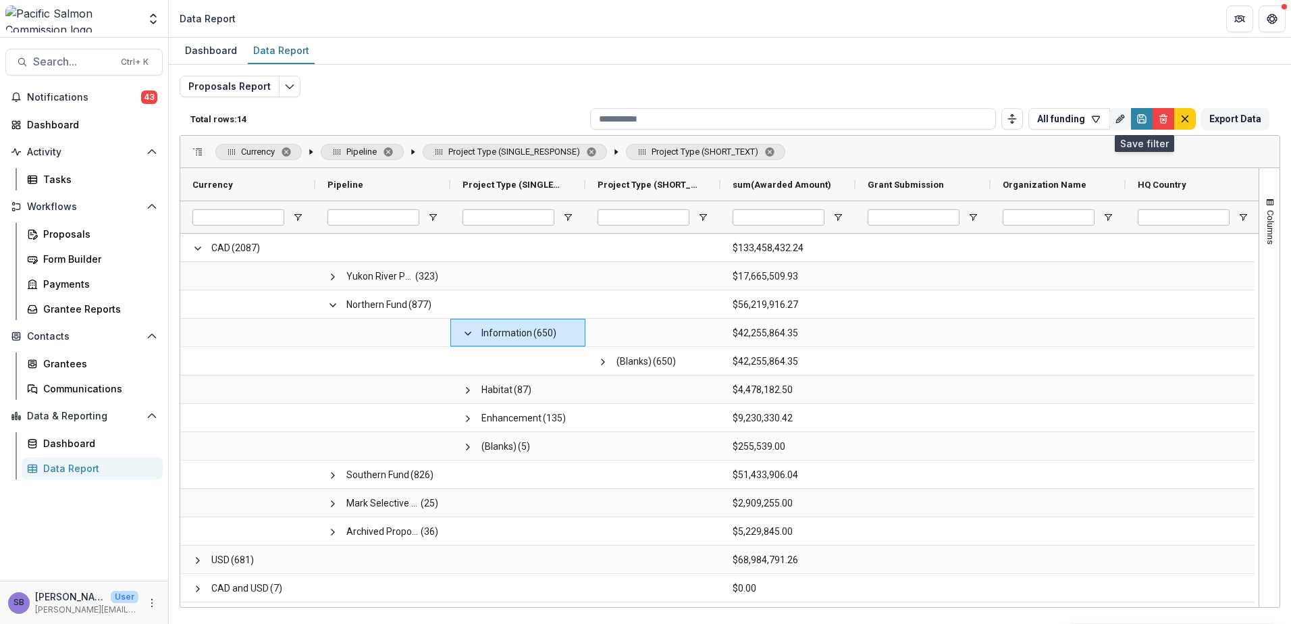
drag, startPoint x: 1138, startPoint y: 118, endPoint x: 1140, endPoint y: 140, distance: 22.4
click at [1138, 118] on icon "Save" at bounding box center [1141, 118] width 11 height 11
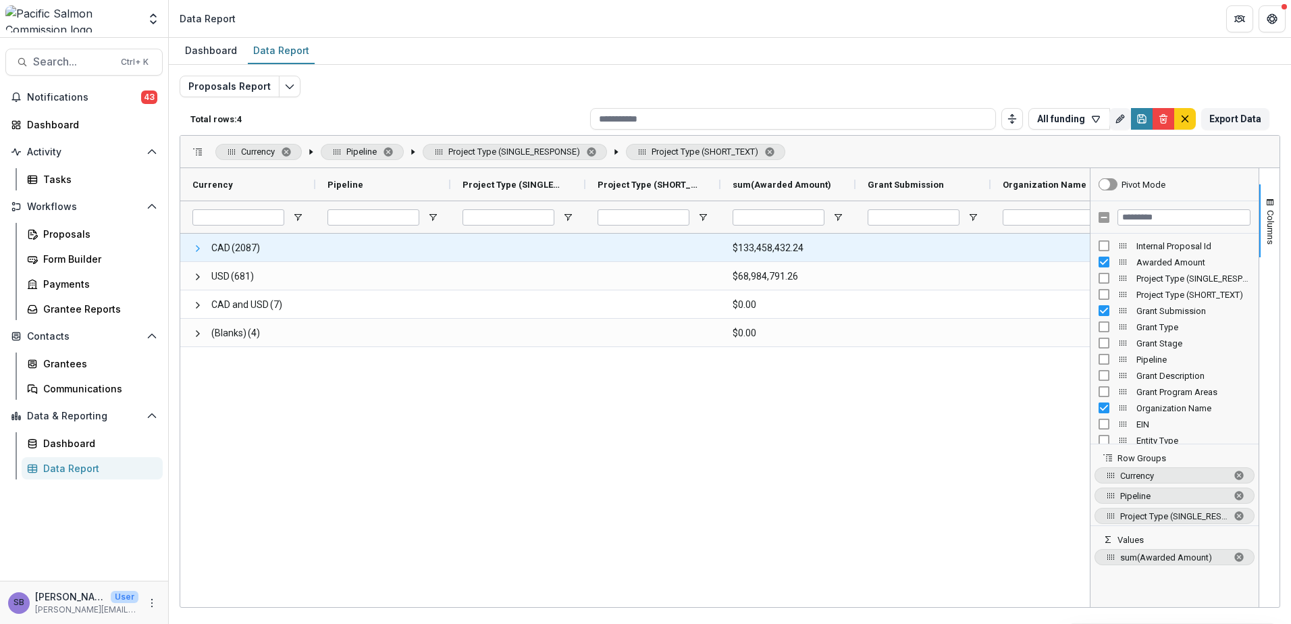
click at [195, 247] on span at bounding box center [197, 248] width 11 height 11
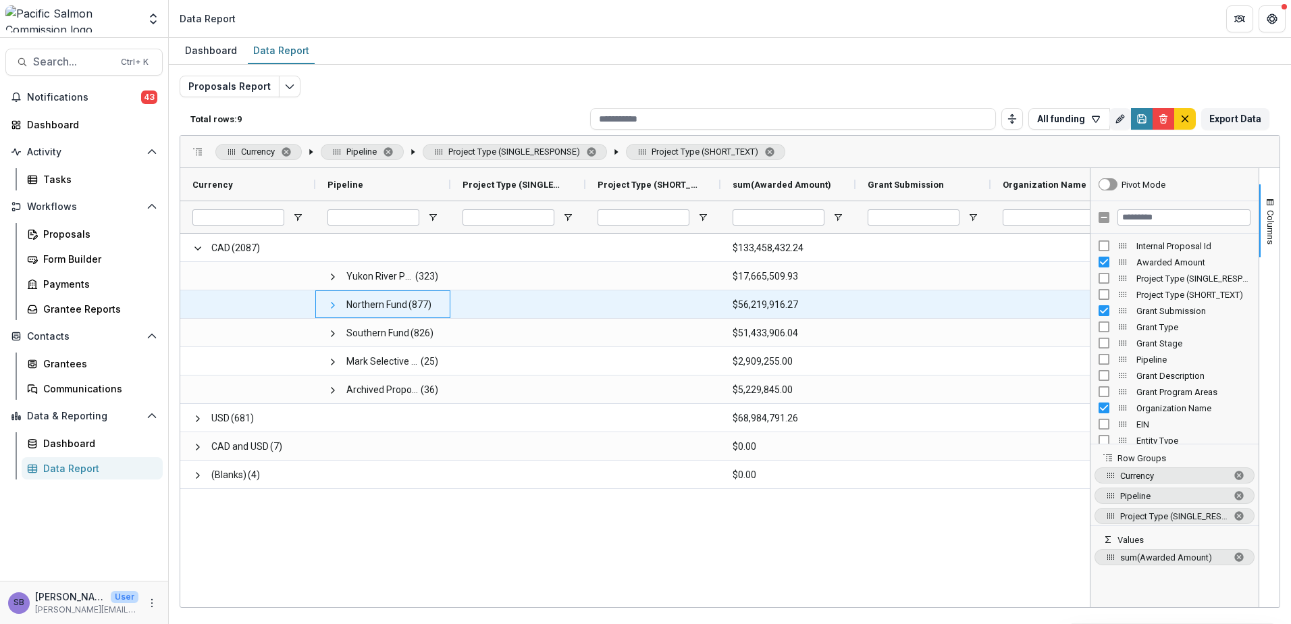
click at [333, 307] on span at bounding box center [332, 305] width 11 height 11
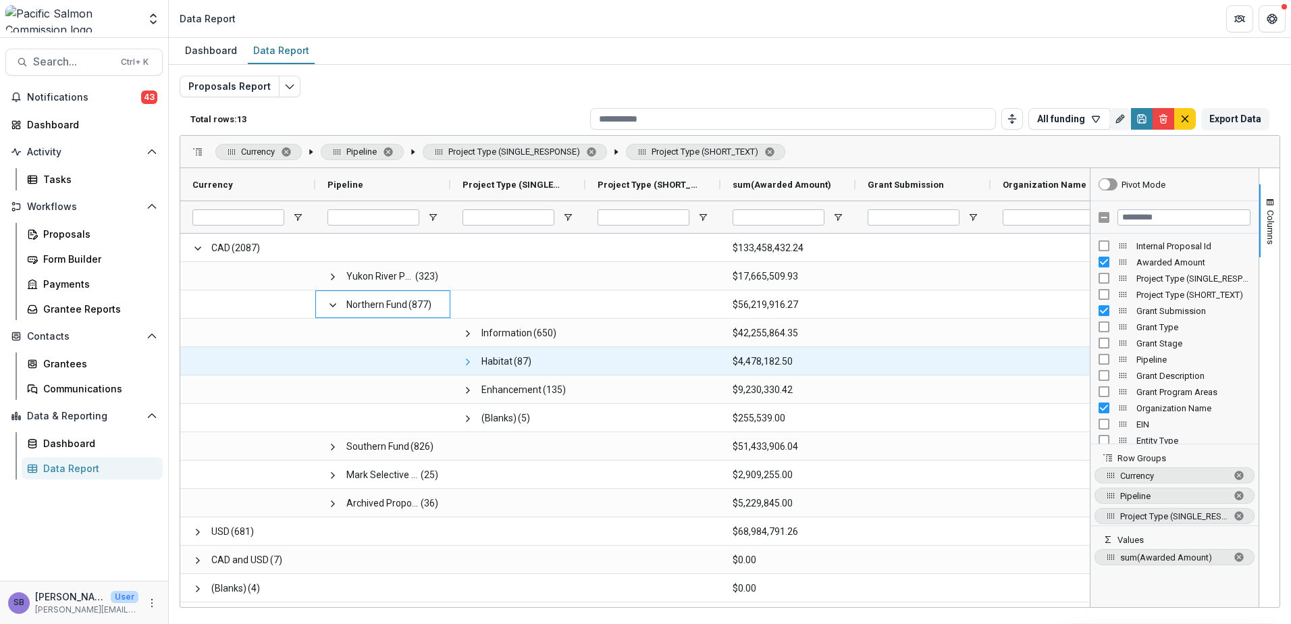
click at [467, 362] on span at bounding box center [468, 362] width 11 height 11
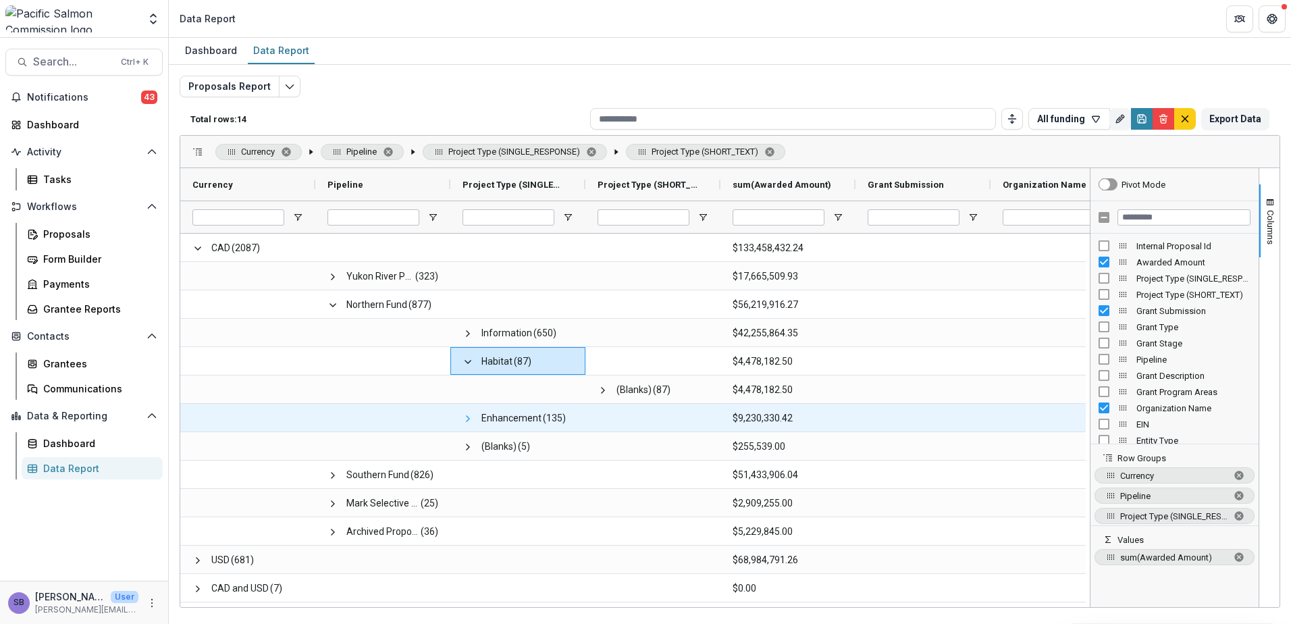
click at [463, 418] on span at bounding box center [468, 418] width 11 height 11
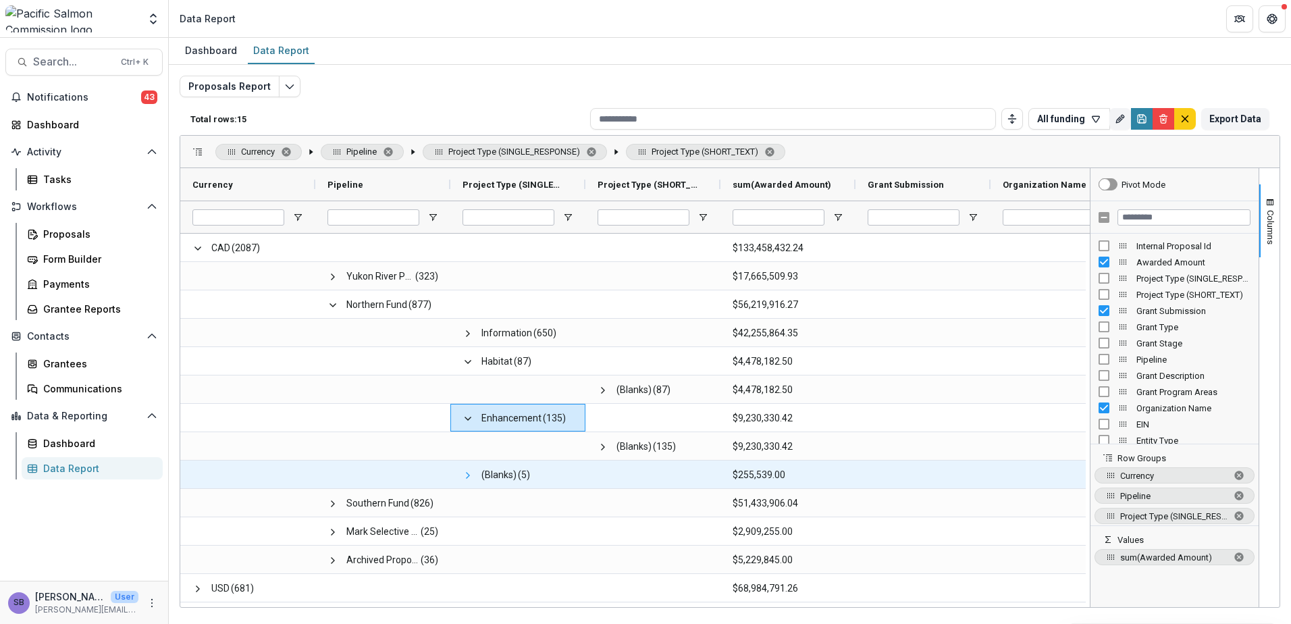
click at [468, 477] on span at bounding box center [468, 475] width 11 height 11
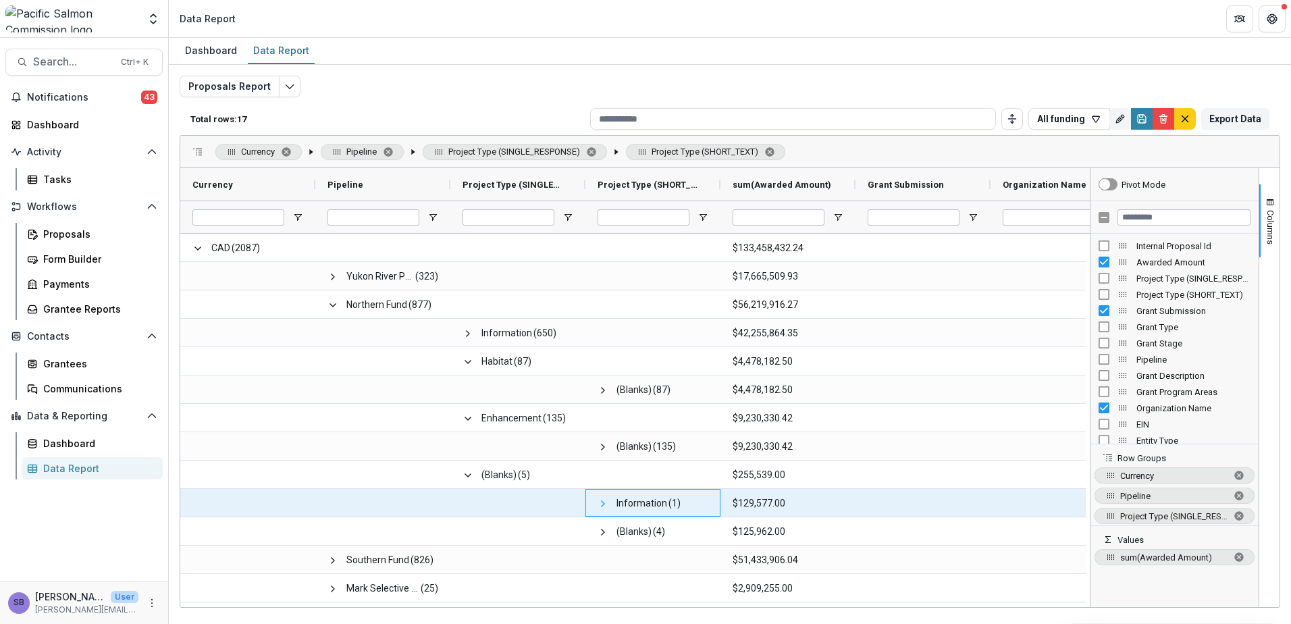
click at [600, 505] on span at bounding box center [603, 503] width 11 height 11
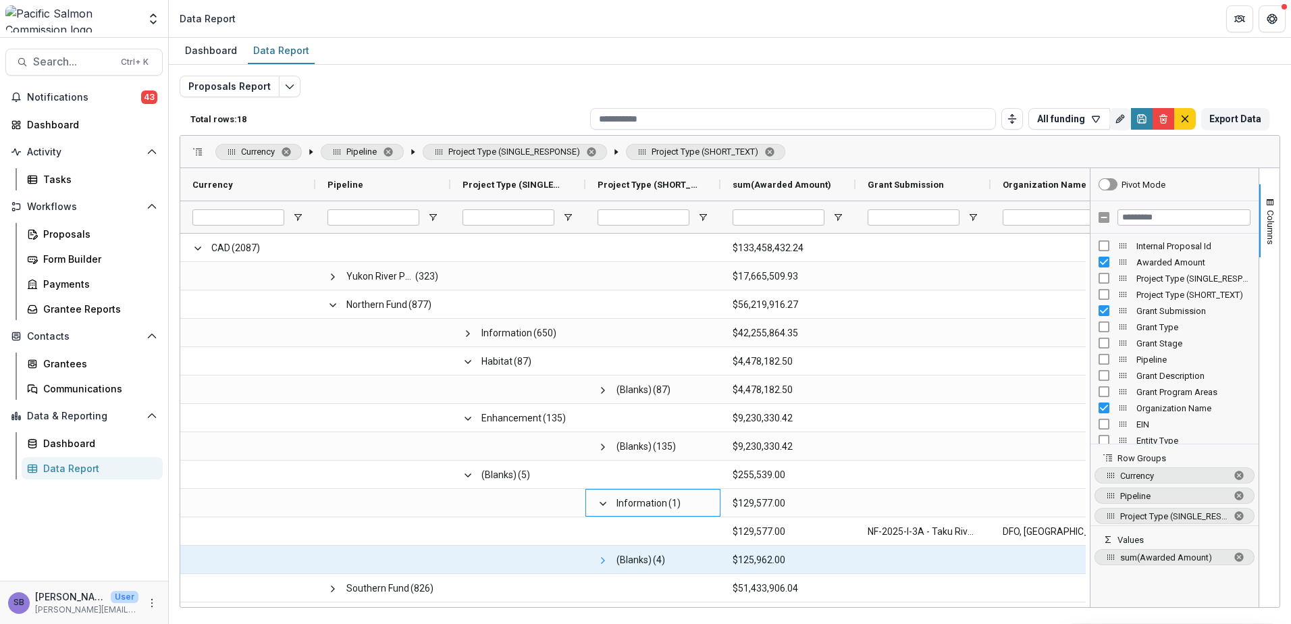
click at [599, 555] on span at bounding box center [603, 560] width 11 height 11
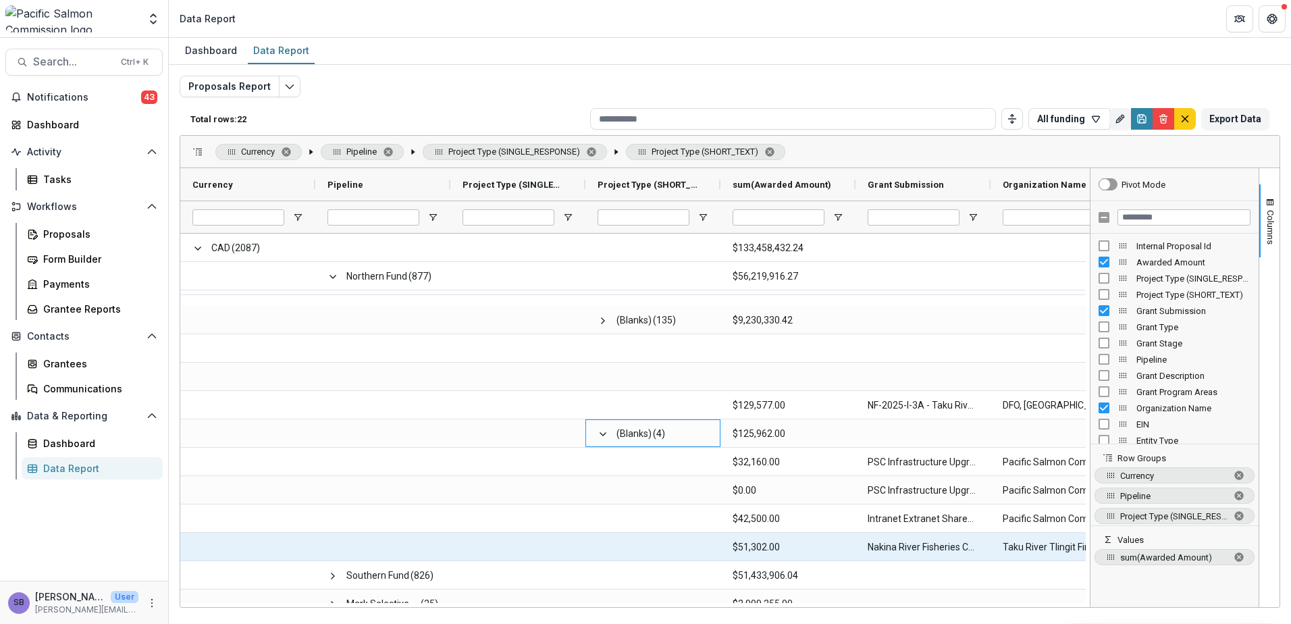
scroll to position [90, 0]
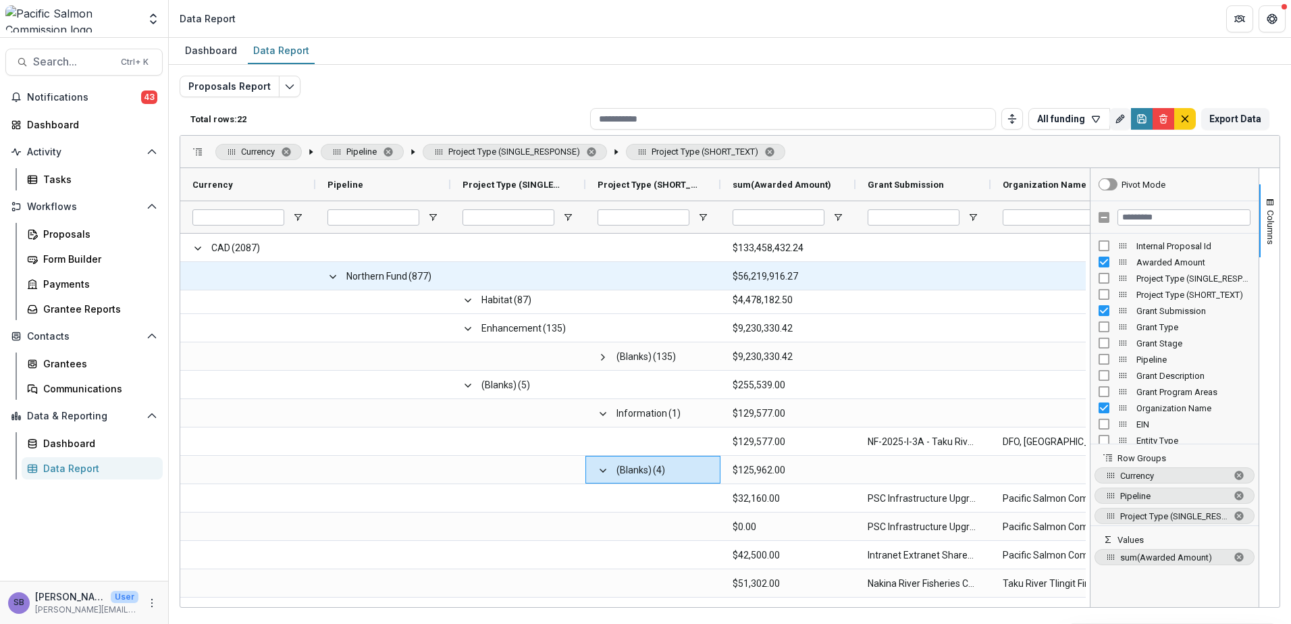
click at [328, 276] on span at bounding box center [332, 276] width 11 height 11
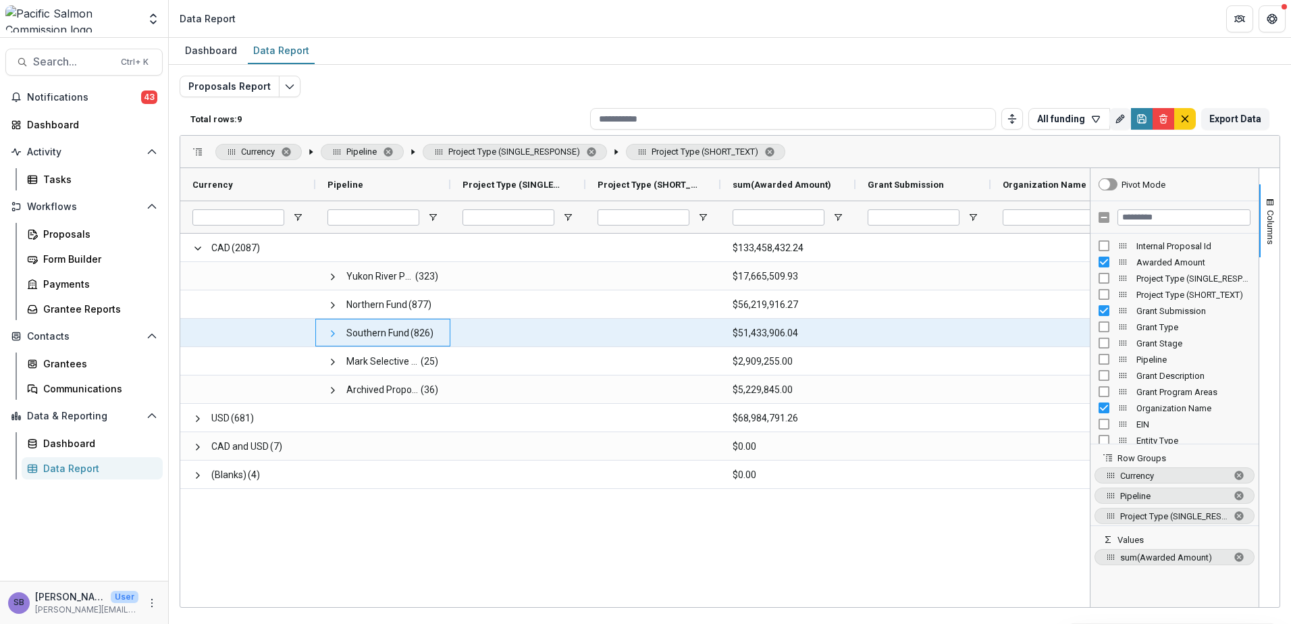
click at [334, 332] on span at bounding box center [332, 333] width 11 height 11
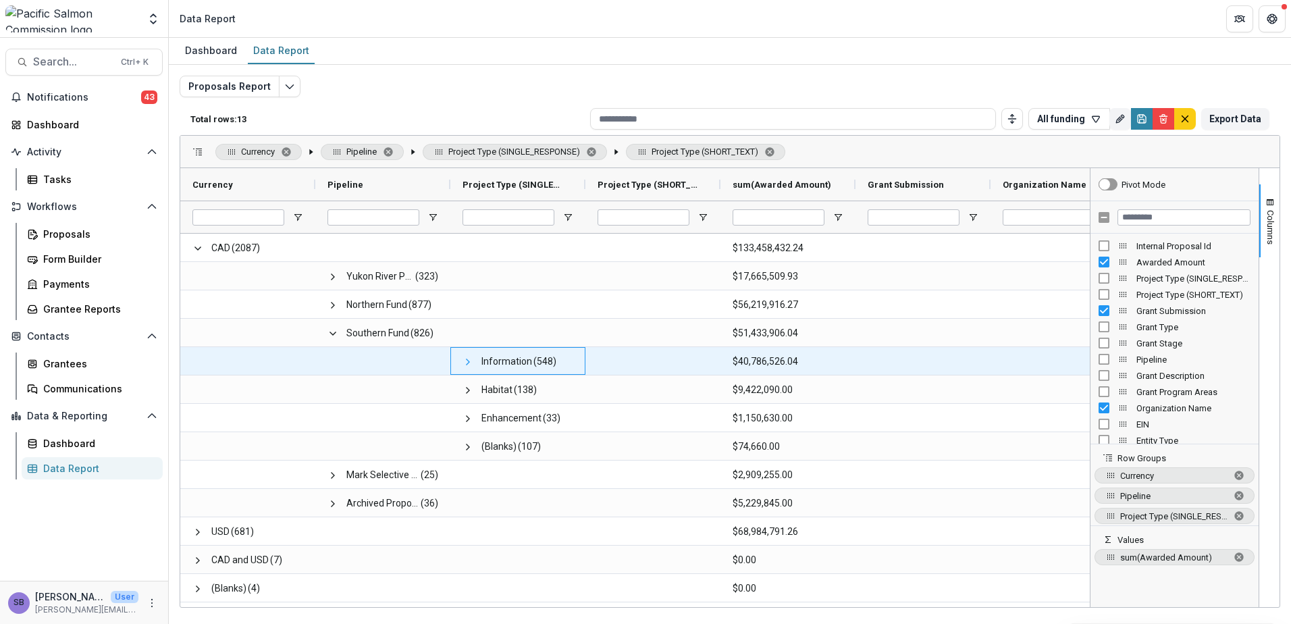
click at [467, 362] on span at bounding box center [468, 362] width 11 height 11
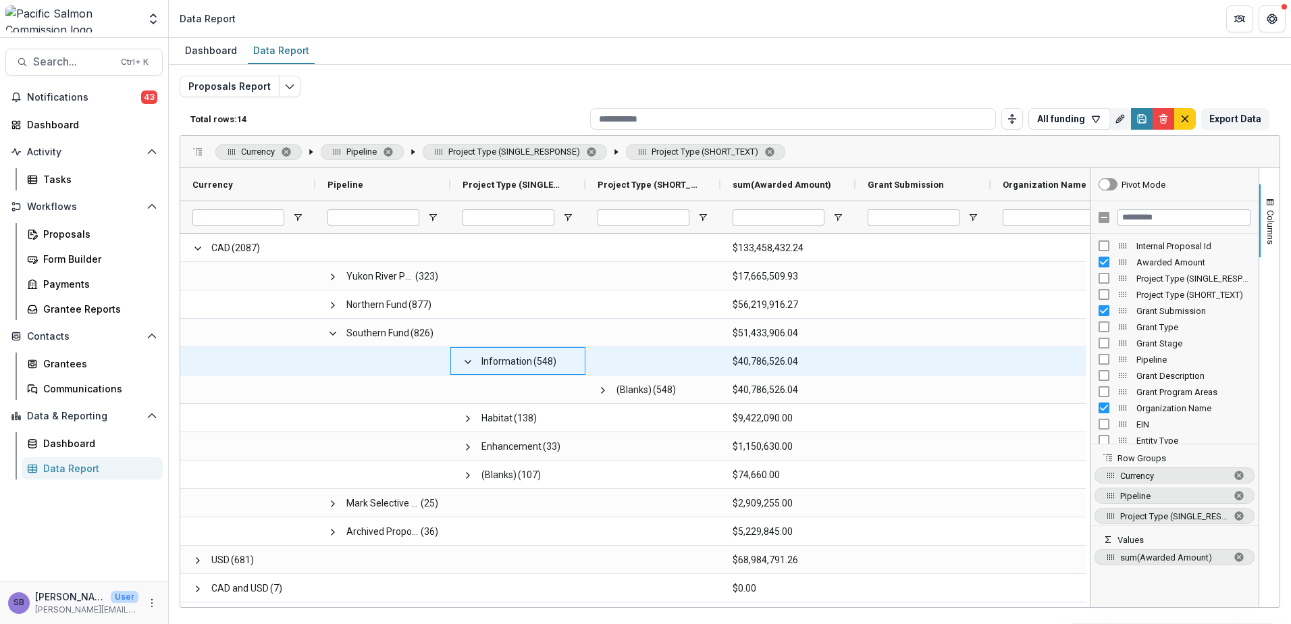
click at [467, 362] on span at bounding box center [468, 362] width 11 height 11
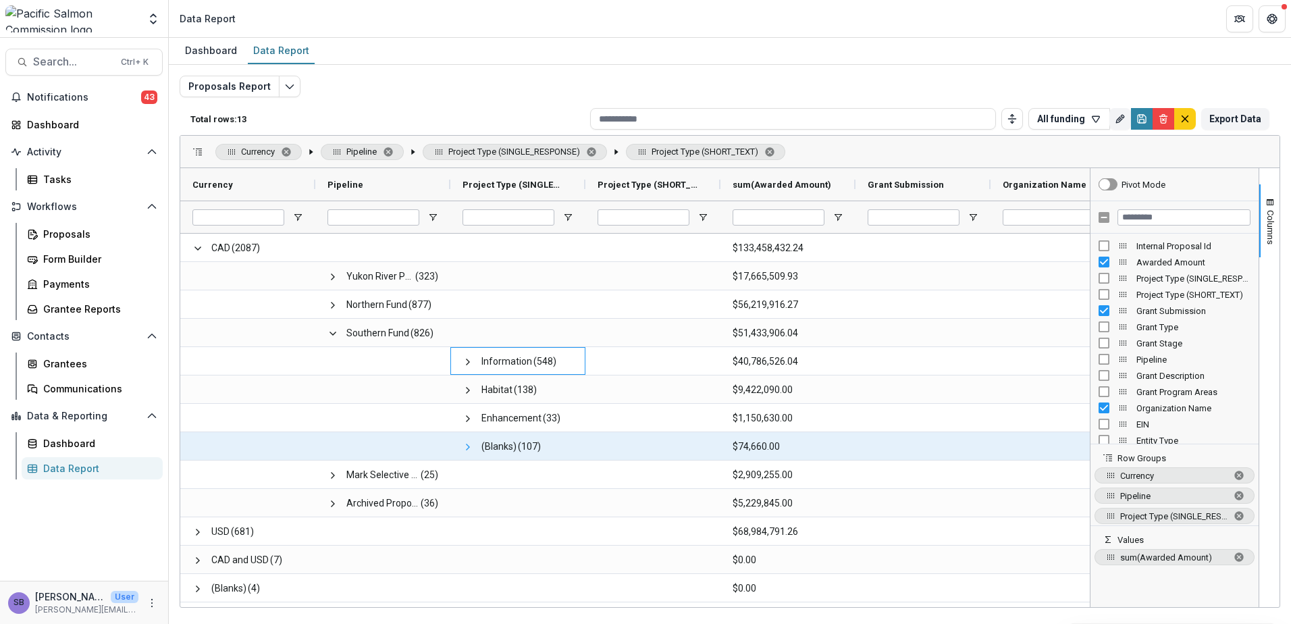
click at [465, 446] on span at bounding box center [468, 447] width 11 height 11
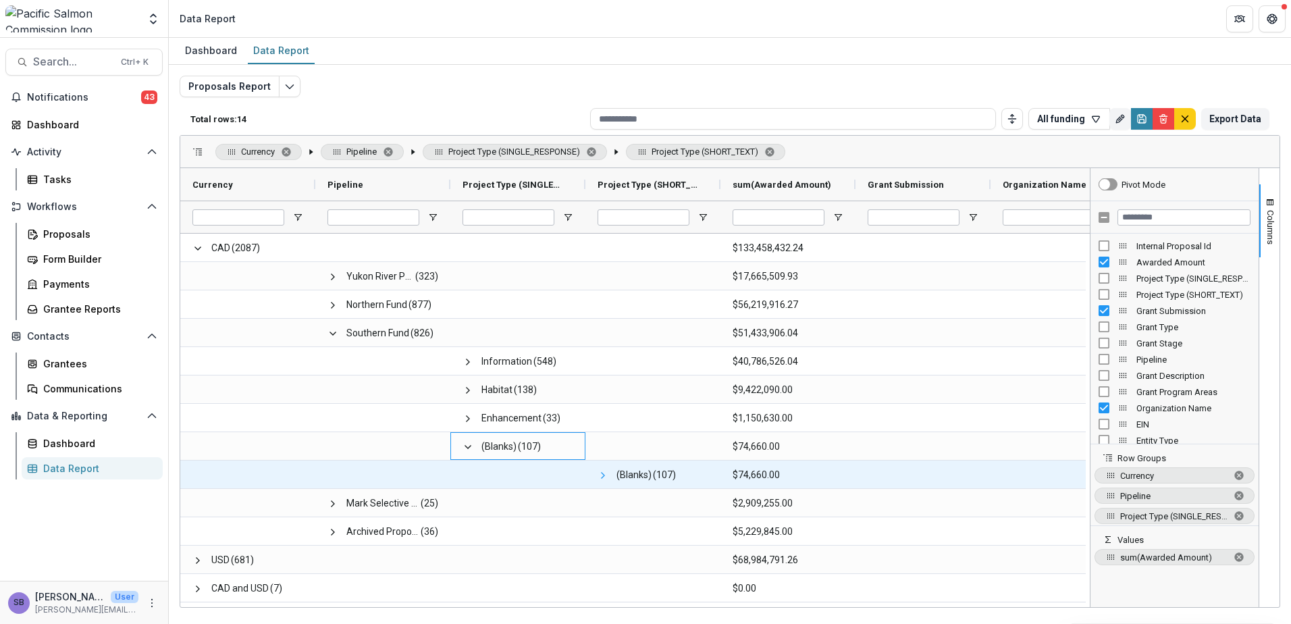
click at [602, 474] on span at bounding box center [603, 475] width 11 height 11
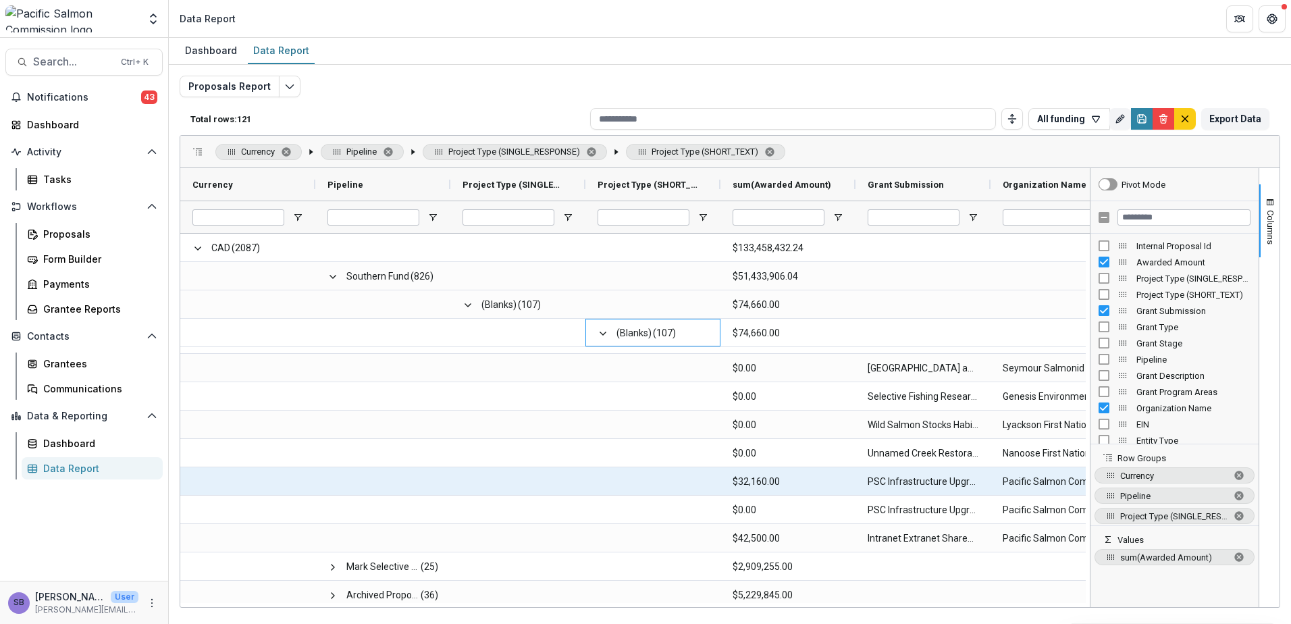
scroll to position [3034, 0]
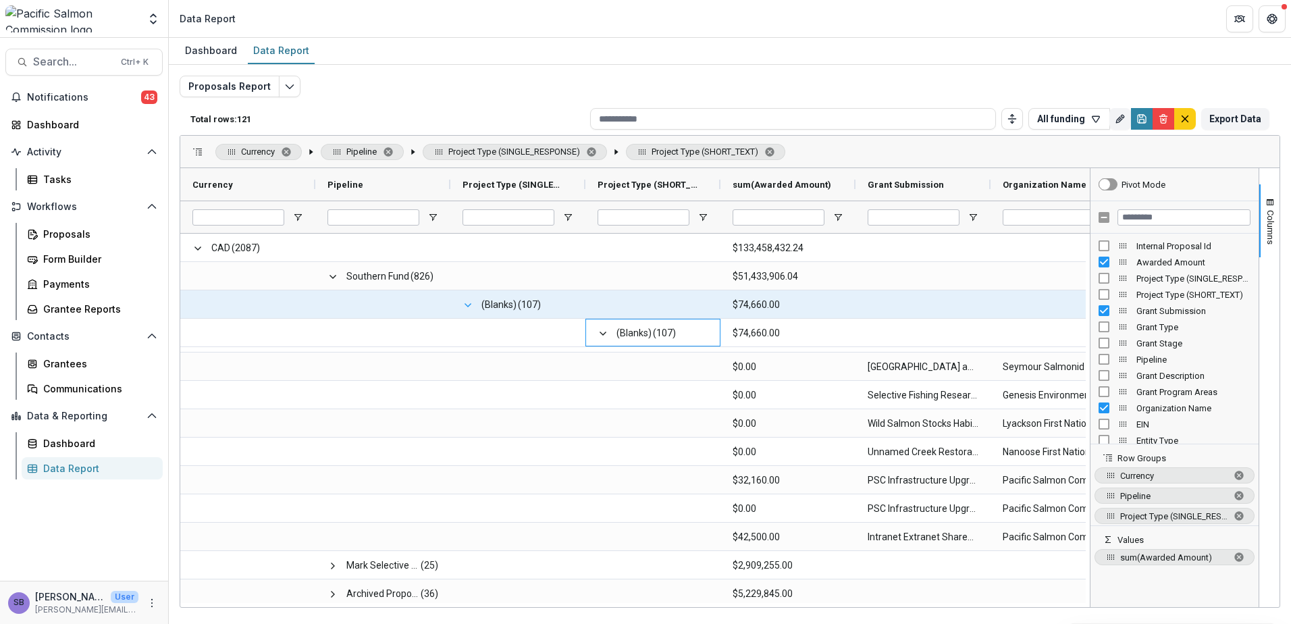
click at [467, 305] on span at bounding box center [468, 305] width 11 height 11
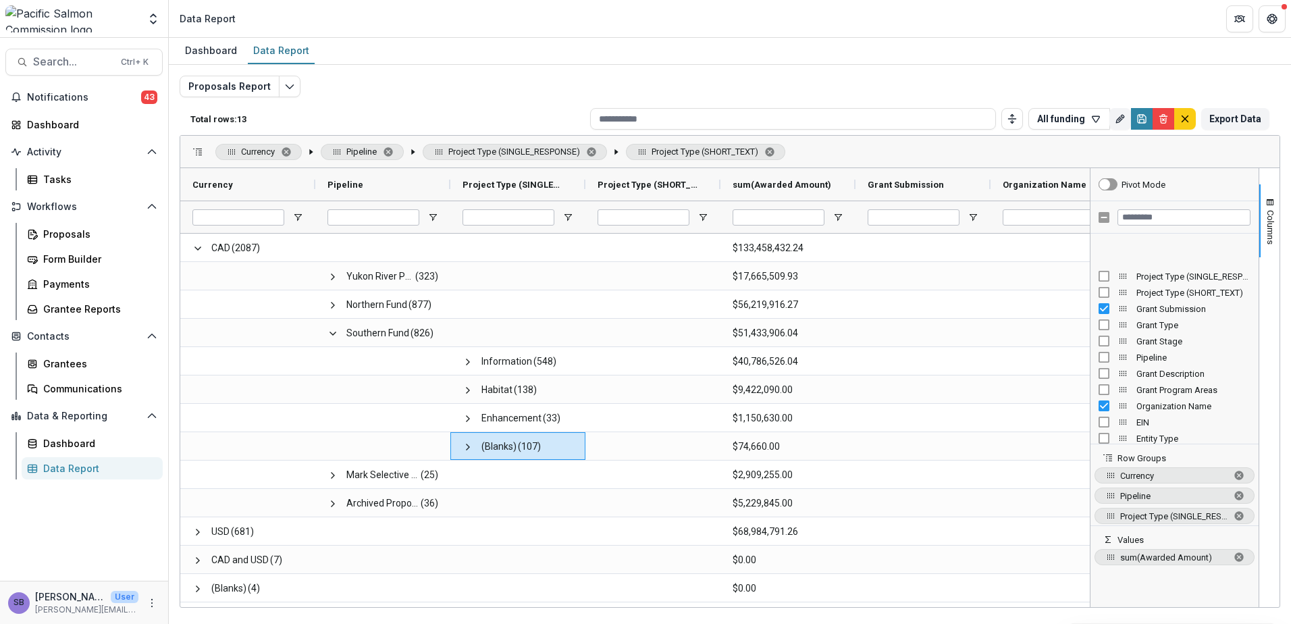
scroll to position [0, 0]
click at [1146, 116] on icon "Save" at bounding box center [1142, 119] width 8 height 8
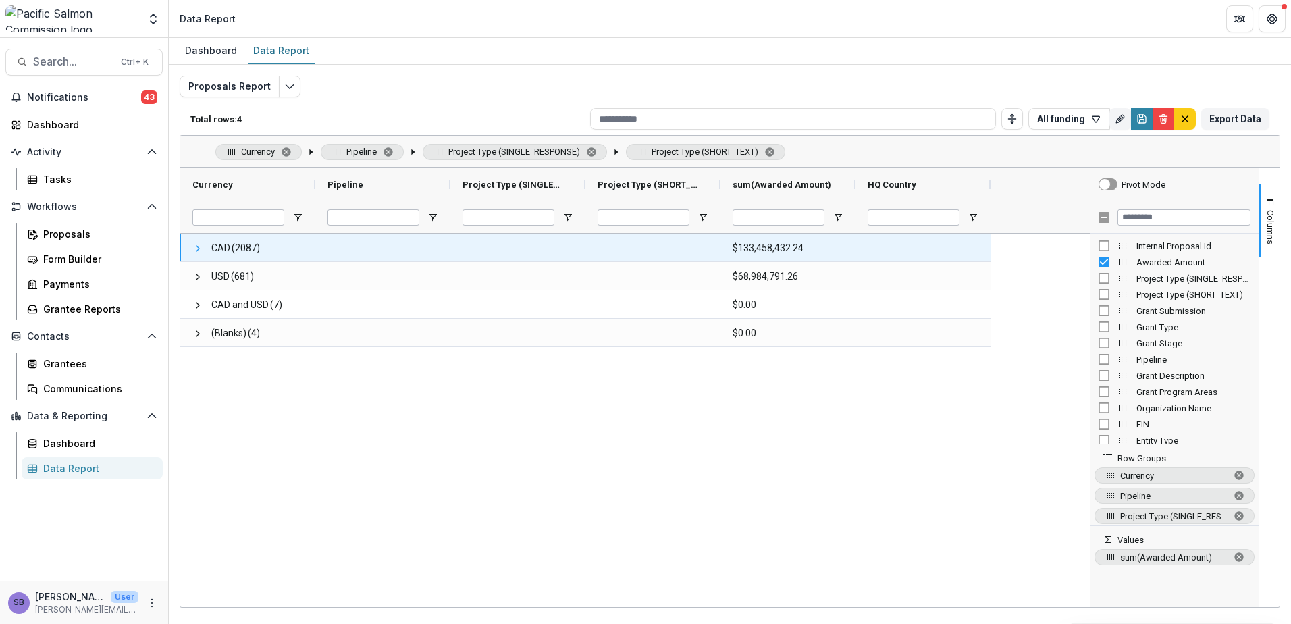
click at [194, 250] on span at bounding box center [197, 248] width 11 height 11
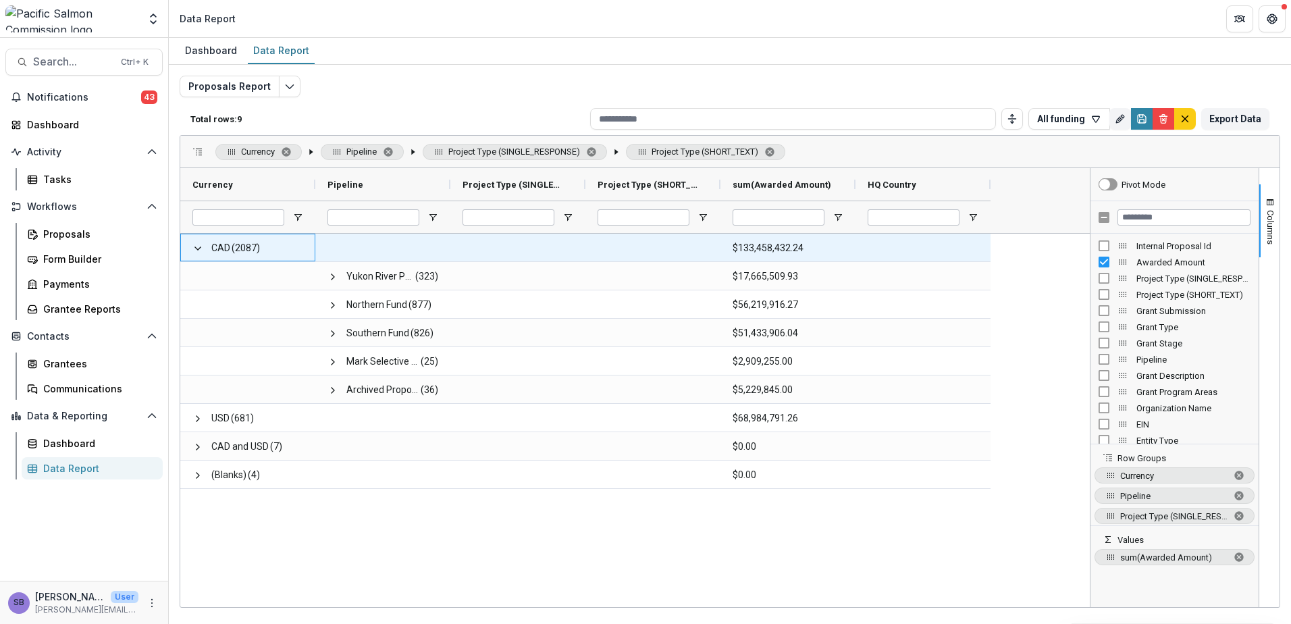
click at [194, 250] on span at bounding box center [197, 248] width 11 height 11
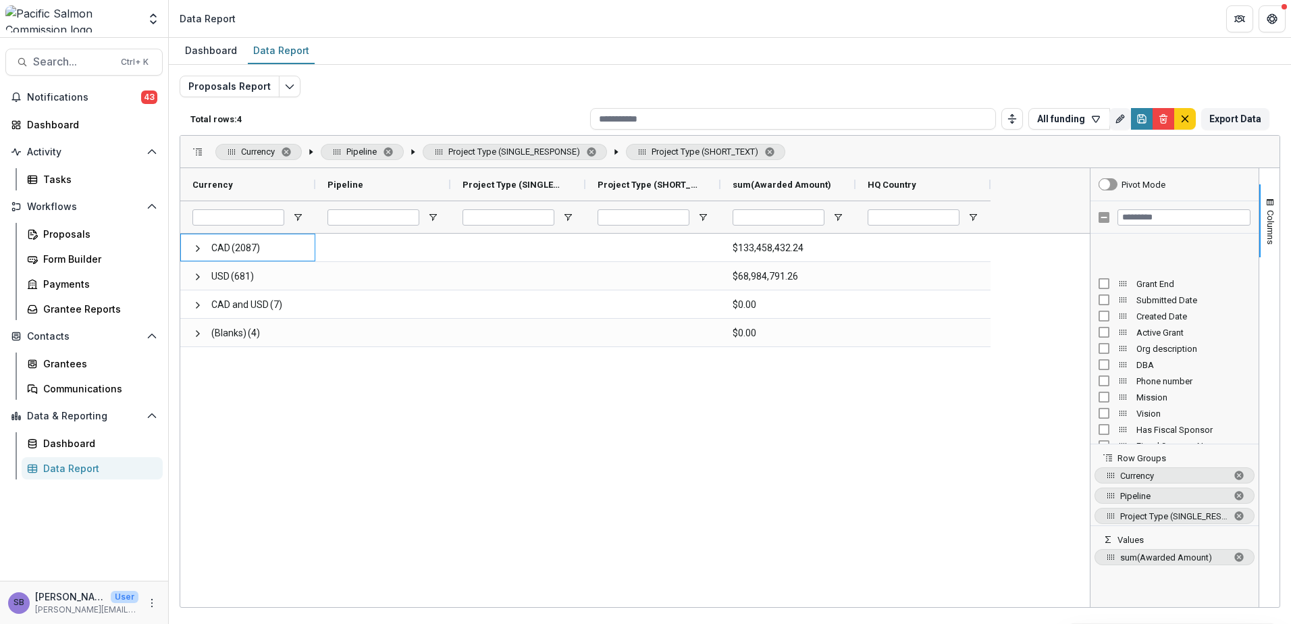
scroll to position [540, 0]
click at [293, 89] on button "Edit selected report" at bounding box center [290, 87] width 22 height 22
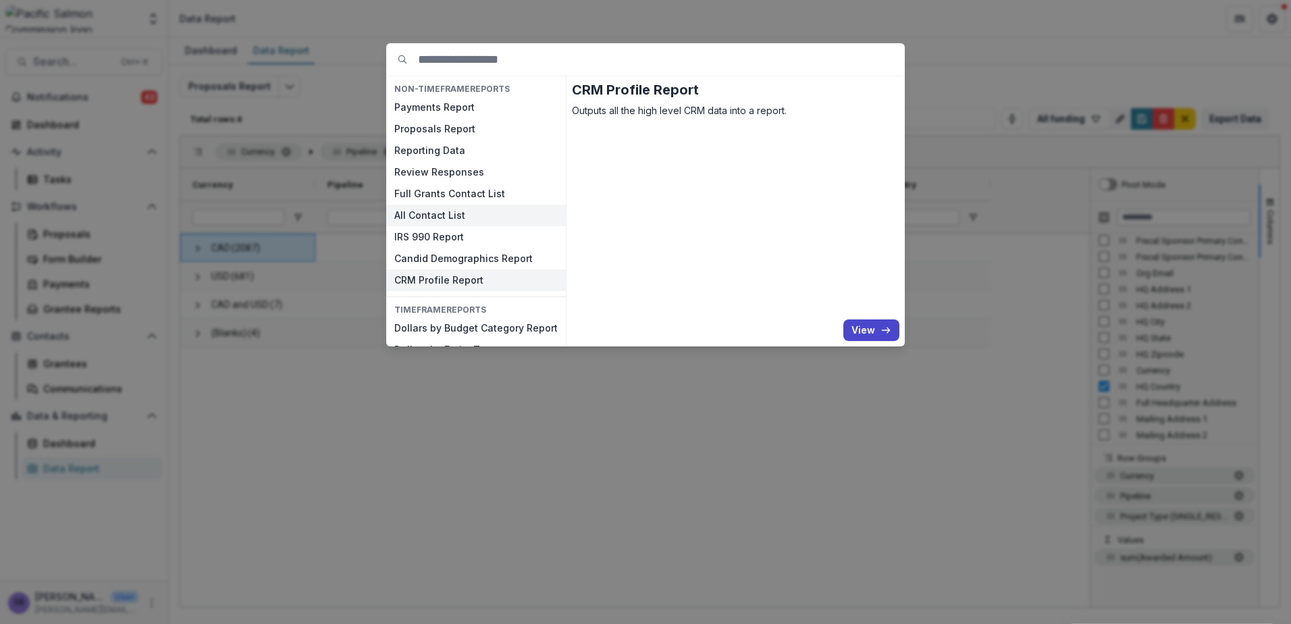
click at [479, 219] on button "All Contact List" at bounding box center [476, 216] width 180 height 22
click at [857, 323] on button "View" at bounding box center [871, 330] width 56 height 22
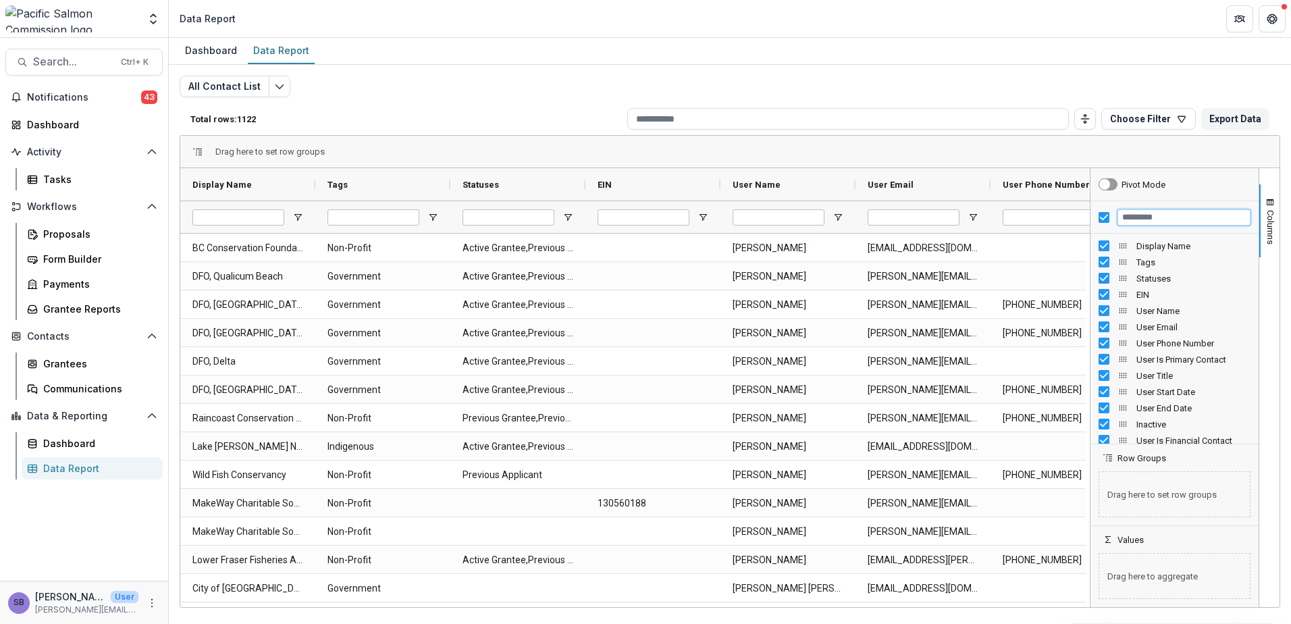
click at [1172, 221] on input "Filter Columns Input" at bounding box center [1183, 217] width 133 height 16
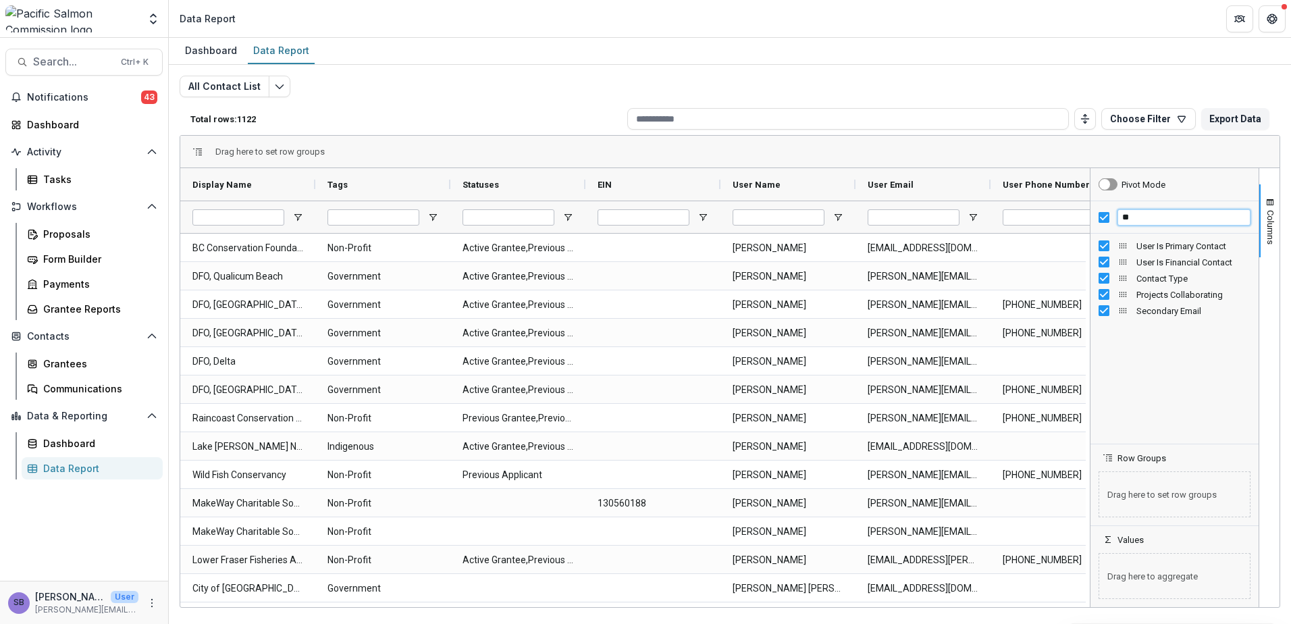
type input "*"
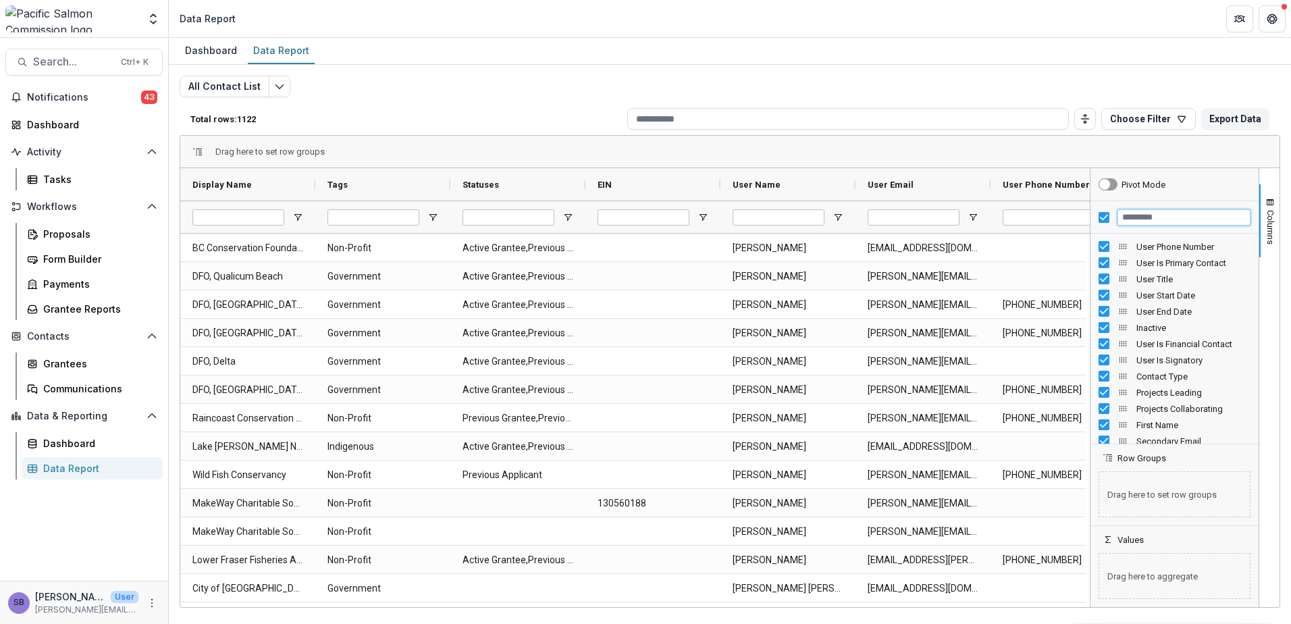
scroll to position [106, 0]
click at [284, 85] on button "Edit selected report" at bounding box center [280, 87] width 22 height 22
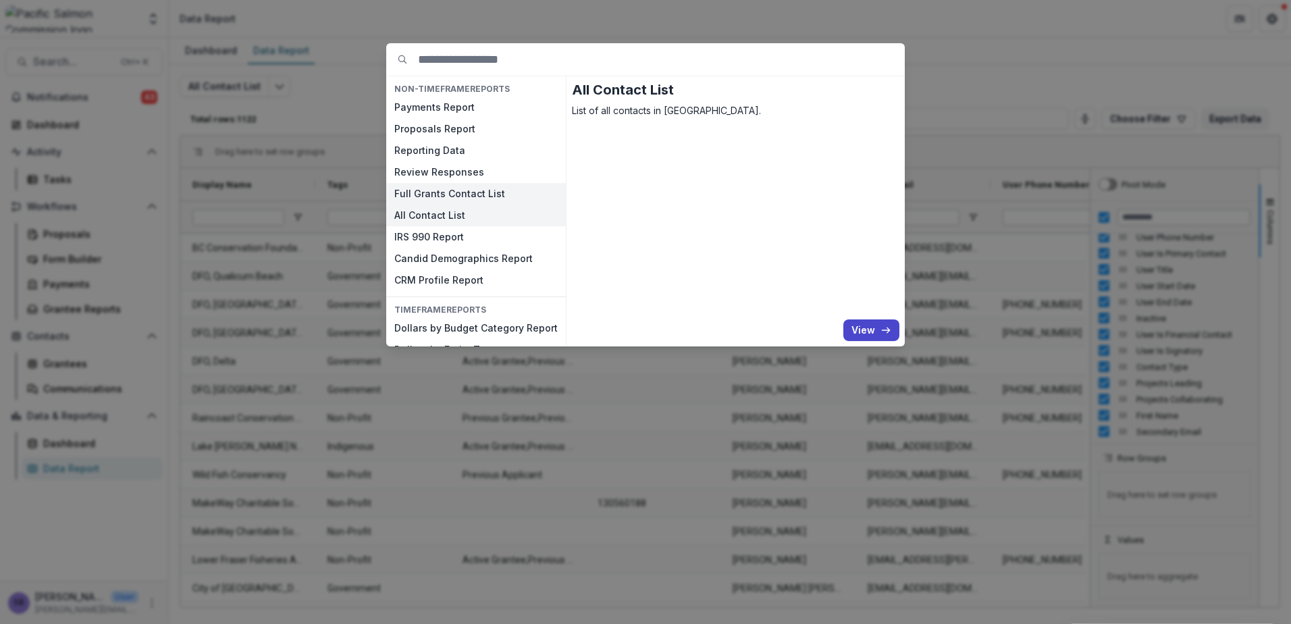
click at [465, 194] on button "Full Grants Contact List" at bounding box center [476, 194] width 180 height 22
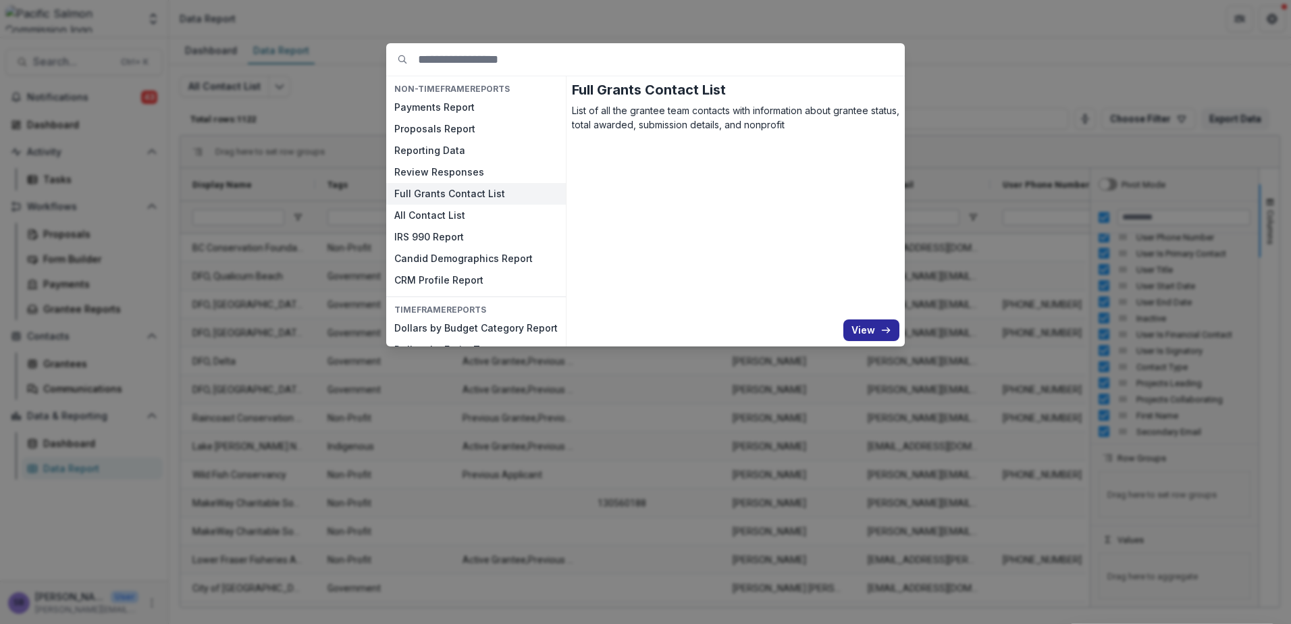
click at [870, 321] on button "View" at bounding box center [871, 330] width 56 height 22
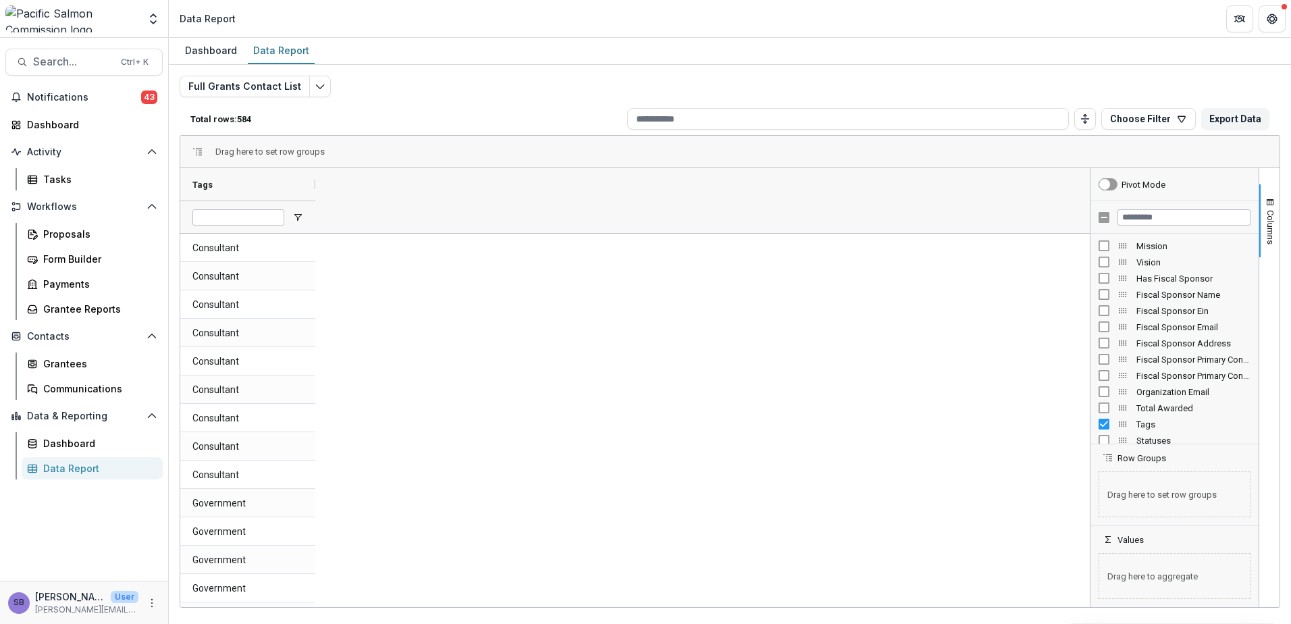
scroll to position [151, 0]
click at [1184, 385] on span "Fiscal Sponsor Primary Contact Name" at bounding box center [1193, 386] width 114 height 10
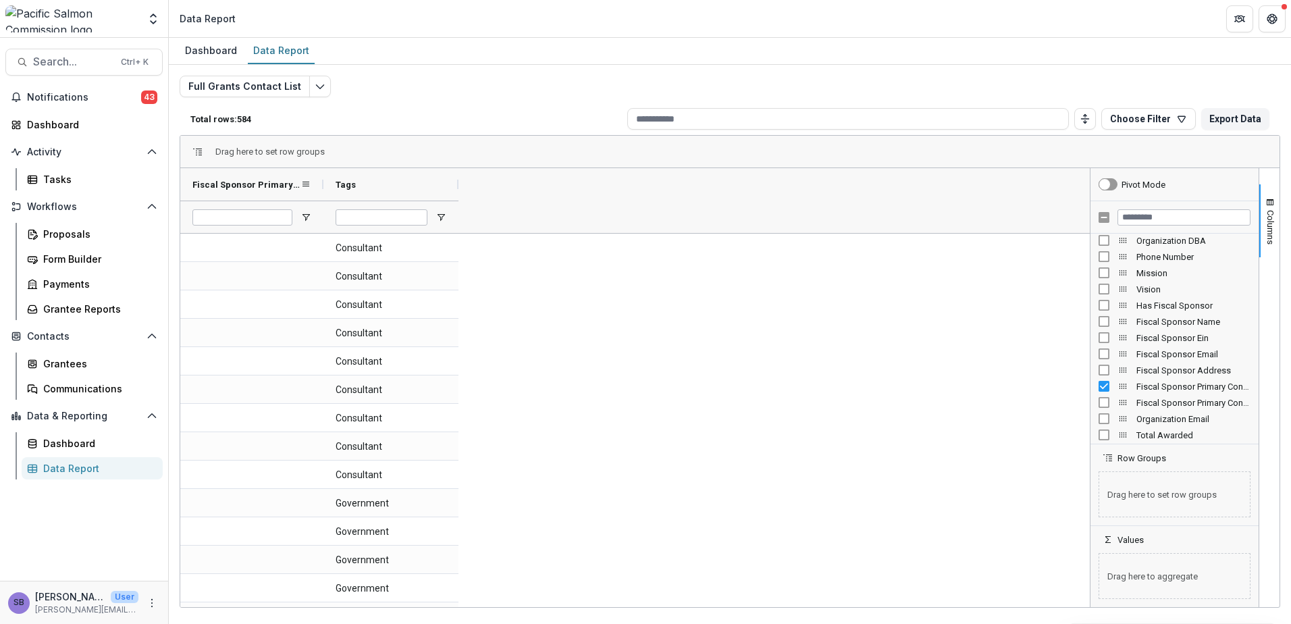
drag, startPoint x: 319, startPoint y: 181, endPoint x: 324, endPoint y: 169, distance: 12.4
click at [324, 169] on div at bounding box center [323, 184] width 5 height 32
click at [1109, 388] on div "Fiscal Sponsor Primary Contact Name" at bounding box center [1175, 386] width 152 height 16
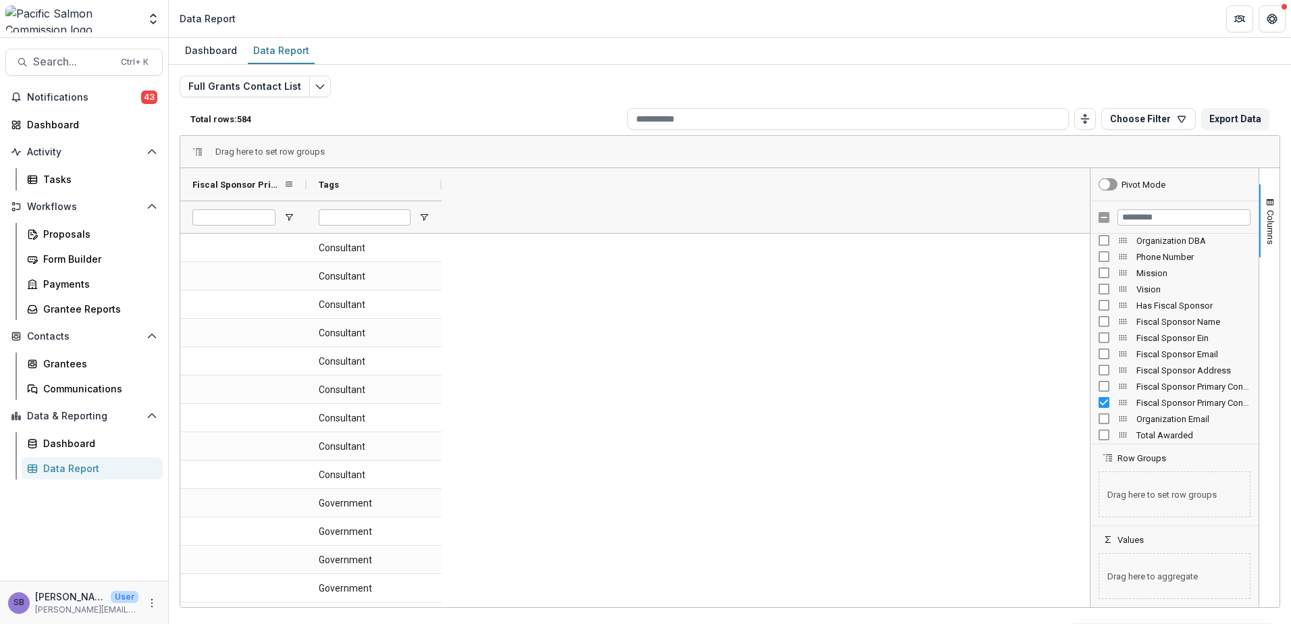
drag, startPoint x: 315, startPoint y: 186, endPoint x: 306, endPoint y: 186, distance: 8.8
click at [306, 186] on div at bounding box center [306, 184] width 5 height 32
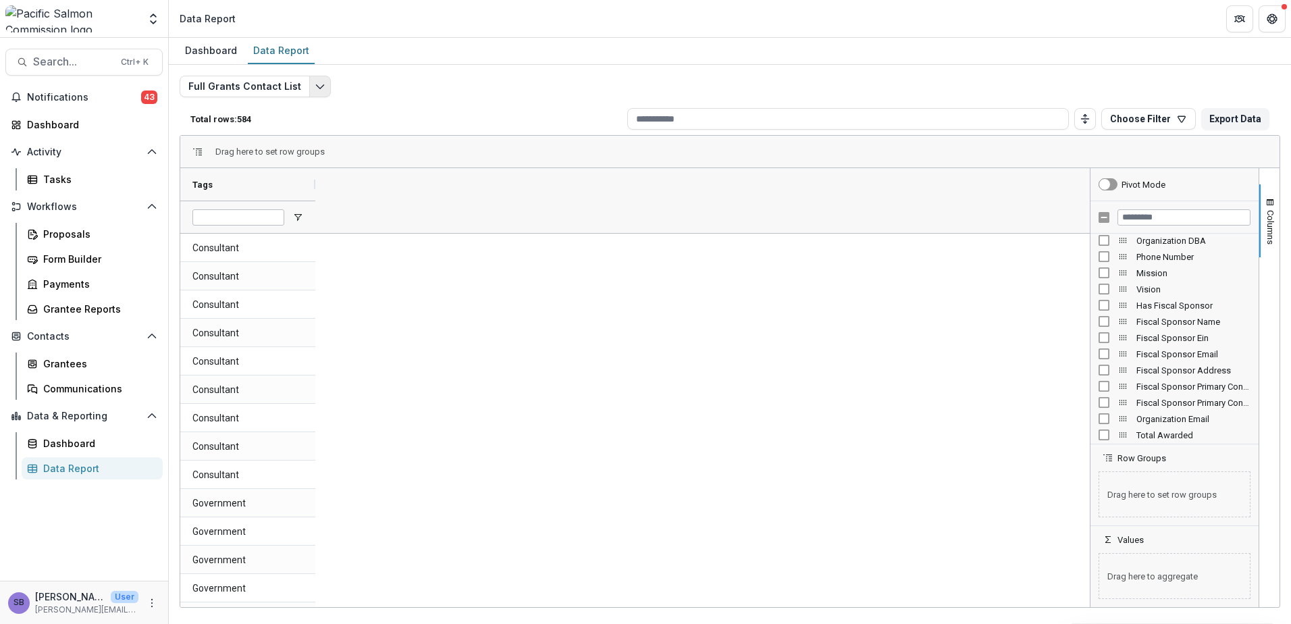
click at [309, 81] on button "Edit selected report" at bounding box center [320, 87] width 22 height 22
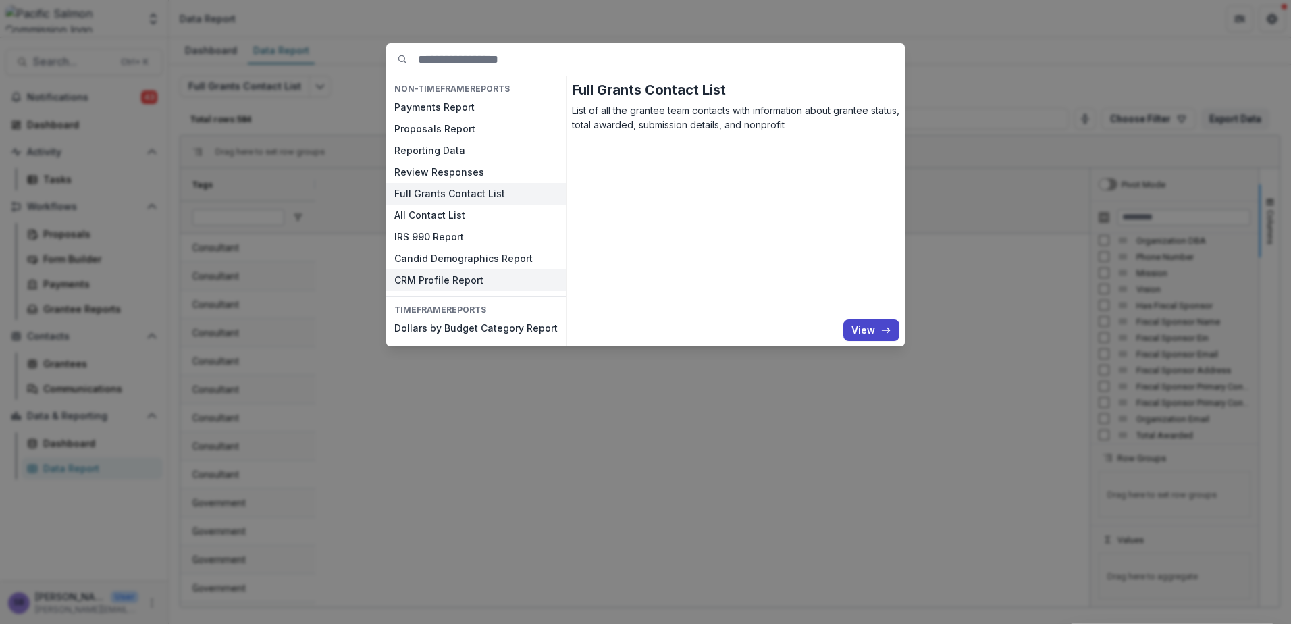
click at [459, 278] on button "CRM Profile Report" at bounding box center [476, 280] width 180 height 22
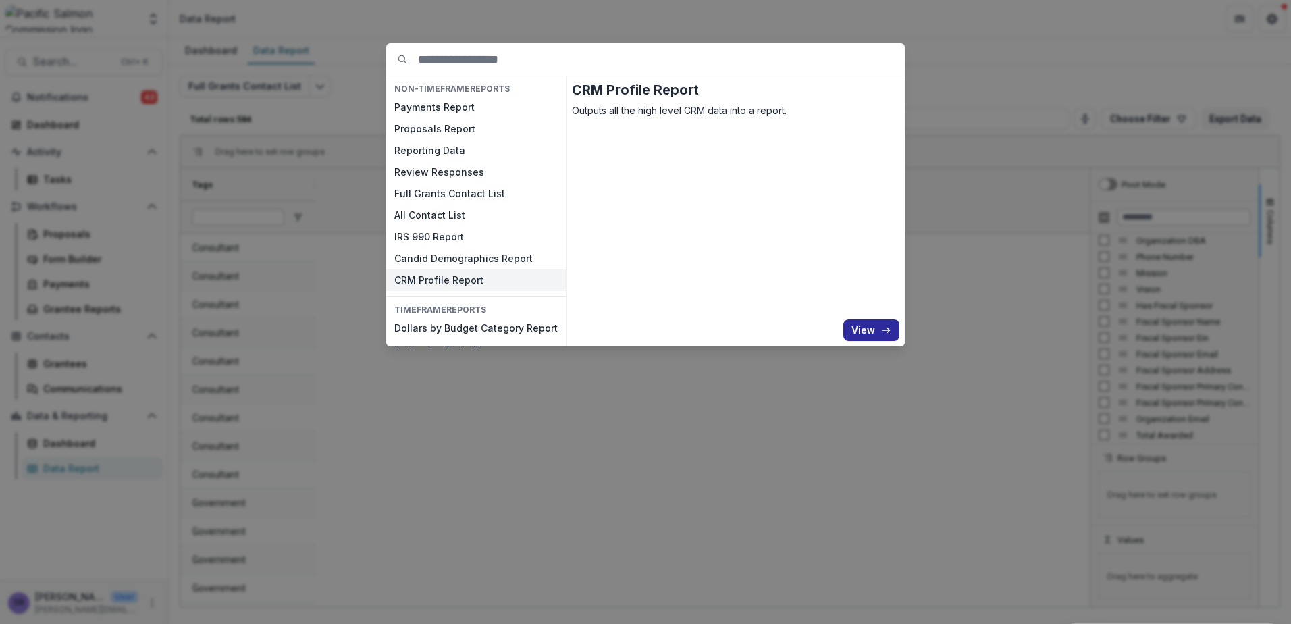
click at [872, 331] on button "View" at bounding box center [871, 330] width 56 height 22
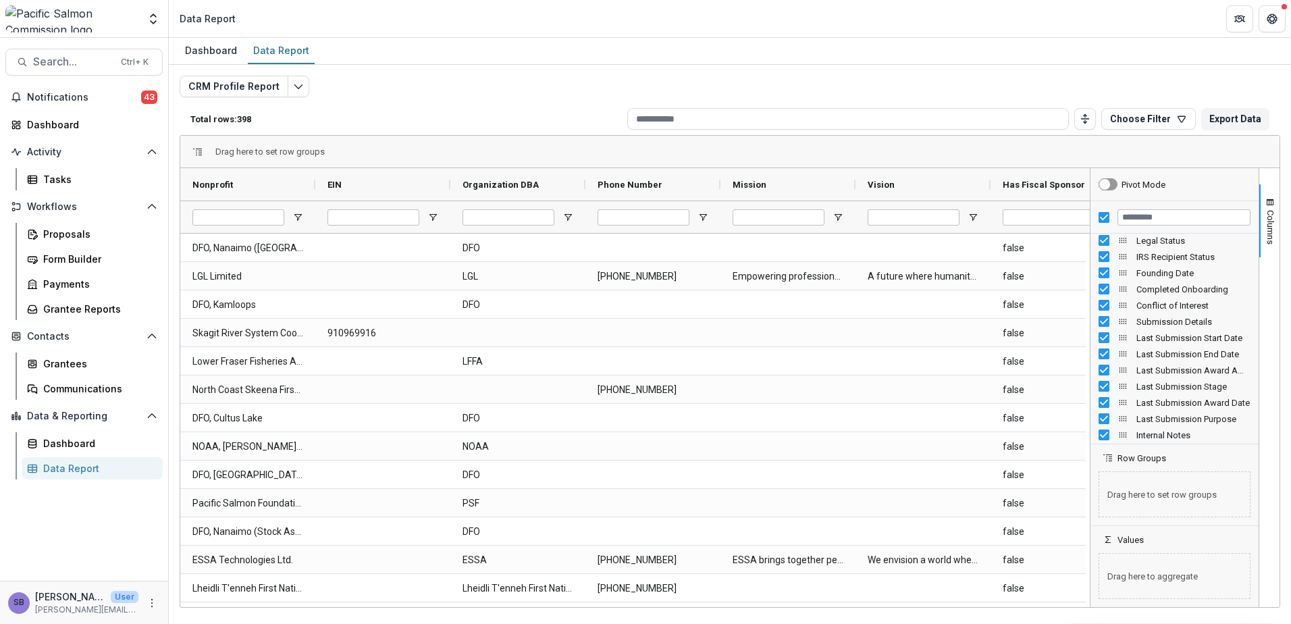
scroll to position [592, 0]
click at [1185, 119] on icon "button" at bounding box center [1181, 119] width 7 height 6
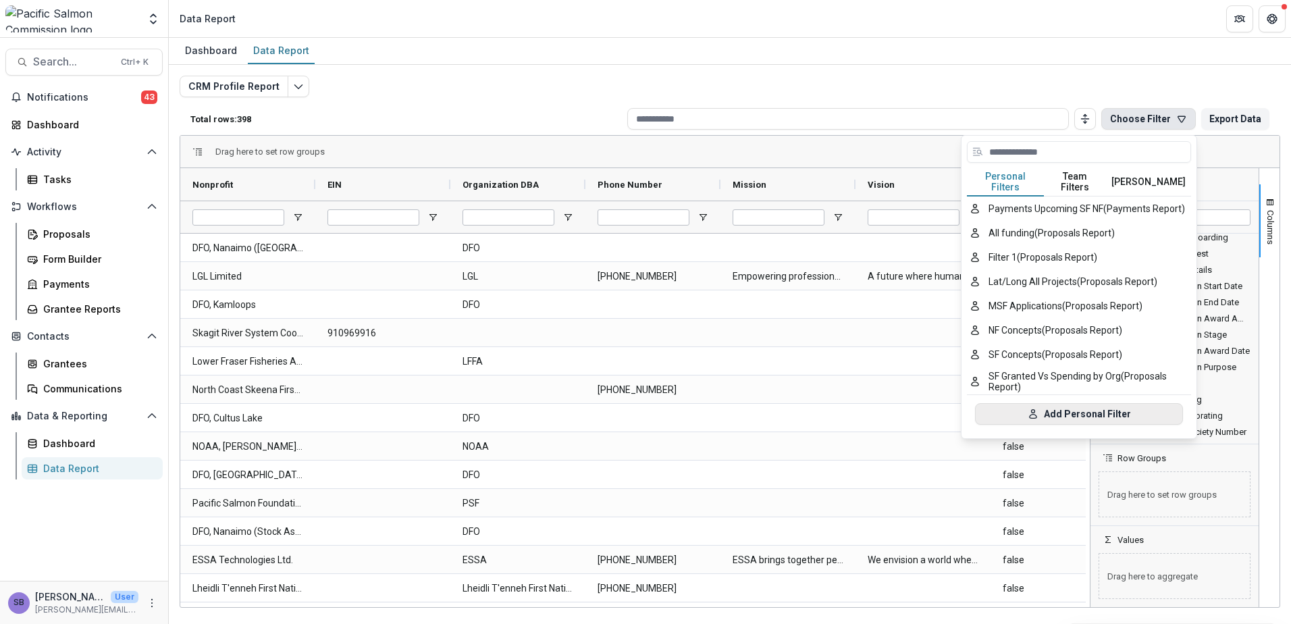
click at [1092, 403] on button "Add Personal Filter" at bounding box center [1079, 414] width 208 height 22
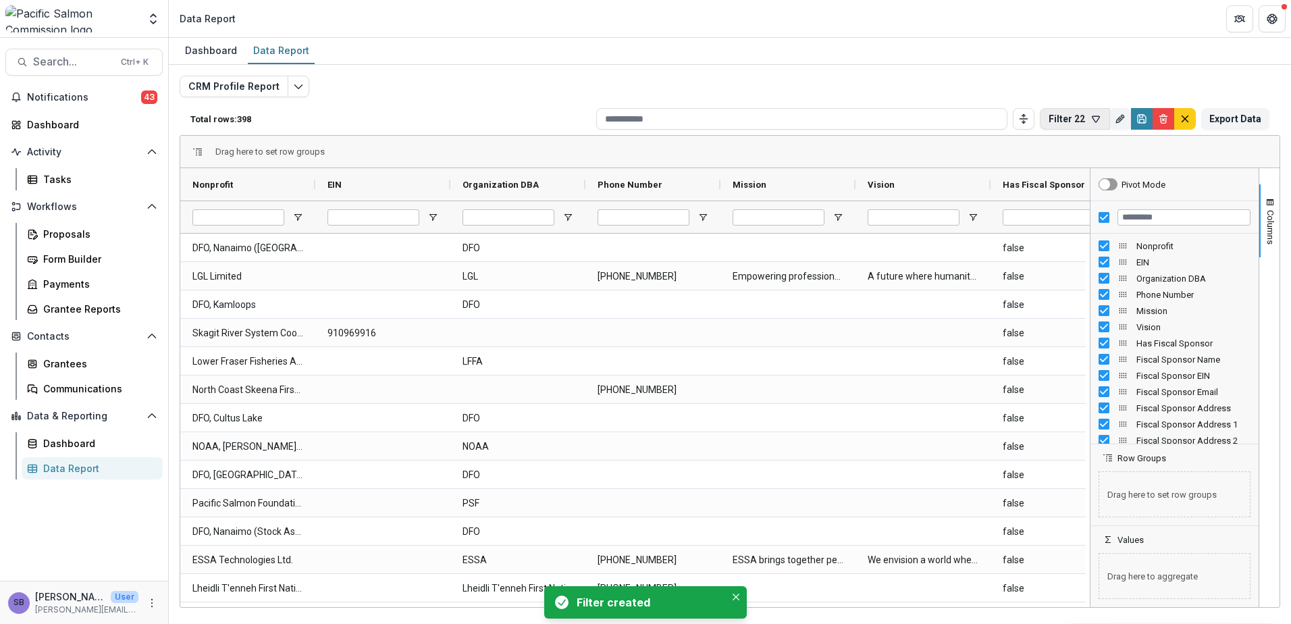
click at [1098, 123] on icon "button" at bounding box center [1095, 118] width 11 height 11
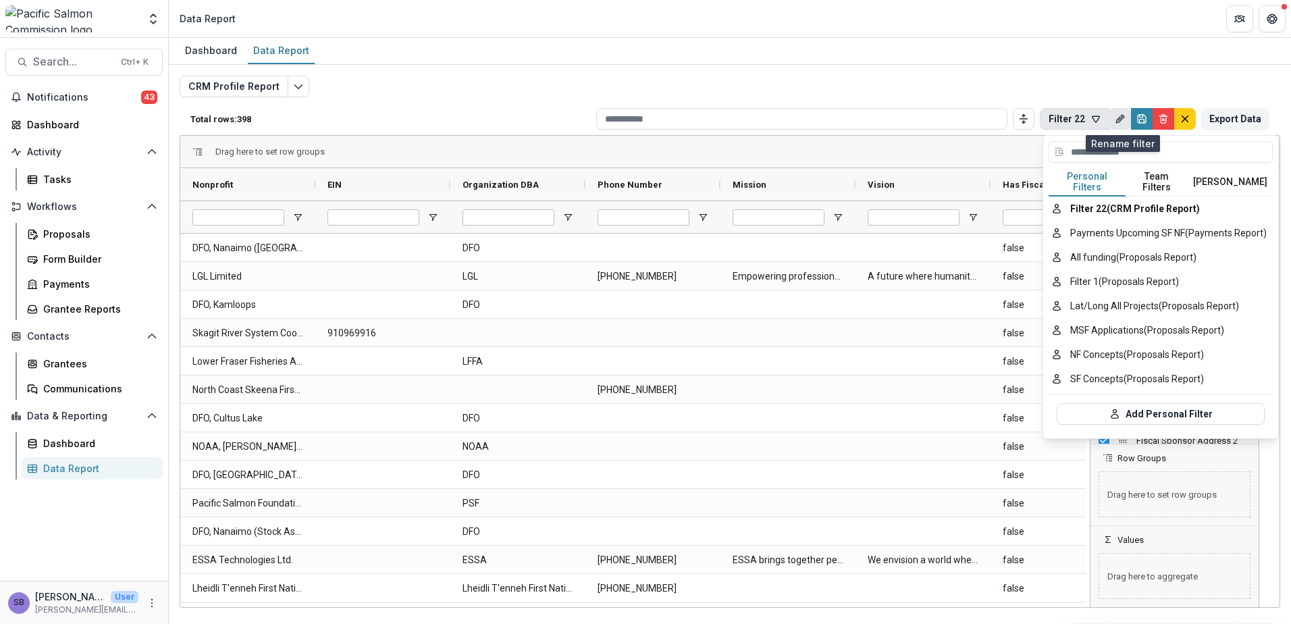
click at [1124, 118] on icon "Rename" at bounding box center [1122, 116] width 3 height 3
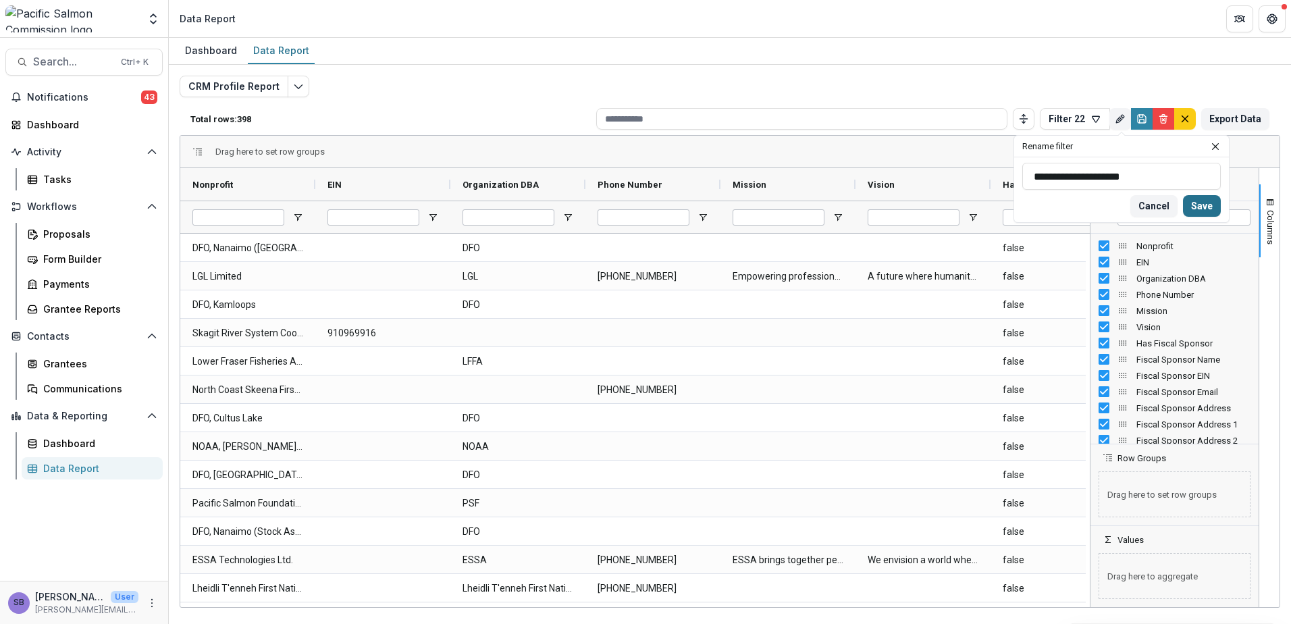
type input "**********"
click at [1204, 204] on button "Save" at bounding box center [1202, 206] width 38 height 22
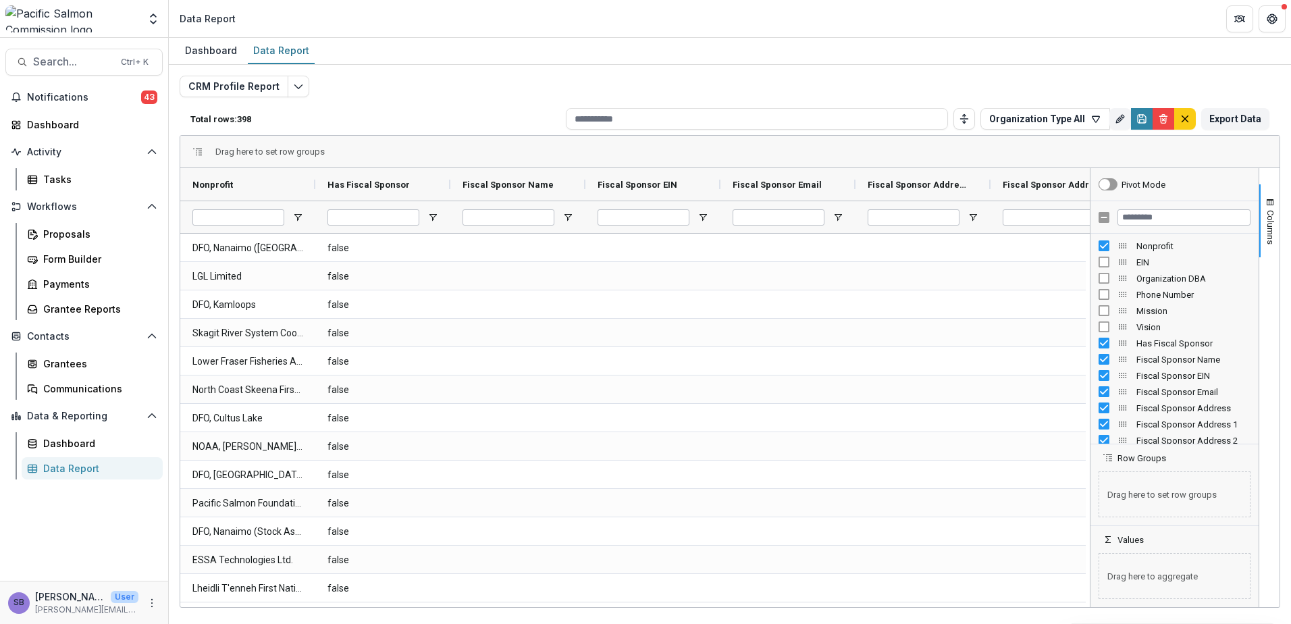
click at [1105, 350] on div "Has Fiscal Sponsor" at bounding box center [1175, 343] width 152 height 16
click at [1104, 381] on div "Fiscal Sponsor EIN" at bounding box center [1175, 375] width 152 height 16
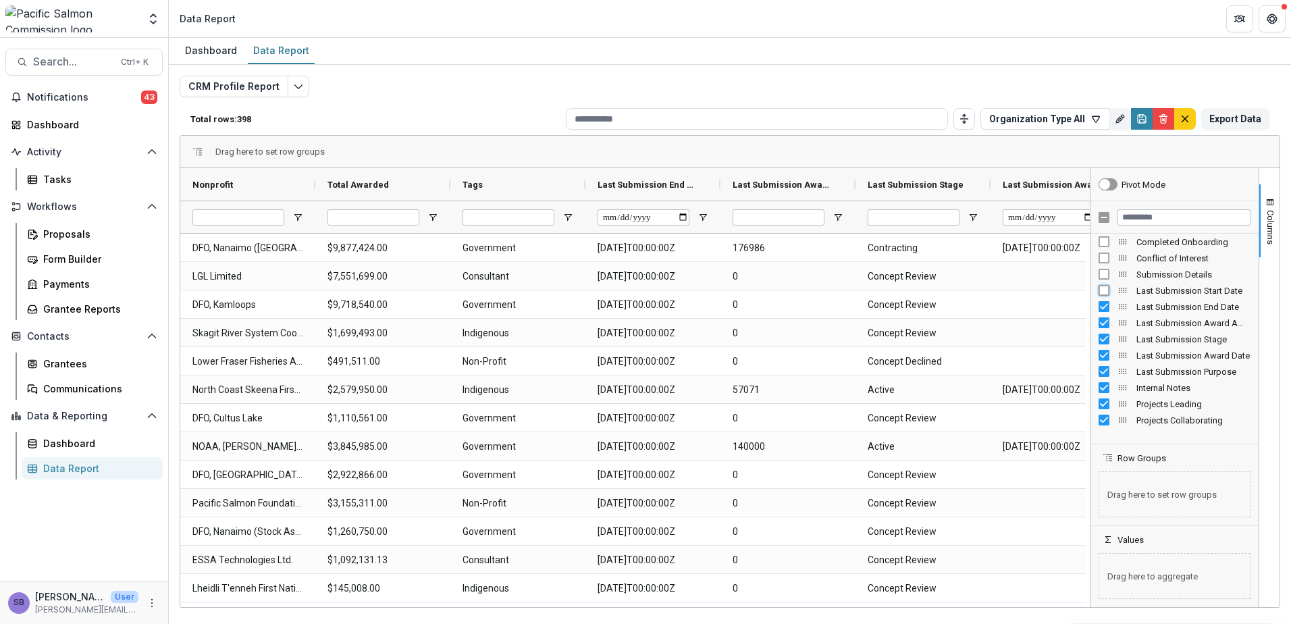
scroll to position [592, 0]
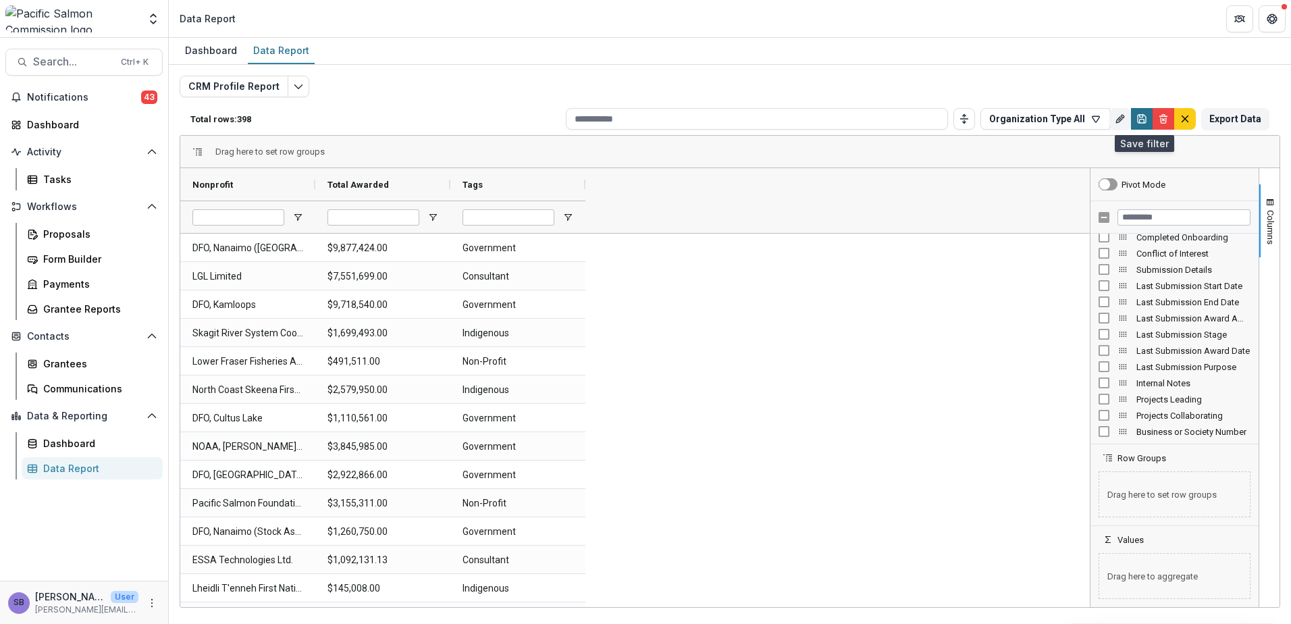
click at [1140, 114] on icon "Save" at bounding box center [1141, 118] width 11 height 11
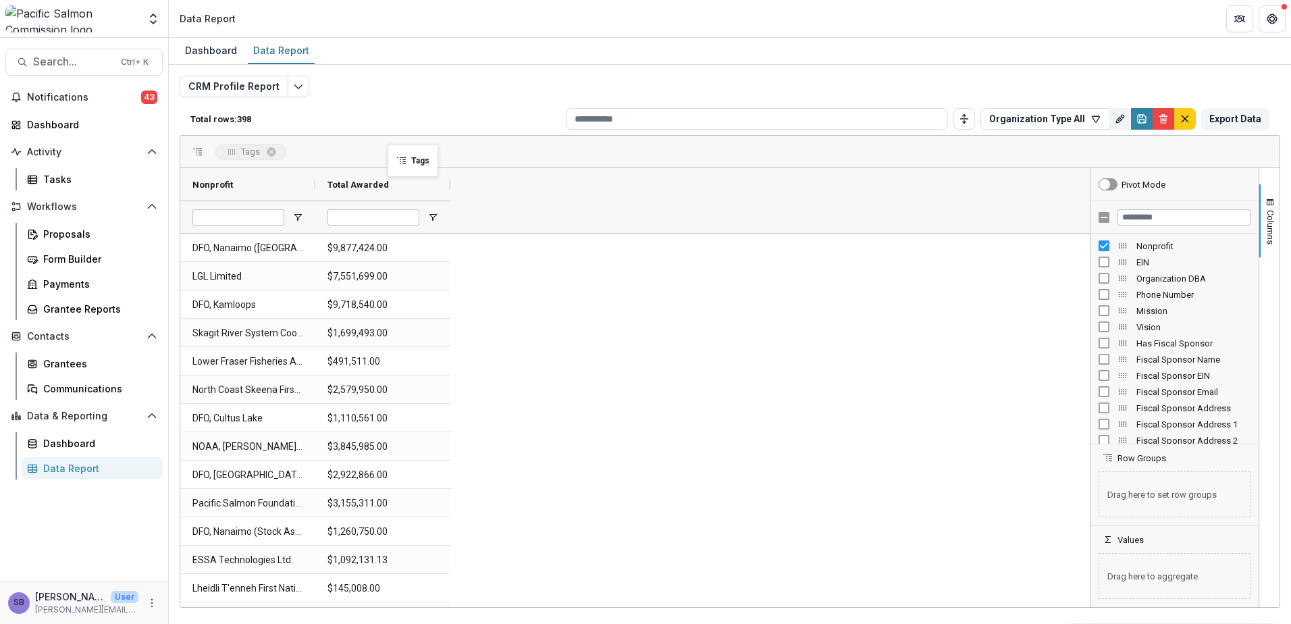
drag, startPoint x: 409, startPoint y: 161, endPoint x: 394, endPoint y: 152, distance: 17.3
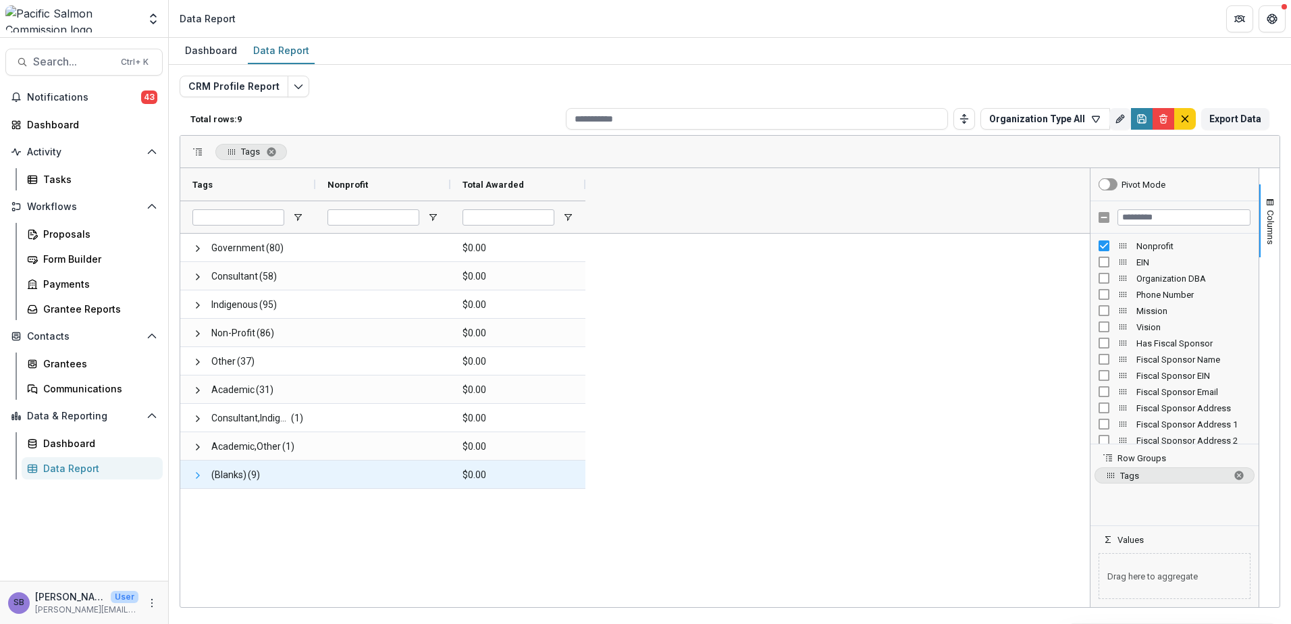
click at [195, 471] on span at bounding box center [197, 475] width 11 height 11
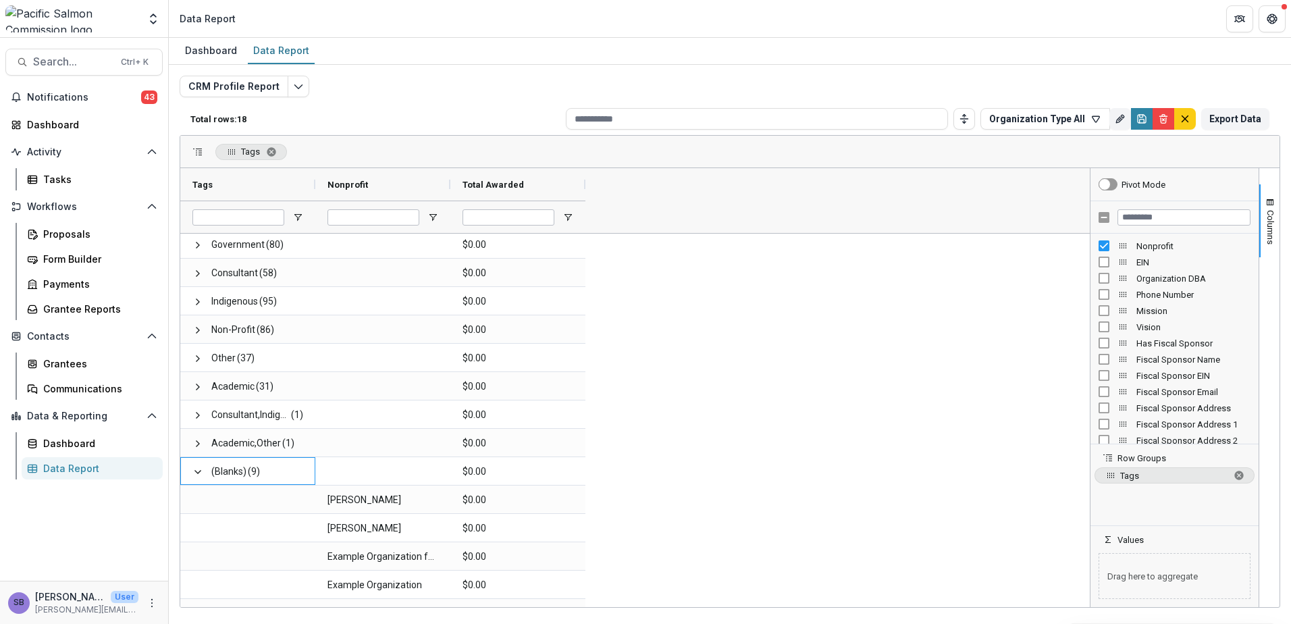
scroll to position [0, 0]
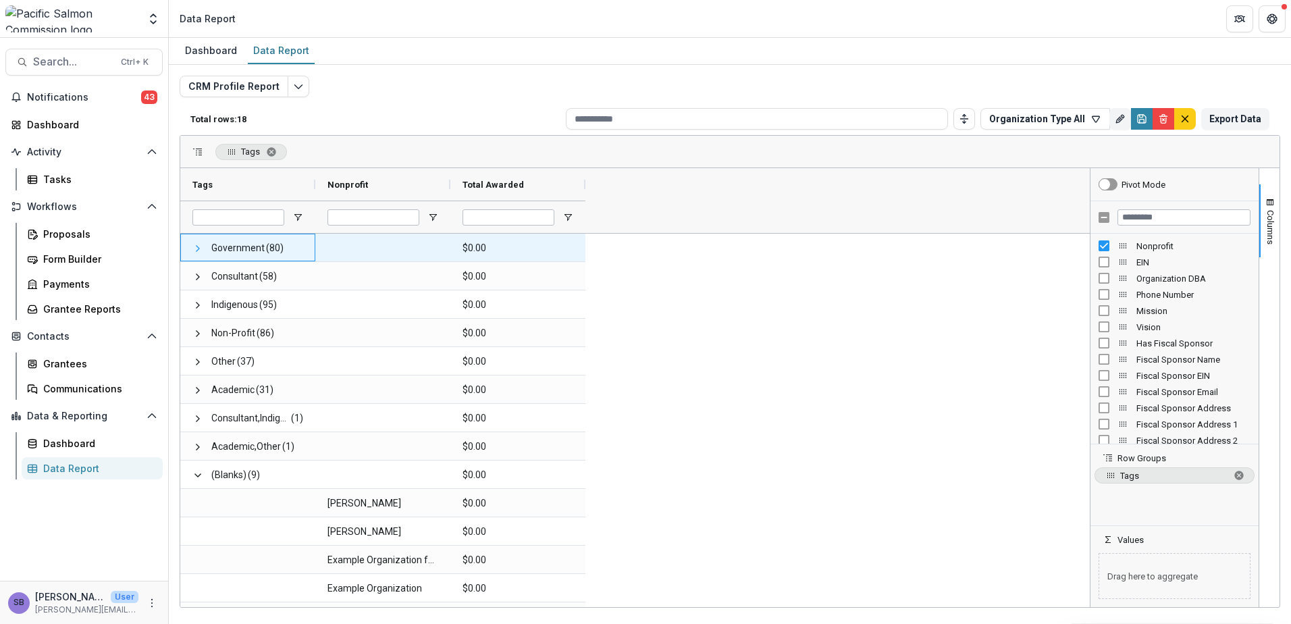
click at [199, 248] on span at bounding box center [197, 248] width 11 height 11
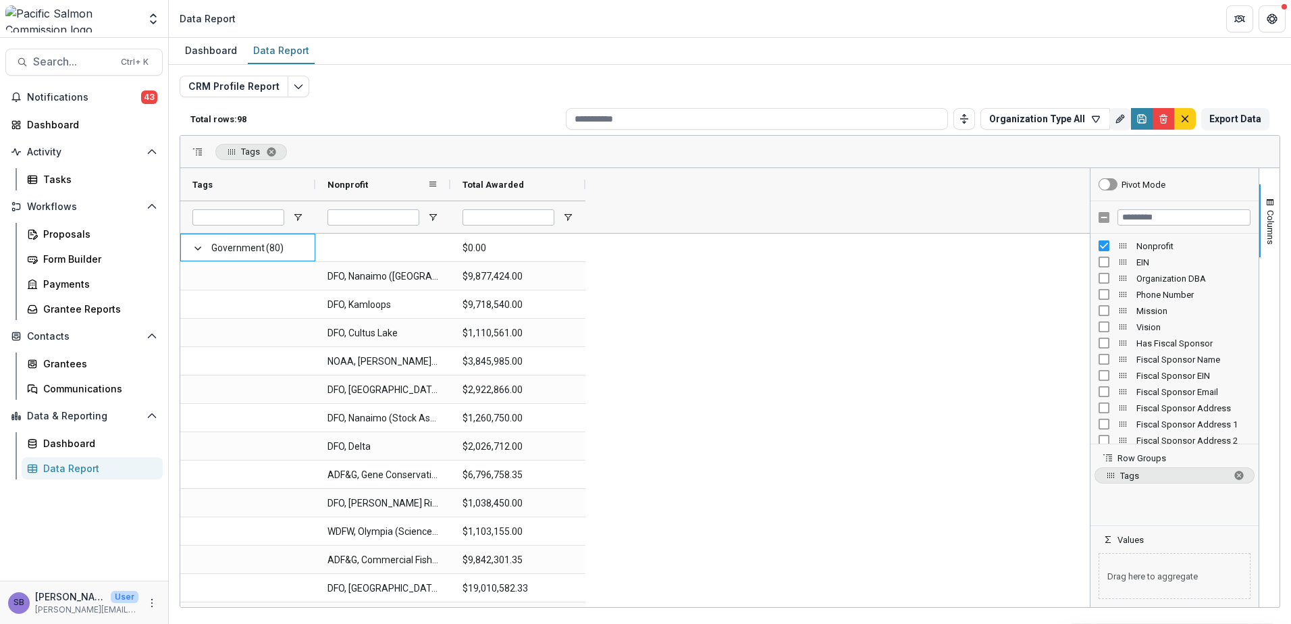
click at [371, 180] on div "Nonprofit" at bounding box center [377, 185] width 100 height 26
click at [1228, 114] on button "Export Data" at bounding box center [1235, 119] width 68 height 22
click at [1266, 201] on span "button" at bounding box center [1270, 202] width 11 height 11
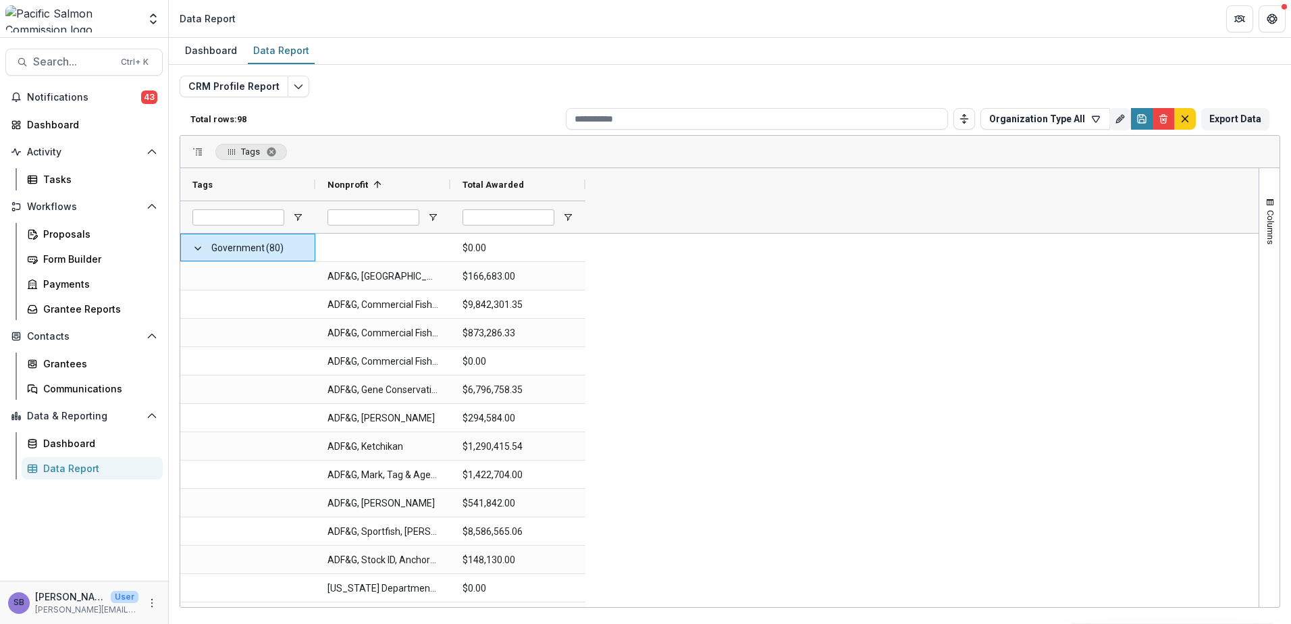
drag, startPoint x: 1276, startPoint y: 198, endPoint x: 1090, endPoint y: 219, distance: 187.6
click at [1275, 198] on button "Columns" at bounding box center [1269, 220] width 20 height 73
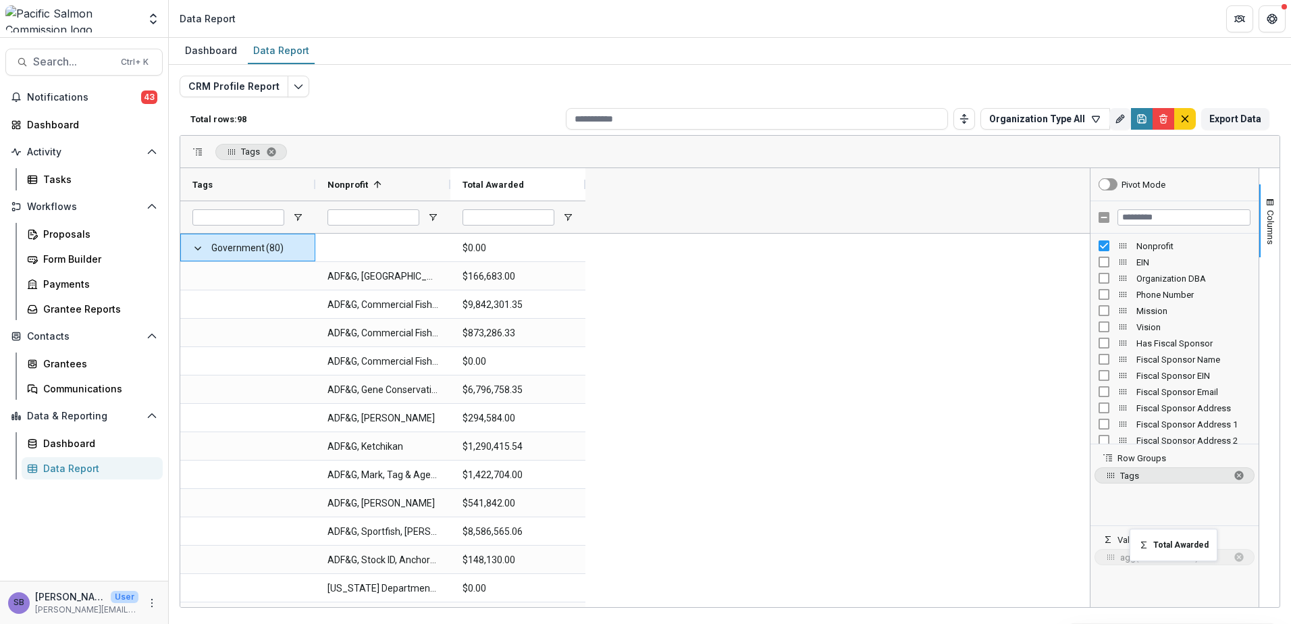
drag, startPoint x: 508, startPoint y: 182, endPoint x: 1136, endPoint y: 537, distance: 721.1
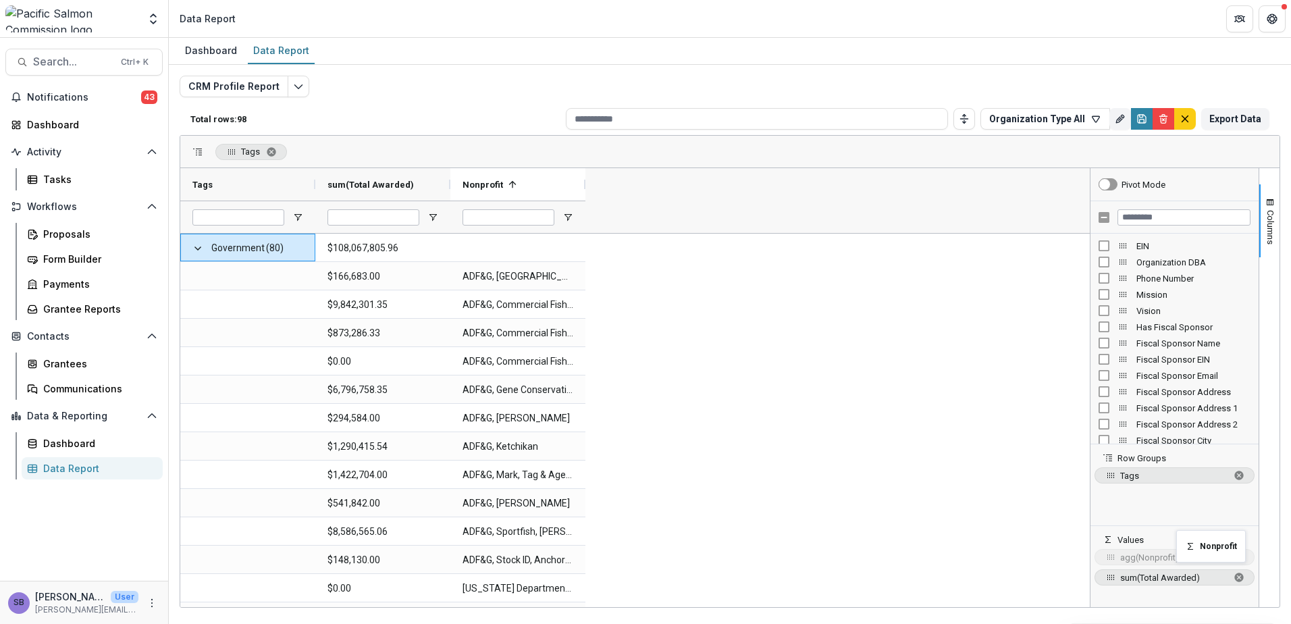
drag, startPoint x: 365, startPoint y: 182, endPoint x: 1183, endPoint y: 538, distance: 892.6
click at [1242, 559] on span "sum of Nonprofit. Press ENTER to change the aggregation type. Press DELETE to r…" at bounding box center [1239, 557] width 11 height 11
click at [84, 55] on span "Search..." at bounding box center [73, 61] width 80 height 13
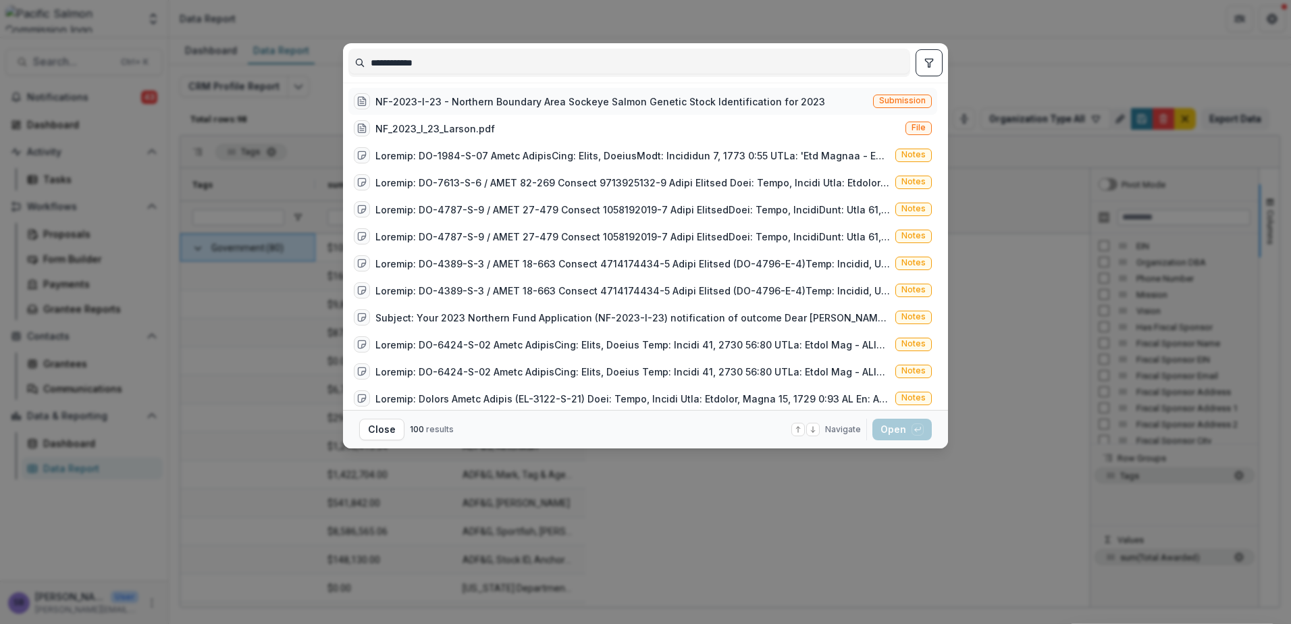
type input "**********"
click at [614, 95] on div "NF-2023-I-23 - Northern Boundary Area Sockeye Salmon Genetic Stock Identificati…" at bounding box center [600, 102] width 450 height 14
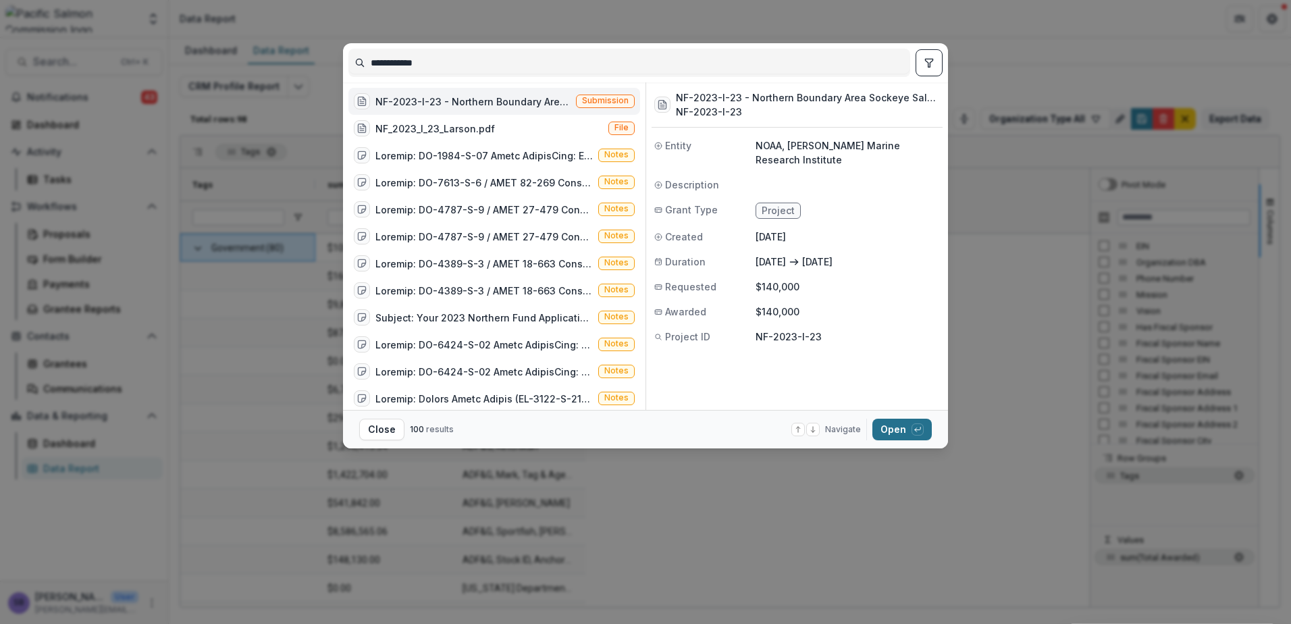
click at [904, 429] on button "Open with enter key" at bounding box center [901, 430] width 59 height 22
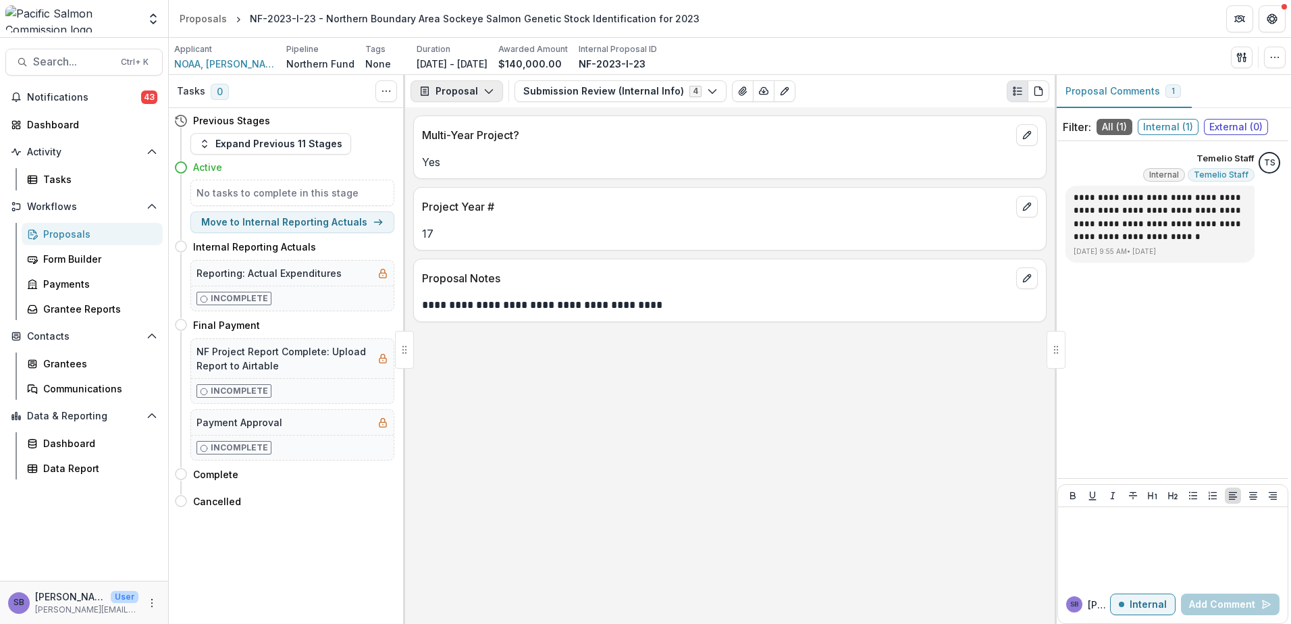
click at [483, 98] on button "Proposal" at bounding box center [457, 91] width 93 height 22
click at [487, 174] on div "Reports" at bounding box center [500, 166] width 124 height 14
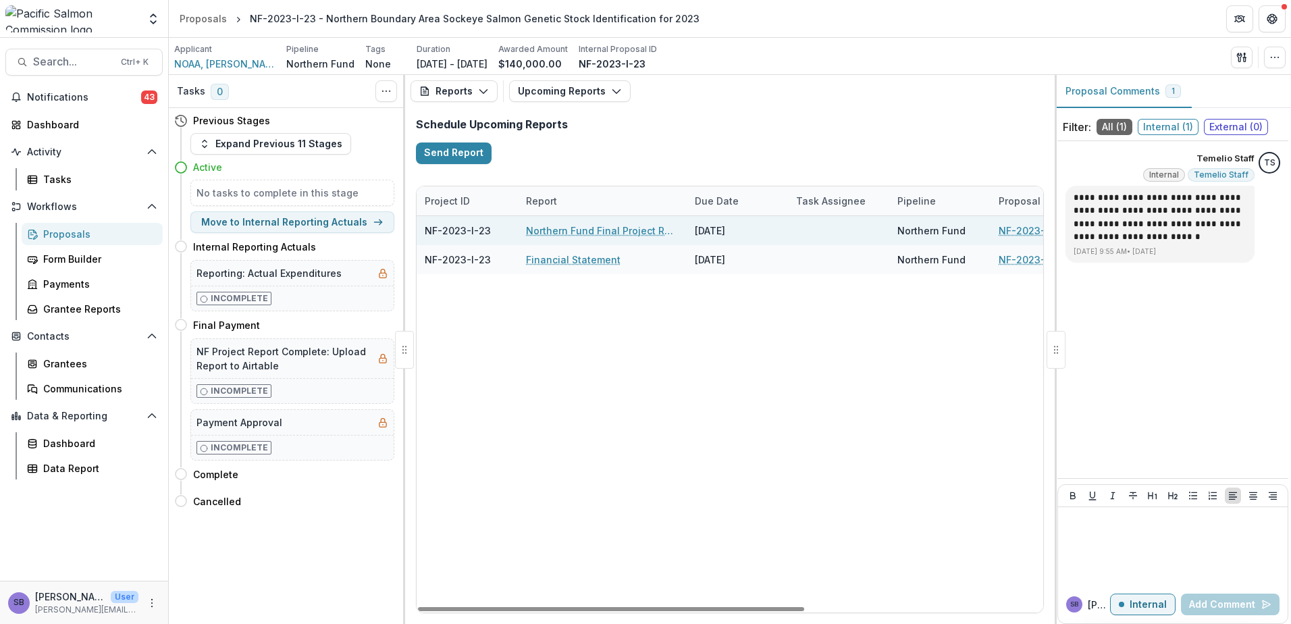
click at [612, 231] on link "Northern Fund Final Project Report" at bounding box center [602, 230] width 153 height 14
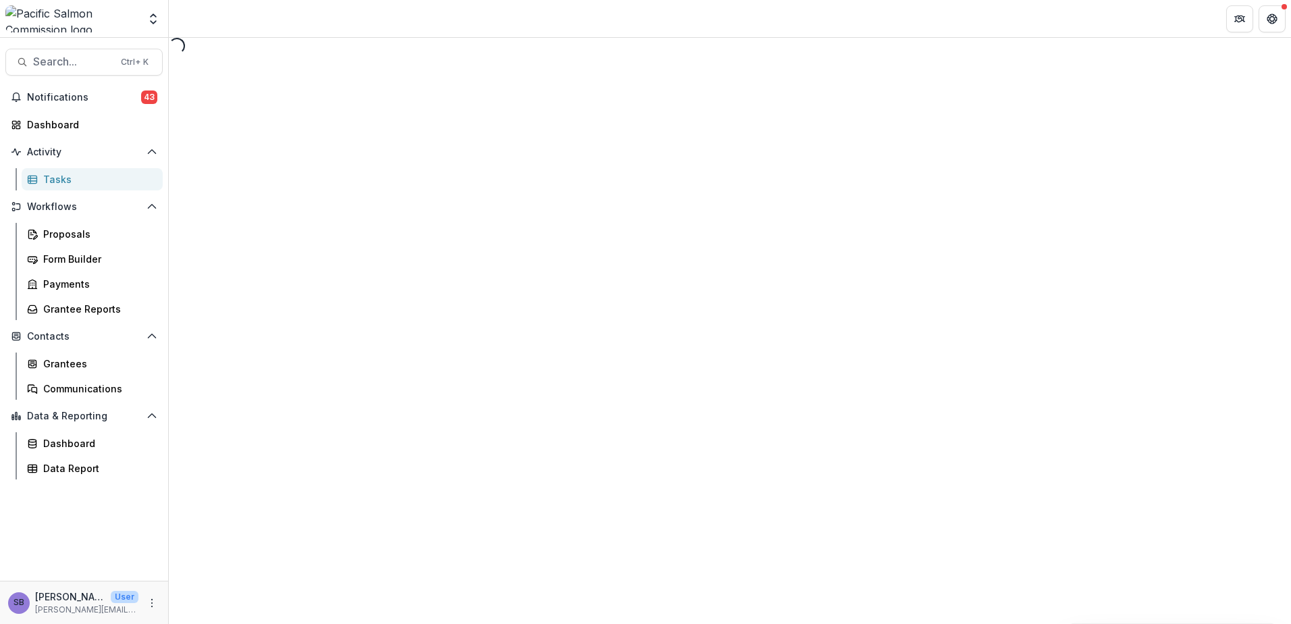
select select "********"
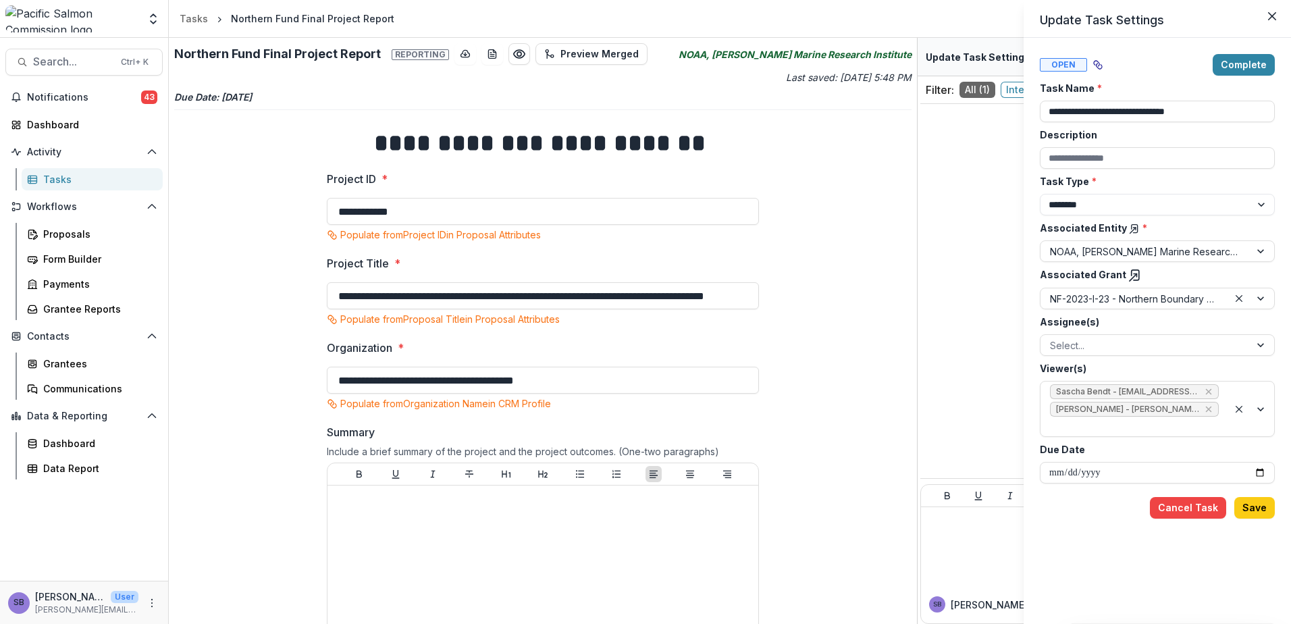
drag, startPoint x: 787, startPoint y: 458, endPoint x: 798, endPoint y: 421, distance: 38.2
click at [791, 442] on div "**********" at bounding box center [645, 312] width 1291 height 624
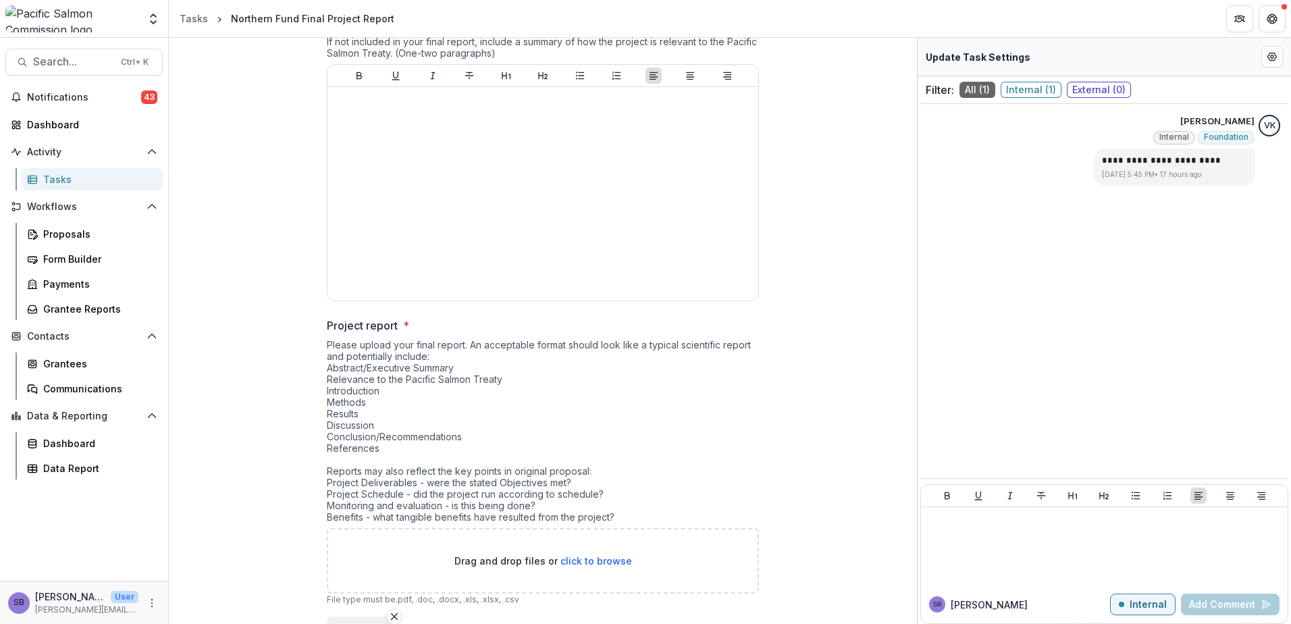
scroll to position [540, 0]
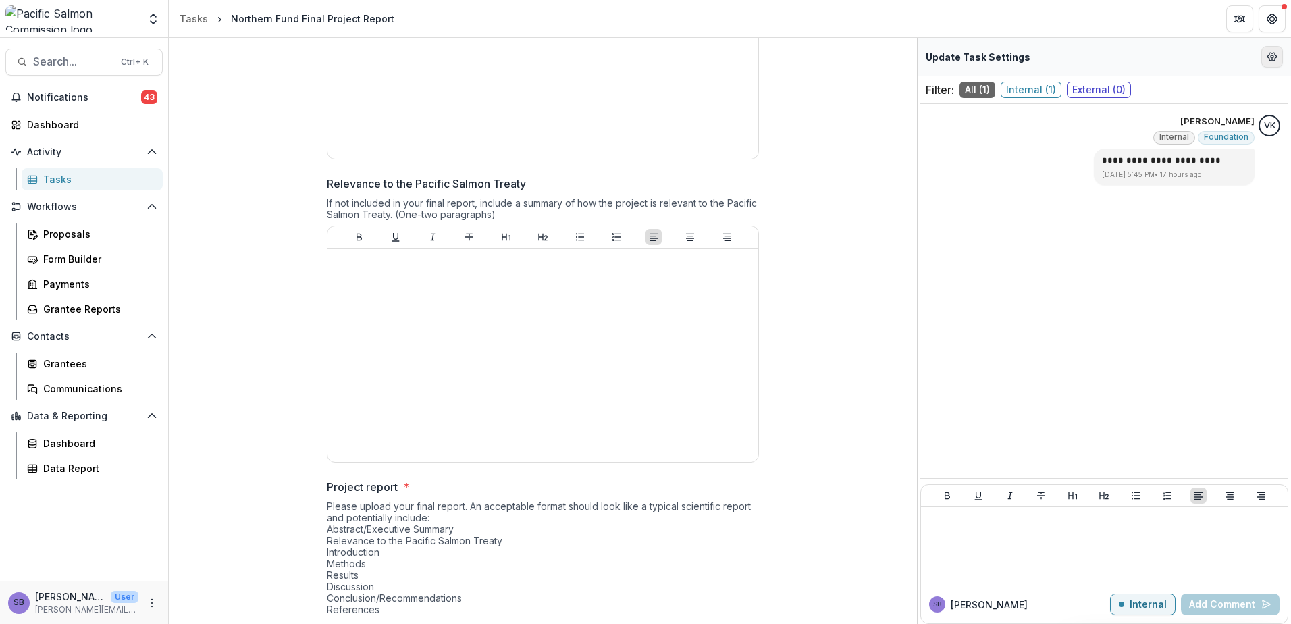
click at [1273, 59] on icon "Edit Form Settings" at bounding box center [1272, 56] width 11 height 11
select select "********"
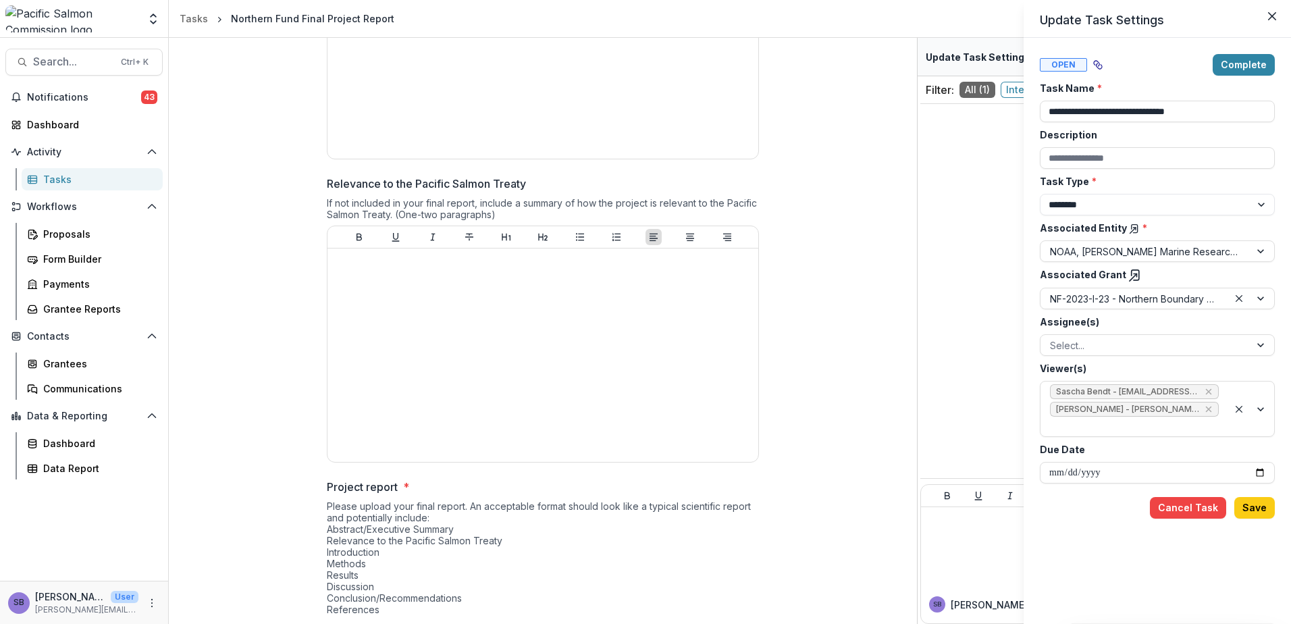
click at [68, 481] on div "**********" at bounding box center [645, 312] width 1291 height 624
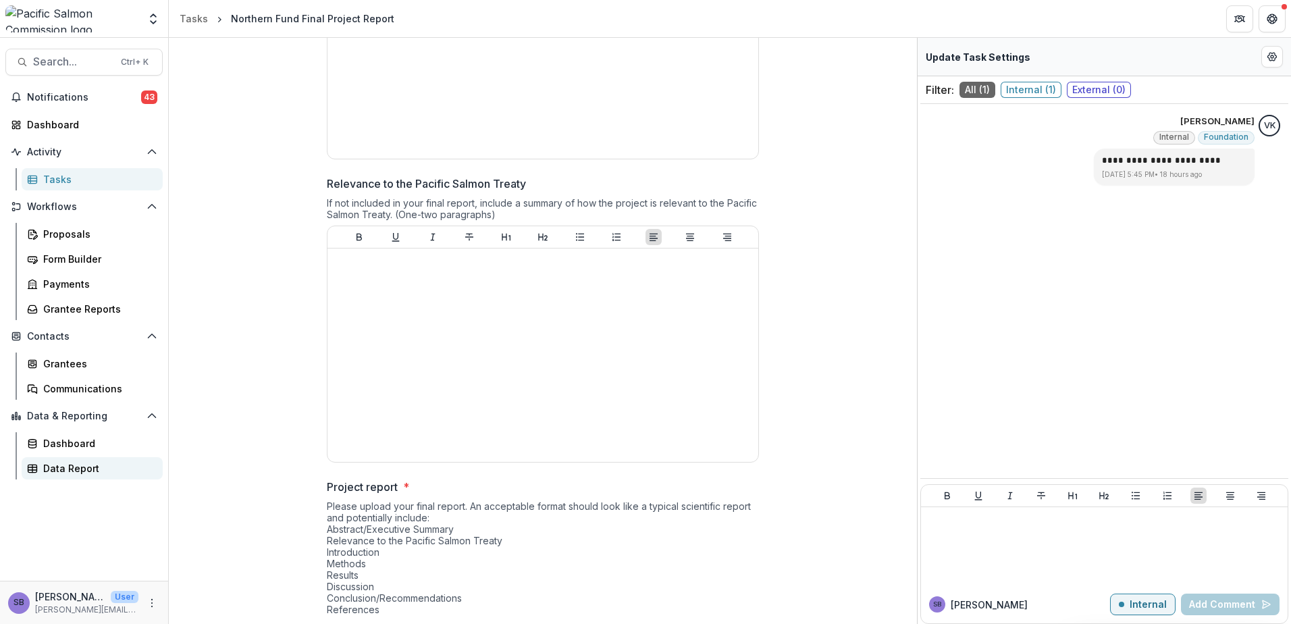
click at [67, 466] on div "Data Report" at bounding box center [97, 468] width 109 height 14
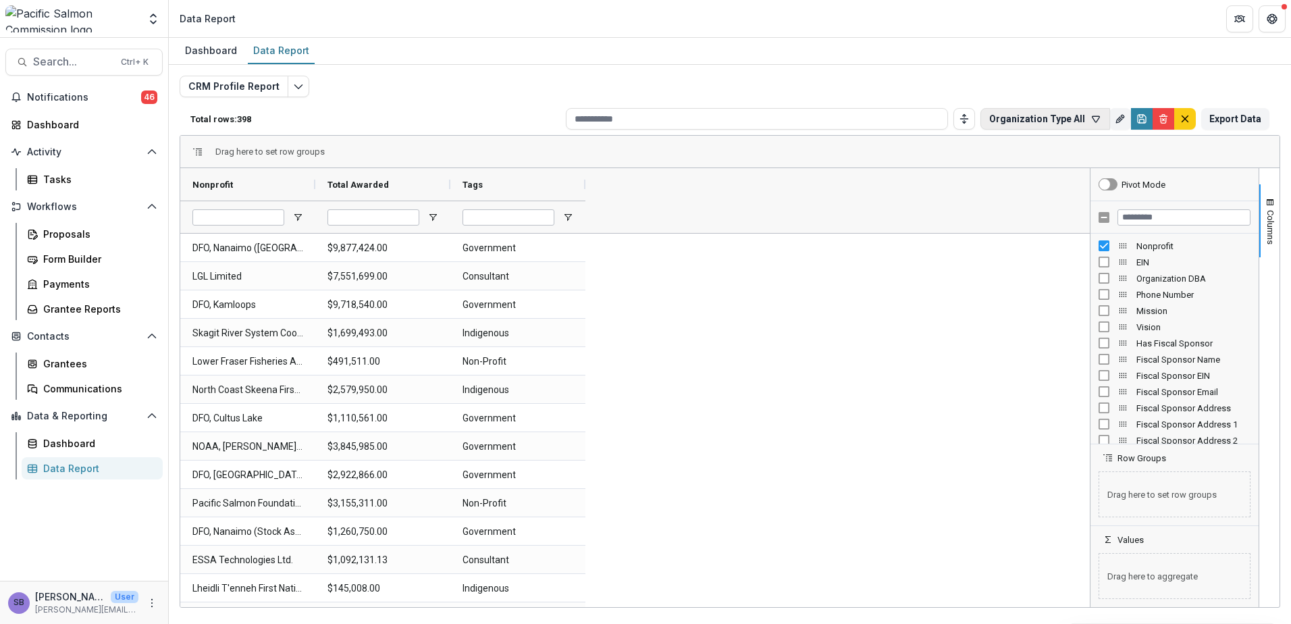
click at [1094, 121] on icon "button" at bounding box center [1095, 118] width 11 height 11
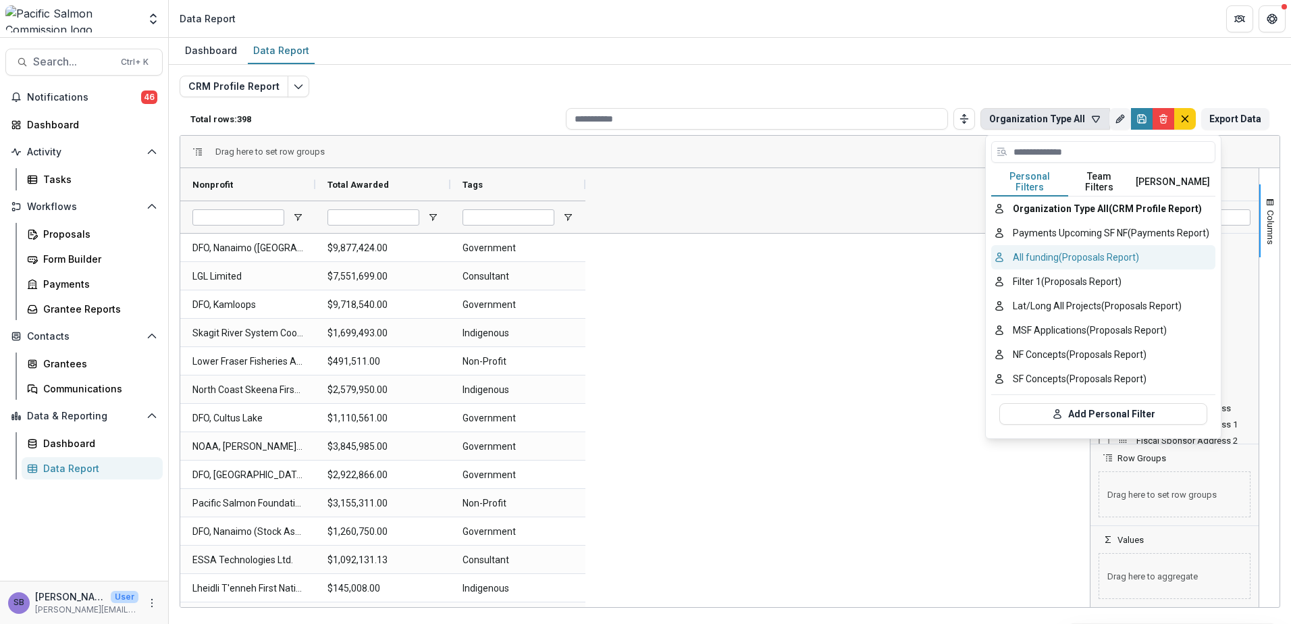
click at [1120, 258] on button "All funding (Proposals Report)" at bounding box center [1103, 257] width 224 height 24
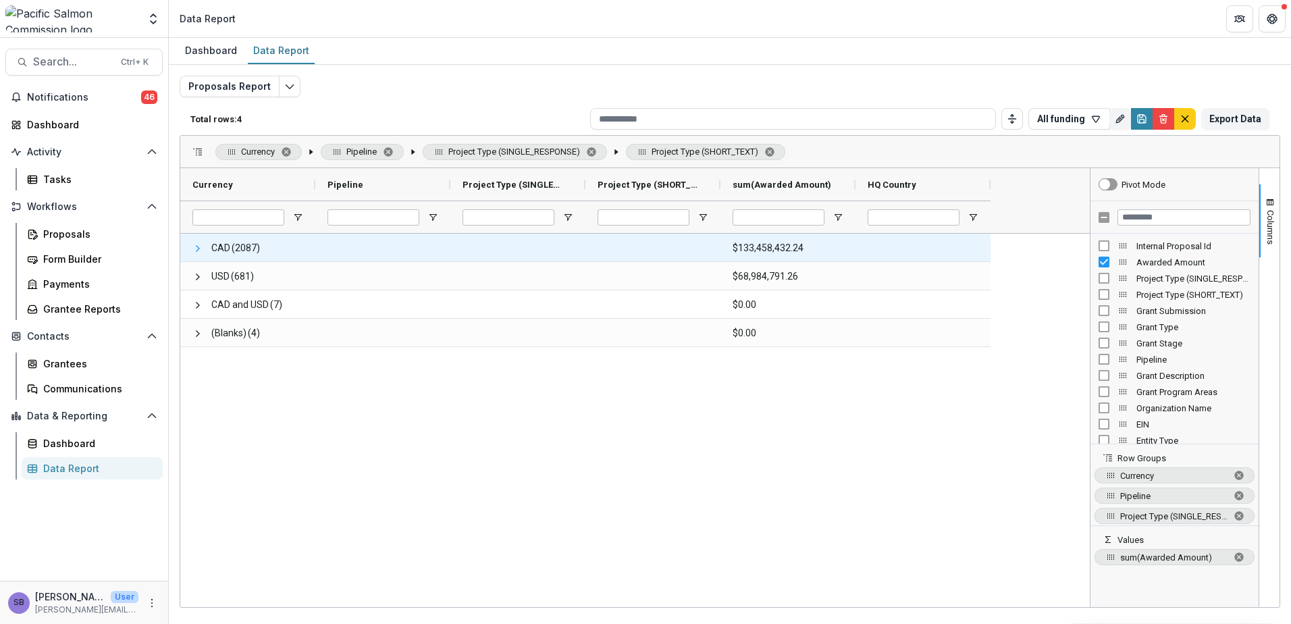
click at [199, 250] on span at bounding box center [197, 248] width 11 height 11
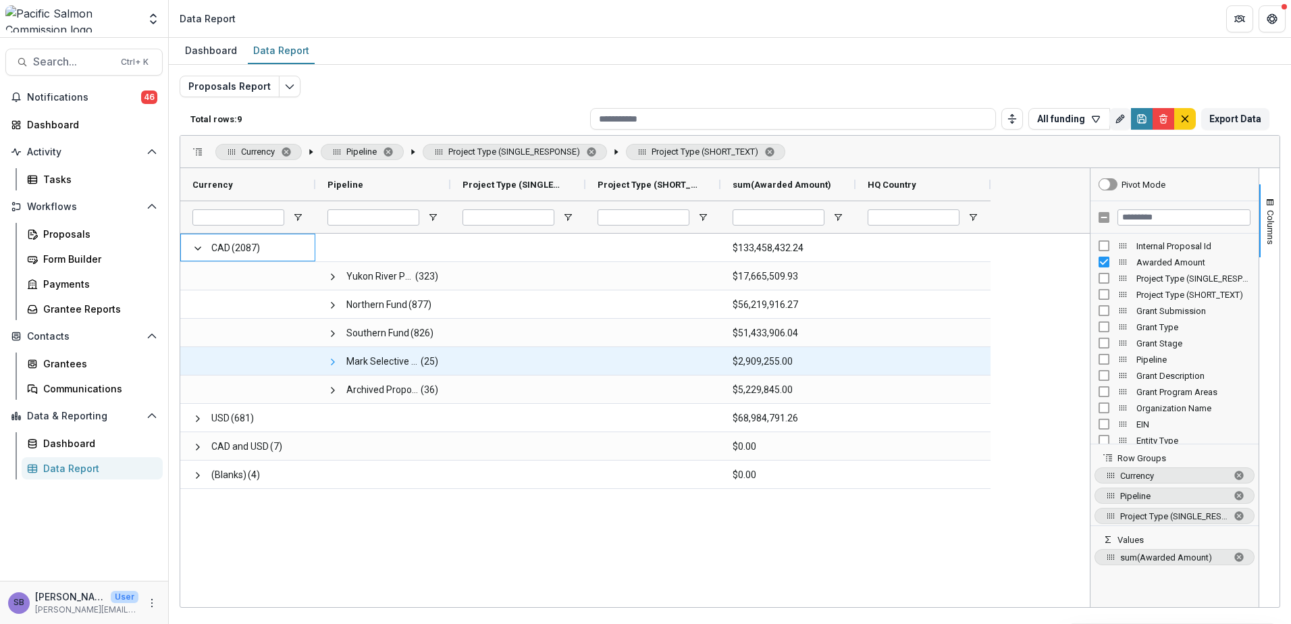
click at [334, 364] on span at bounding box center [332, 362] width 11 height 11
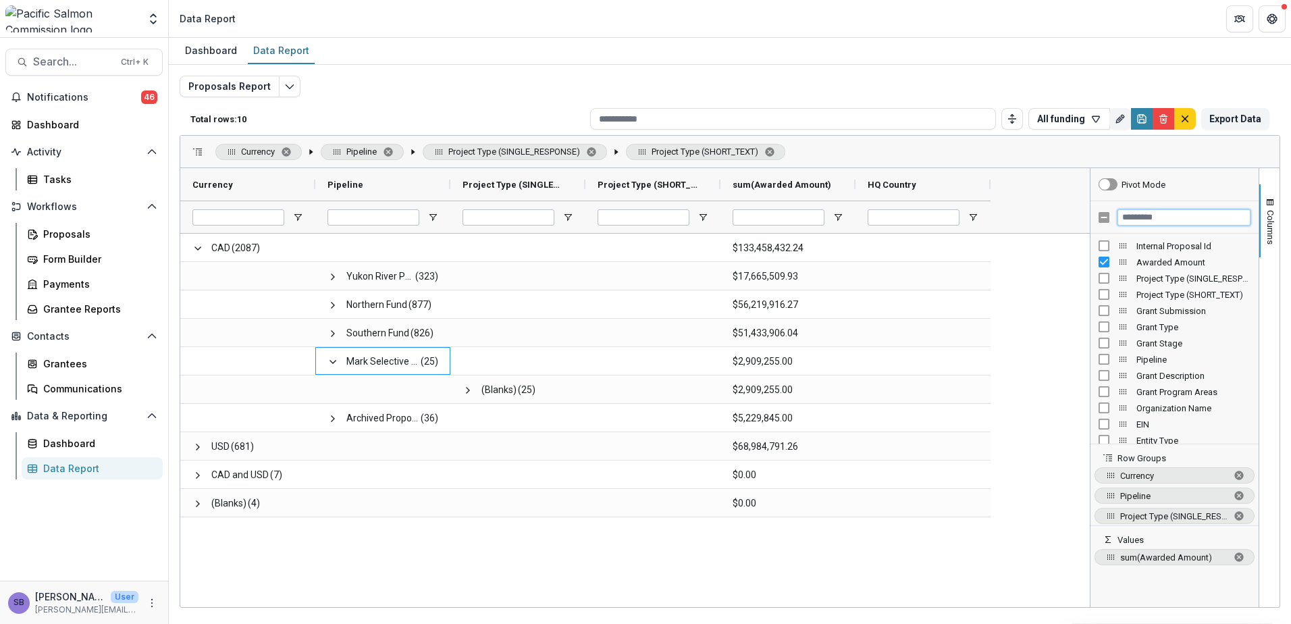
click at [1177, 220] on input "Filter Columns Input" at bounding box center [1183, 217] width 133 height 16
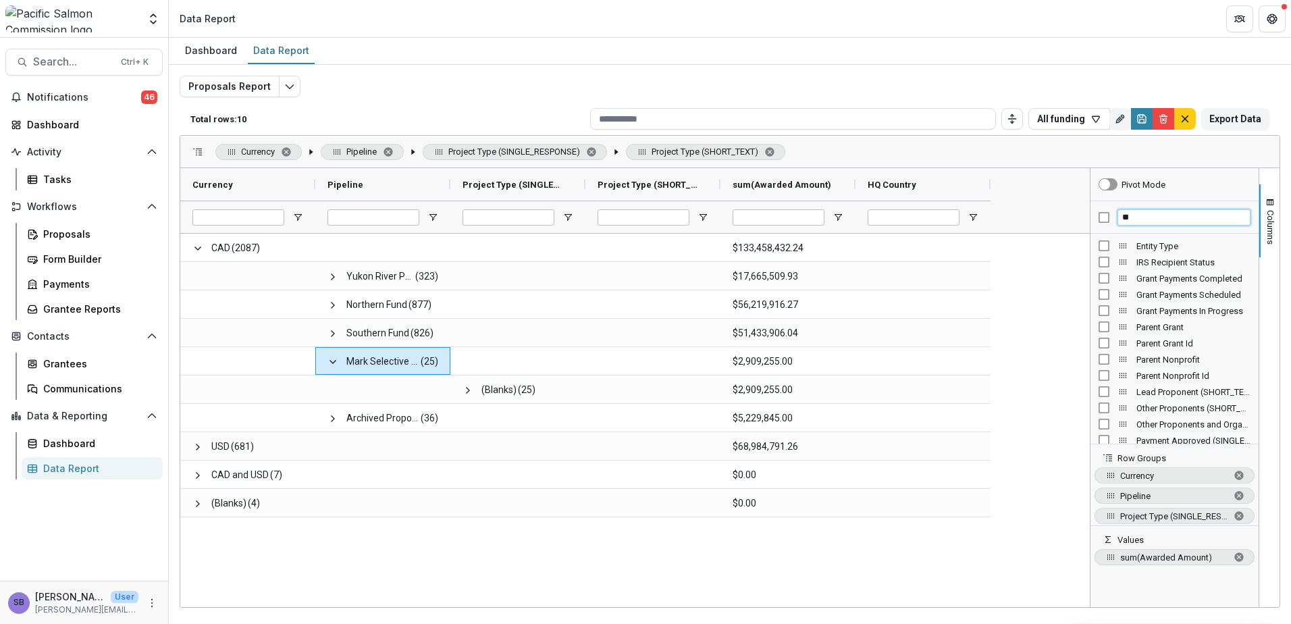
type input "*"
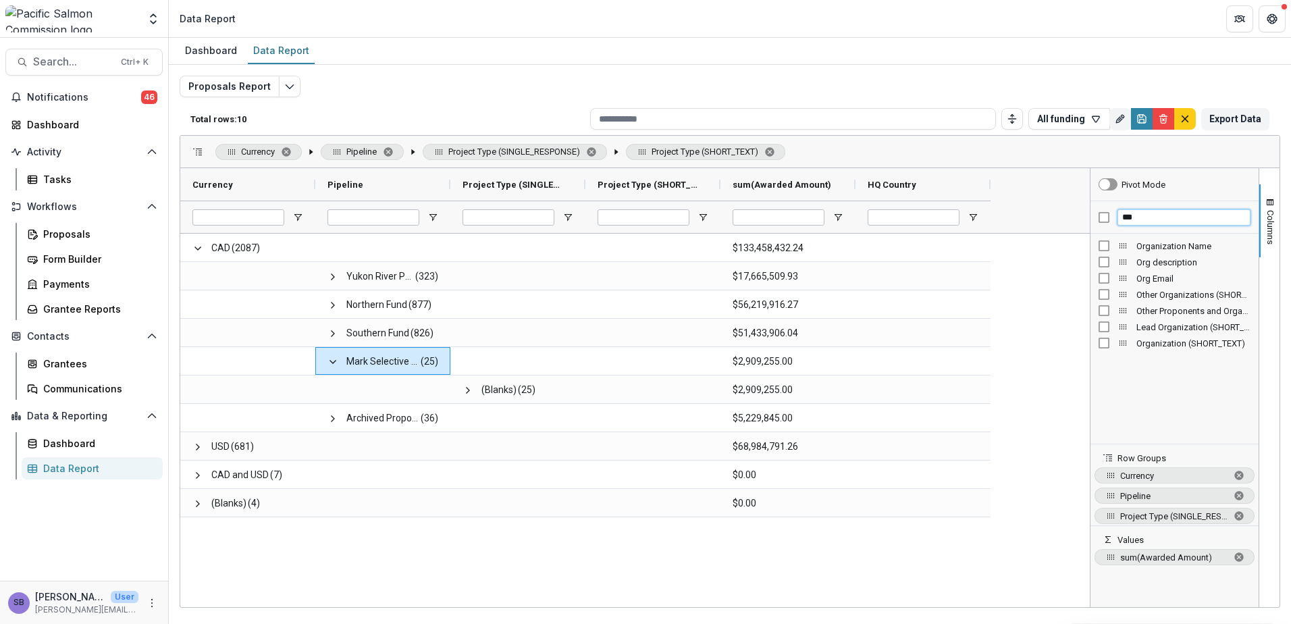
type input "***"
click at [1271, 206] on span "button" at bounding box center [1270, 202] width 11 height 11
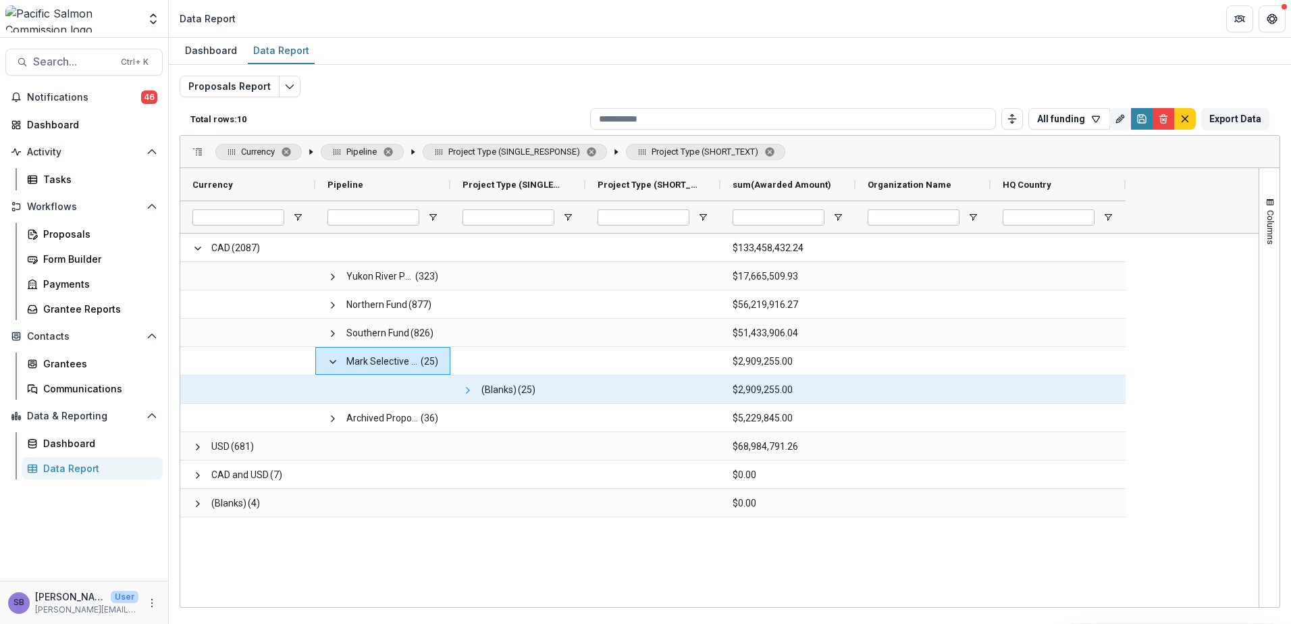
click at [463, 394] on span at bounding box center [468, 390] width 11 height 11
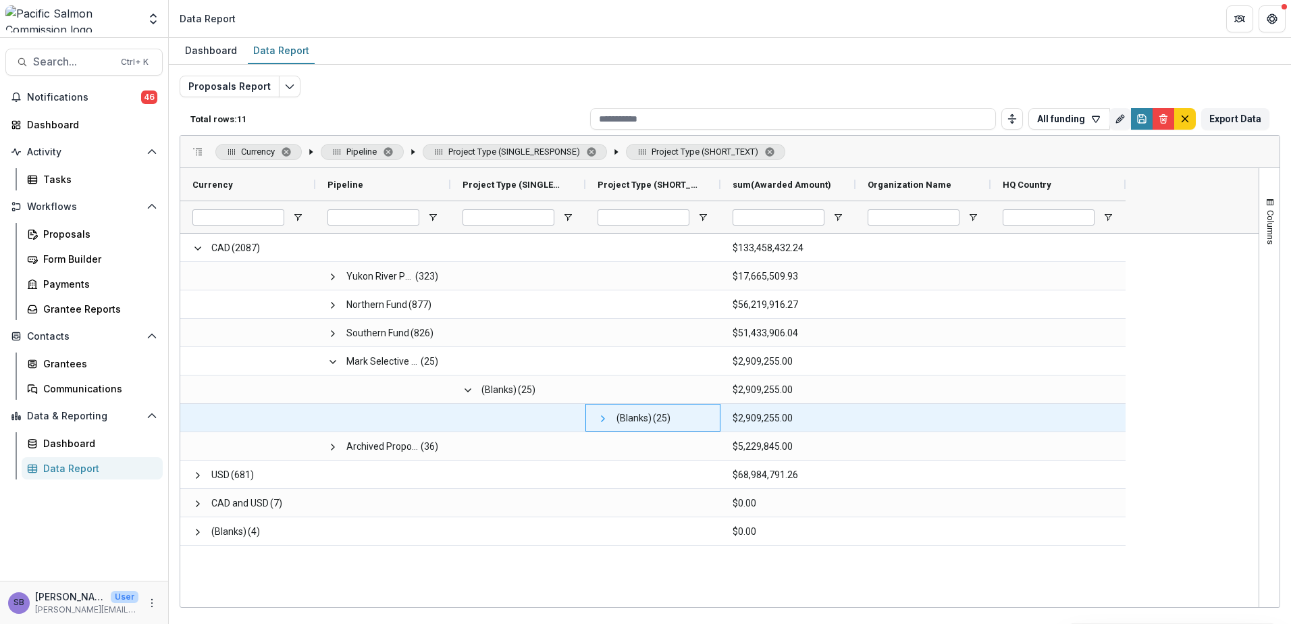
click at [608, 419] on span at bounding box center [603, 418] width 11 height 11
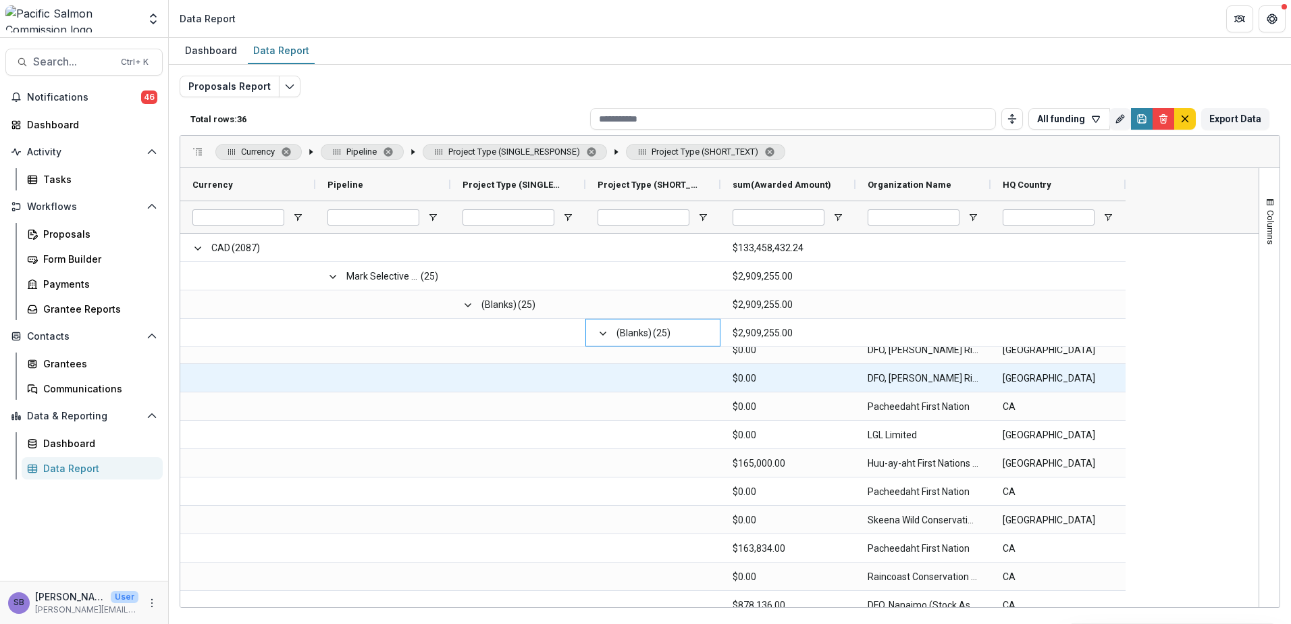
scroll to position [180, 0]
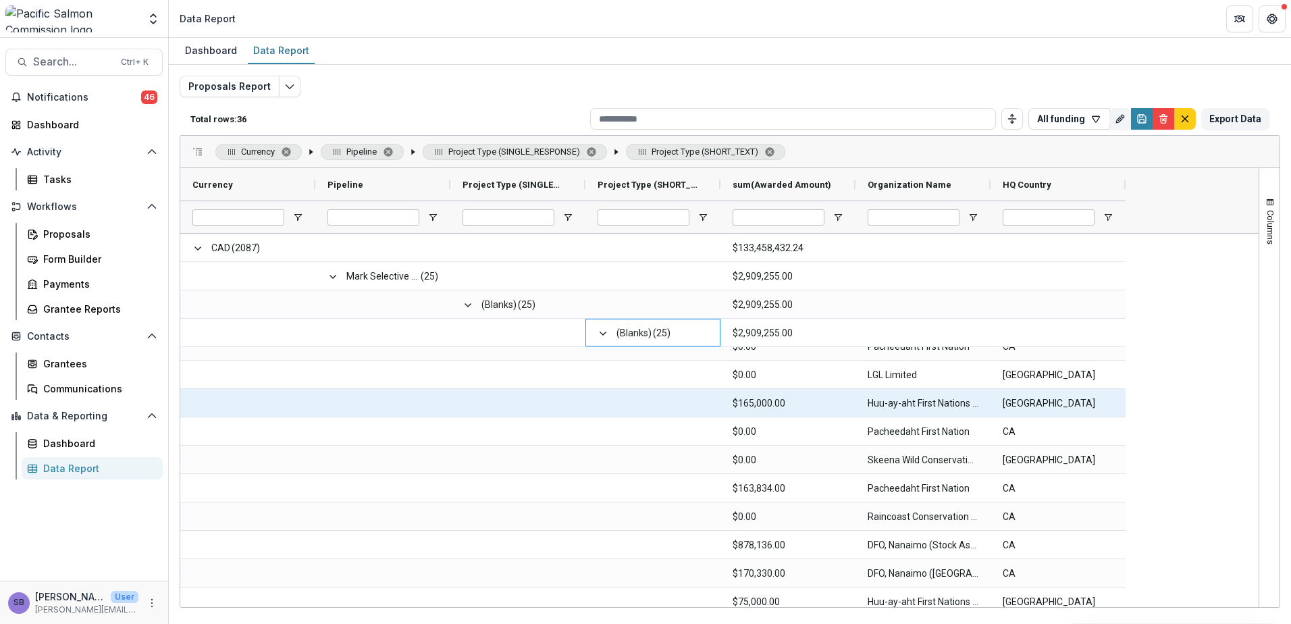
click at [913, 405] on Name-42315 "Huu-ay-aht First Nations Government" at bounding box center [923, 404] width 111 height 28
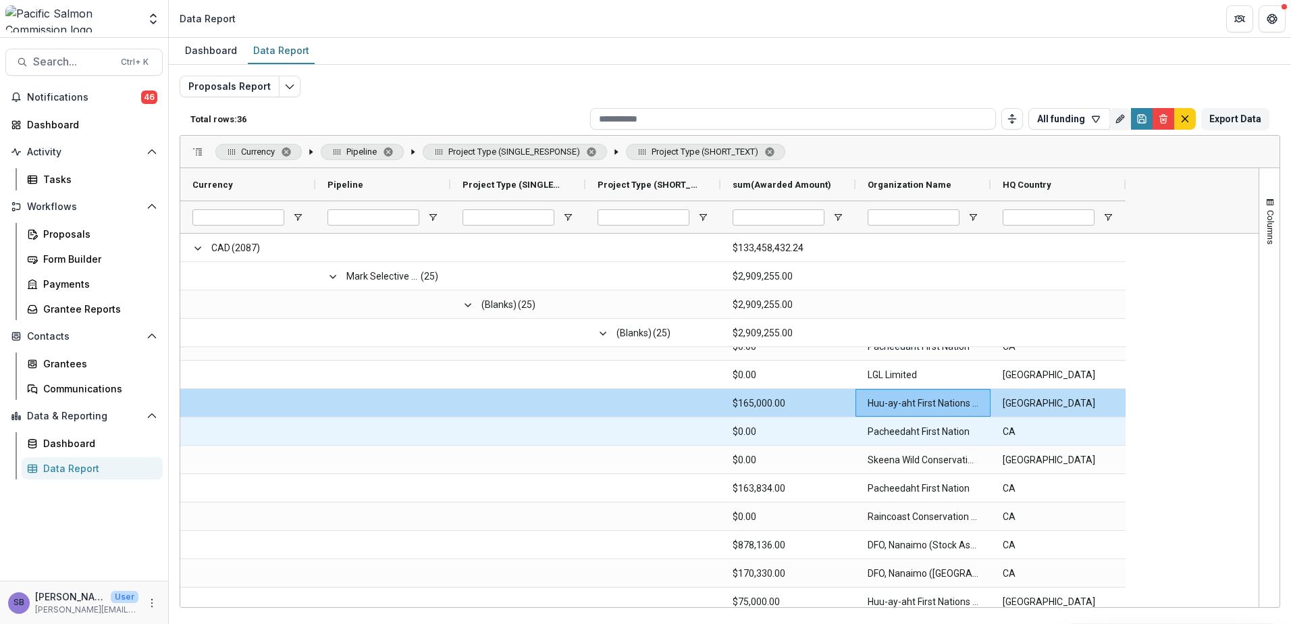
drag, startPoint x: 914, startPoint y: 433, endPoint x: 914, endPoint y: 460, distance: 26.3
click at [914, 433] on Name-42322 "Pacheedaht First Nation" at bounding box center [923, 432] width 111 height 28
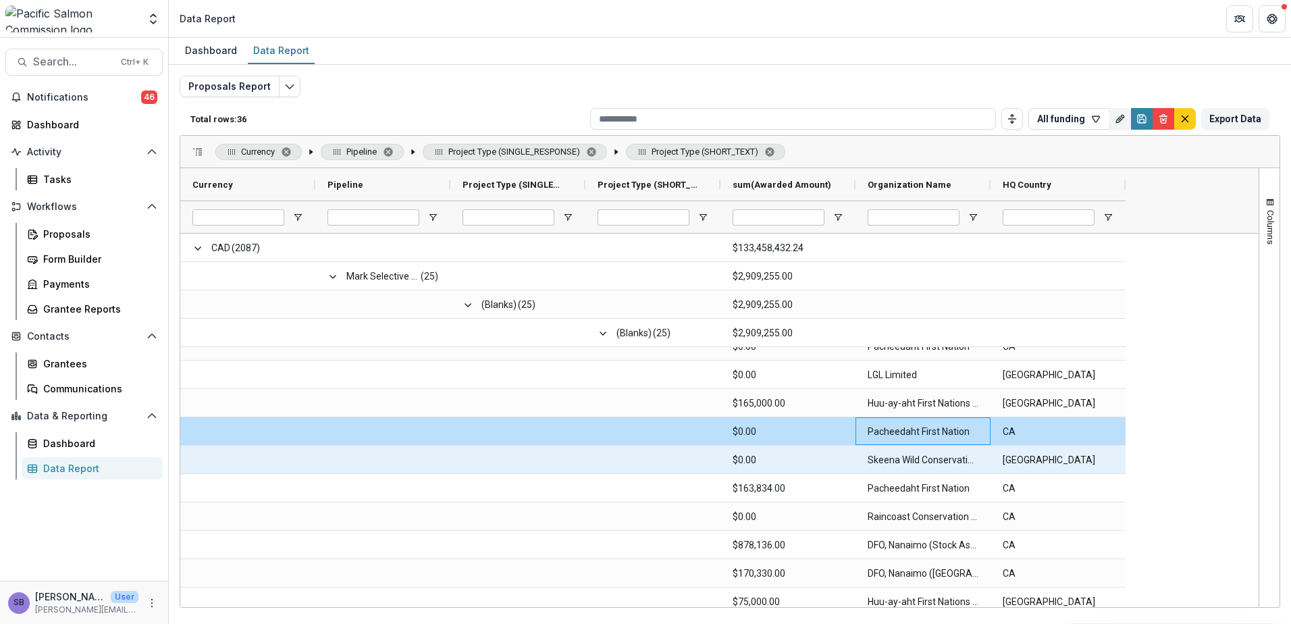
click at [911, 465] on Name-42329 "Skeena Wild Conservation Trust" at bounding box center [923, 460] width 111 height 28
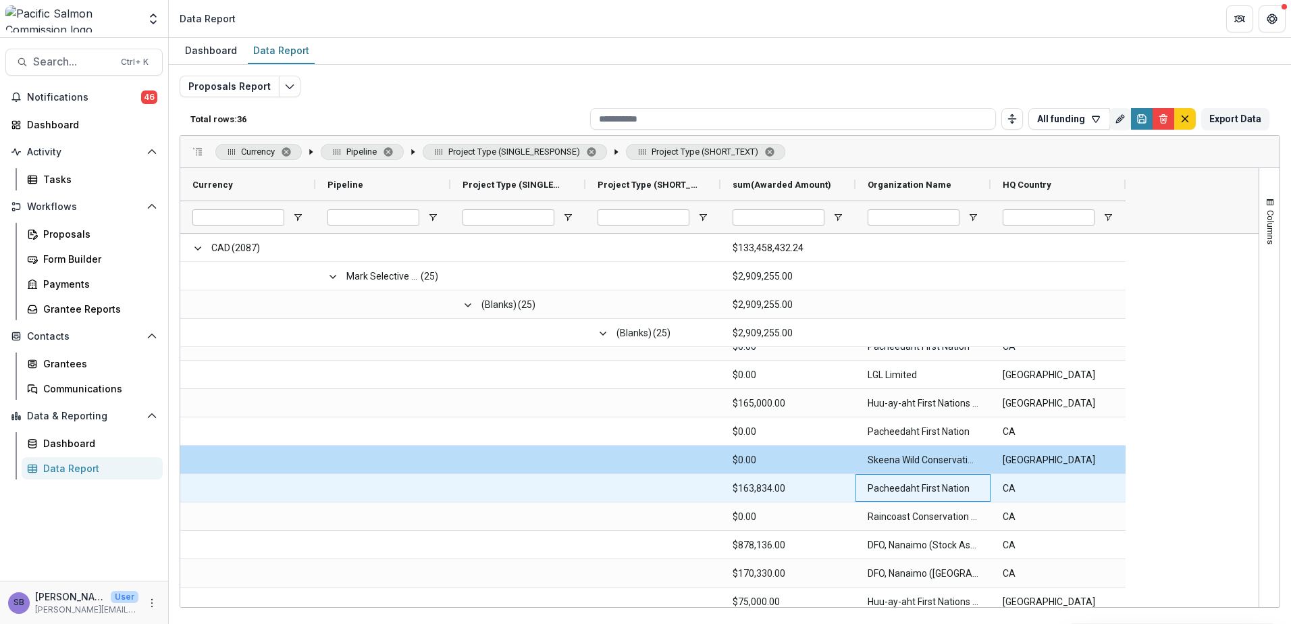
click at [909, 486] on Name-42336 "Pacheedaht First Nation" at bounding box center [923, 489] width 111 height 28
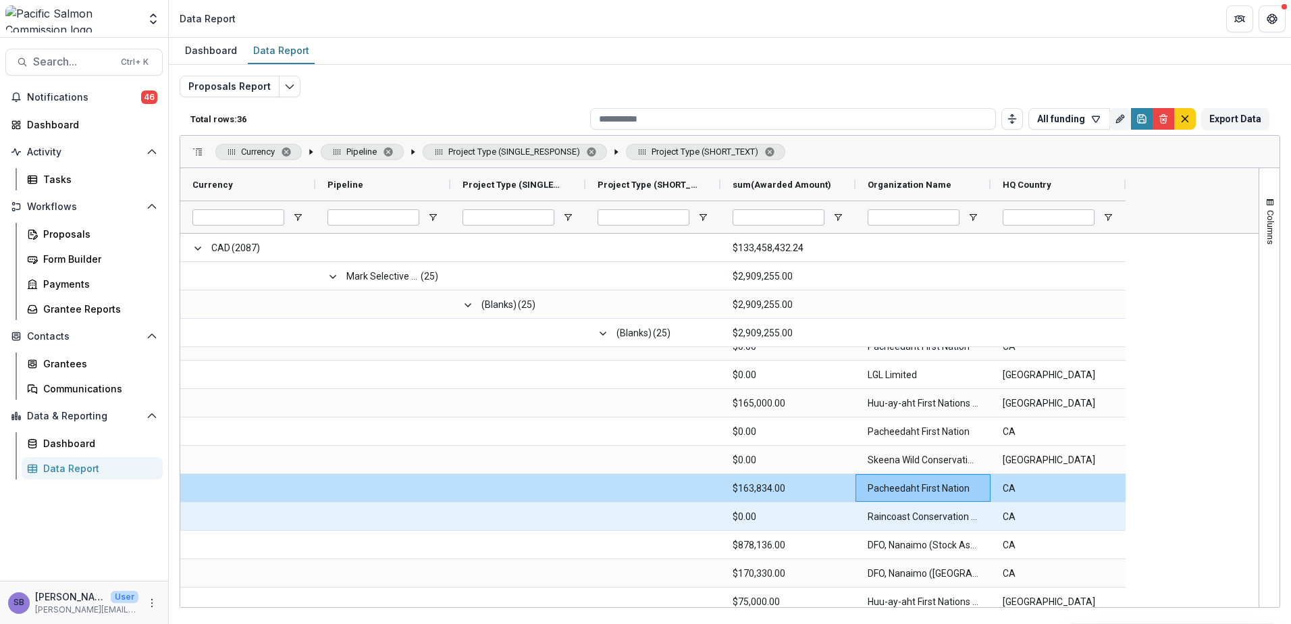
click at [900, 515] on Name-42343 "Raincoast Conservation Foundation" at bounding box center [923, 517] width 111 height 28
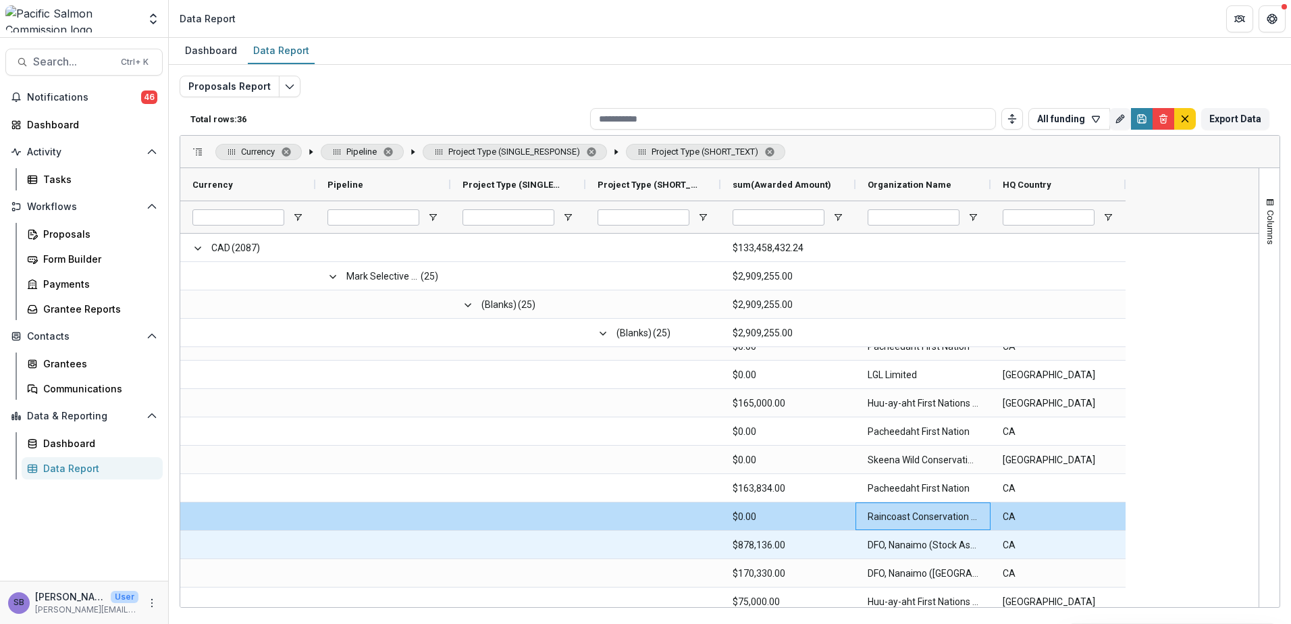
click at [910, 544] on Name-42350 "DFO, Nanaimo (Stock Assessment)" at bounding box center [923, 545] width 111 height 28
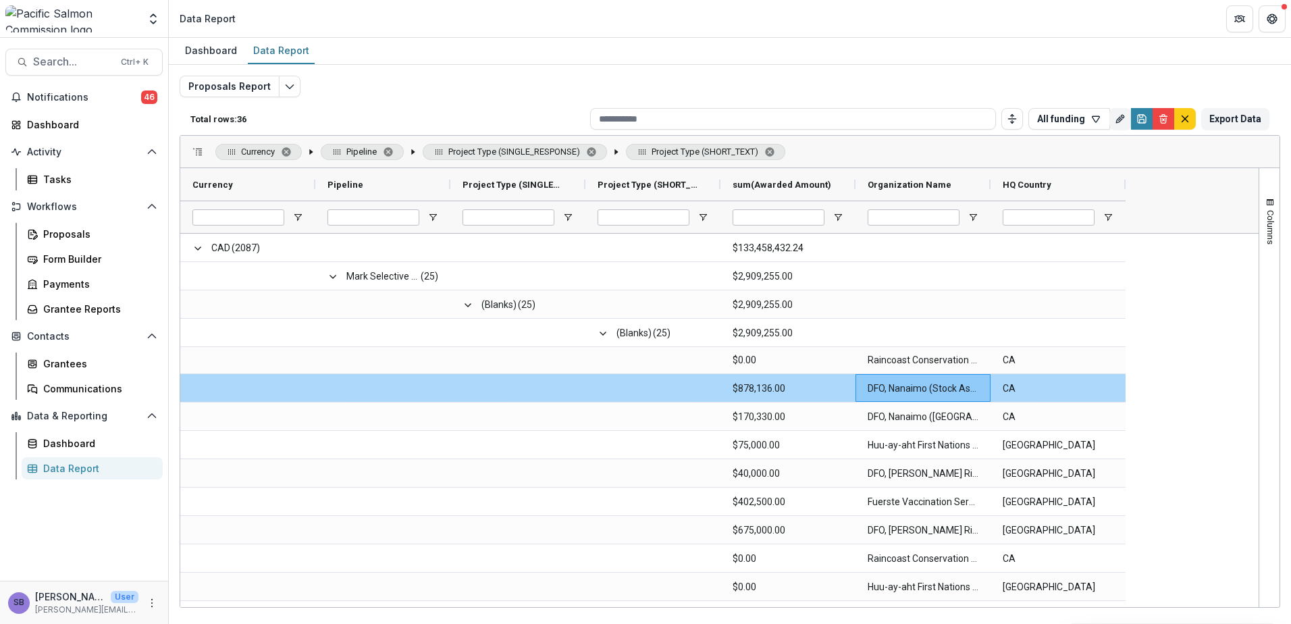
scroll to position [450, 0]
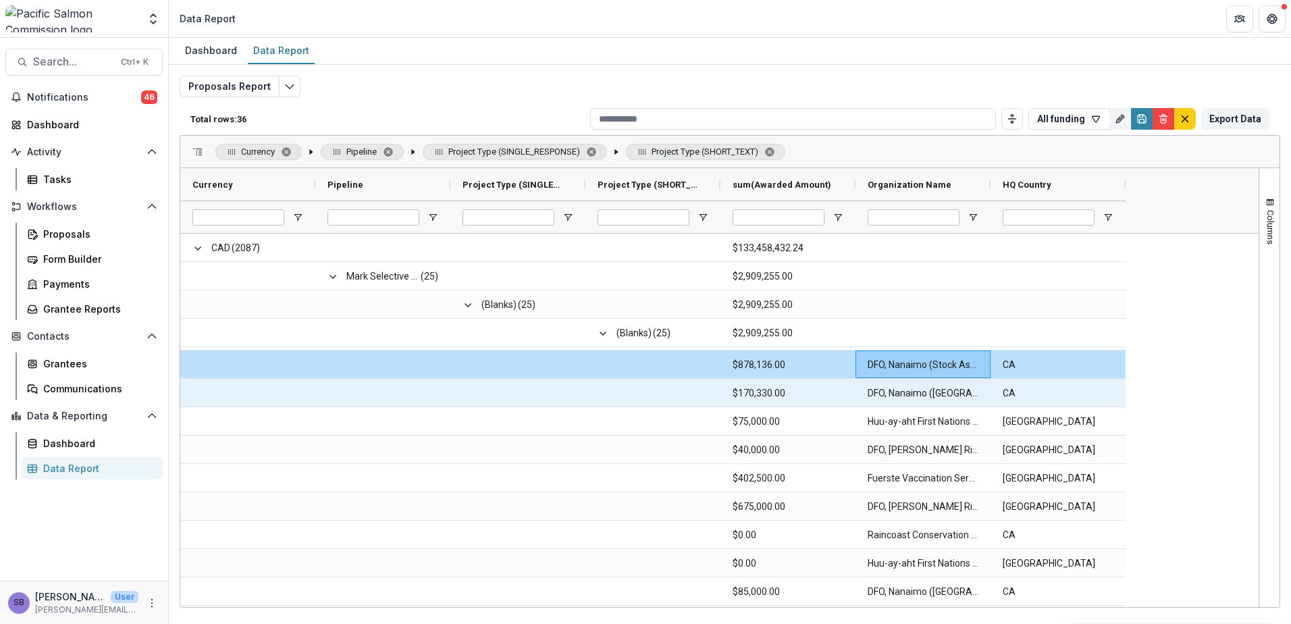
click at [914, 395] on Name-42357 "DFO, Nanaimo (Pacific Biological Station)" at bounding box center [923, 393] width 111 height 28
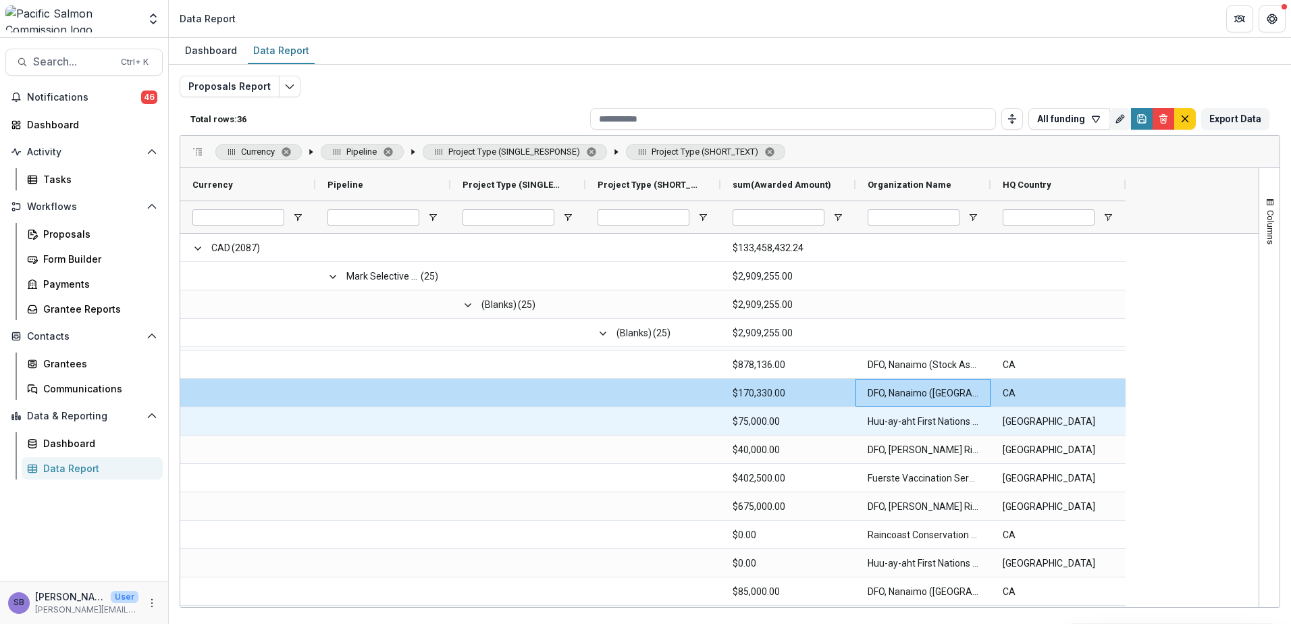
click at [912, 419] on Name-42364 "Huu-ay-aht First Nations Government" at bounding box center [923, 422] width 111 height 28
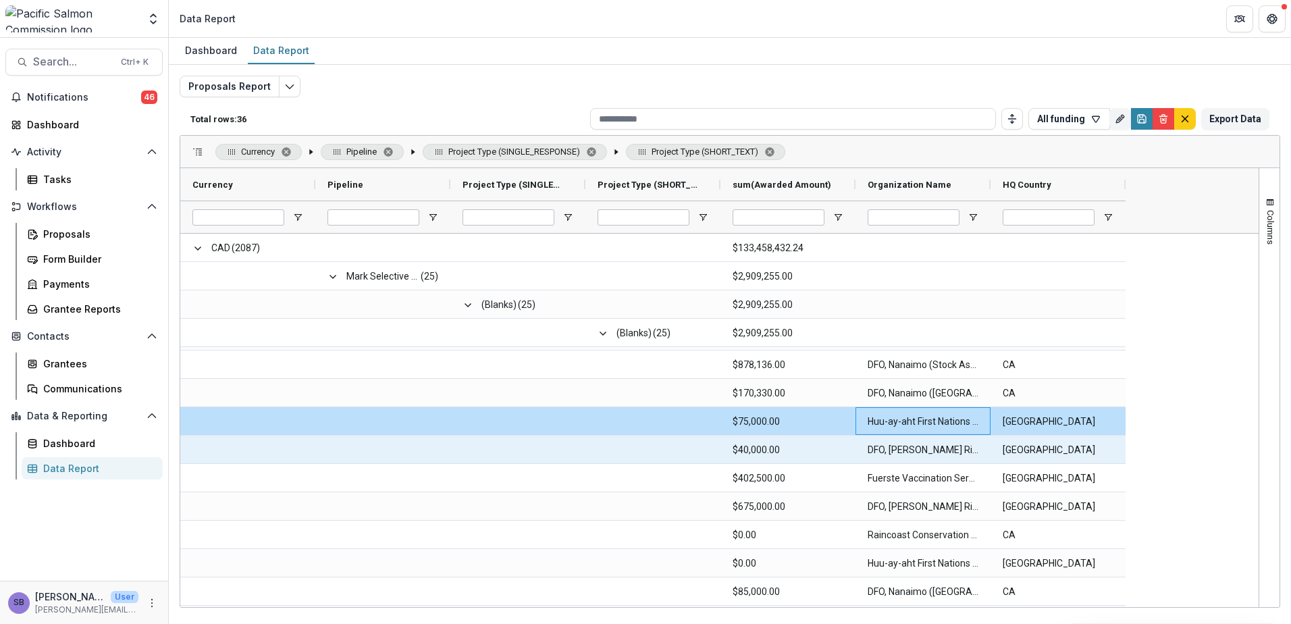
click at [912, 446] on Name-42371 "DFO, Campbell River" at bounding box center [923, 450] width 111 height 28
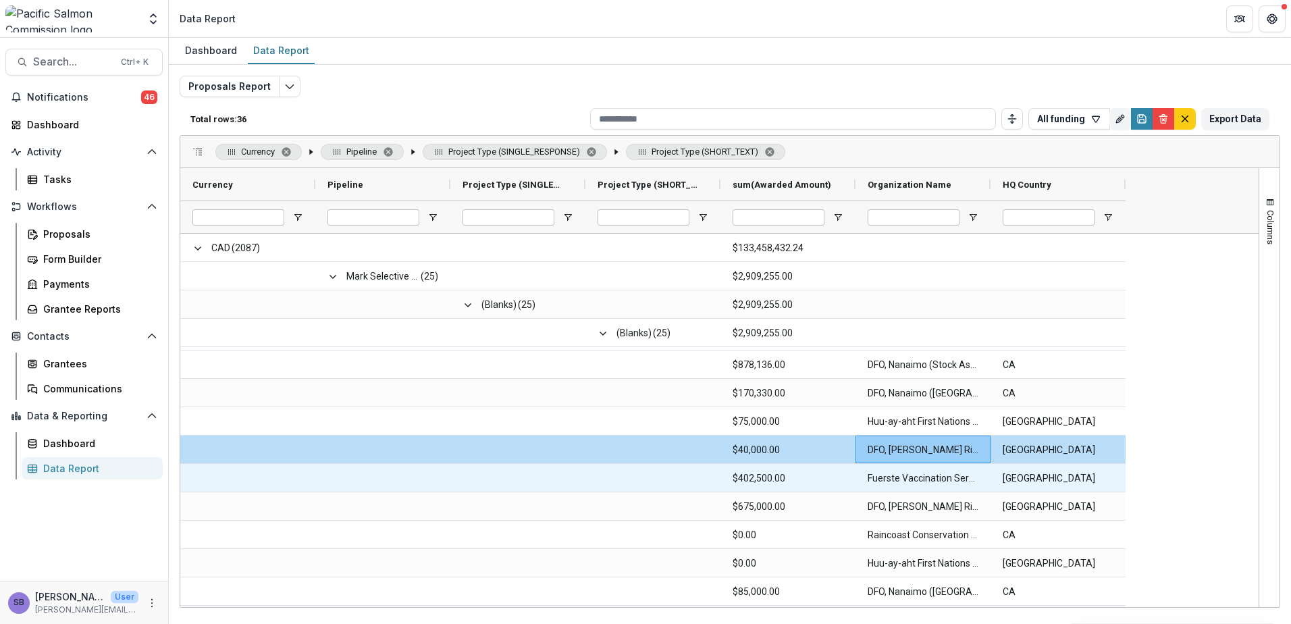
drag, startPoint x: 896, startPoint y: 474, endPoint x: 897, endPoint y: 487, distance: 13.5
click at [896, 474] on Name-42385 "Fuerste Vaccination Services Corp." at bounding box center [923, 479] width 111 height 28
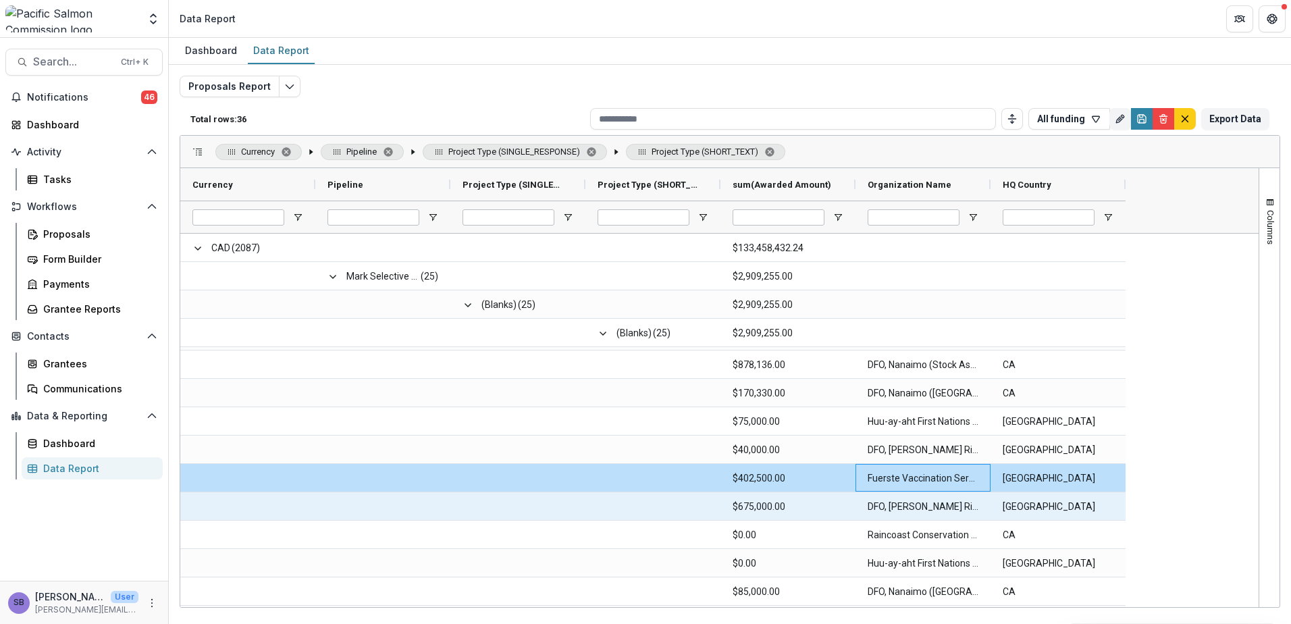
click at [899, 509] on Name-42392 "DFO, Campbell River" at bounding box center [923, 507] width 111 height 28
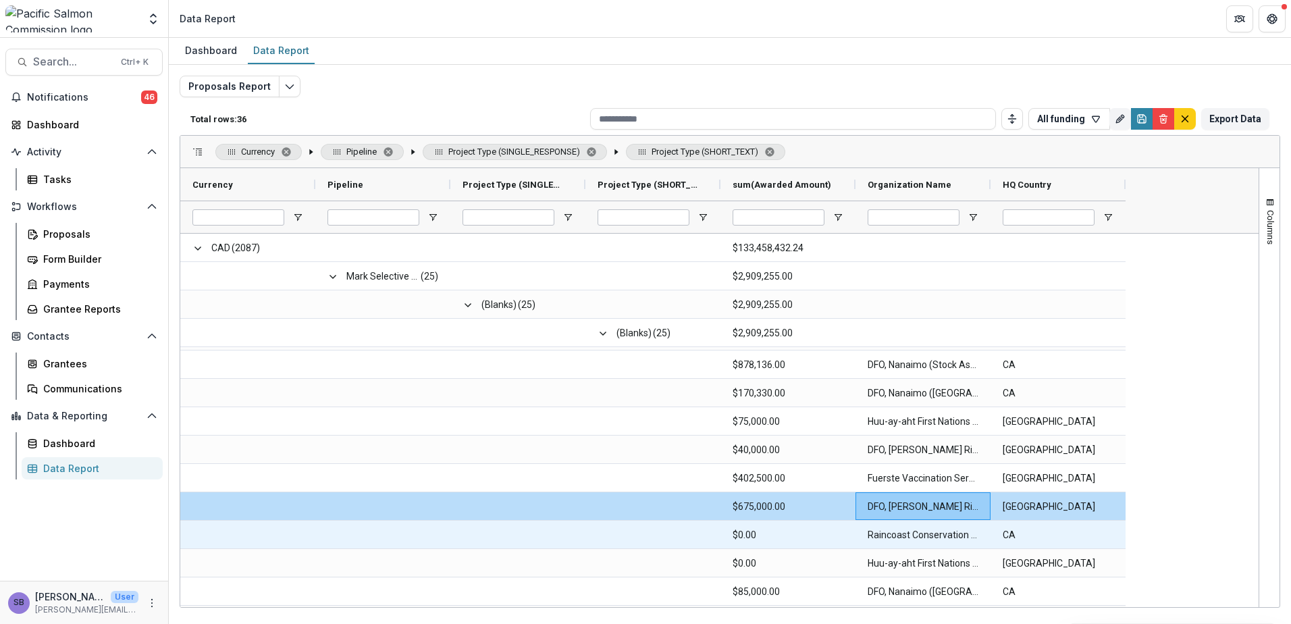
click at [904, 532] on Name-42399 "Raincoast Conservation Foundation" at bounding box center [923, 535] width 111 height 28
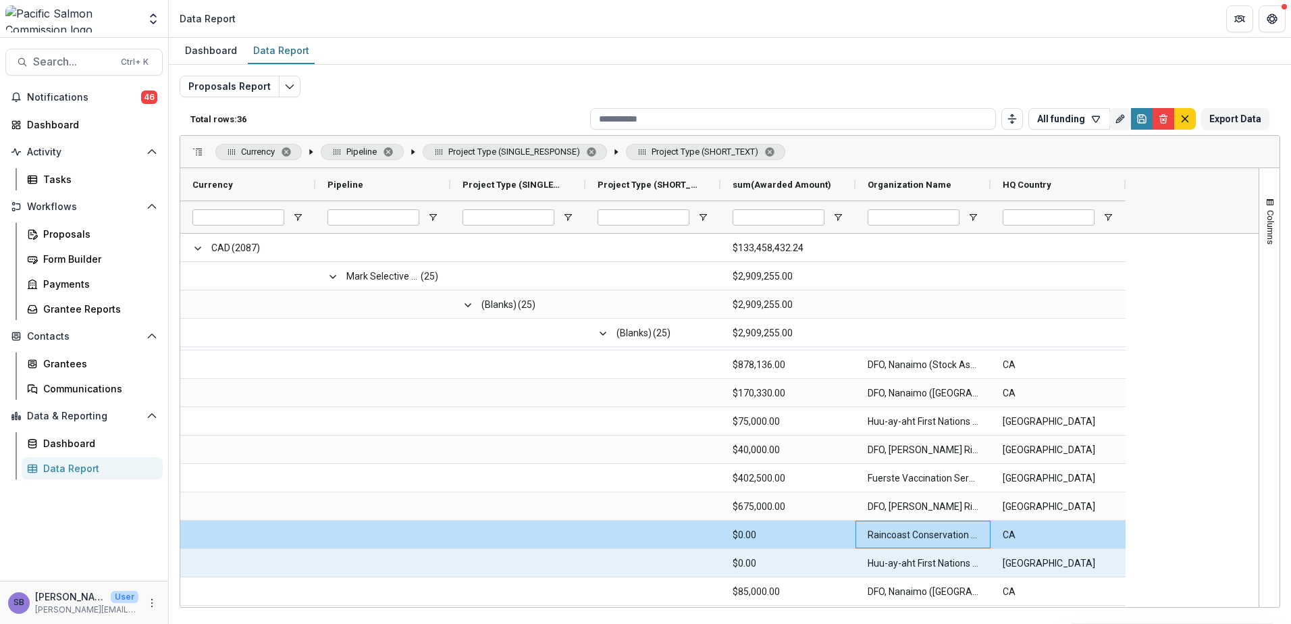
click at [909, 558] on Name-42427 "Huu-ay-aht First Nations Government" at bounding box center [923, 564] width 111 height 28
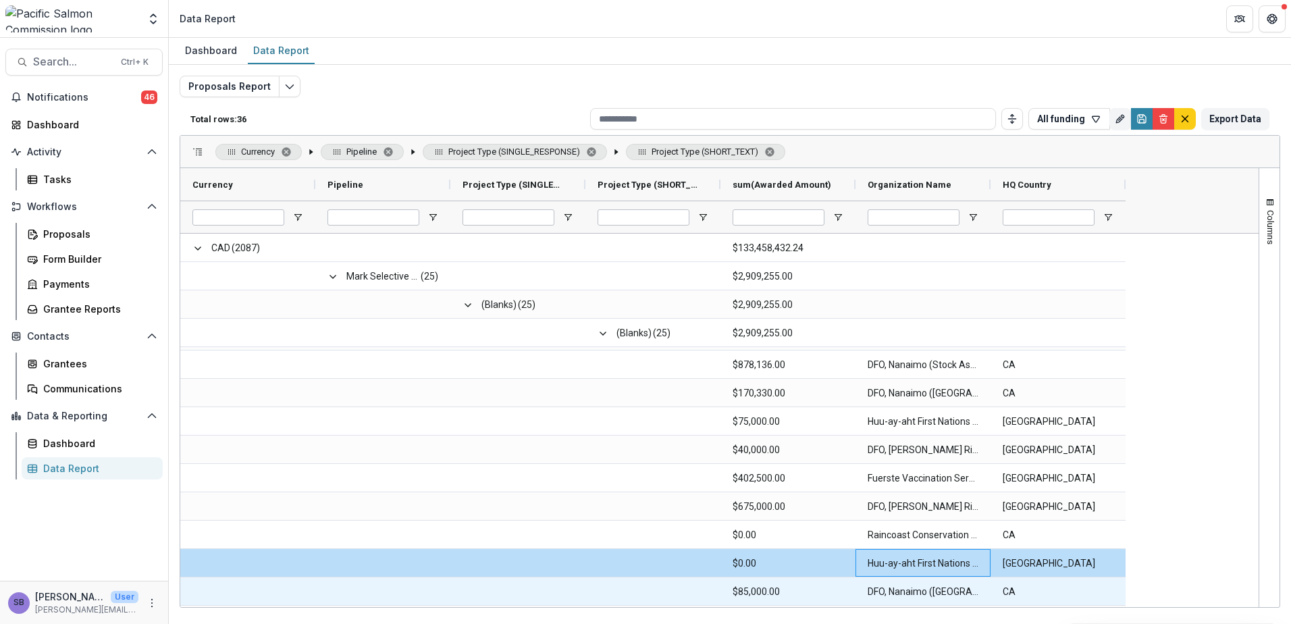
click at [915, 596] on Name-42434 "DFO, Nanaimo (Pacific Biological Station)" at bounding box center [923, 592] width 111 height 28
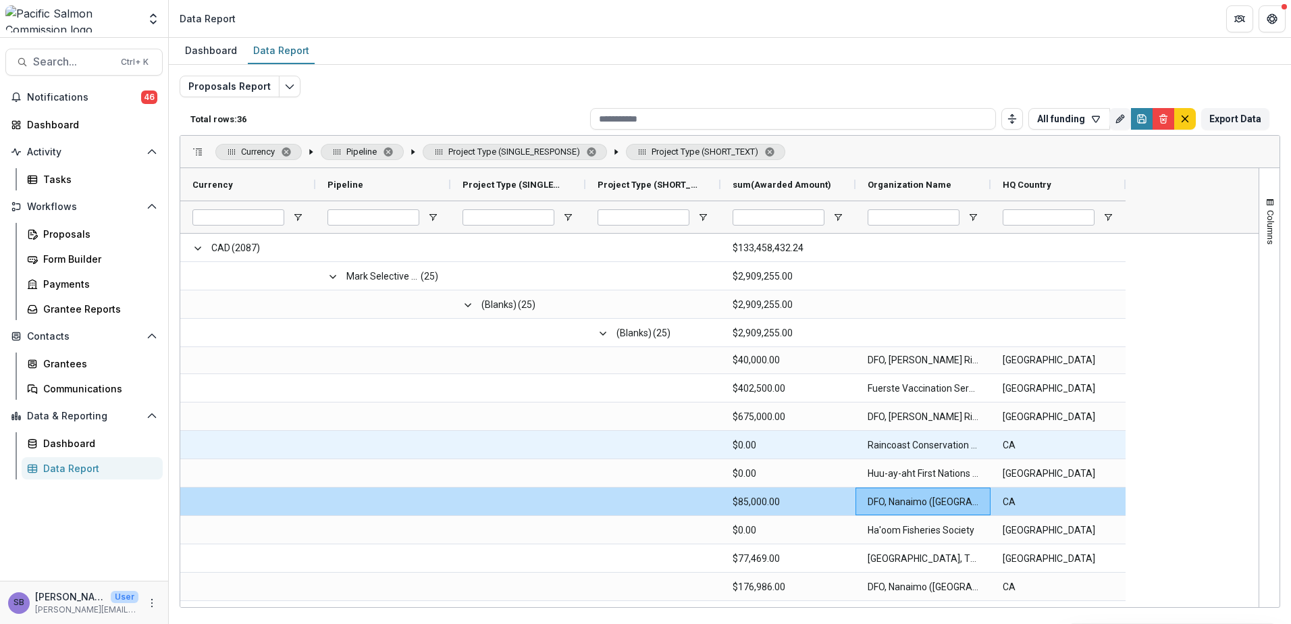
scroll to position [630, 0]
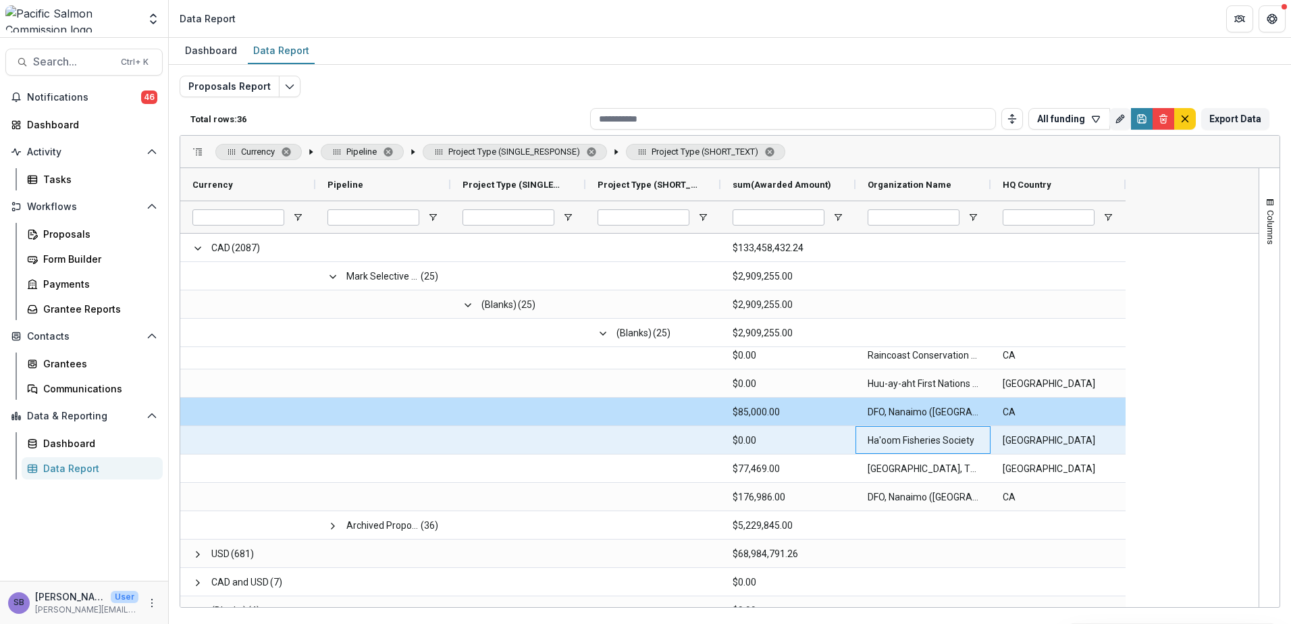
click at [895, 437] on Name-42441 "Ha'oom Fisheries Society" at bounding box center [923, 441] width 111 height 28
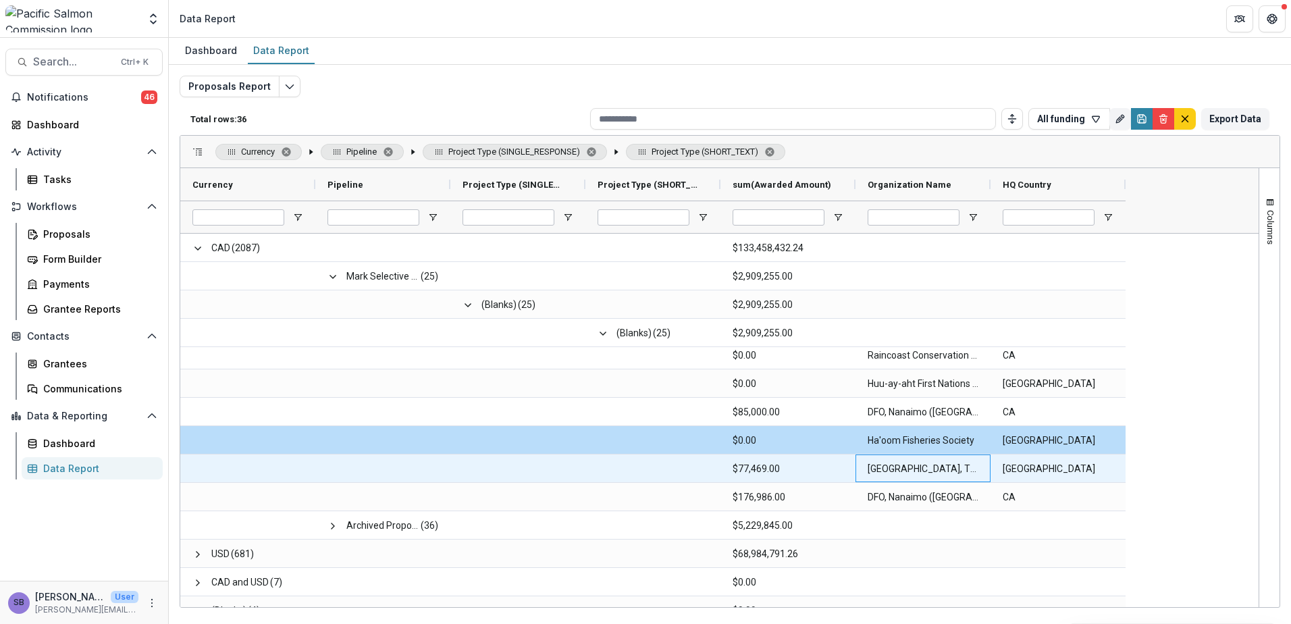
click at [897, 465] on Name-42546 "University of British Columbia, The" at bounding box center [923, 469] width 111 height 28
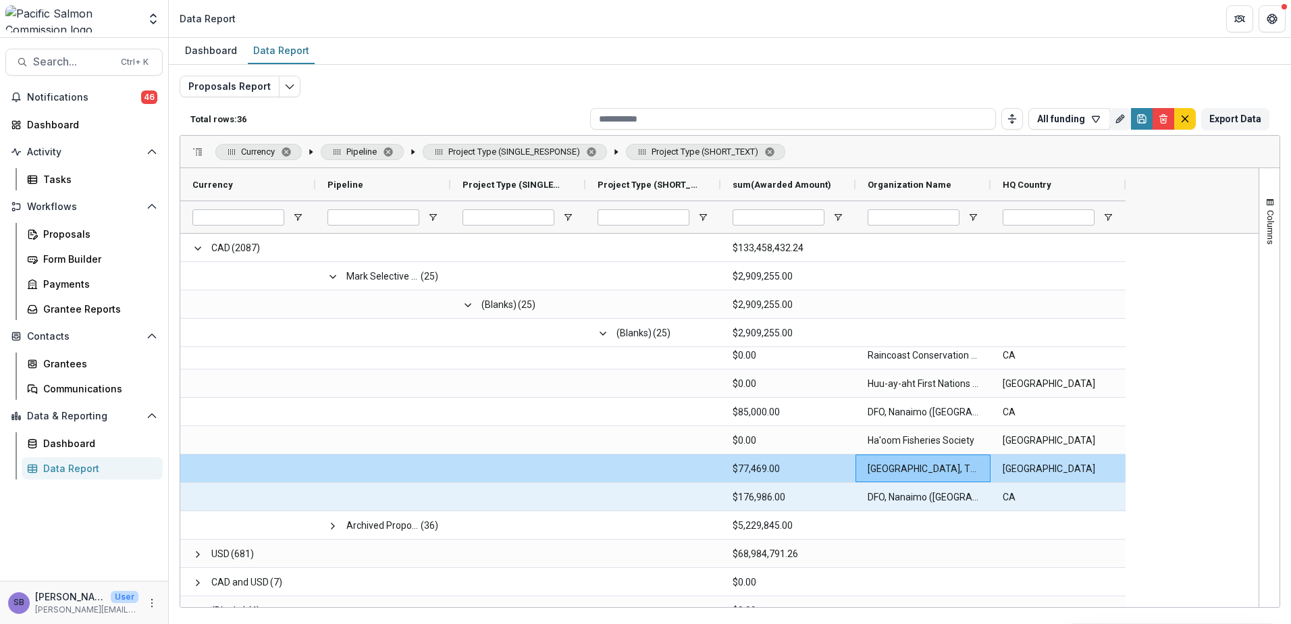
click at [915, 495] on Name-42553 "DFO, Nanaimo (Pacific Biological Station)" at bounding box center [923, 497] width 111 height 28
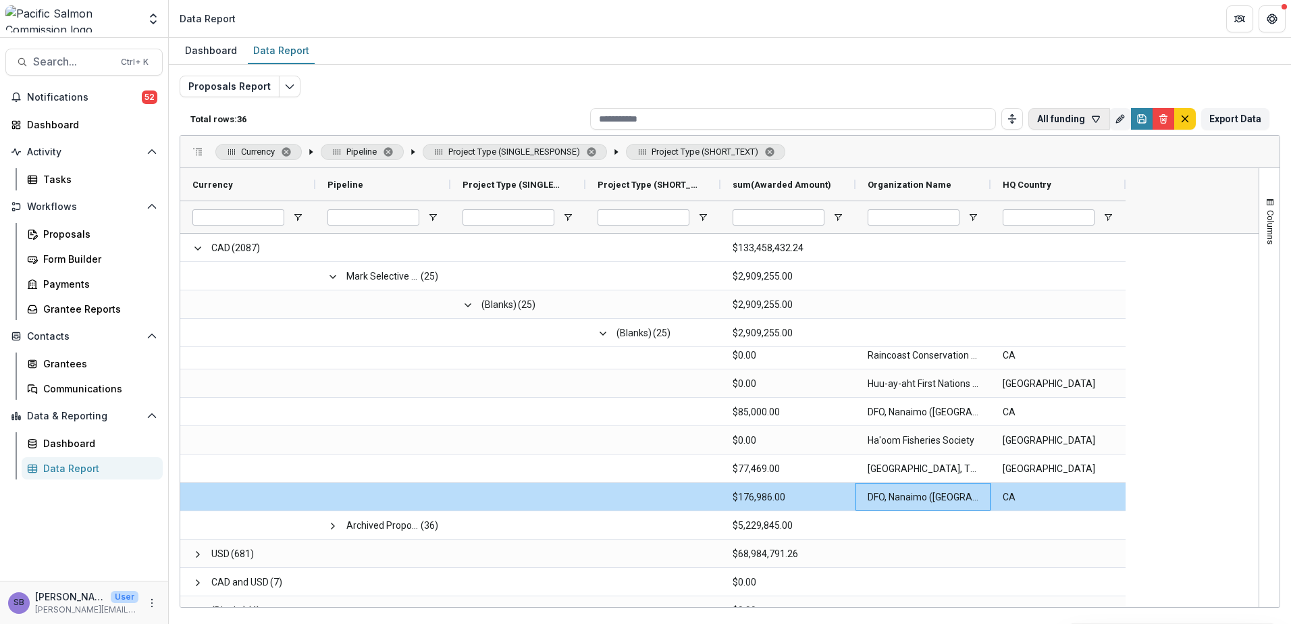
click at [1095, 123] on icon "button" at bounding box center [1095, 118] width 11 height 11
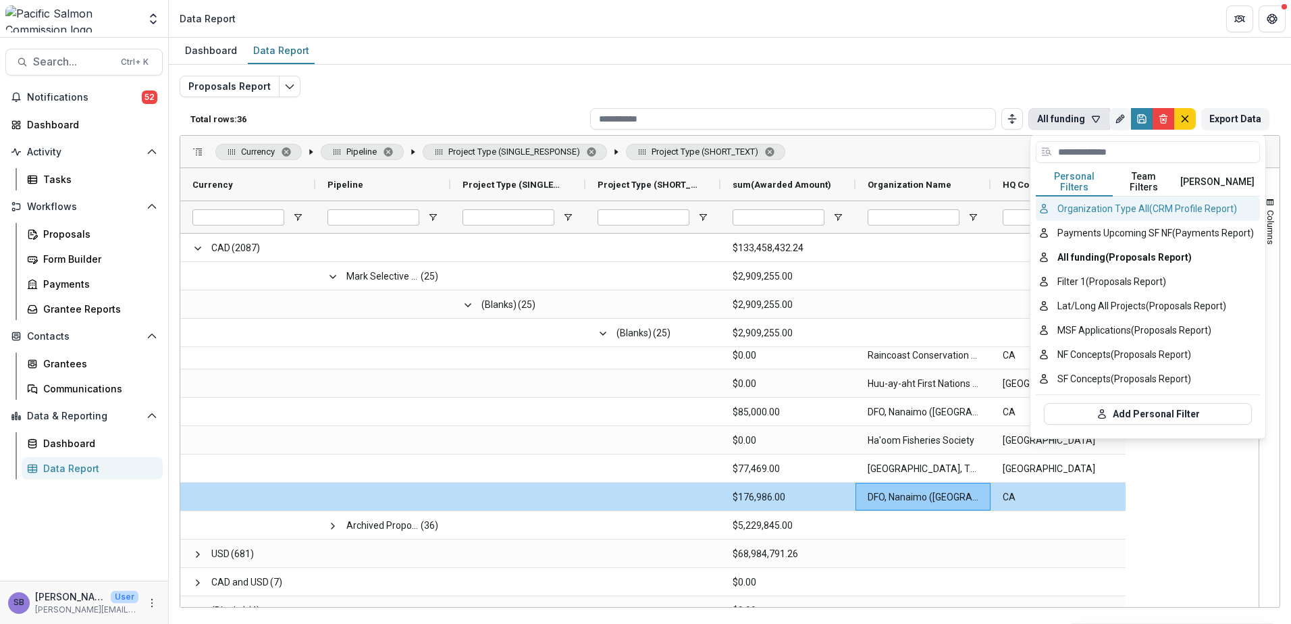
click at [1113, 202] on button "Organization Type All (CRM Profile Report)" at bounding box center [1148, 208] width 224 height 24
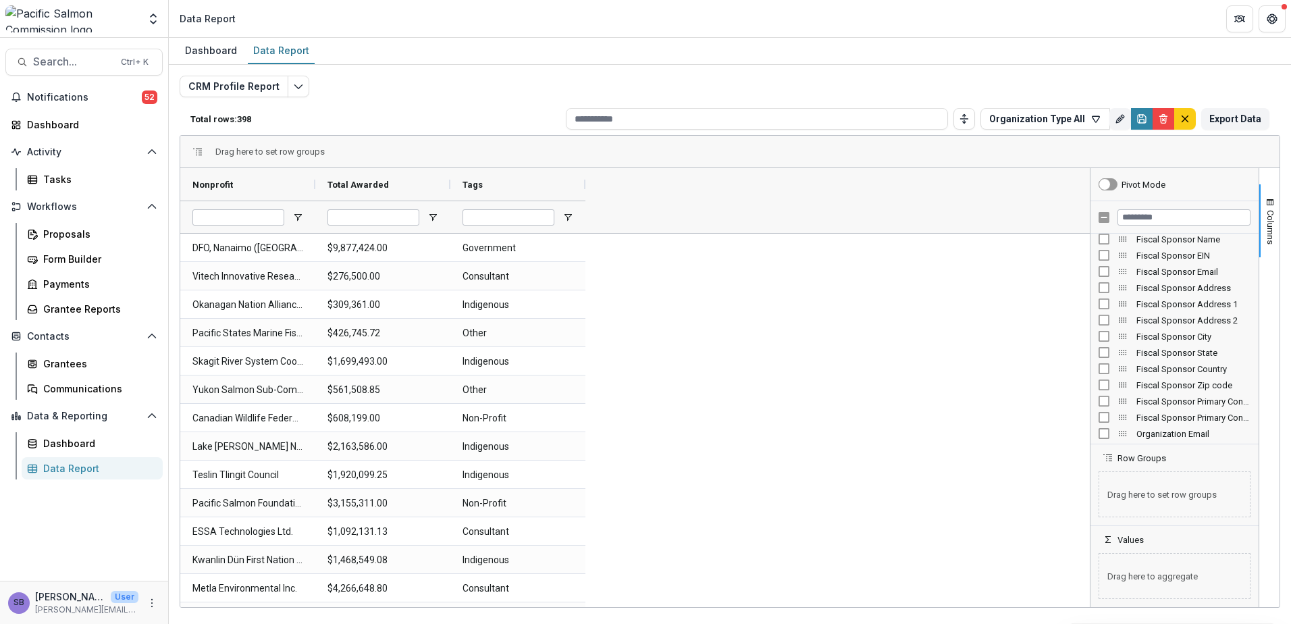
scroll to position [90, 0]
click at [1099, 118] on icon "button" at bounding box center [1095, 118] width 11 height 11
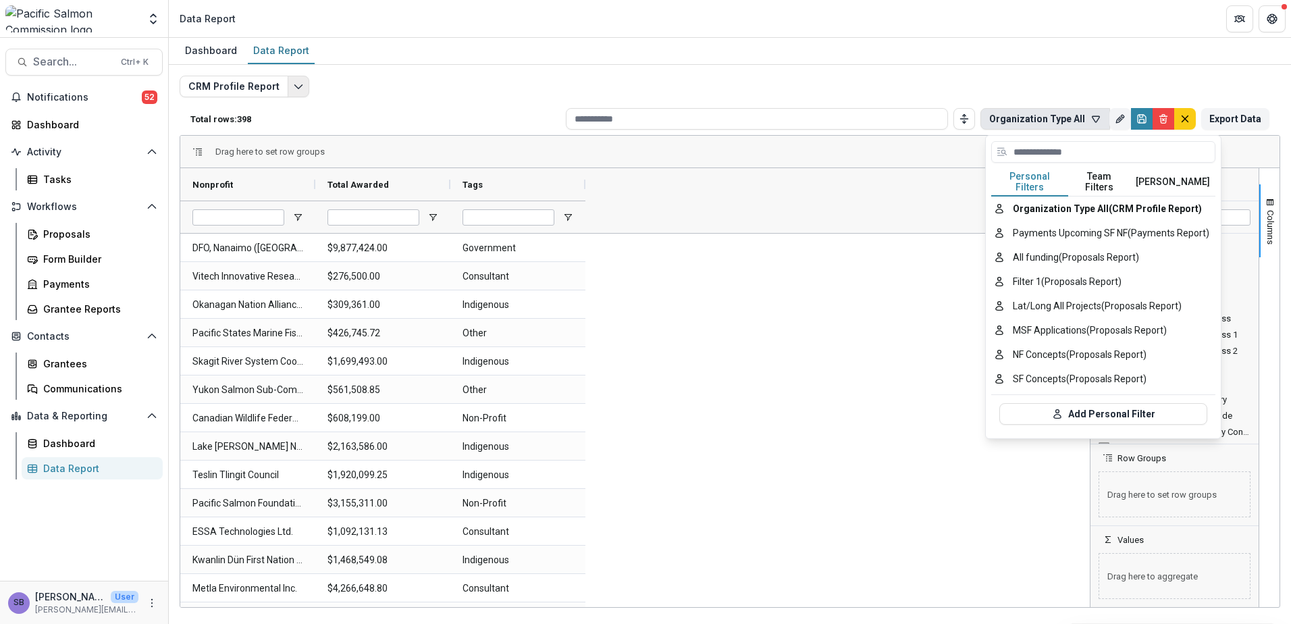
click at [288, 91] on button "Edit selected report" at bounding box center [299, 87] width 22 height 22
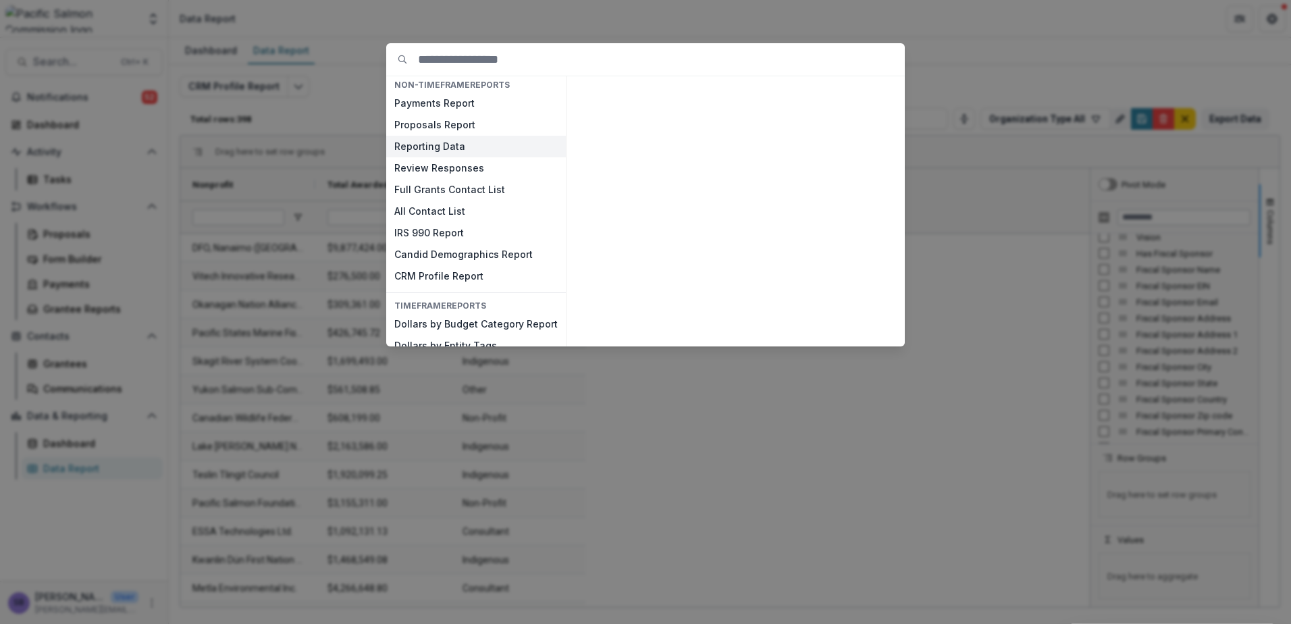
scroll to position [0, 0]
click at [494, 128] on button "Proposals Report" at bounding box center [476, 129] width 180 height 22
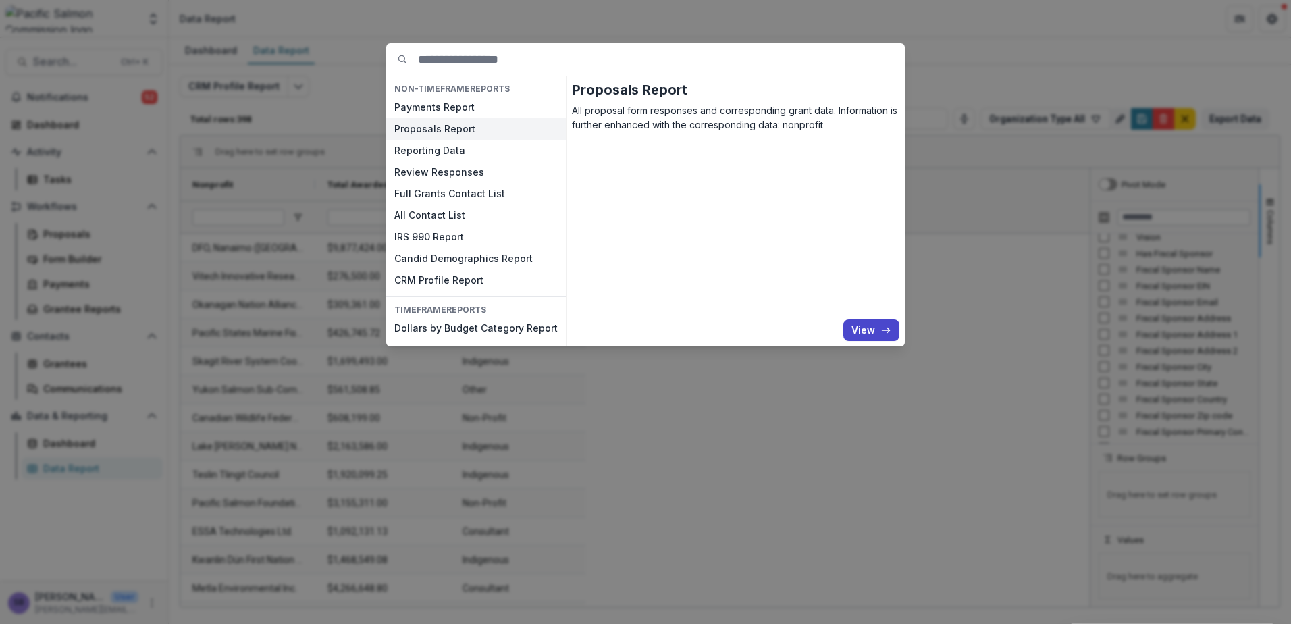
click at [863, 342] on div "Proposals Report All proposal form responses and corresponding grant data. Info…" at bounding box center [735, 211] width 338 height 270
click at [863, 329] on button "View" at bounding box center [871, 330] width 56 height 22
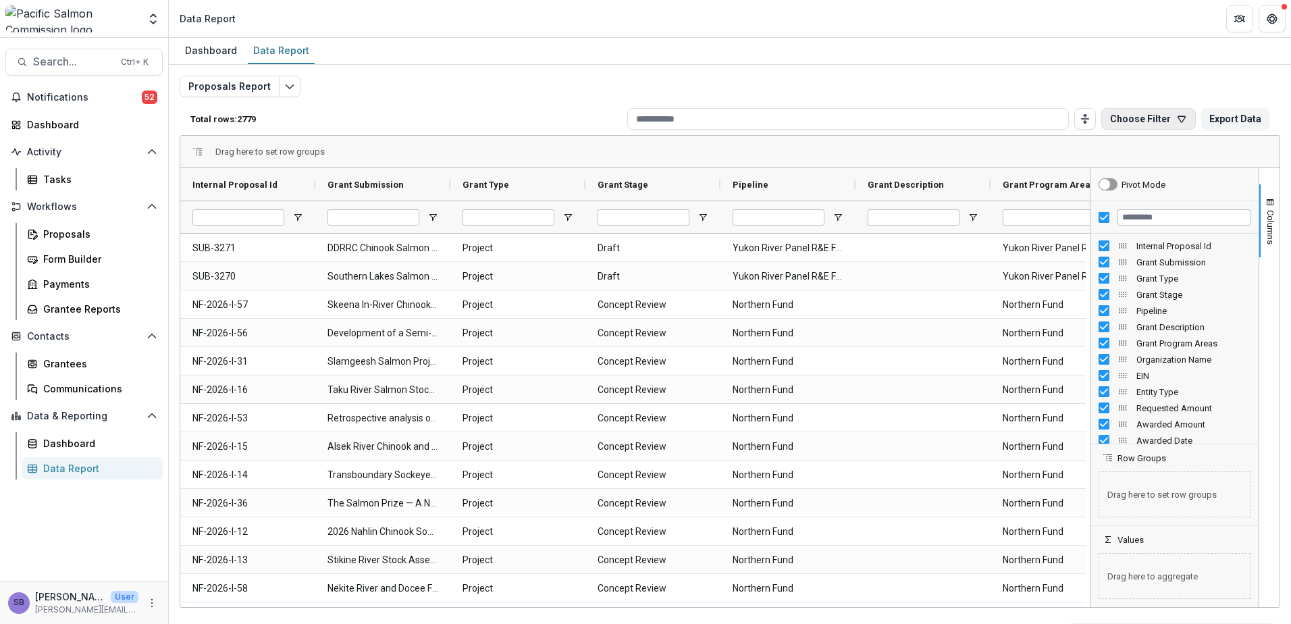
click at [1176, 117] on button "Choose Filter" at bounding box center [1148, 119] width 95 height 22
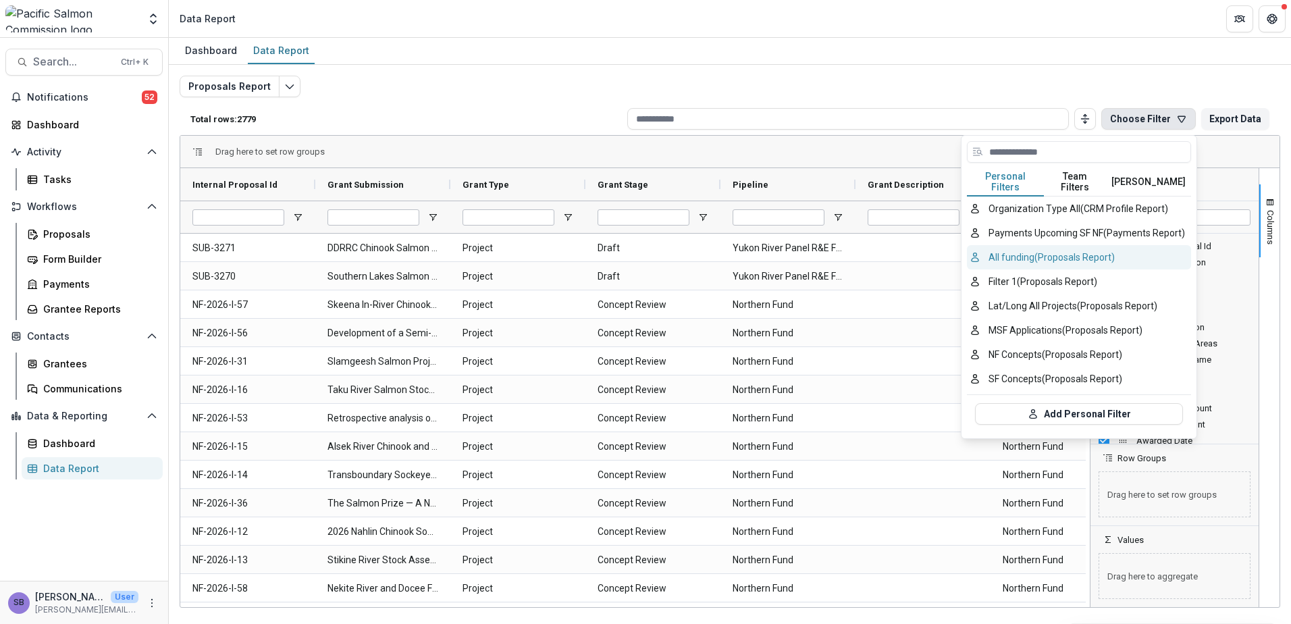
click at [1056, 253] on button "All funding (Proposals Report)" at bounding box center [1079, 257] width 224 height 24
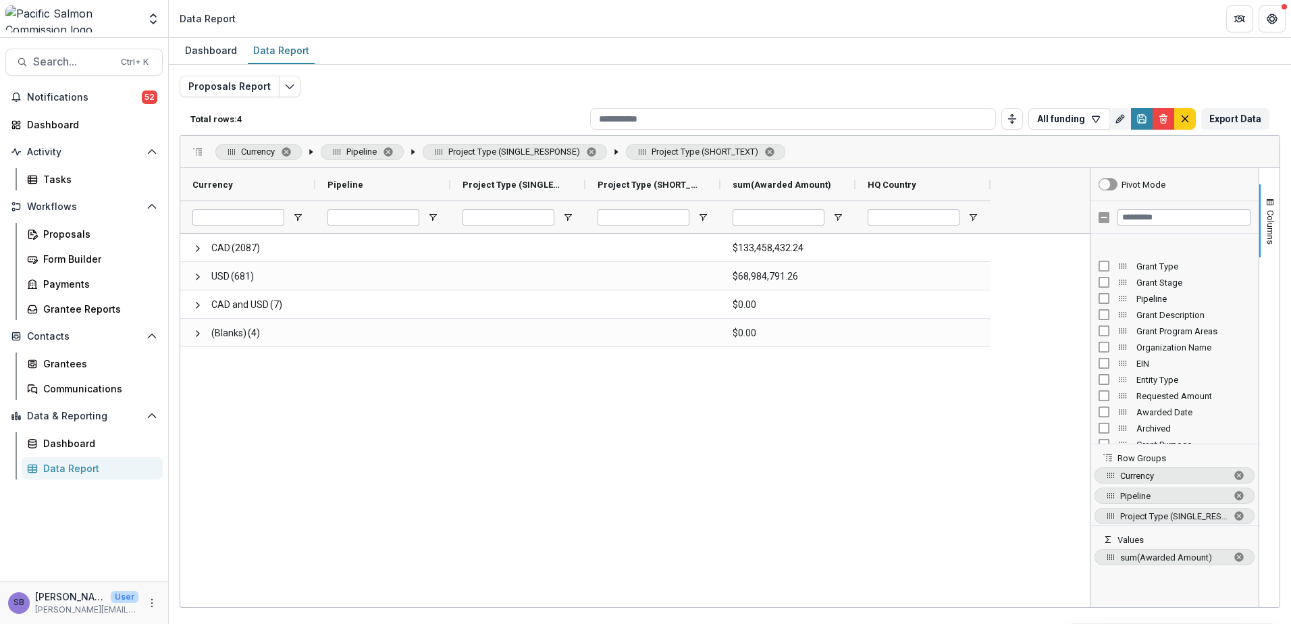
scroll to position [90, 0]
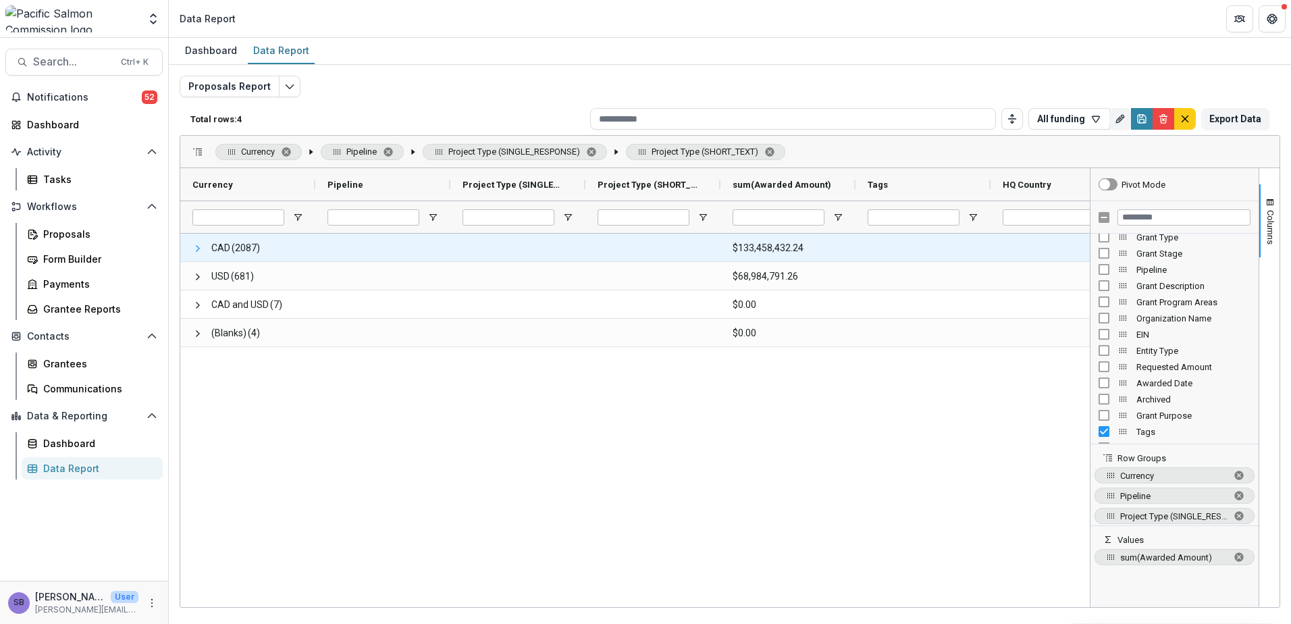
click at [195, 248] on span at bounding box center [197, 248] width 11 height 11
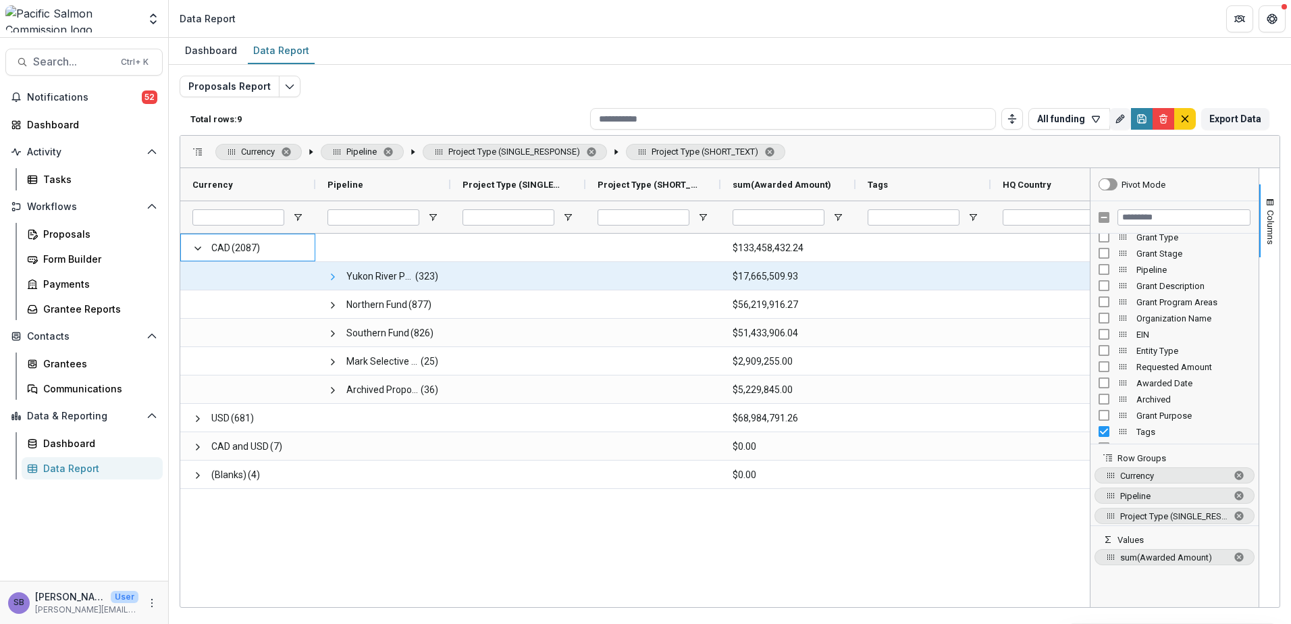
click at [336, 281] on span at bounding box center [332, 276] width 11 height 11
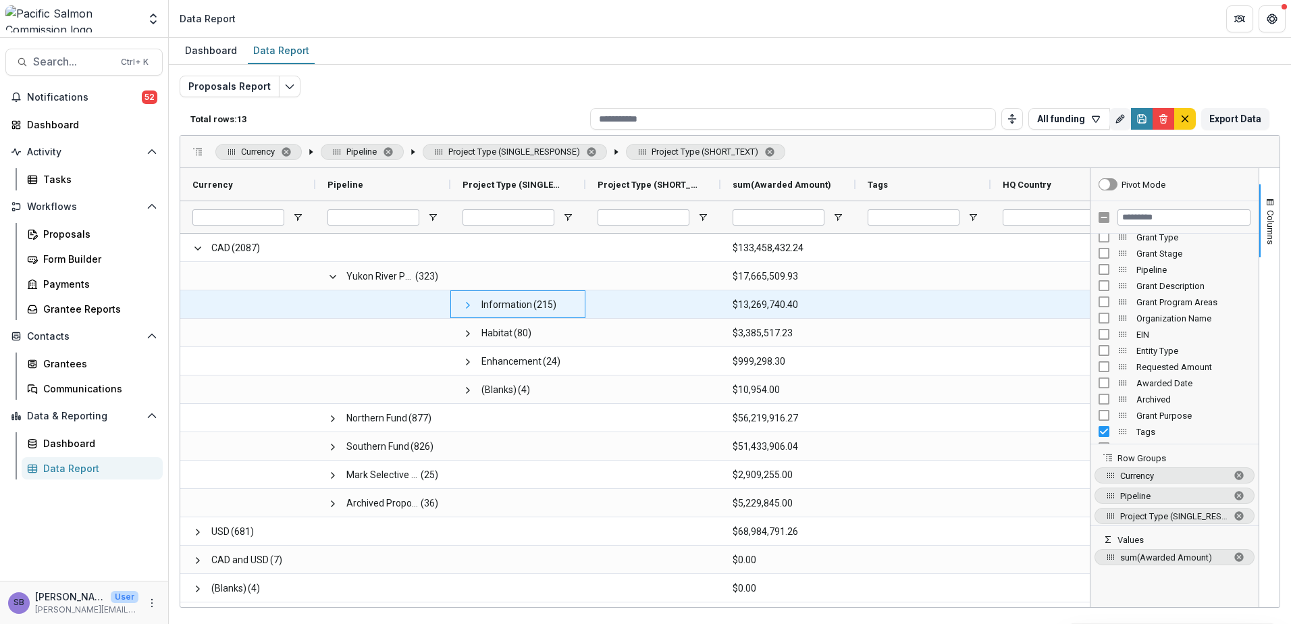
click at [465, 307] on span at bounding box center [468, 305] width 11 height 11
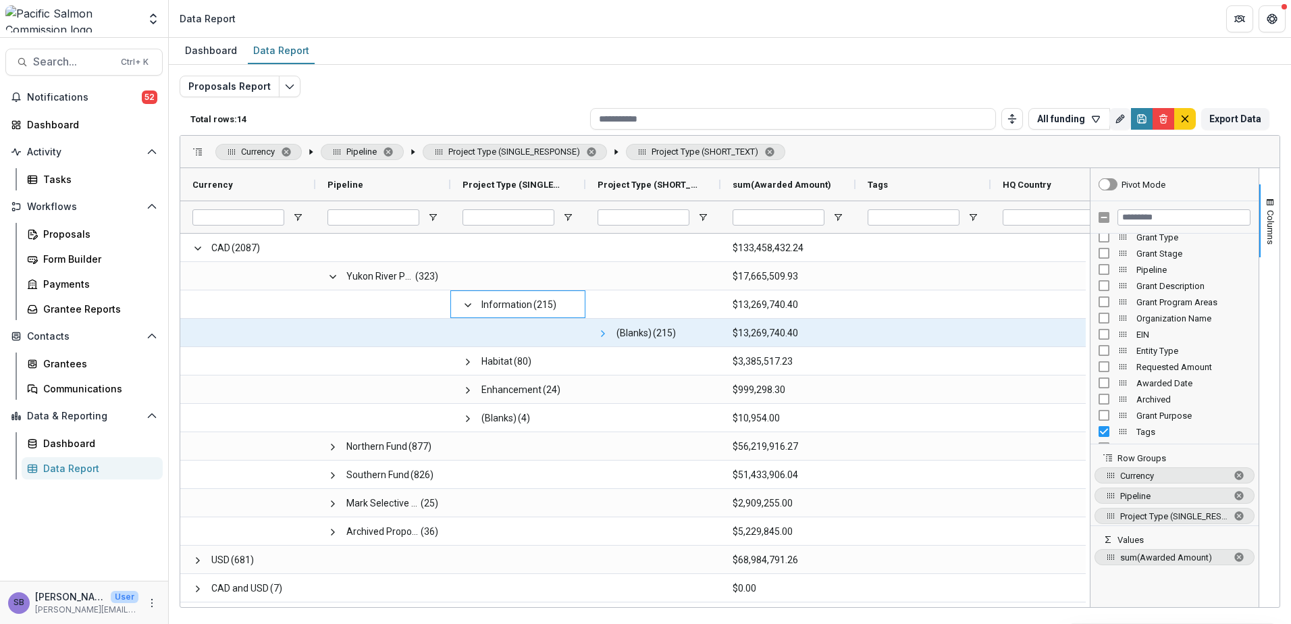
click at [602, 334] on span at bounding box center [603, 333] width 11 height 11
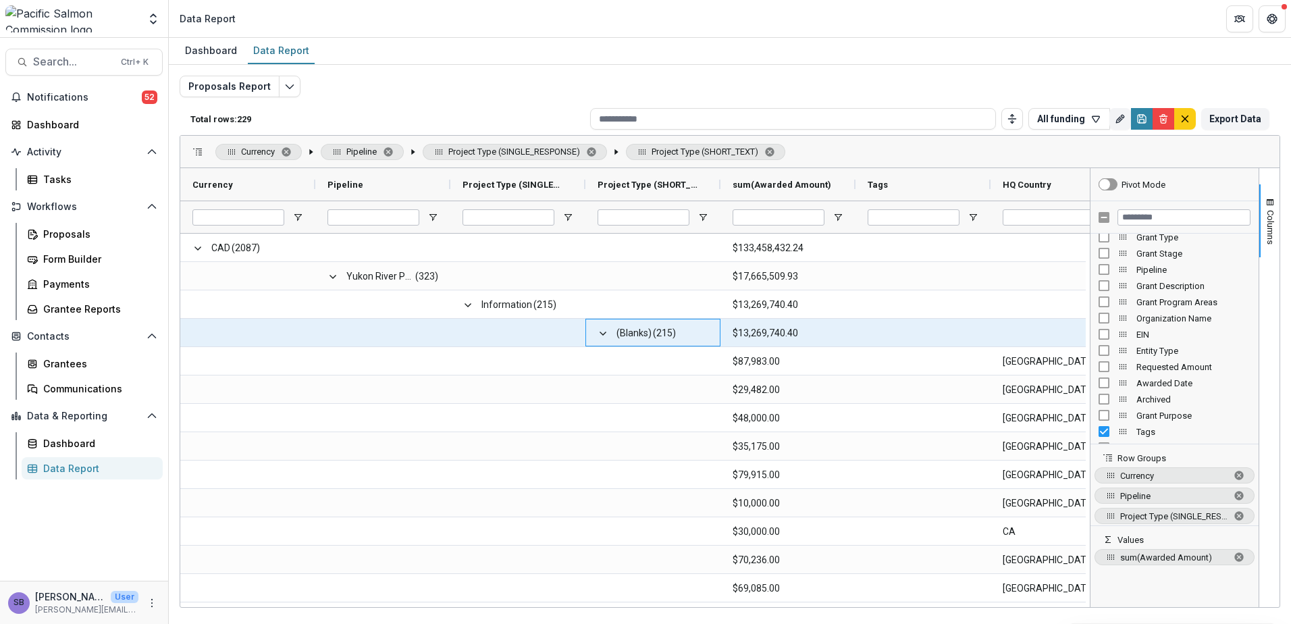
click at [602, 334] on span at bounding box center [603, 333] width 11 height 11
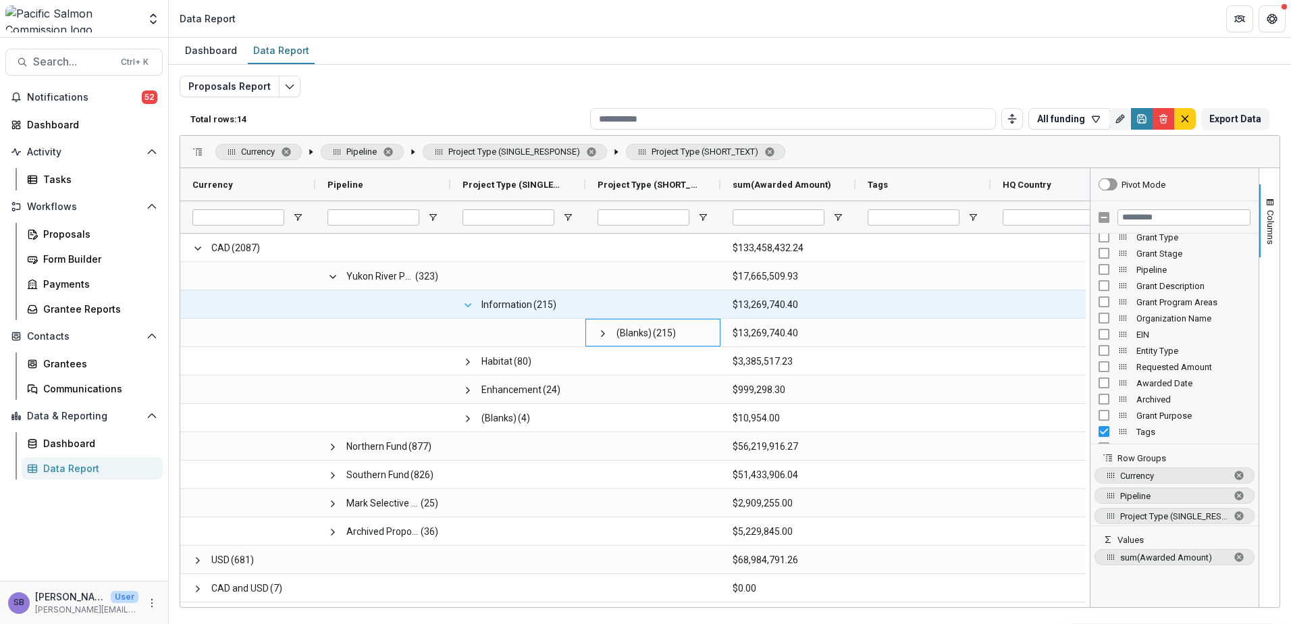
click at [470, 305] on span at bounding box center [468, 305] width 11 height 11
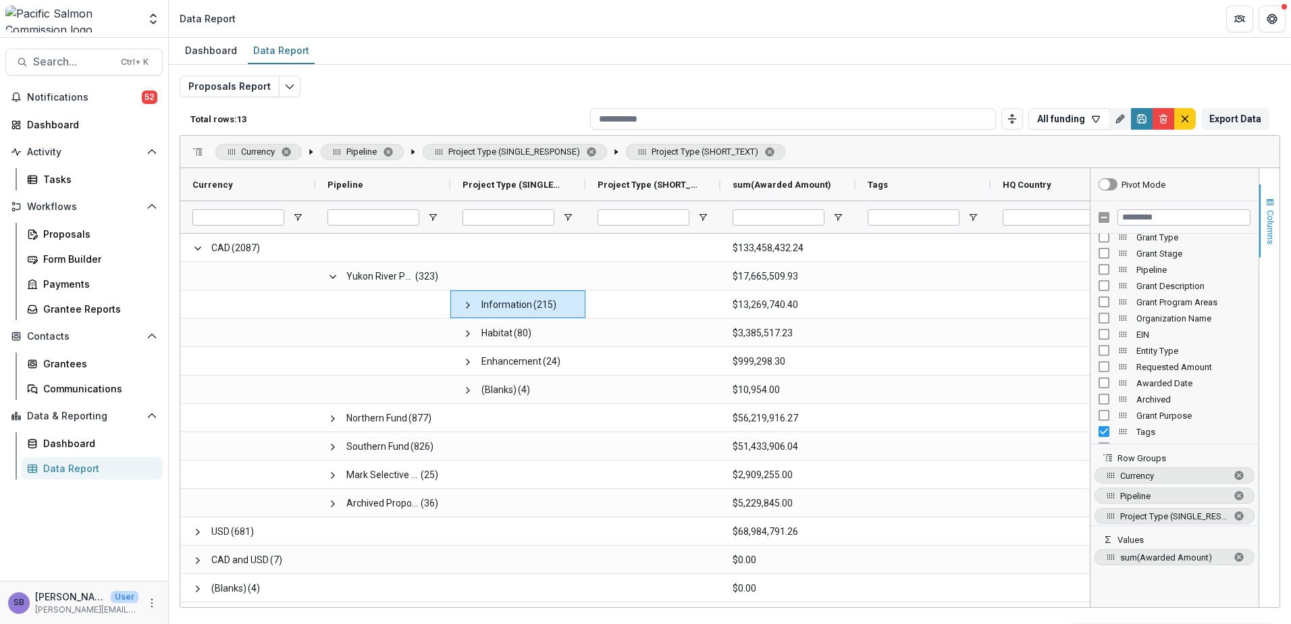
click at [1273, 204] on span "button" at bounding box center [1270, 202] width 11 height 11
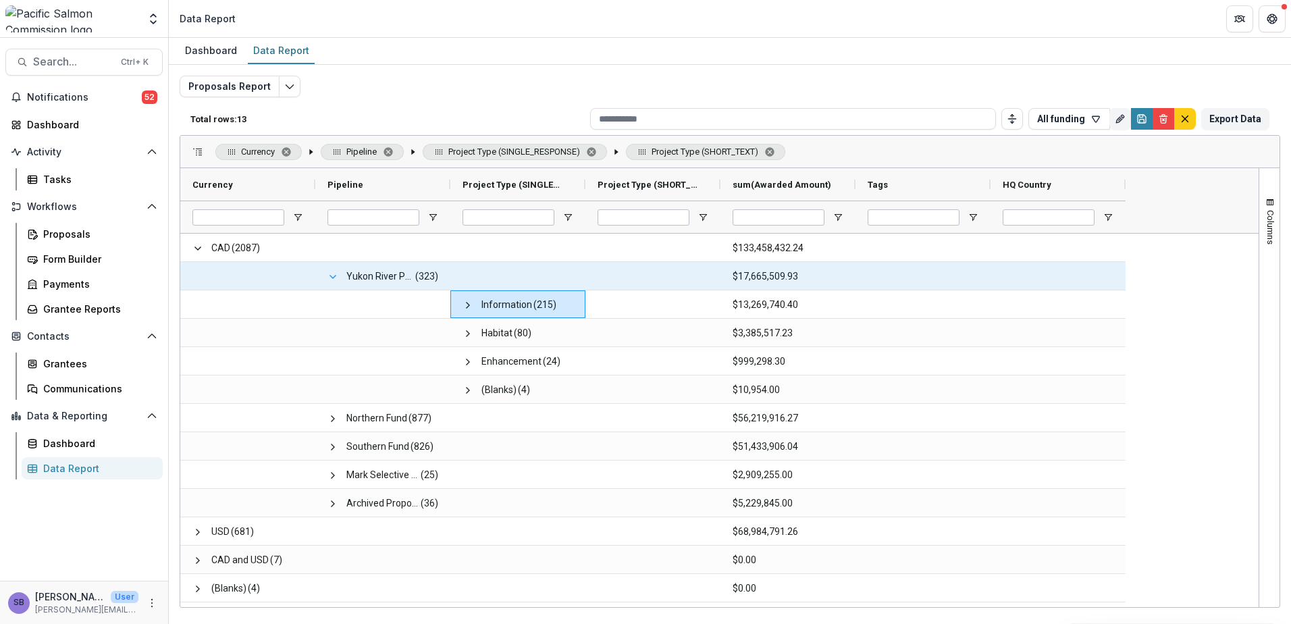
click at [331, 278] on span at bounding box center [332, 276] width 11 height 11
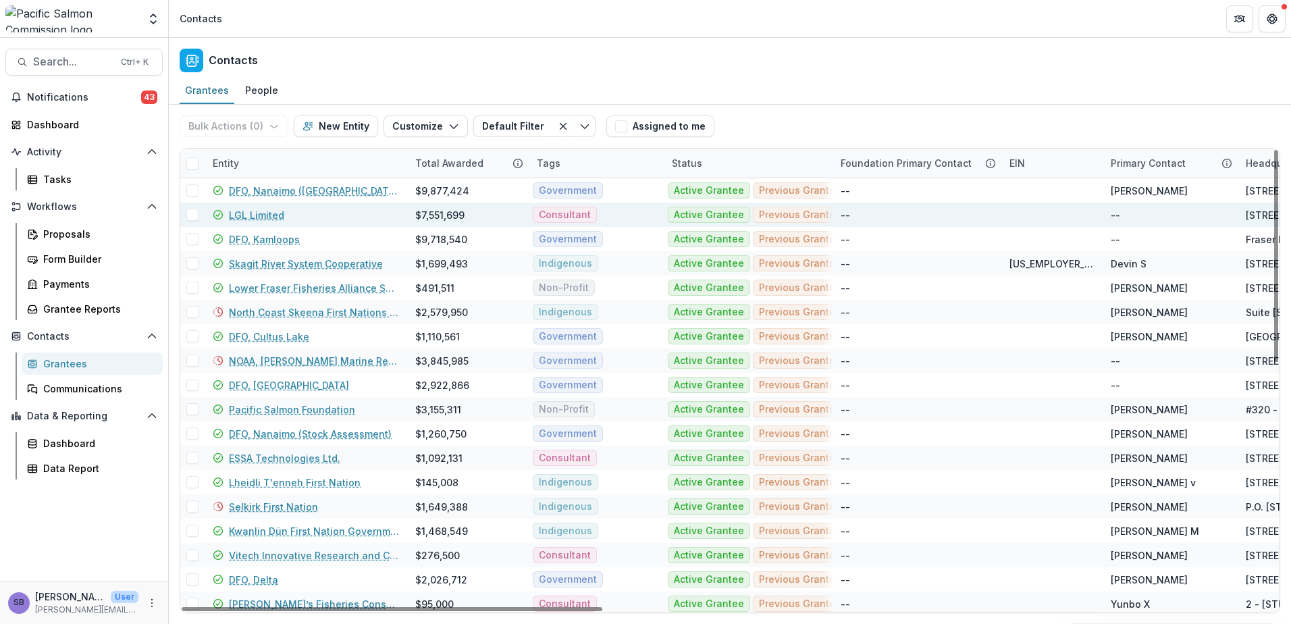
click at [261, 220] on link "LGL Limited" at bounding box center [256, 215] width 55 height 14
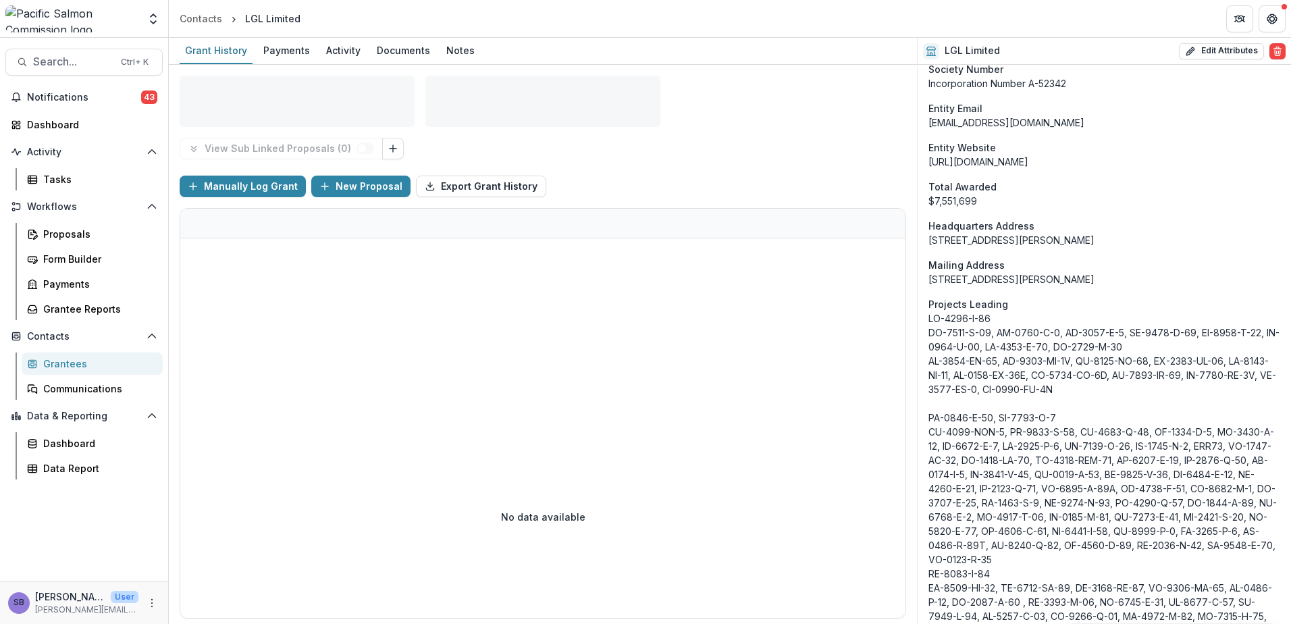
scroll to position [1646, 0]
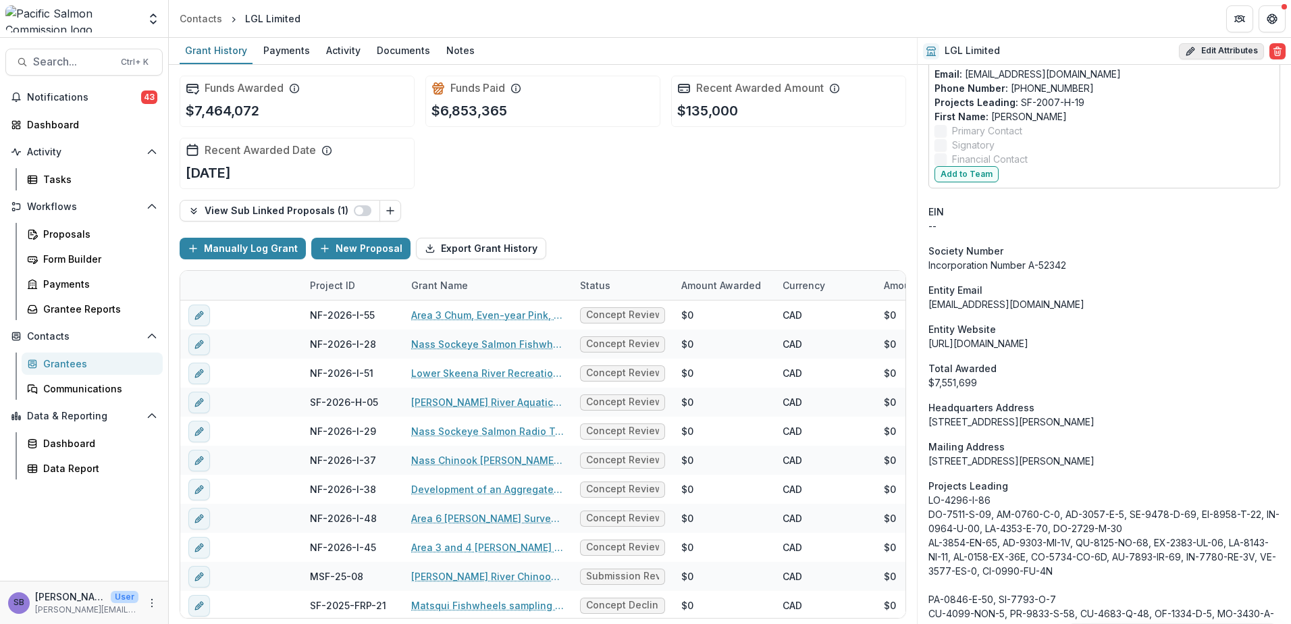
click at [1217, 51] on button "Edit Attributes" at bounding box center [1221, 51] width 85 height 16
select select
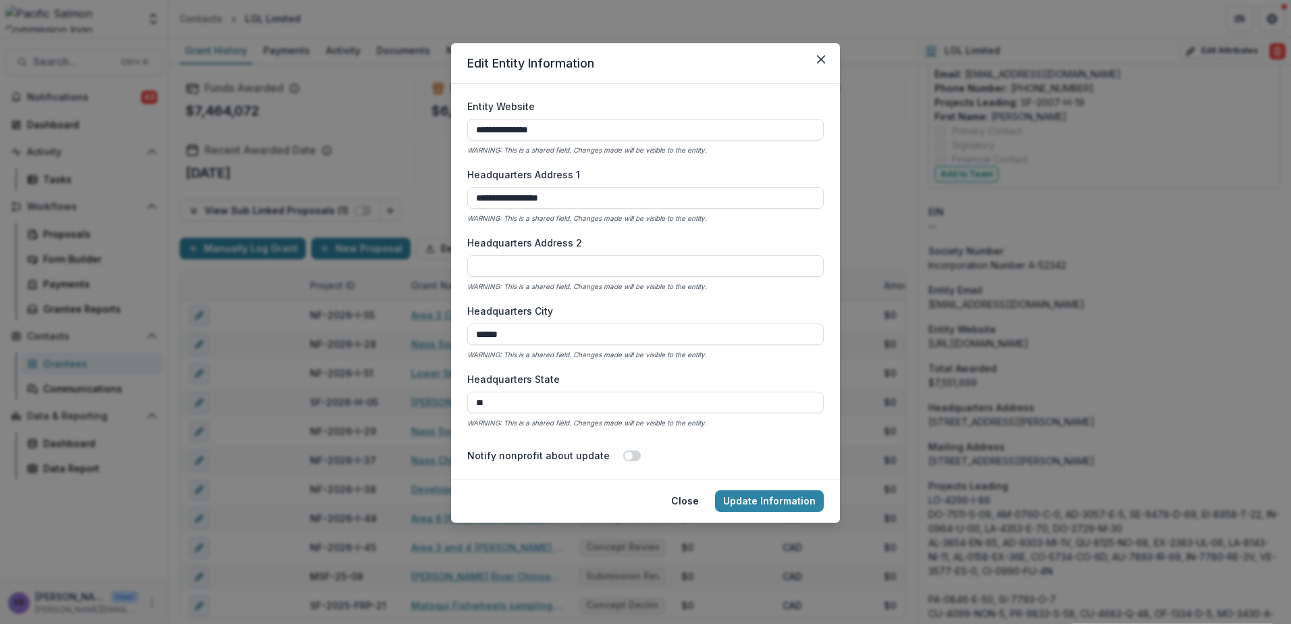
scroll to position [720, 0]
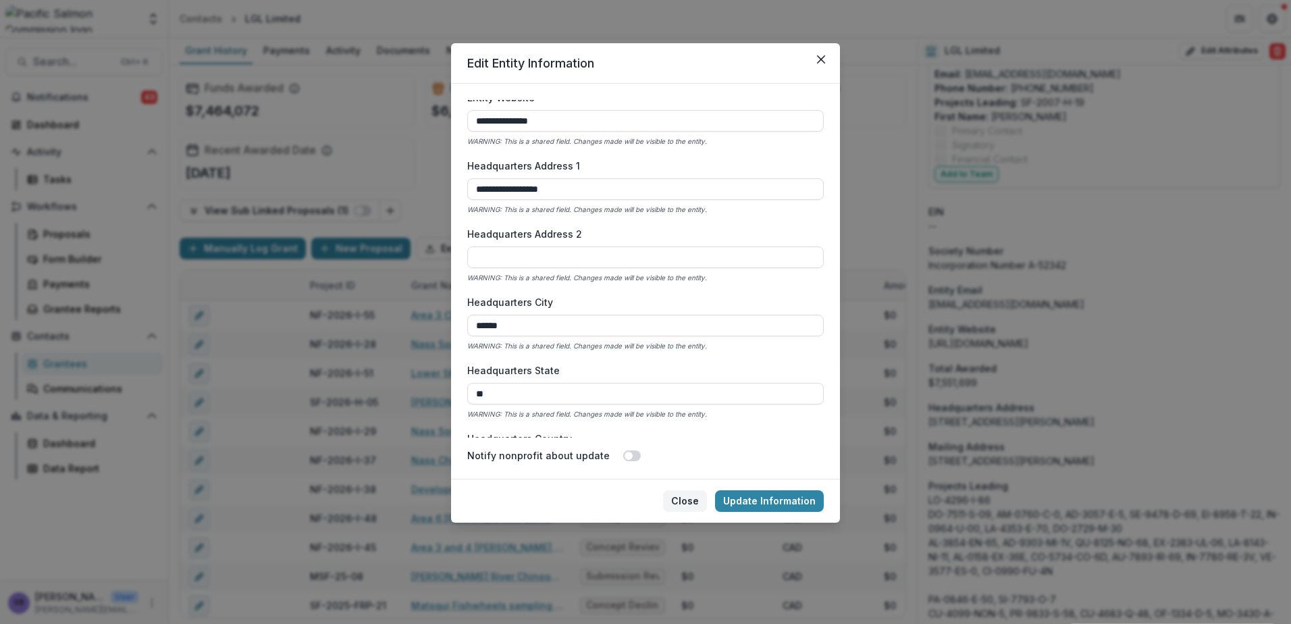
click at [700, 496] on button "Close" at bounding box center [685, 501] width 44 height 22
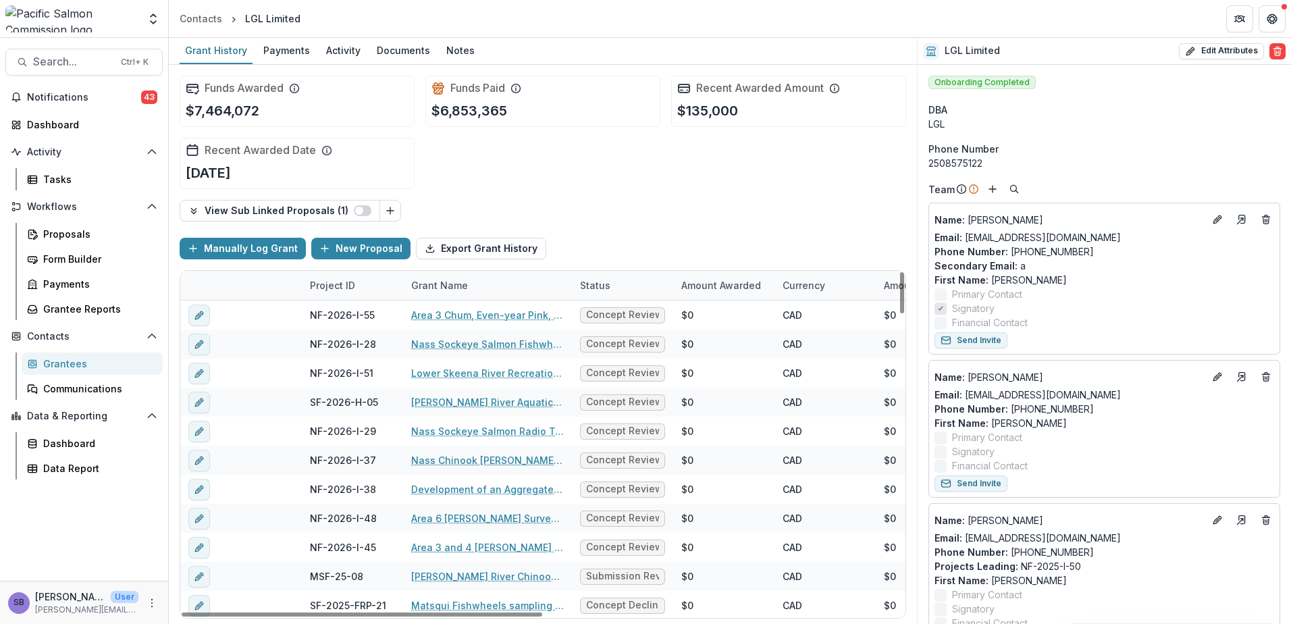
scroll to position [1646, 0]
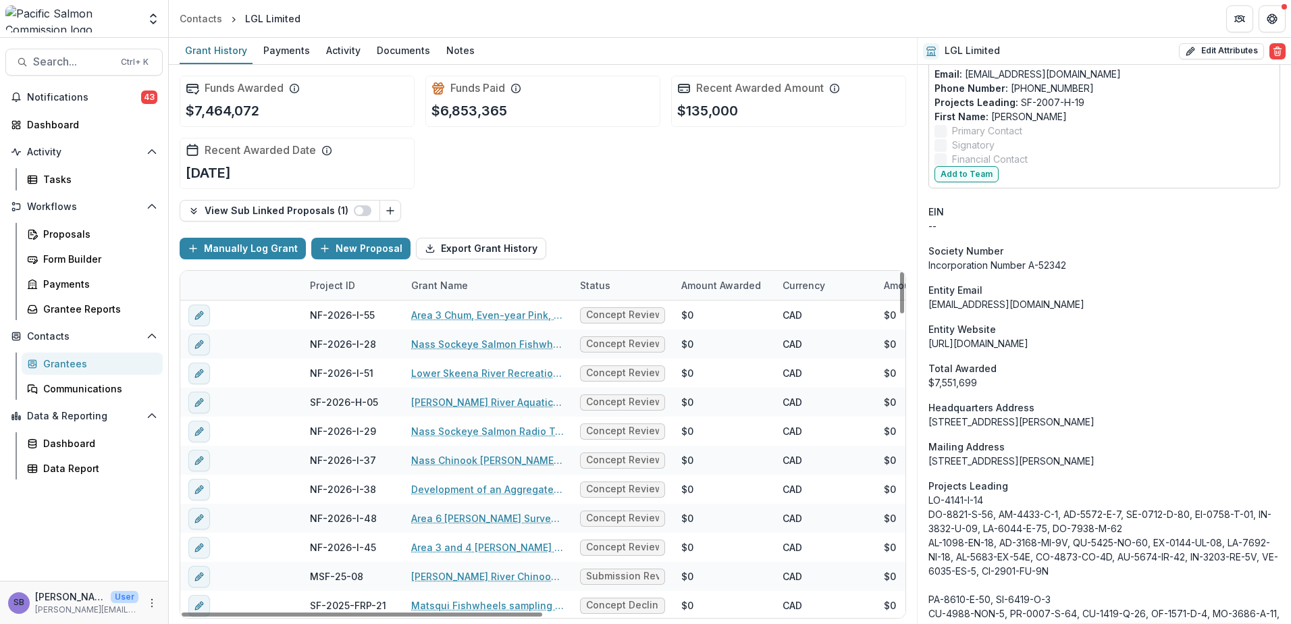
click at [70, 361] on div "Grantees" at bounding box center [97, 364] width 109 height 14
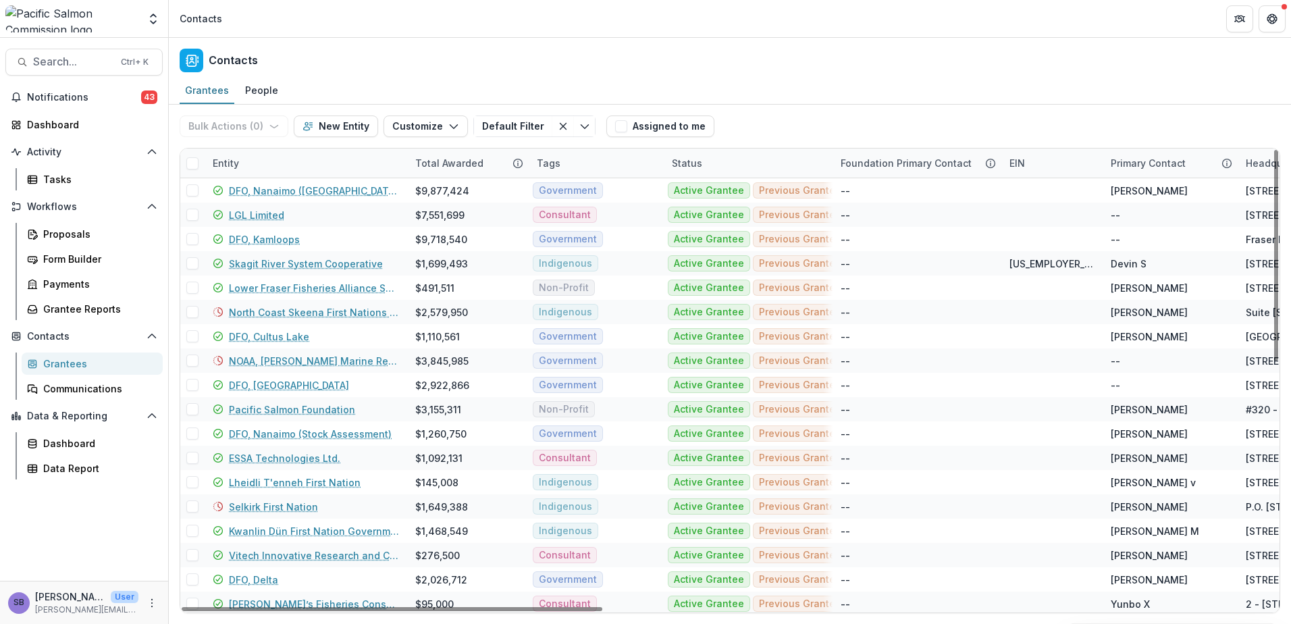
click at [348, 166] on div "Entity" at bounding box center [306, 163] width 203 height 29
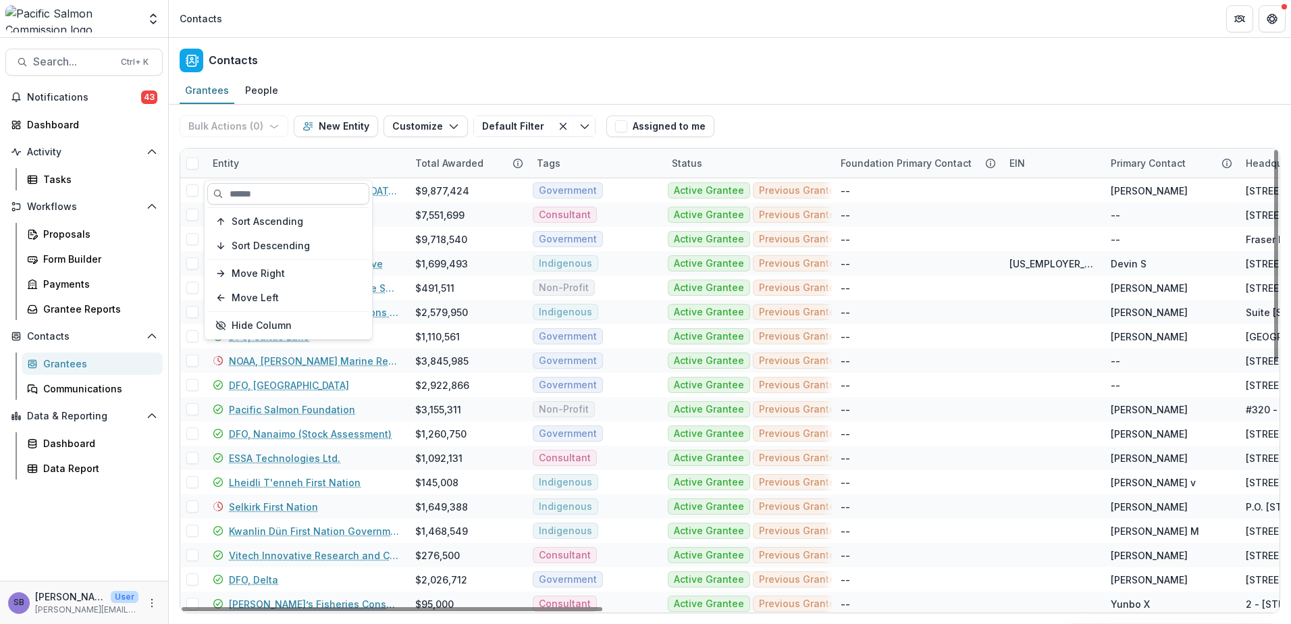
click at [315, 201] on input at bounding box center [288, 194] width 162 height 22
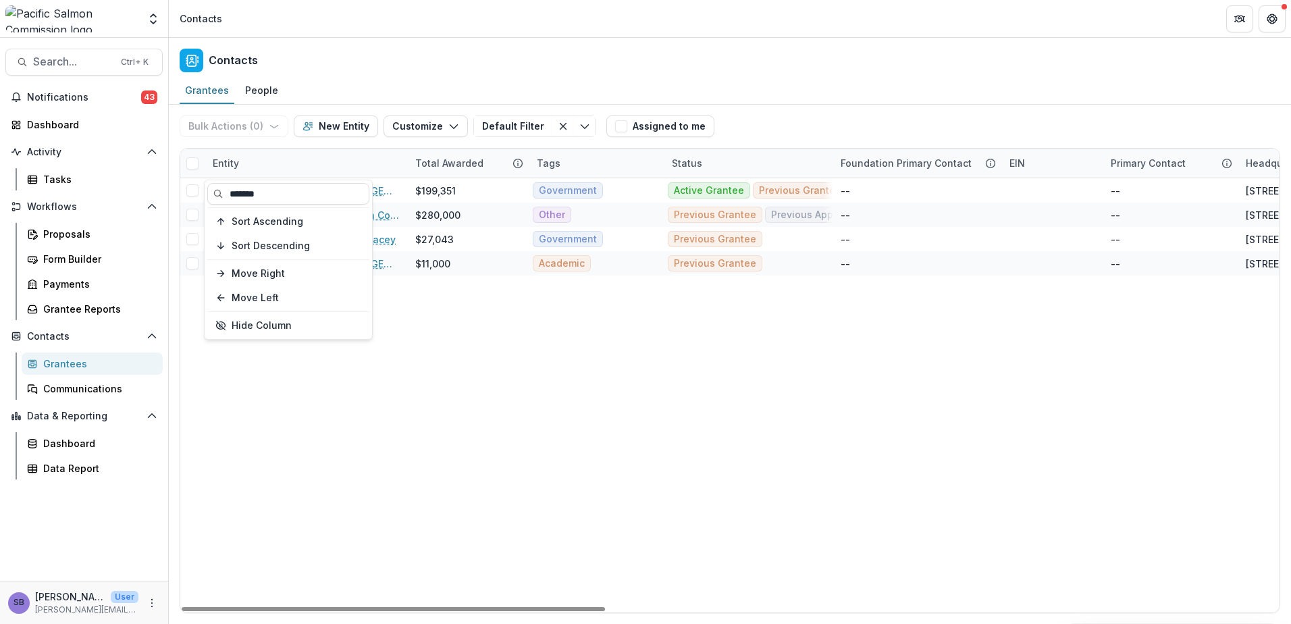
type input "*******"
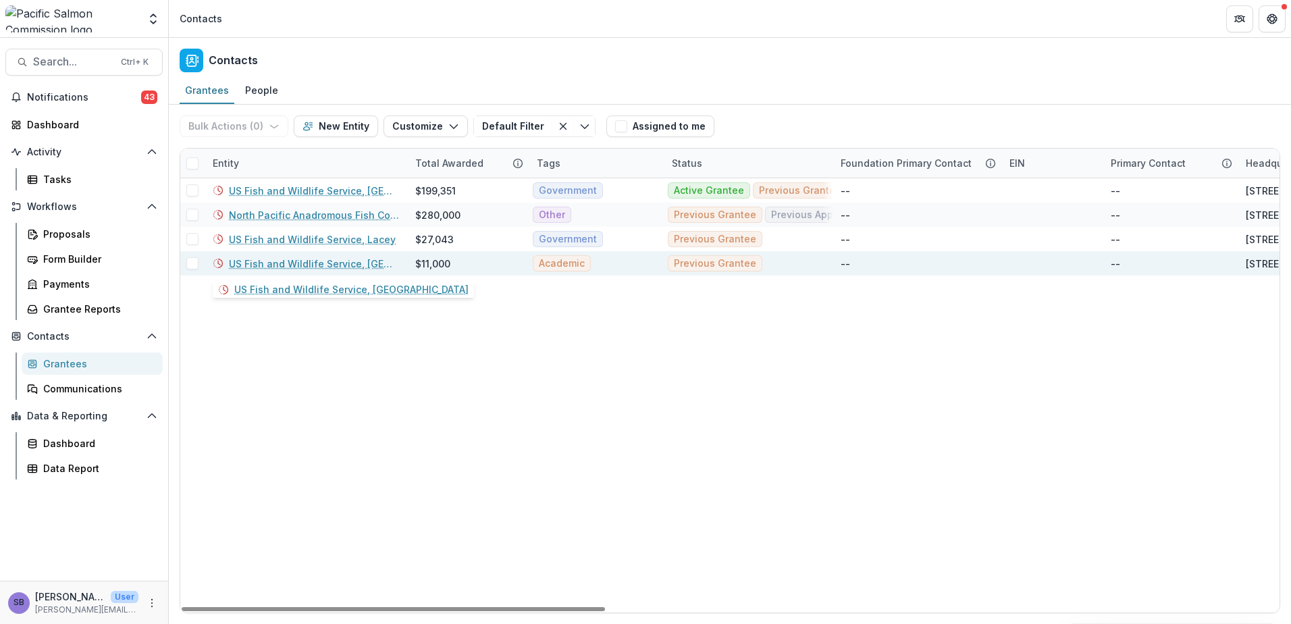
click at [368, 263] on link "US Fish and Wildlife Service, [GEOGRAPHIC_DATA]" at bounding box center [314, 264] width 170 height 14
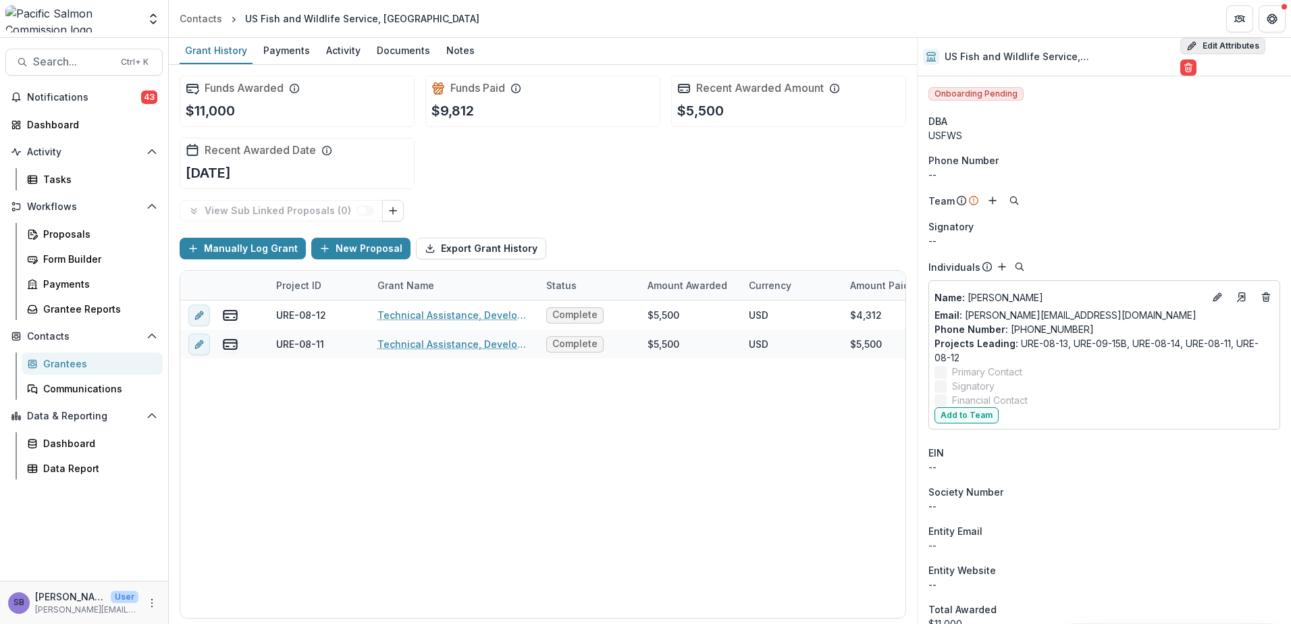
click at [1204, 50] on button "Edit Attributes" at bounding box center [1222, 46] width 85 height 16
select select
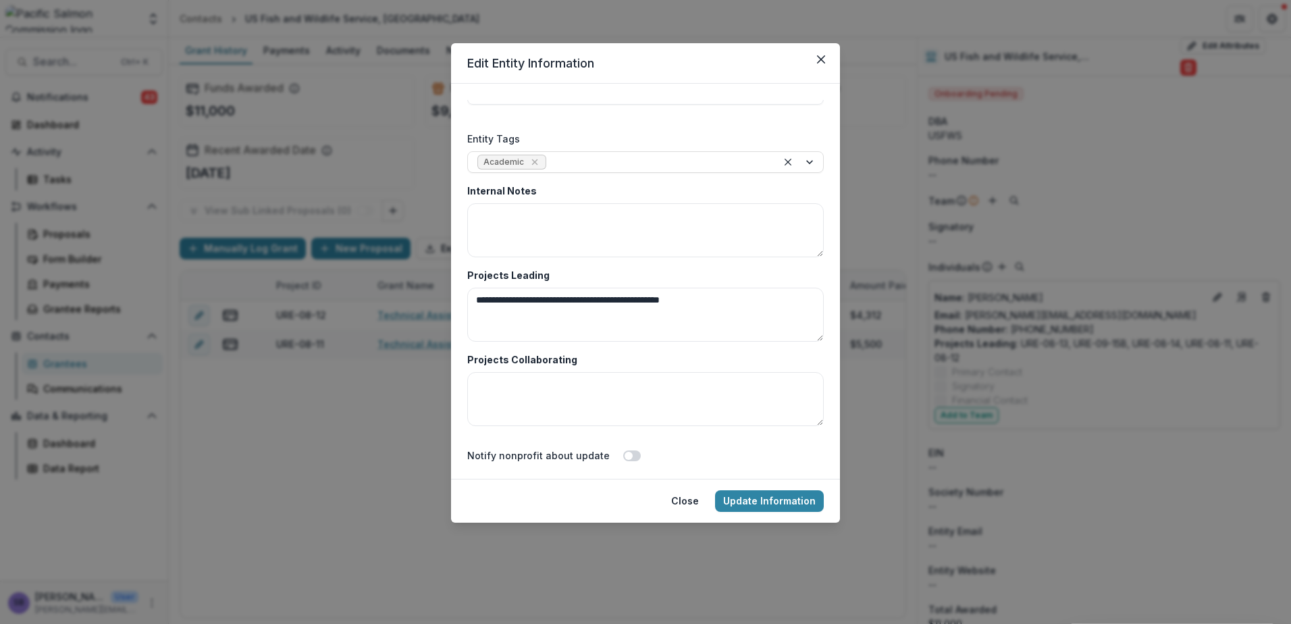
scroll to position [2250, 0]
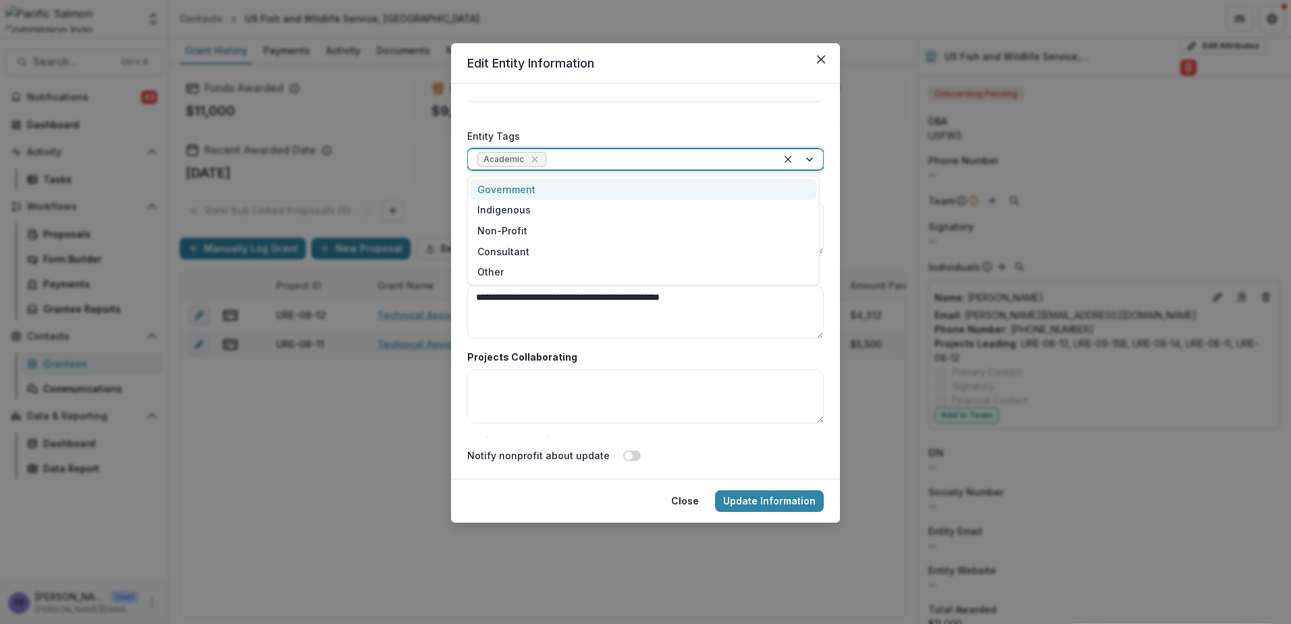
click at [804, 162] on div at bounding box center [800, 159] width 46 height 20
click at [763, 190] on div "Government" at bounding box center [644, 189] width 346 height 21
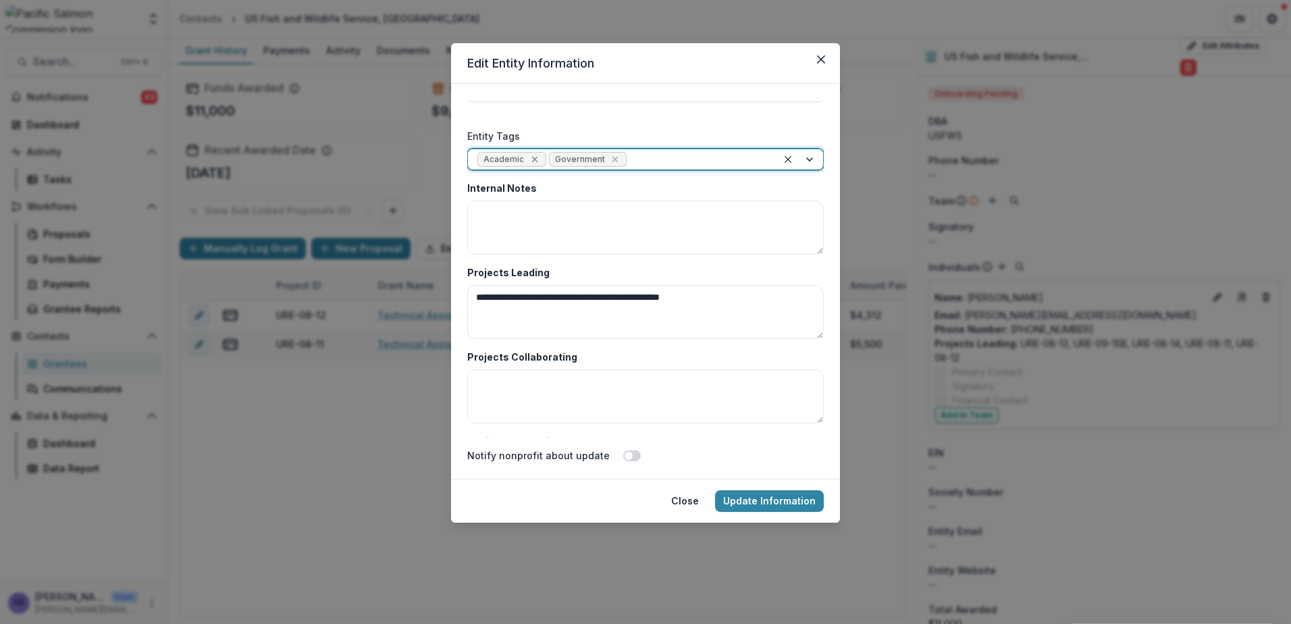
click at [533, 157] on icon "Remove Academic" at bounding box center [534, 159] width 11 height 11
click at [762, 506] on button "Update Information" at bounding box center [769, 501] width 109 height 22
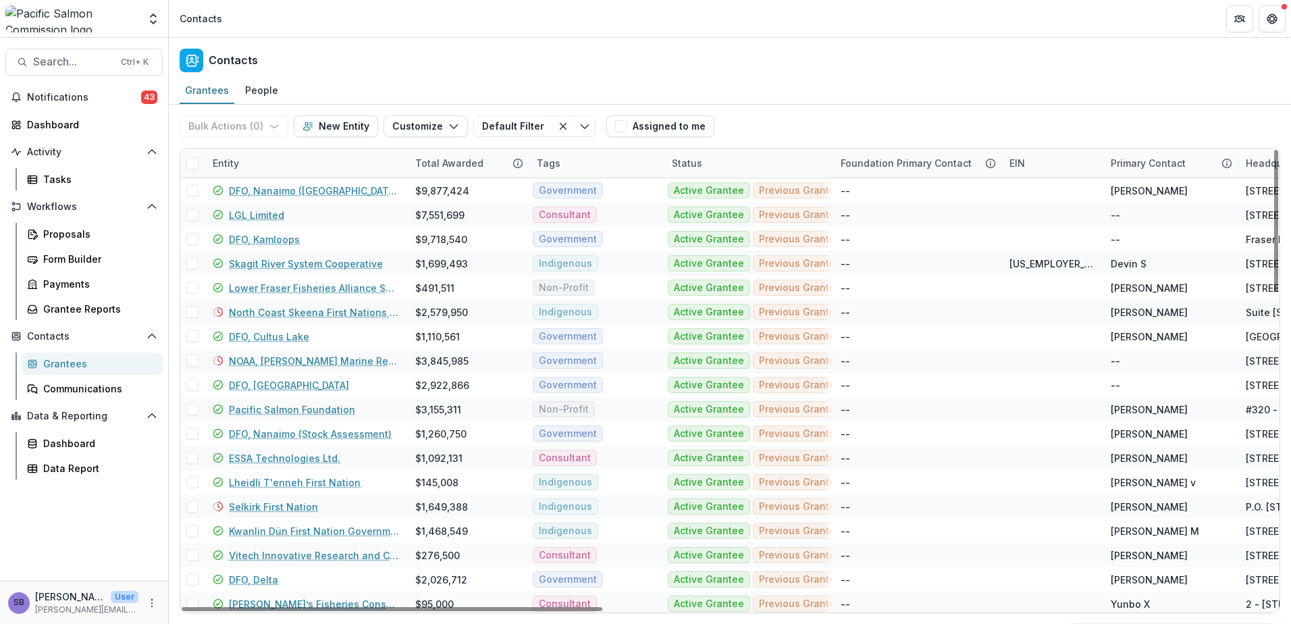
click at [292, 168] on div "Entity" at bounding box center [306, 163] width 203 height 29
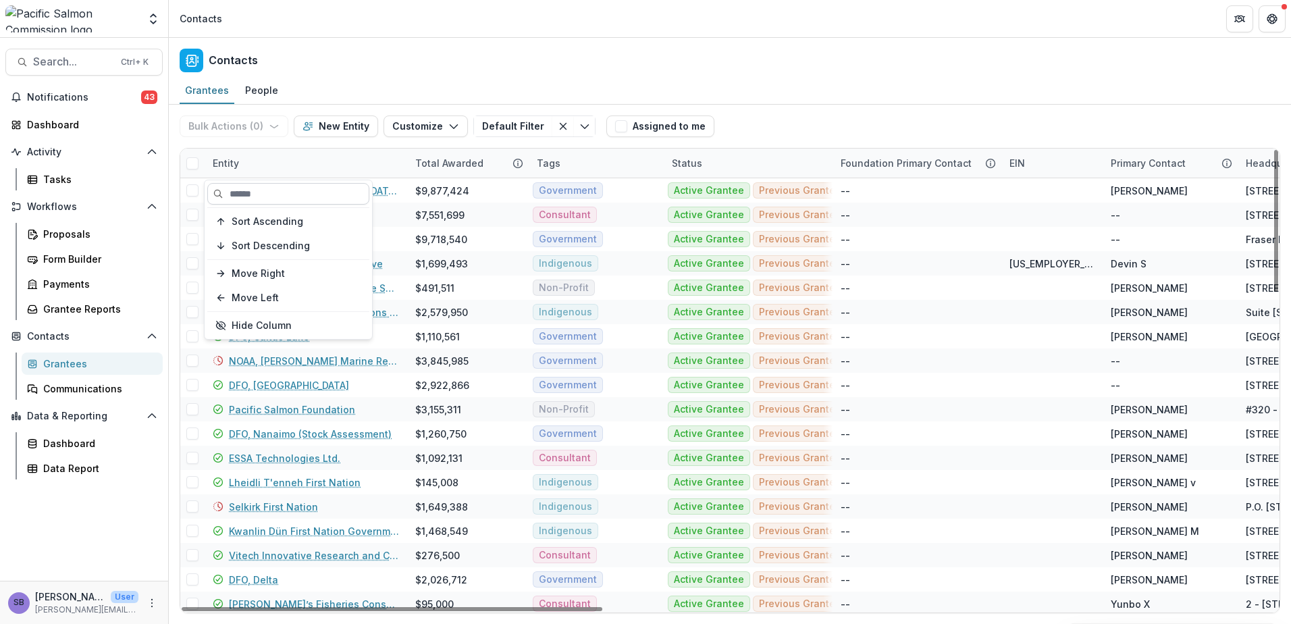
click at [279, 191] on input at bounding box center [288, 194] width 162 height 22
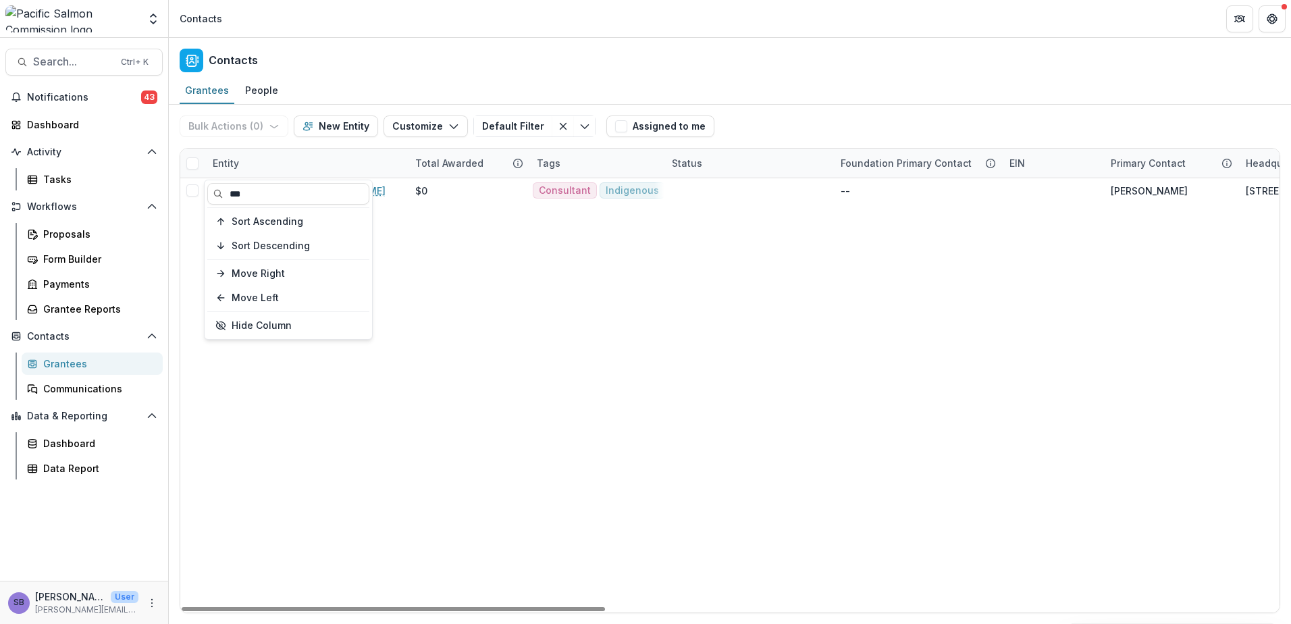
type input "***"
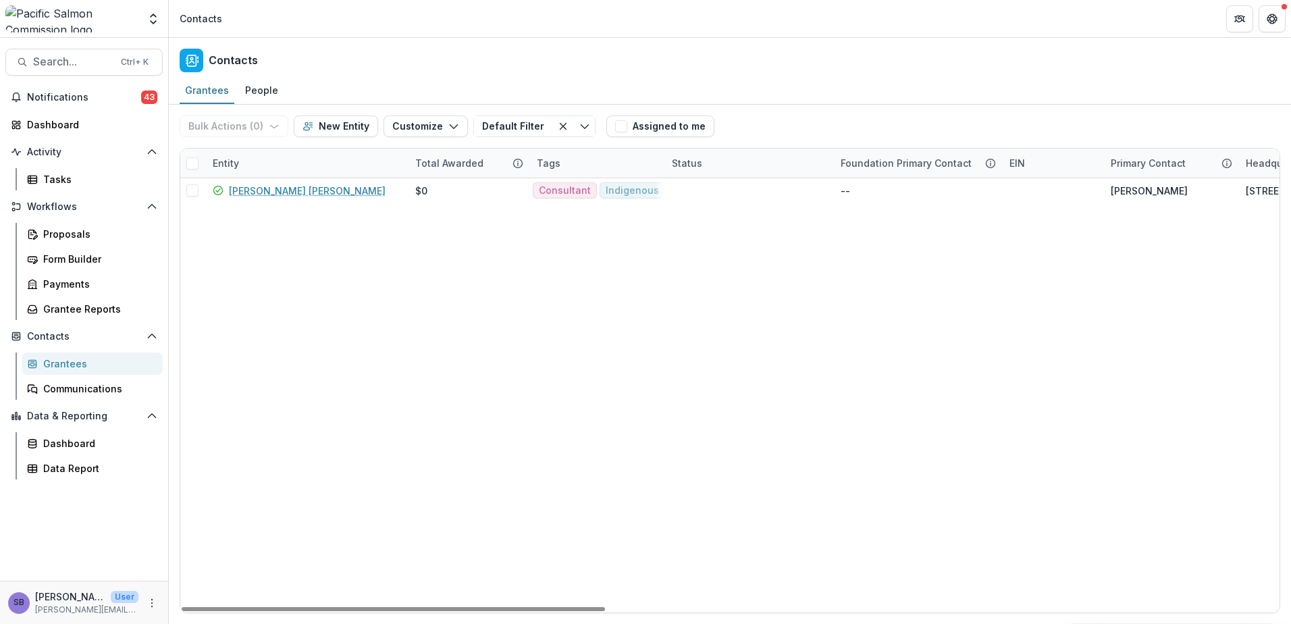
click at [769, 130] on div "Bulk Actions ( 0 ) Send Email Create Proposals Create Tasks New Entity Customiz…" at bounding box center [730, 126] width 1101 height 43
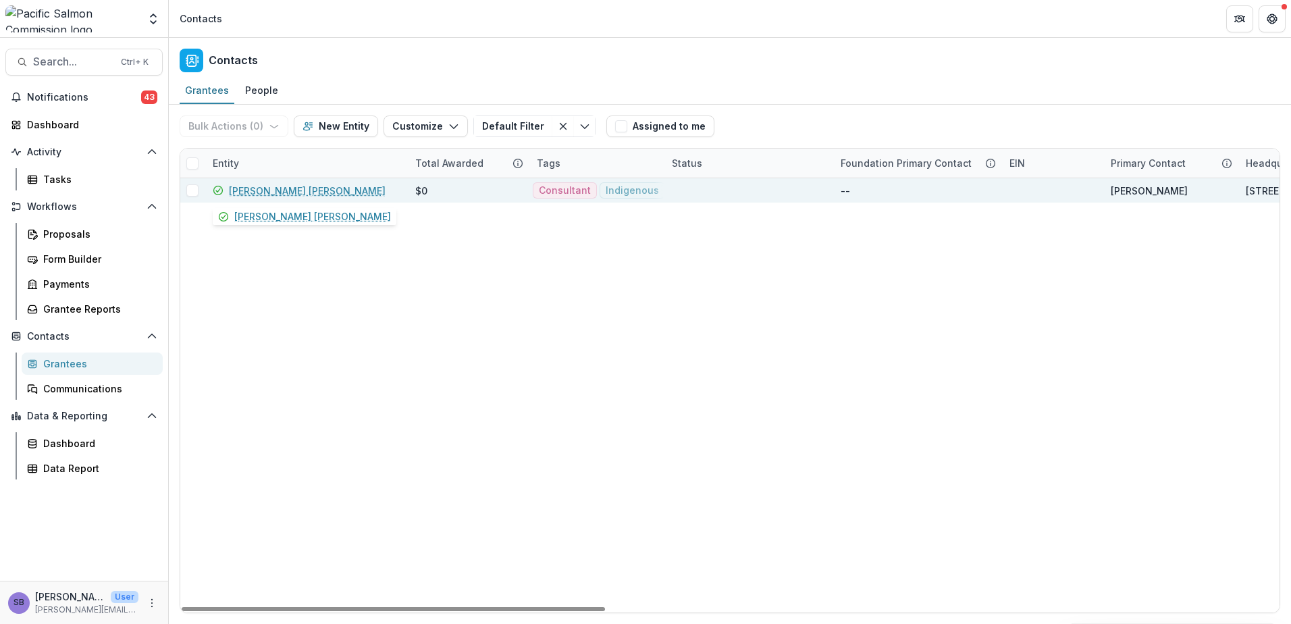
click at [297, 189] on link "[PERSON_NAME] [PERSON_NAME]" at bounding box center [307, 191] width 157 height 14
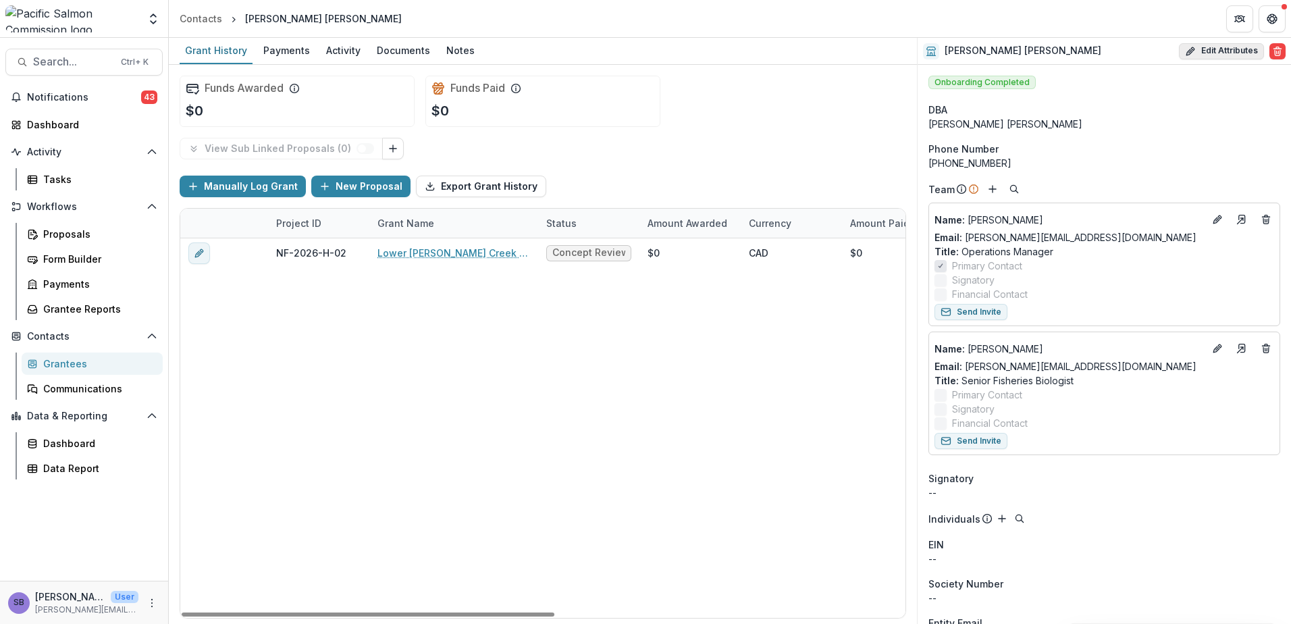
click at [1225, 47] on button "Edit Attributes" at bounding box center [1221, 51] width 85 height 16
select select
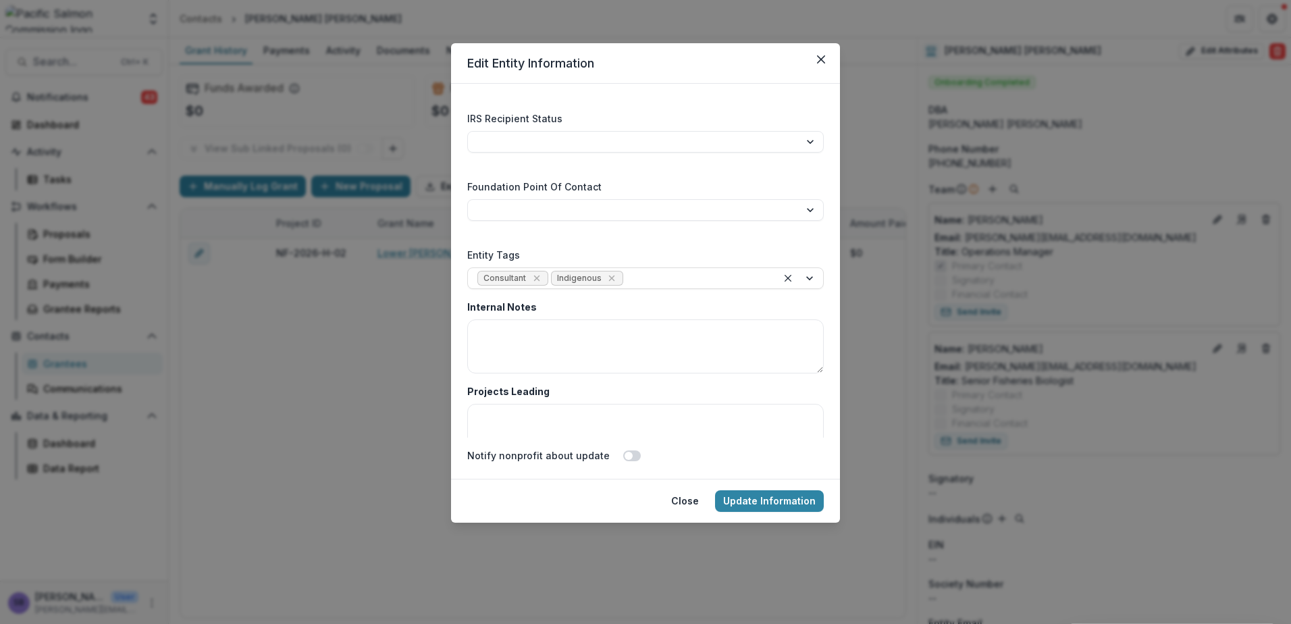
scroll to position [2250, 0]
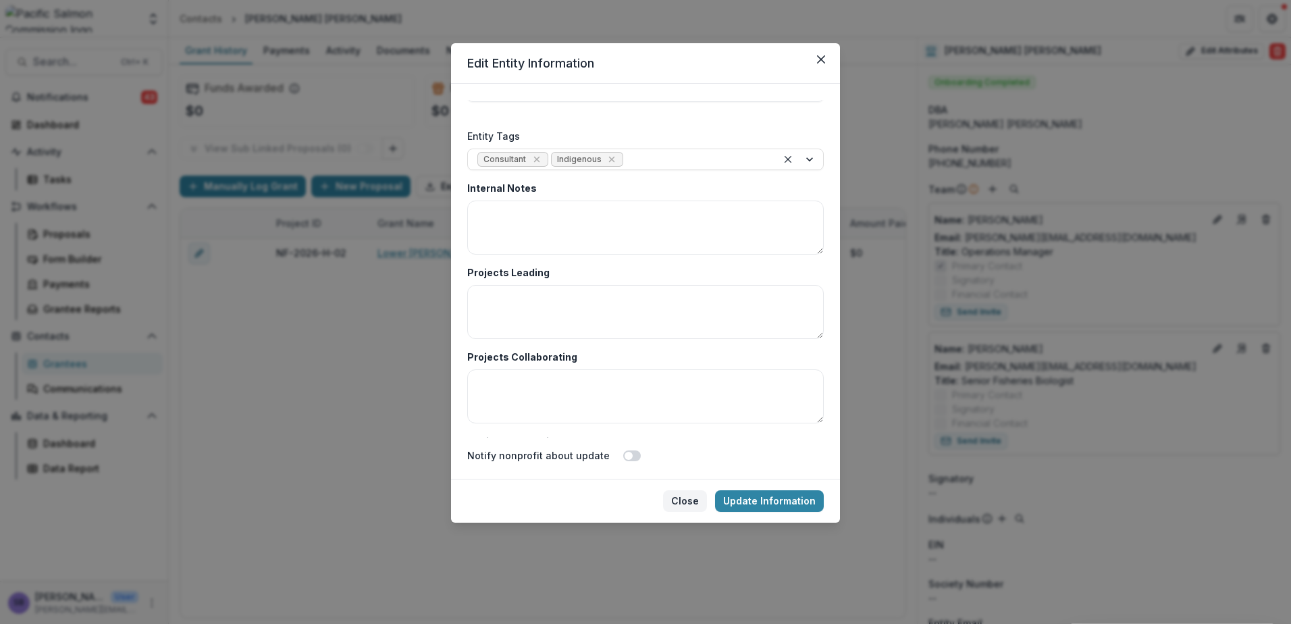
click at [687, 504] on button "Close" at bounding box center [685, 501] width 44 height 22
